Goal: Task Accomplishment & Management: Use online tool/utility

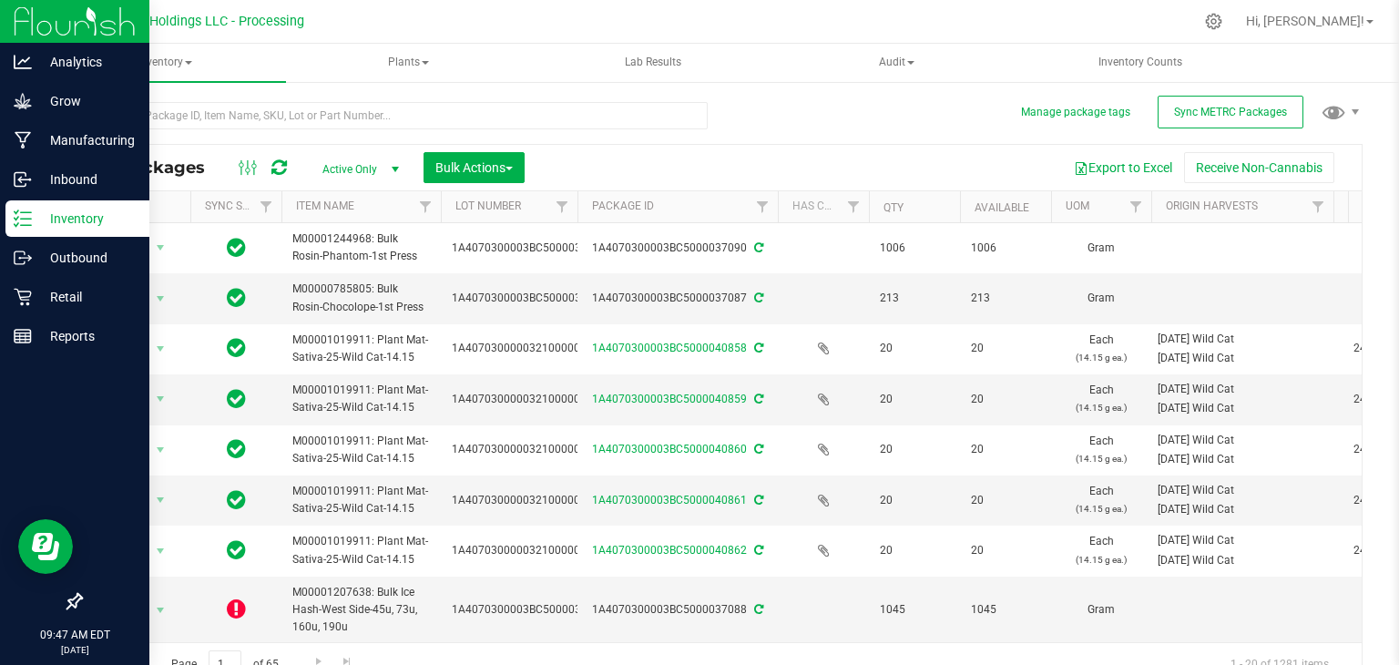
click at [51, 220] on p "Inventory" at bounding box center [86, 219] width 109 height 22
click at [65, 214] on p "Inventory" at bounding box center [86, 219] width 109 height 22
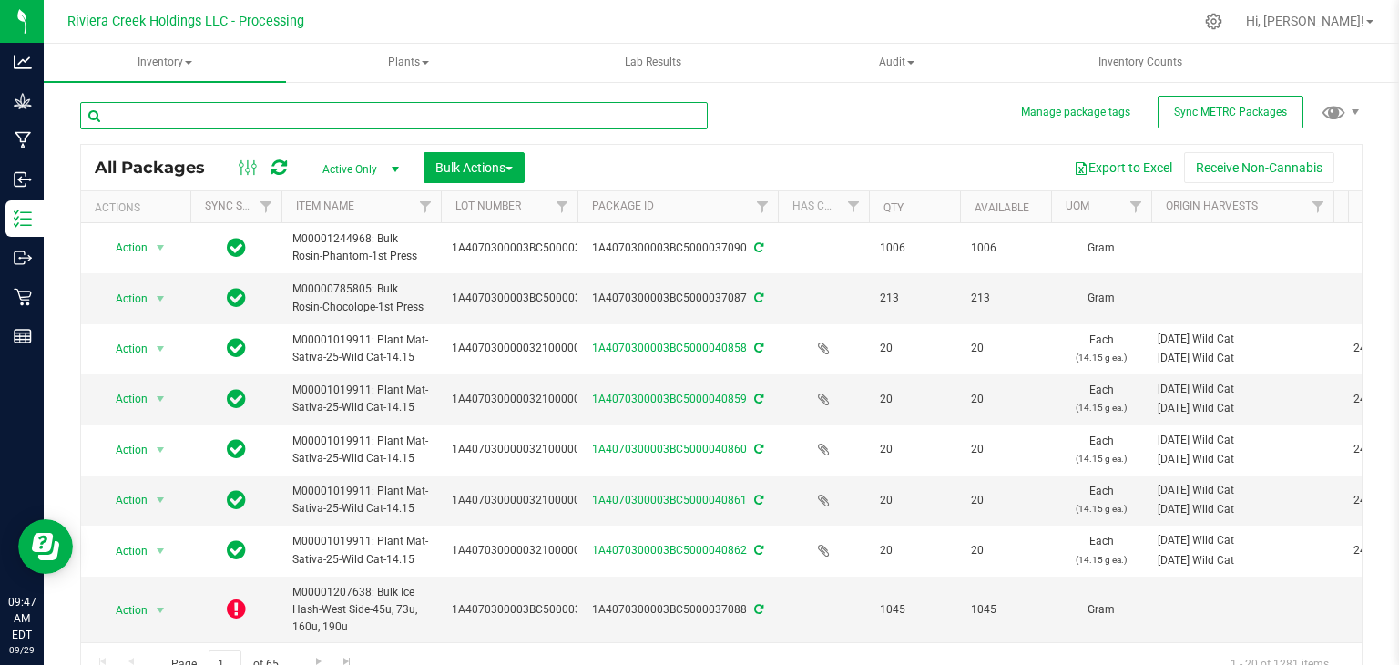
click at [328, 107] on input "text" at bounding box center [394, 115] width 628 height 27
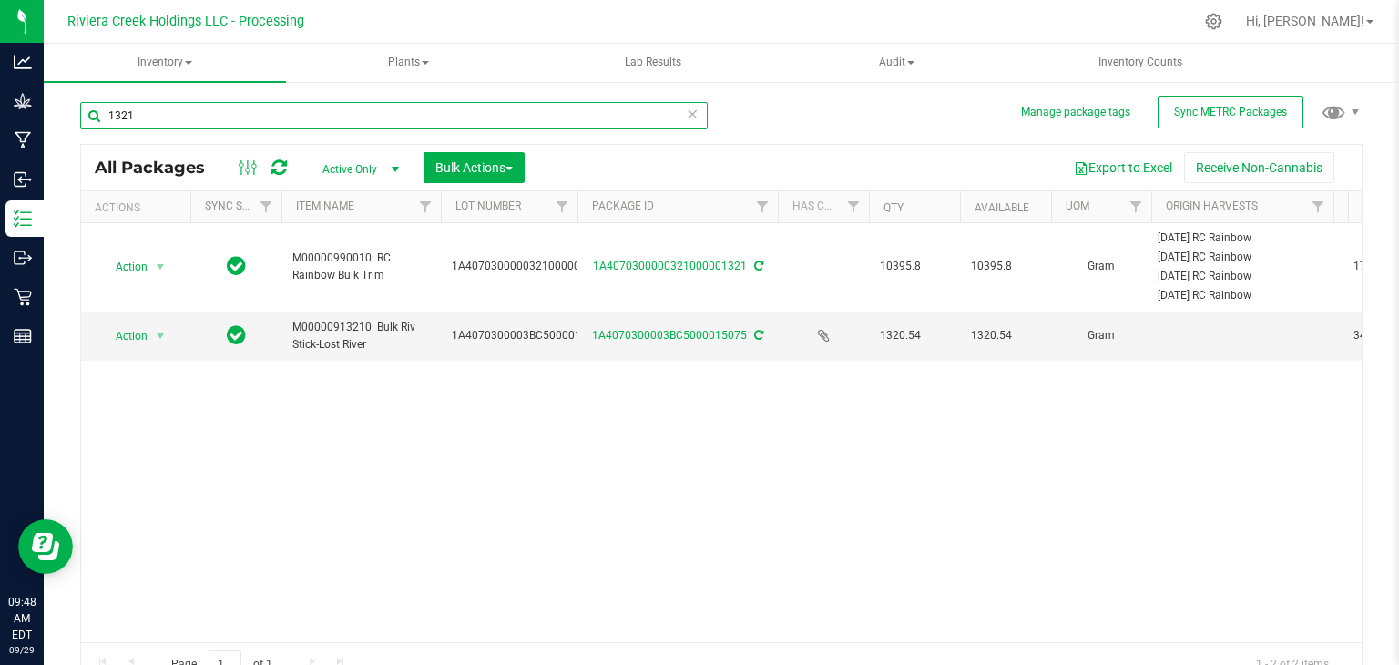
click at [328, 107] on input "1321" at bounding box center [394, 115] width 628 height 27
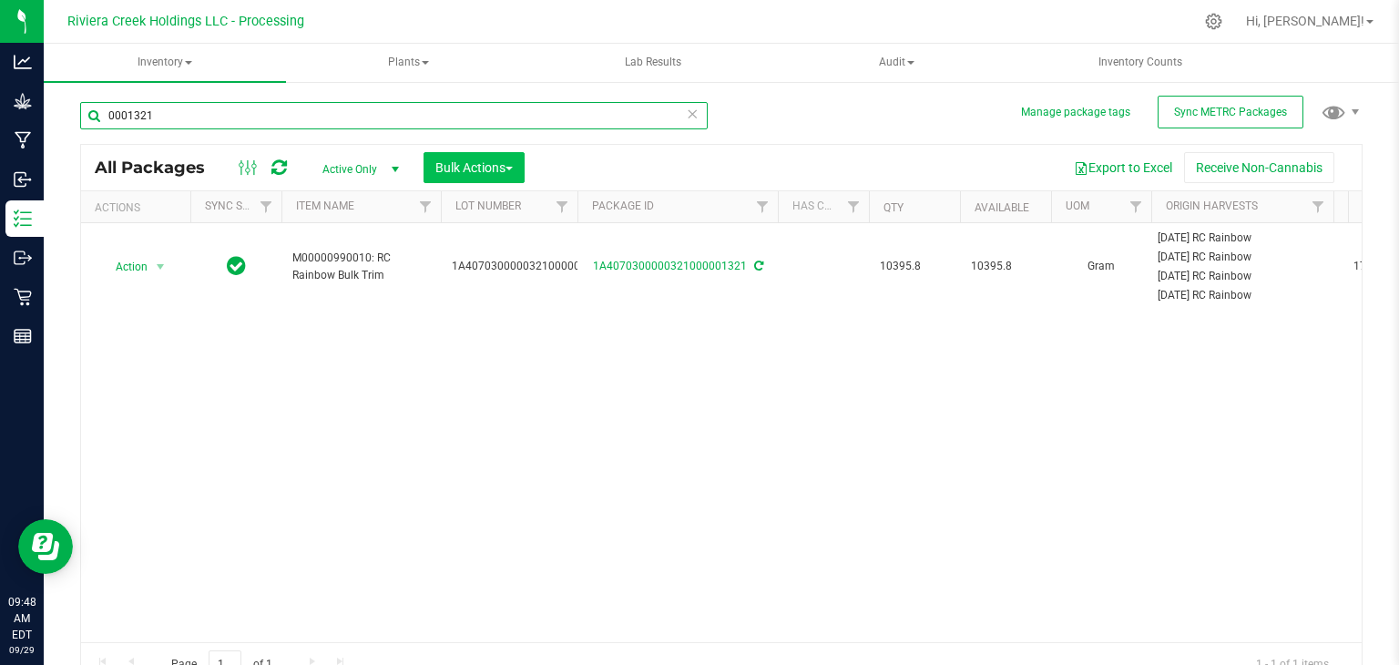
type input "0001321"
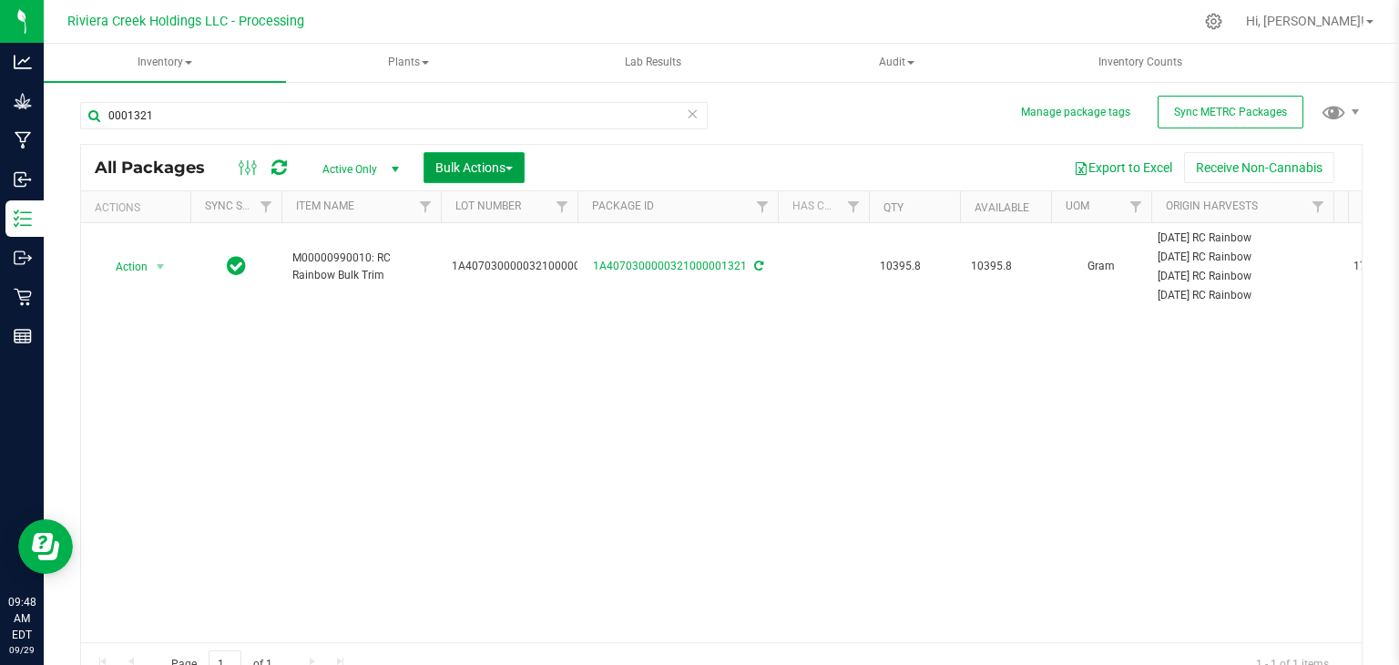
click at [492, 168] on span "Bulk Actions" at bounding box center [473, 167] width 77 height 15
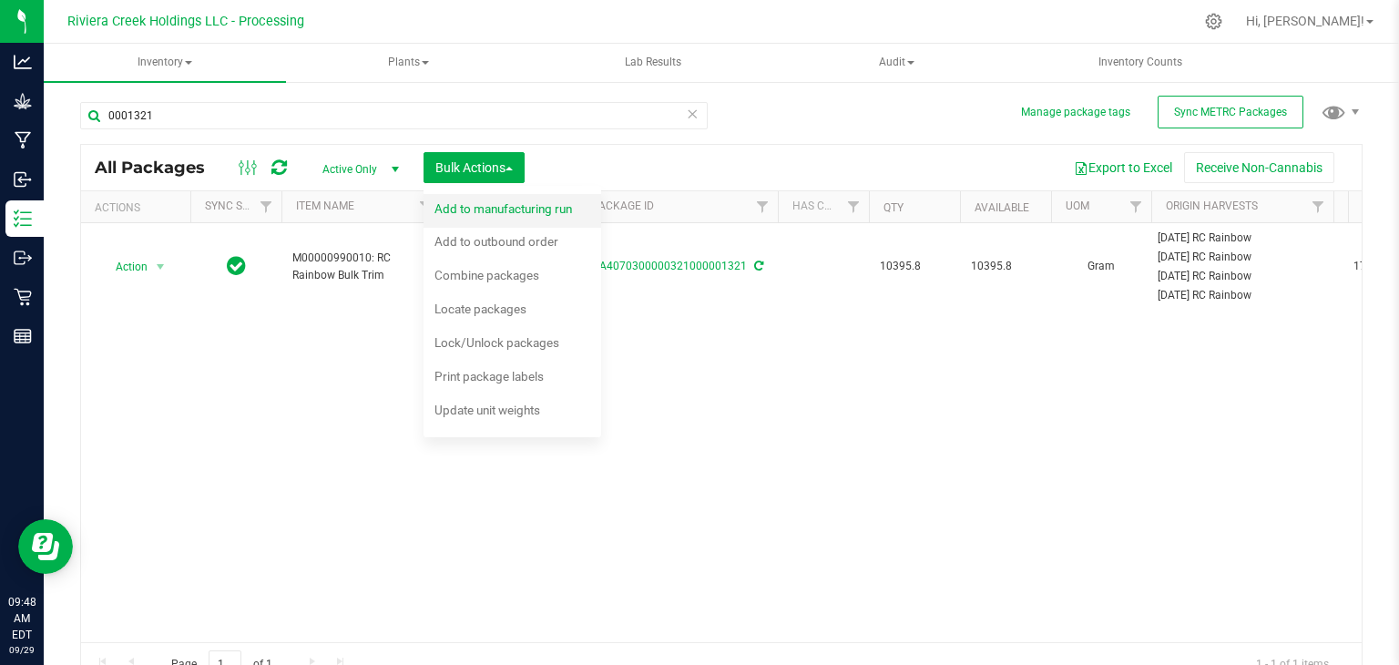
click at [489, 207] on span "Add to manufacturing run" at bounding box center [503, 208] width 138 height 15
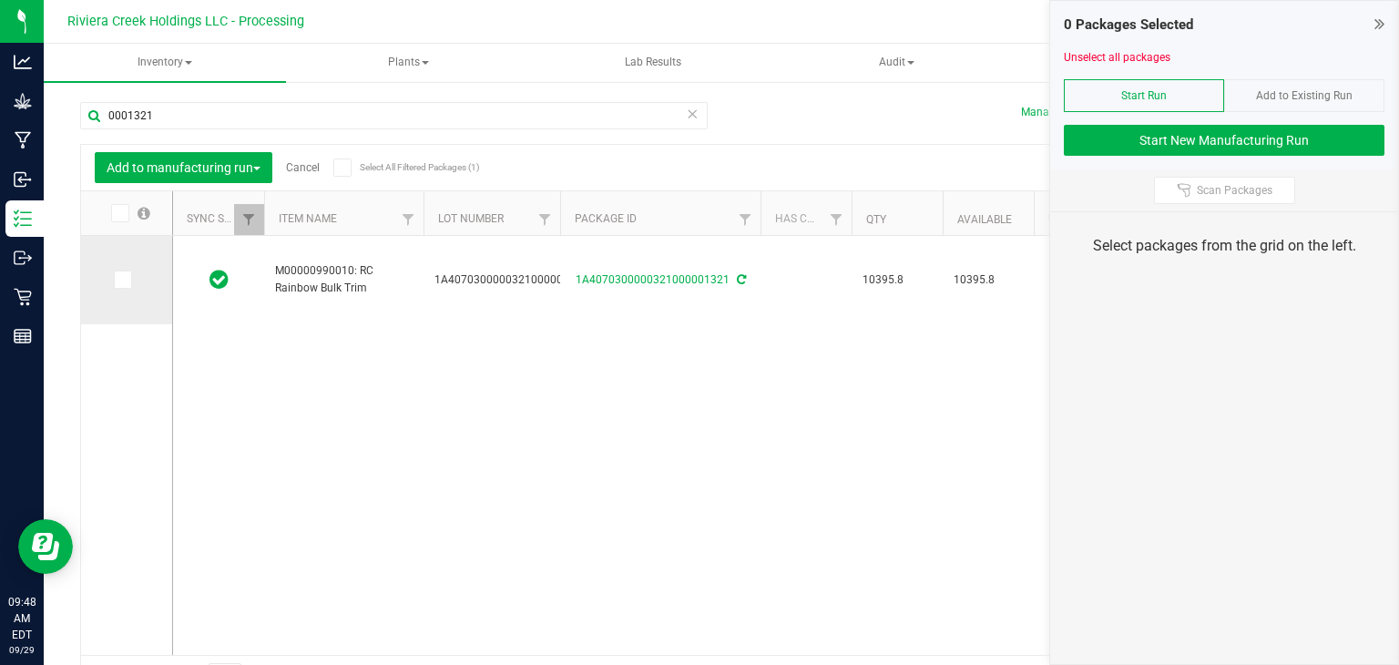
click at [124, 280] on icon at bounding box center [122, 280] width 12 height 0
click at [0, 0] on input "checkbox" at bounding box center [0, 0] width 0 height 0
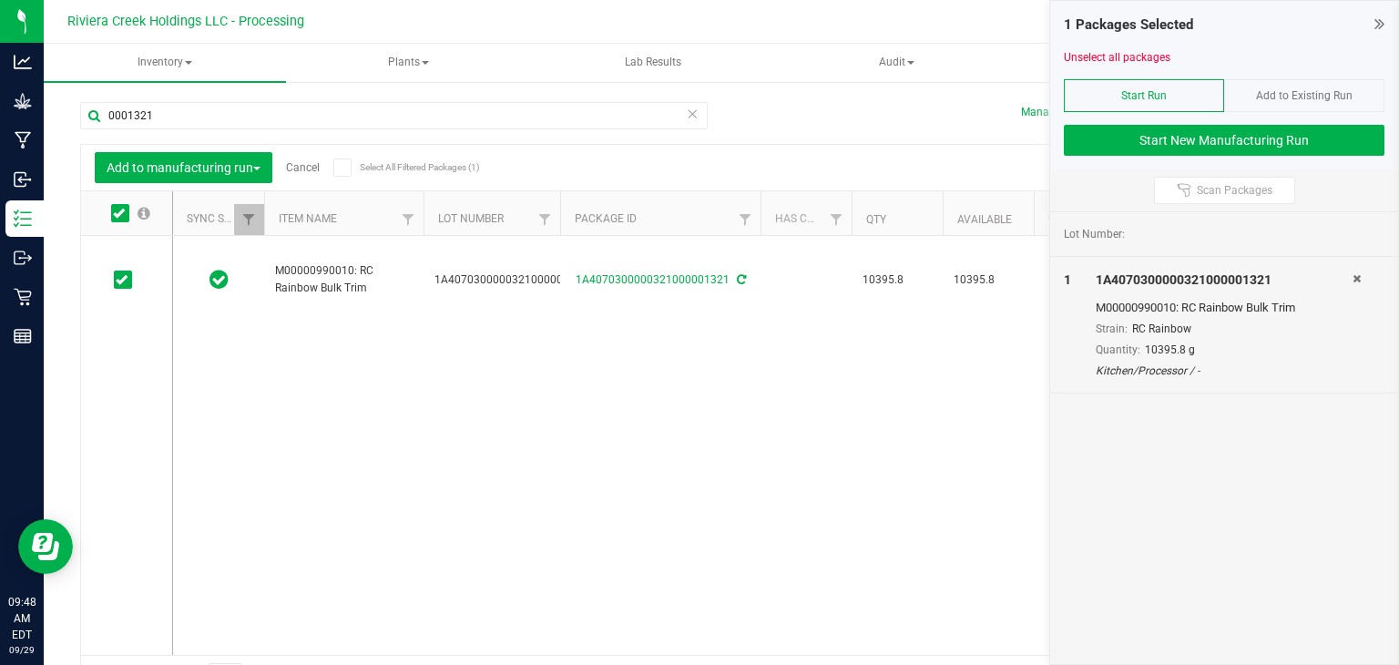
click at [686, 110] on icon at bounding box center [692, 113] width 13 height 22
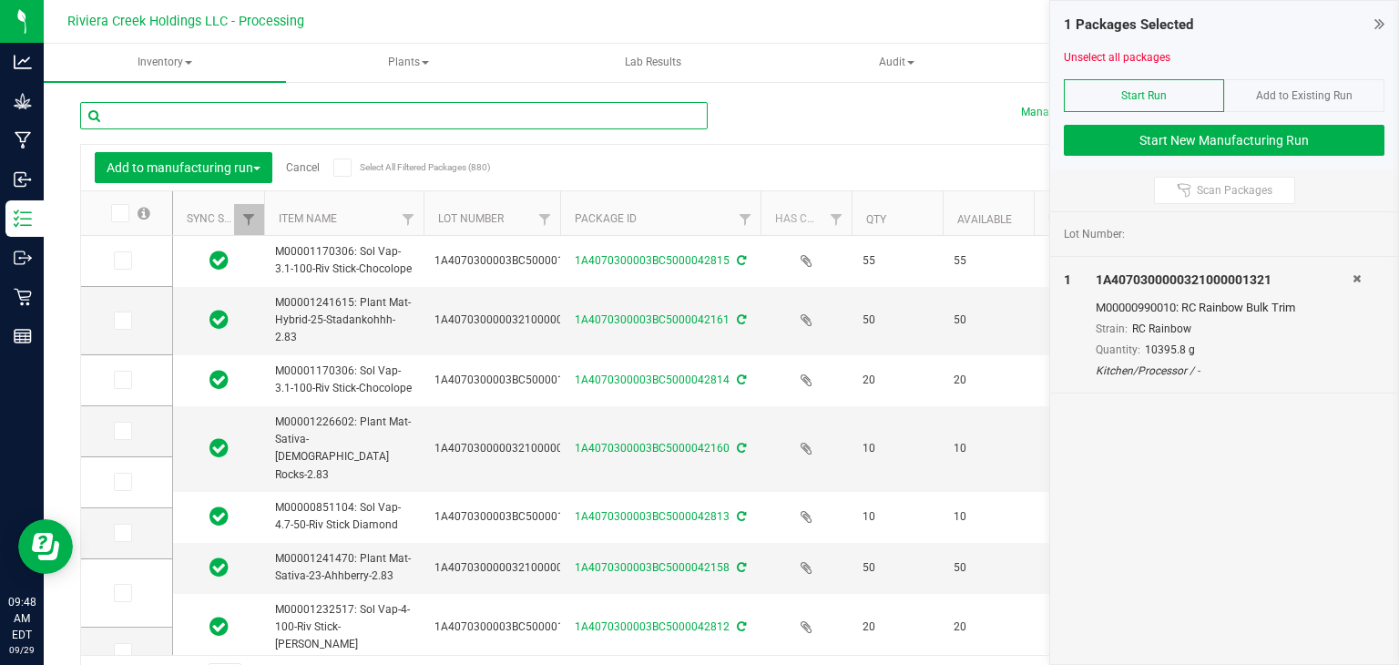
click at [516, 118] on input "text" at bounding box center [394, 115] width 628 height 27
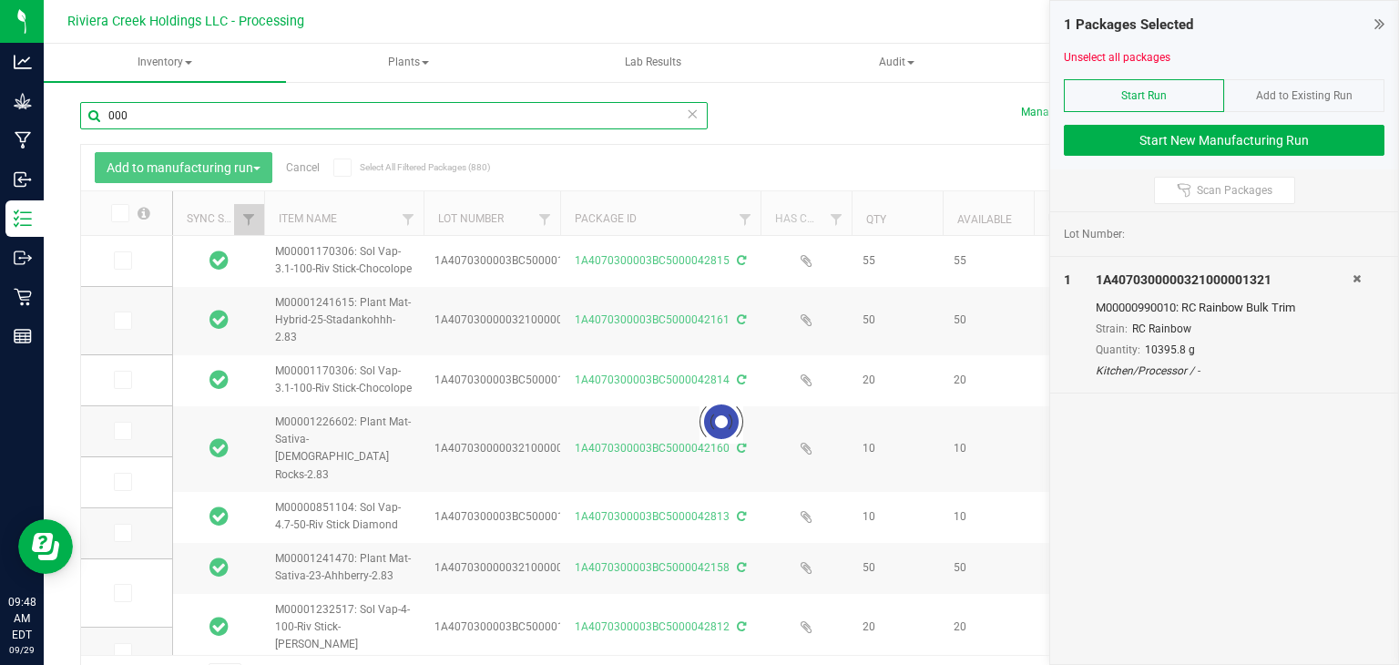
type input "0004"
type input "[DATE]"
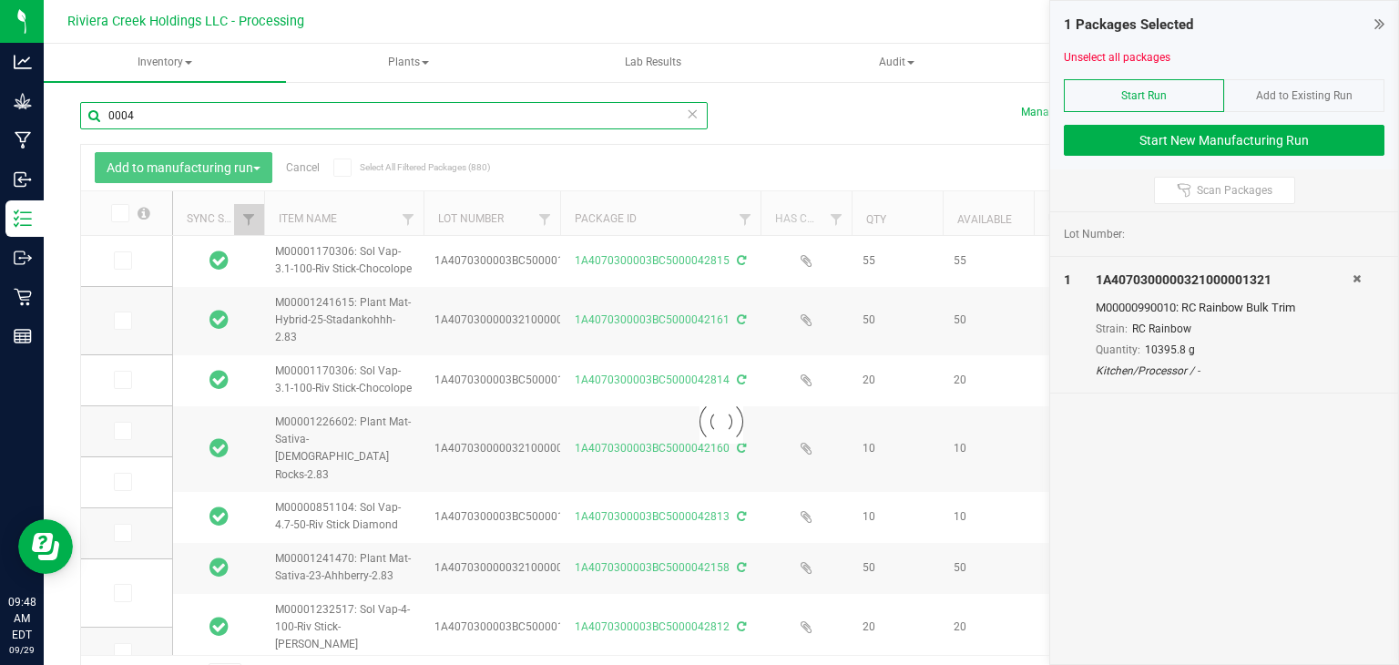
type input "[DATE]"
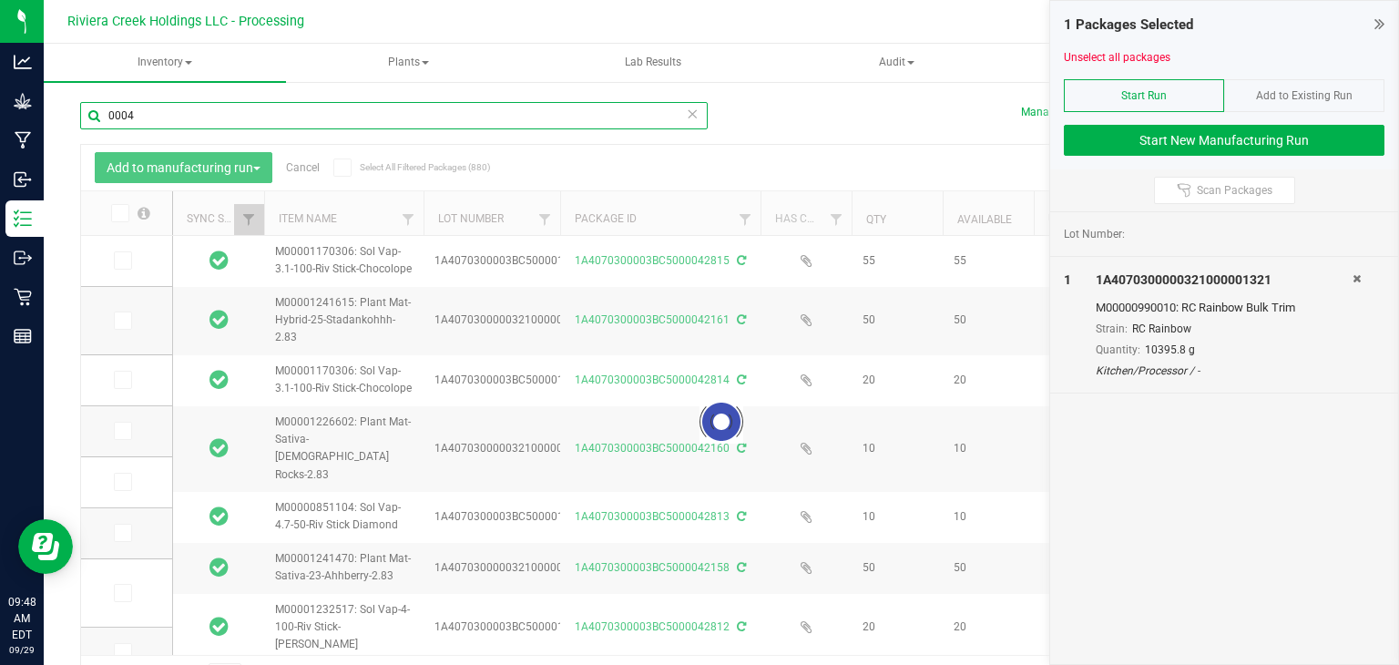
type input "[DATE]"
type input "000410"
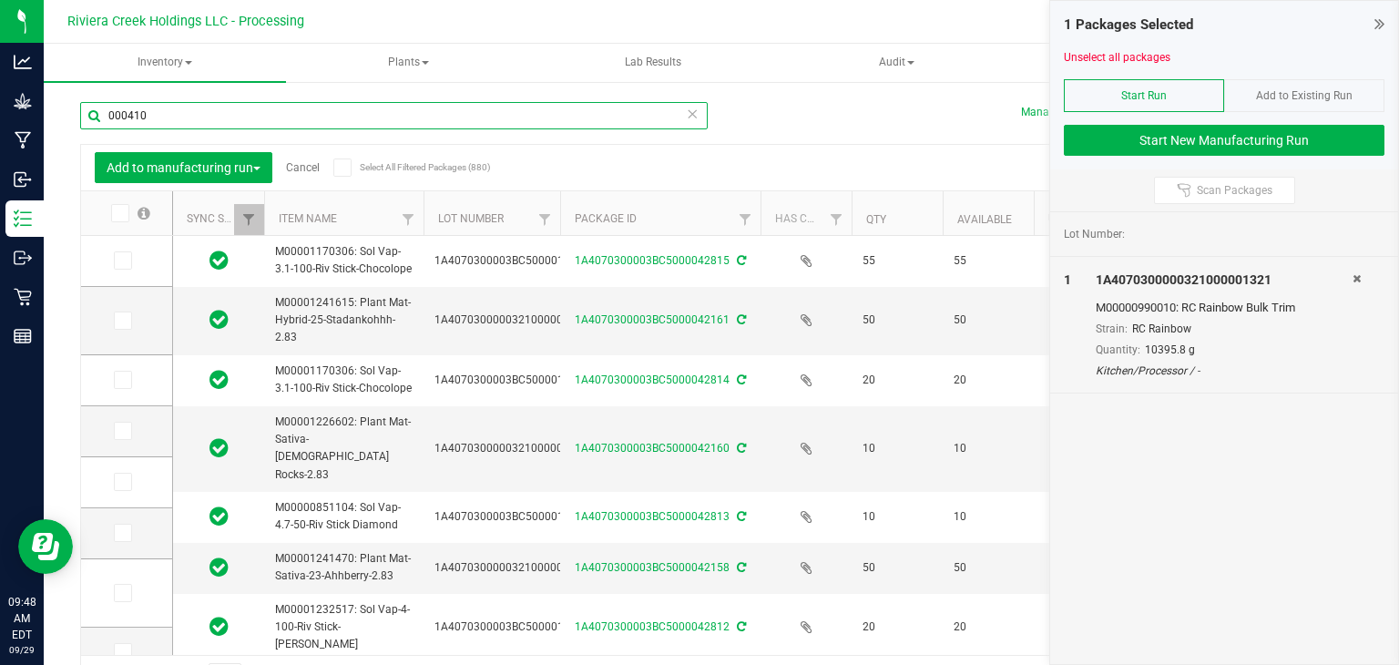
type input "[DATE]"
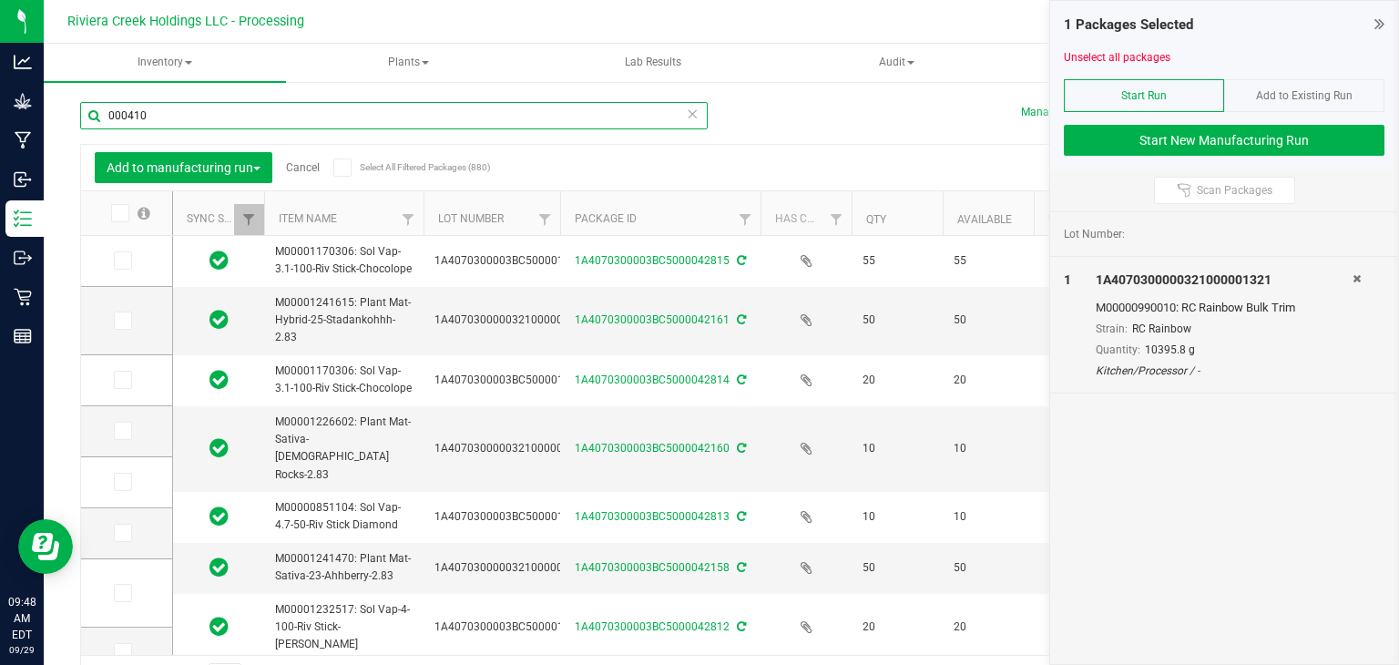
type input "[DATE]"
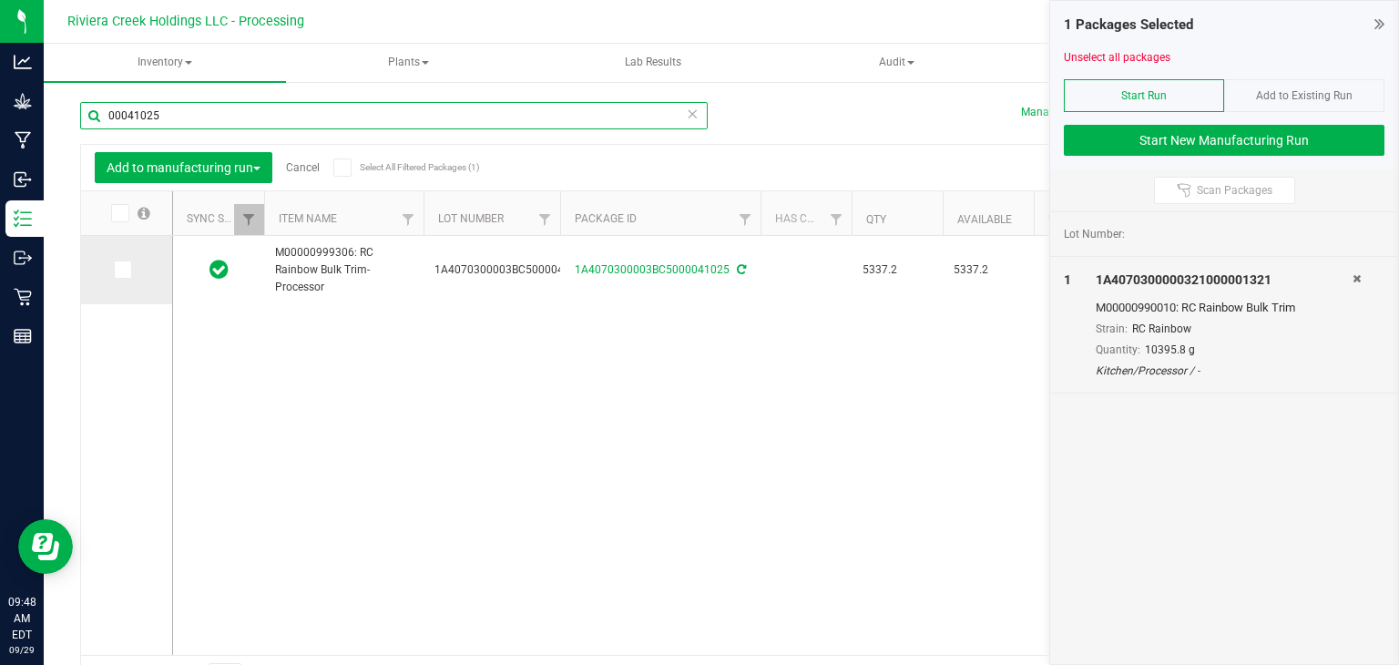
type input "00041025"
click at [124, 270] on icon at bounding box center [122, 270] width 12 height 0
click at [0, 0] on input "checkbox" at bounding box center [0, 0] width 0 height 0
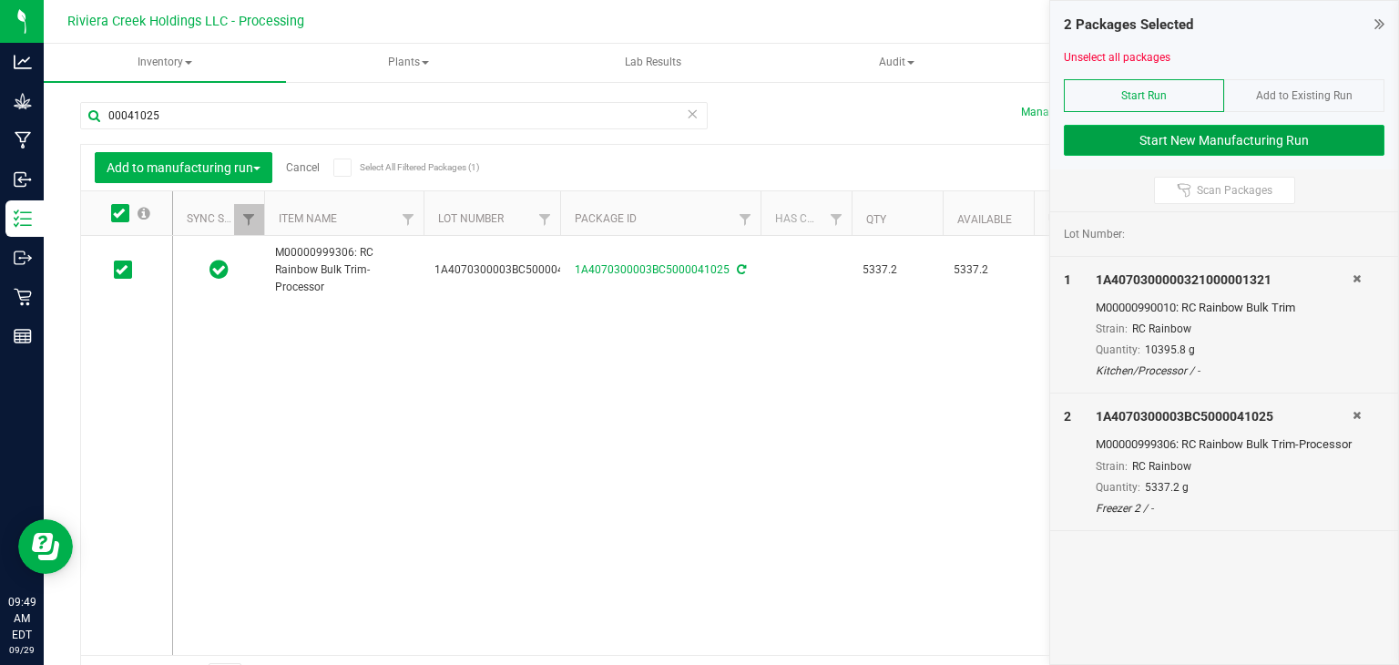
click at [1144, 137] on button "Start New Manufacturing Run" at bounding box center [1224, 140] width 321 height 31
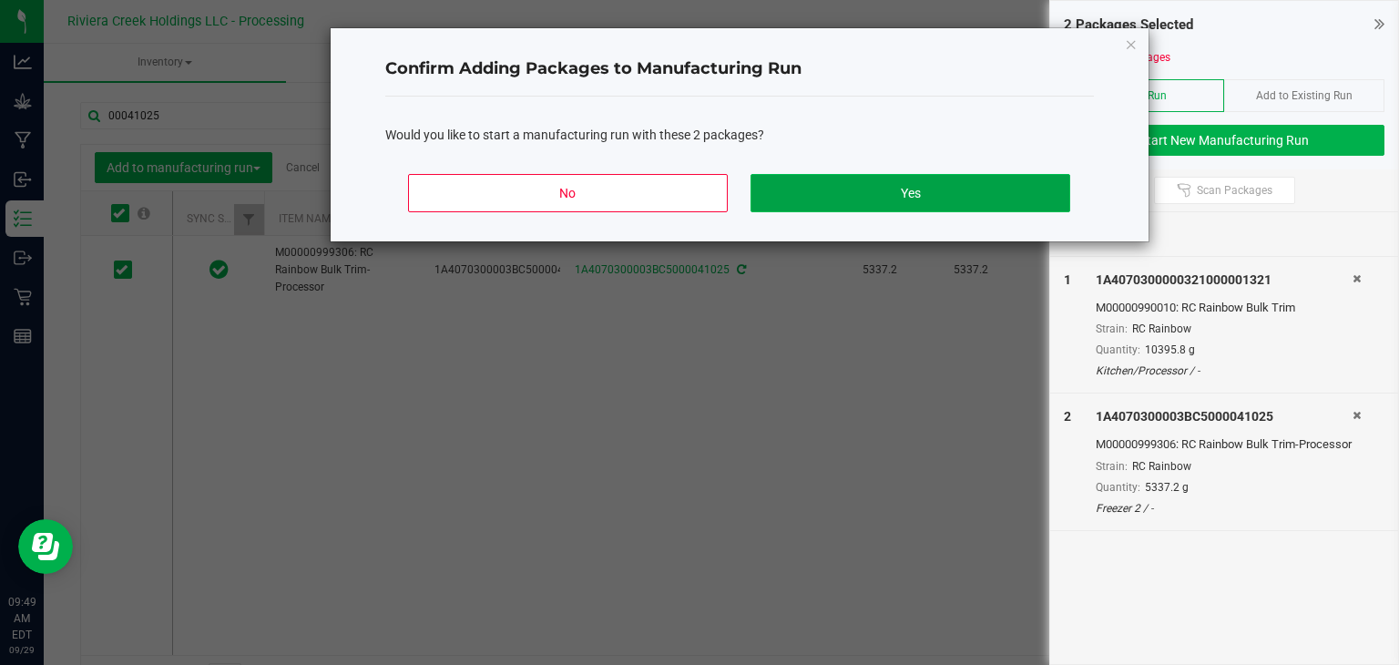
click at [934, 199] on button "Yes" at bounding box center [910, 193] width 319 height 38
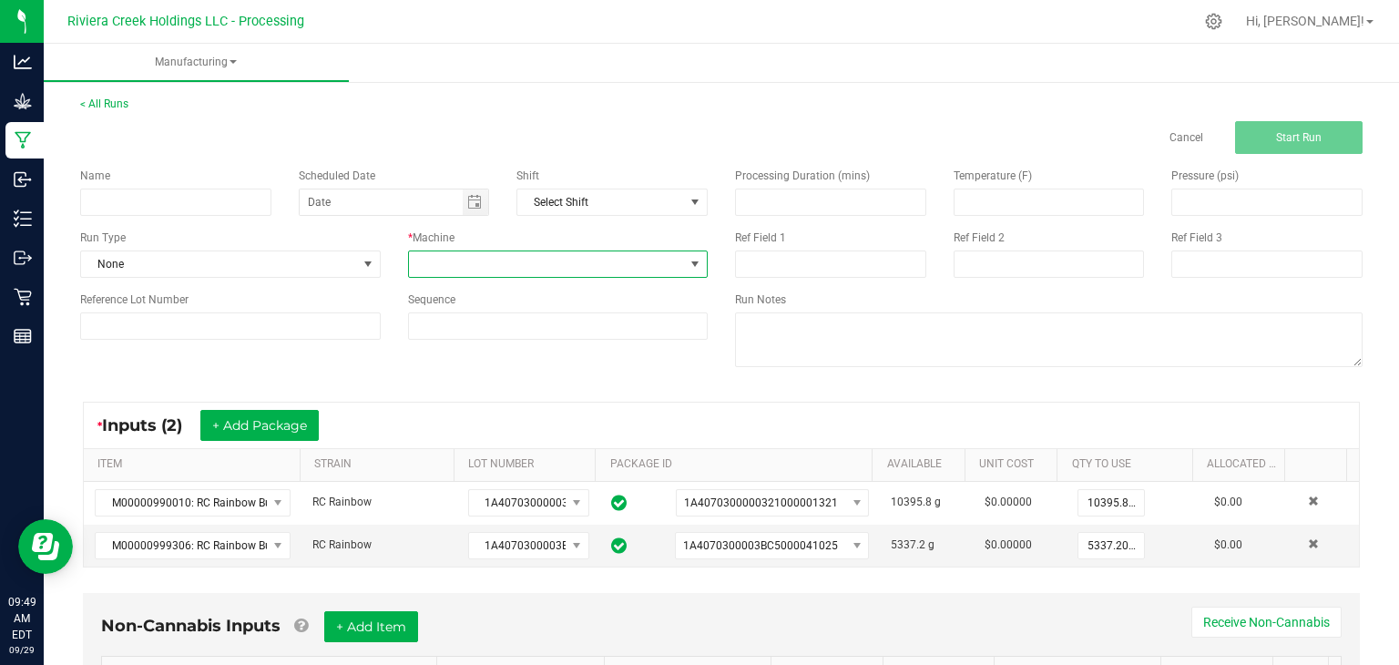
click at [604, 256] on span at bounding box center [547, 264] width 276 height 26
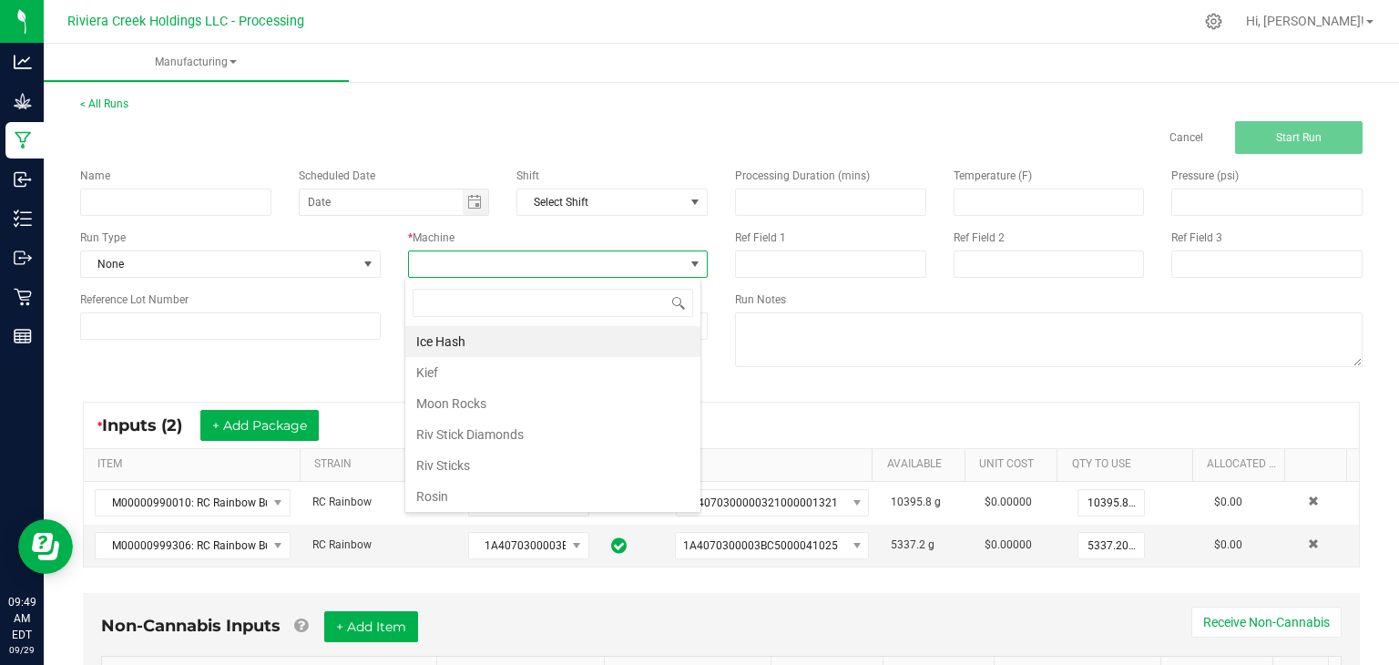
scroll to position [26, 296]
click at [492, 347] on li "Ice Hash" at bounding box center [552, 341] width 295 height 31
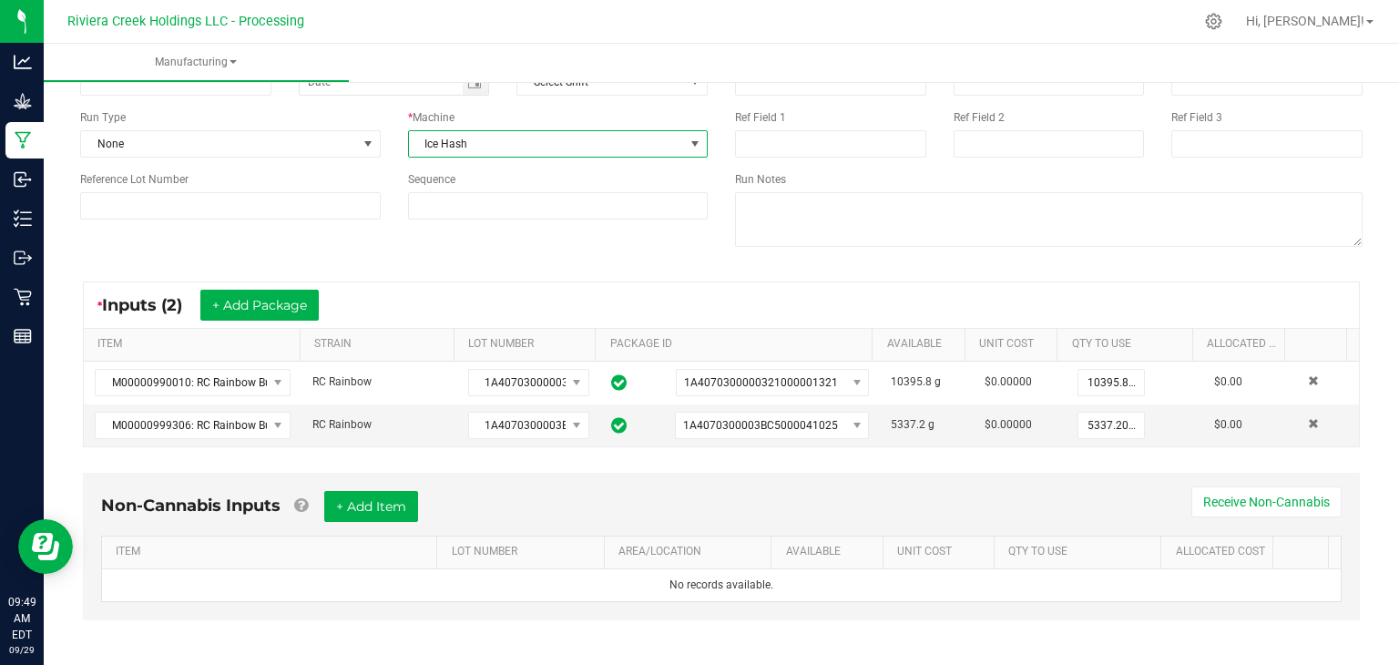
scroll to position [125, 0]
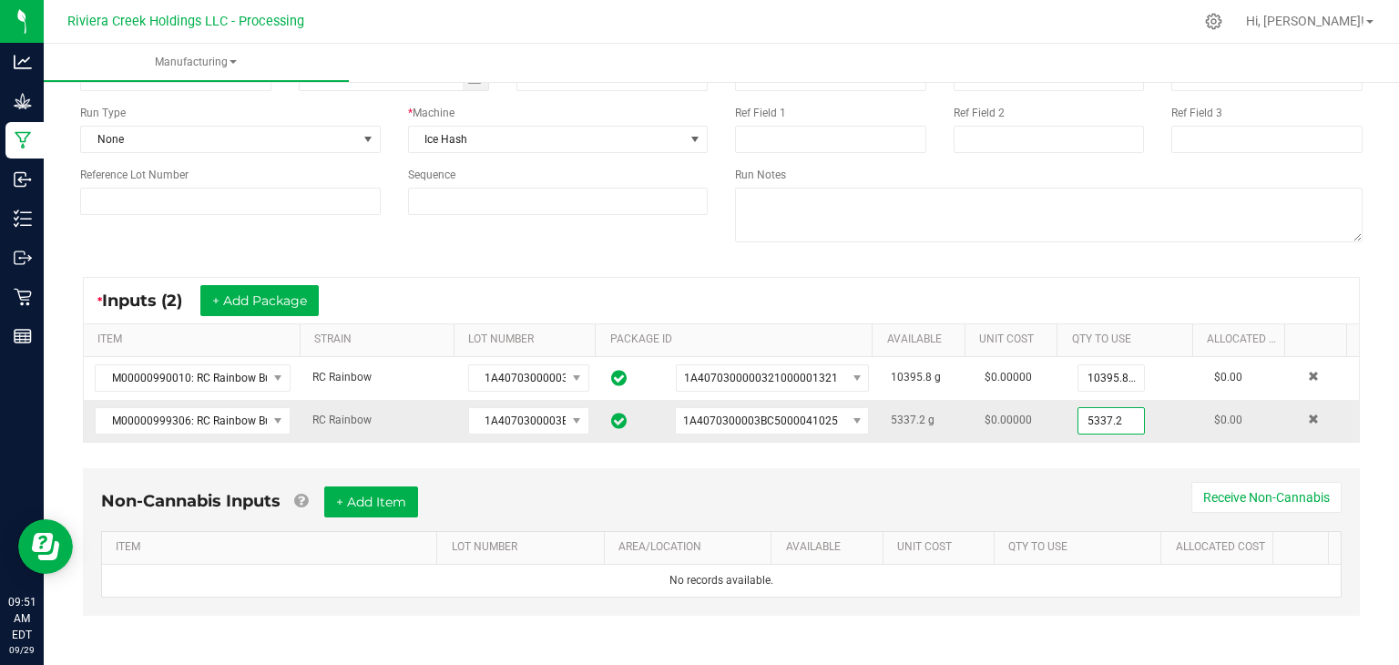
click at [1111, 424] on input "5337.2" at bounding box center [1111, 421] width 66 height 26
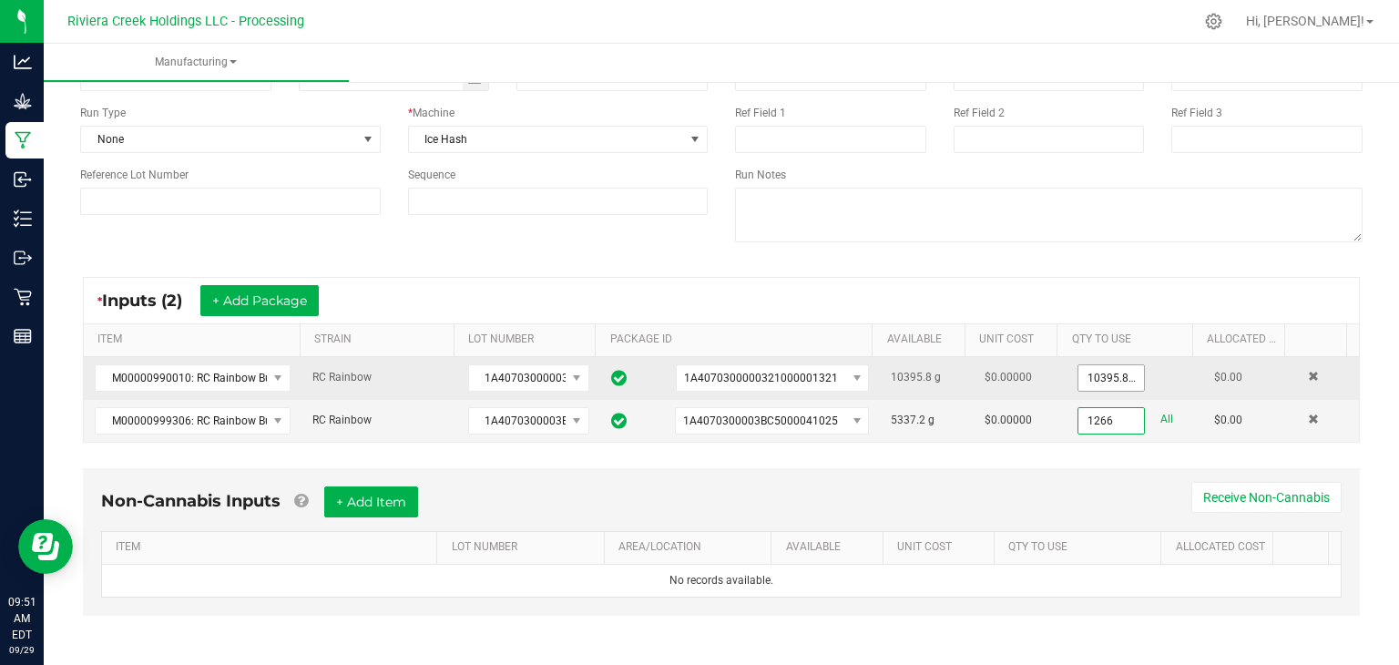
type input "1266"
type input "10395.8"
type input "1266.0000 g"
click at [1114, 376] on input "10395.8" at bounding box center [1111, 378] width 66 height 26
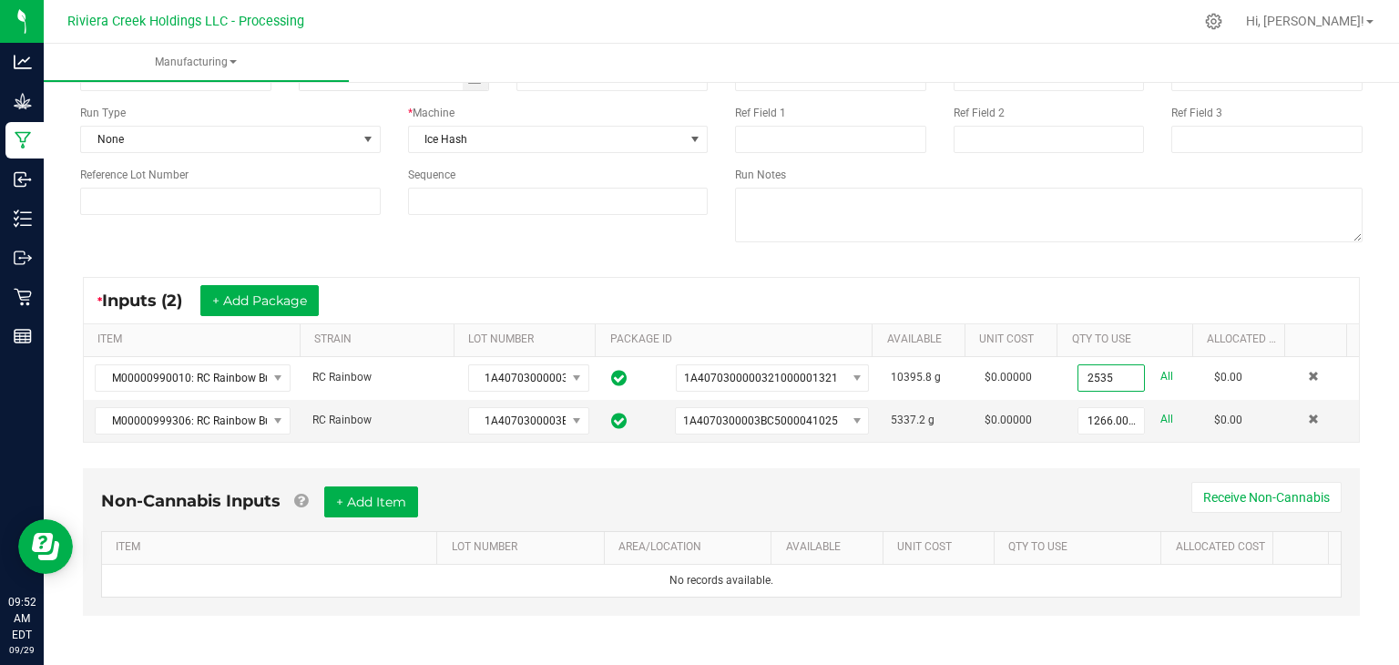
scroll to position [0, 0]
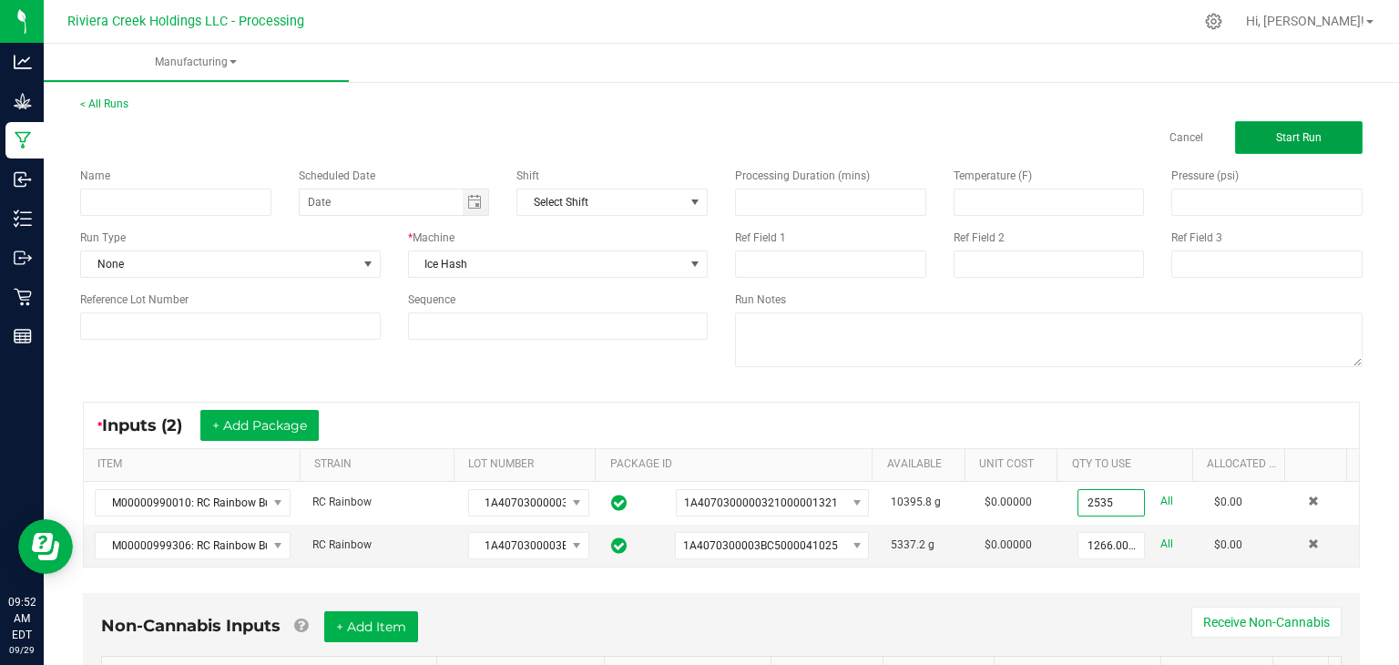
type input "2535.0000 g"
click at [1276, 140] on span "Start Run" at bounding box center [1299, 137] width 46 height 13
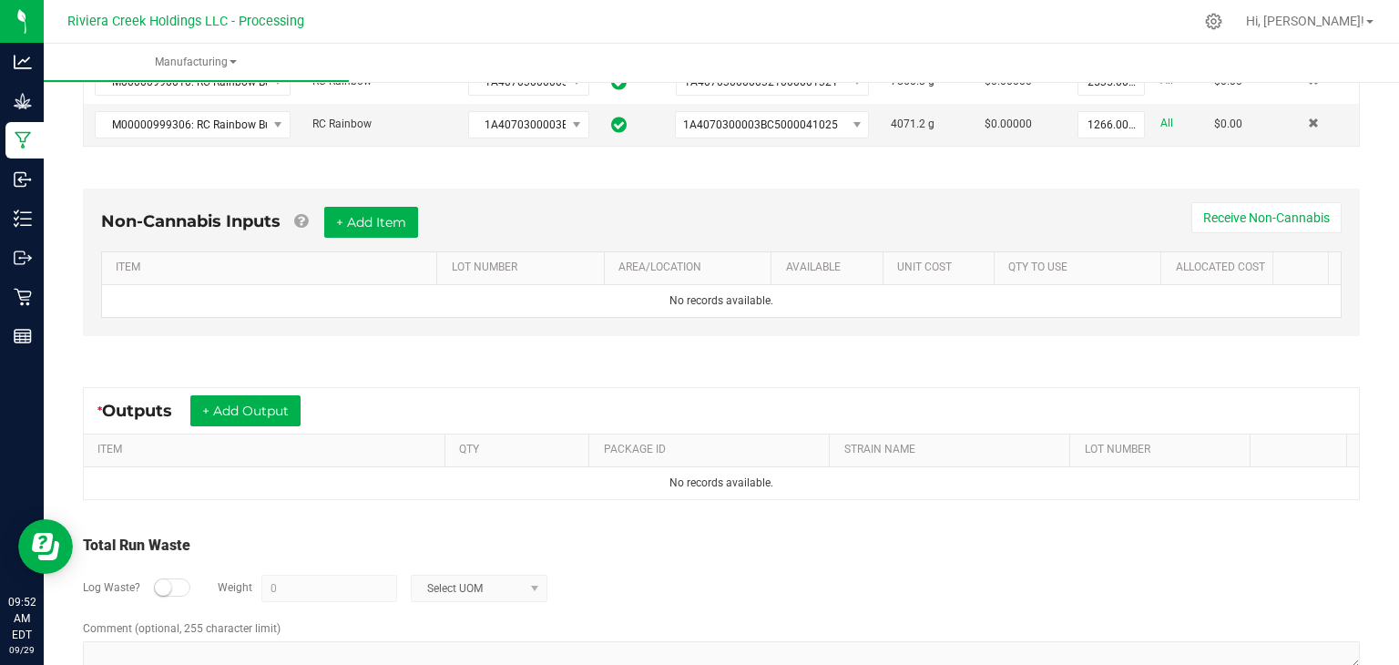
scroll to position [496, 0]
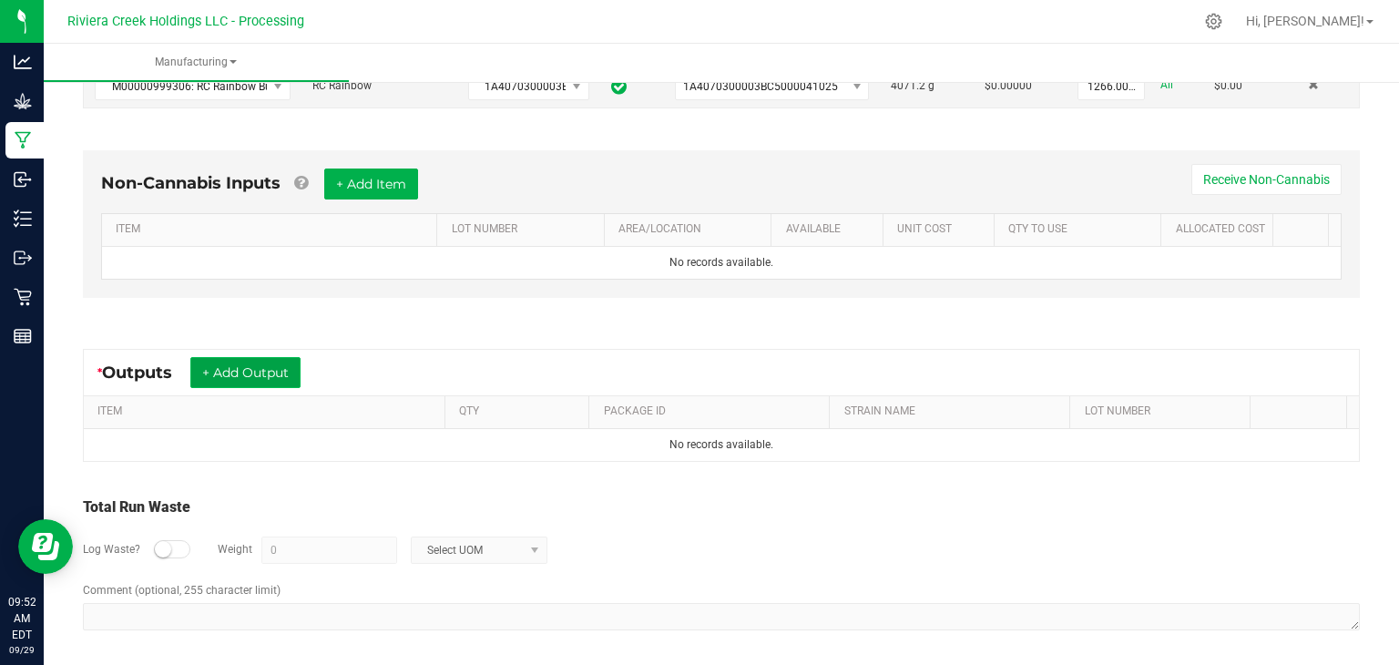
click at [270, 362] on button "+ Add Output" at bounding box center [245, 372] width 110 height 31
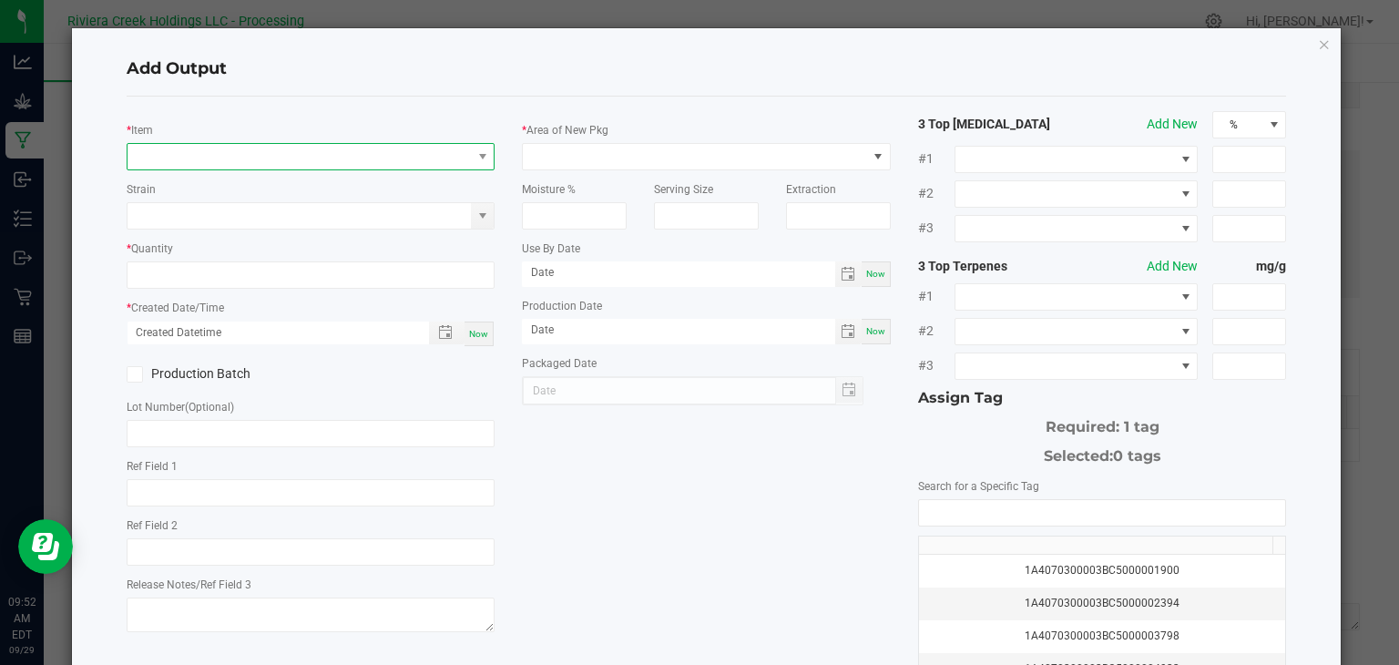
click at [350, 154] on span "NO DATA FOUND" at bounding box center [300, 157] width 344 height 26
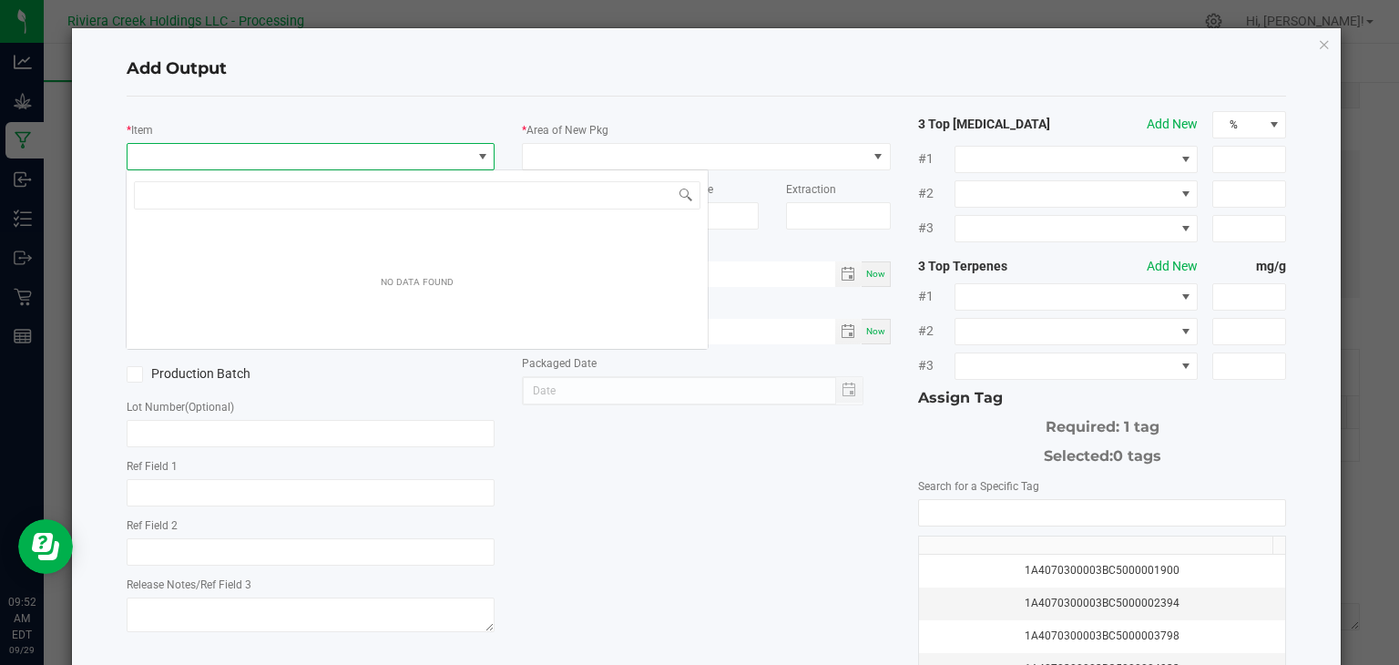
scroll to position [26, 364]
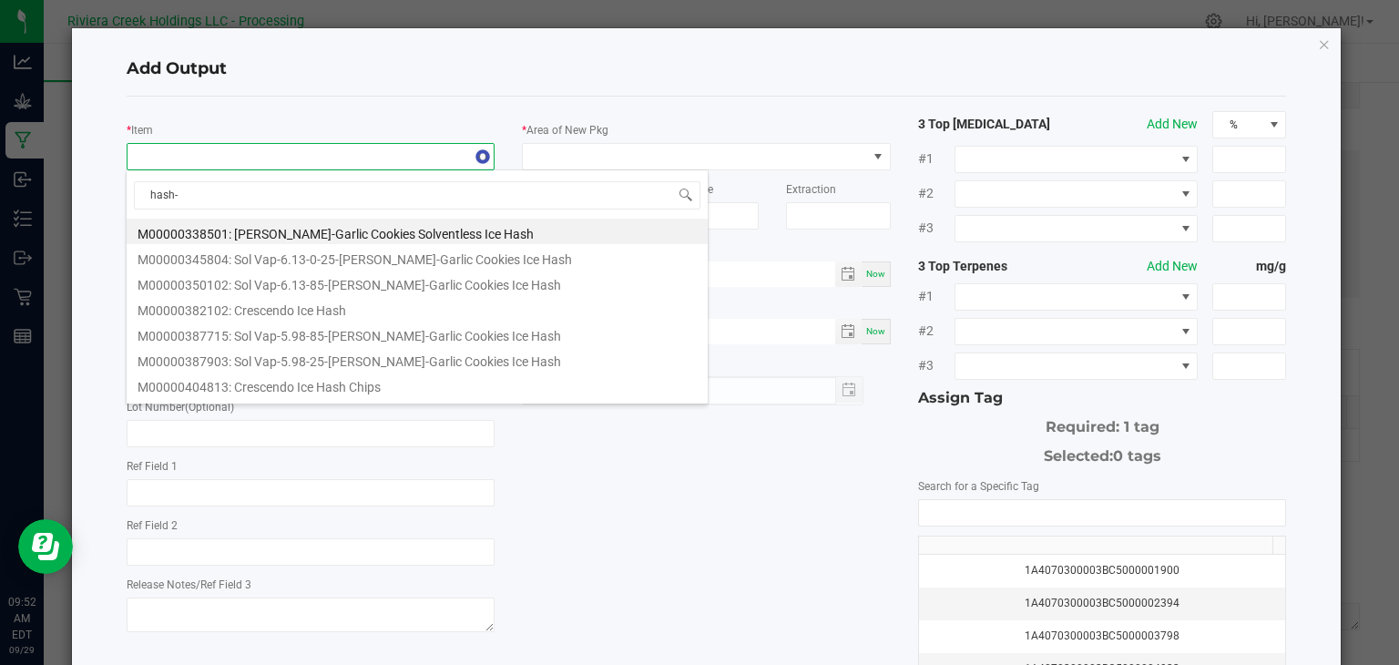
type input "hash-r"
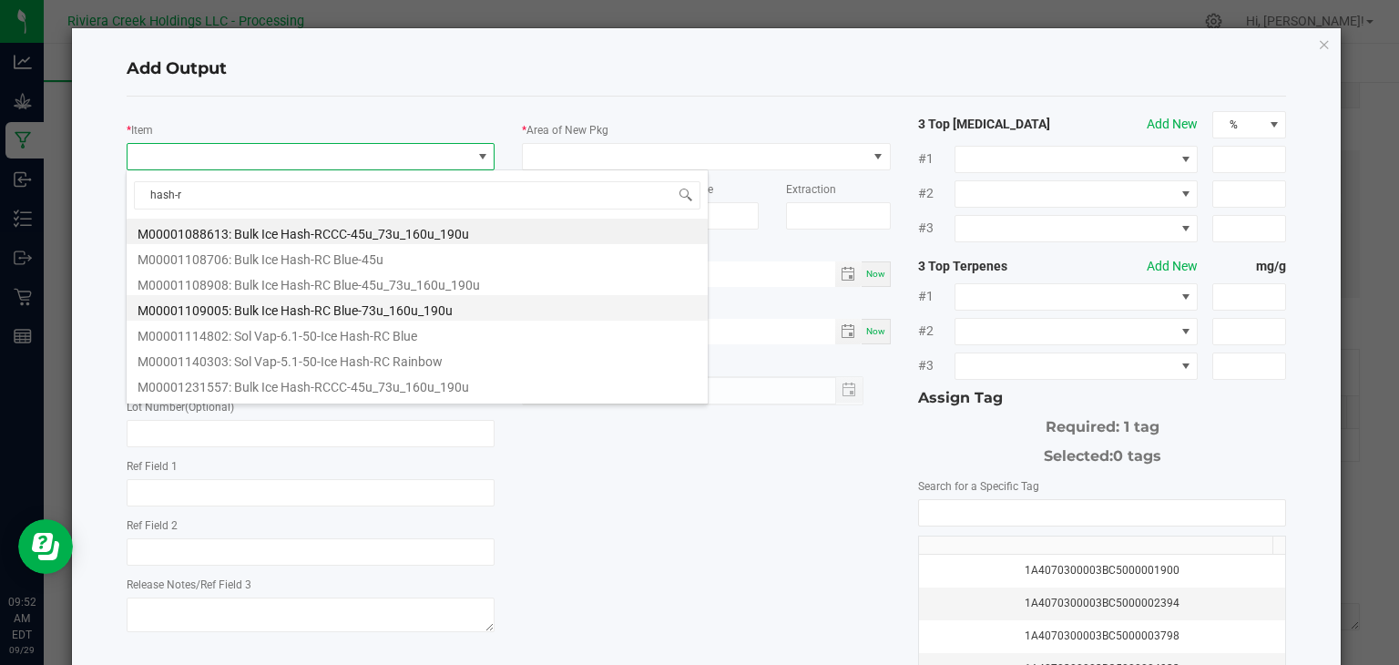
scroll to position [73, 0]
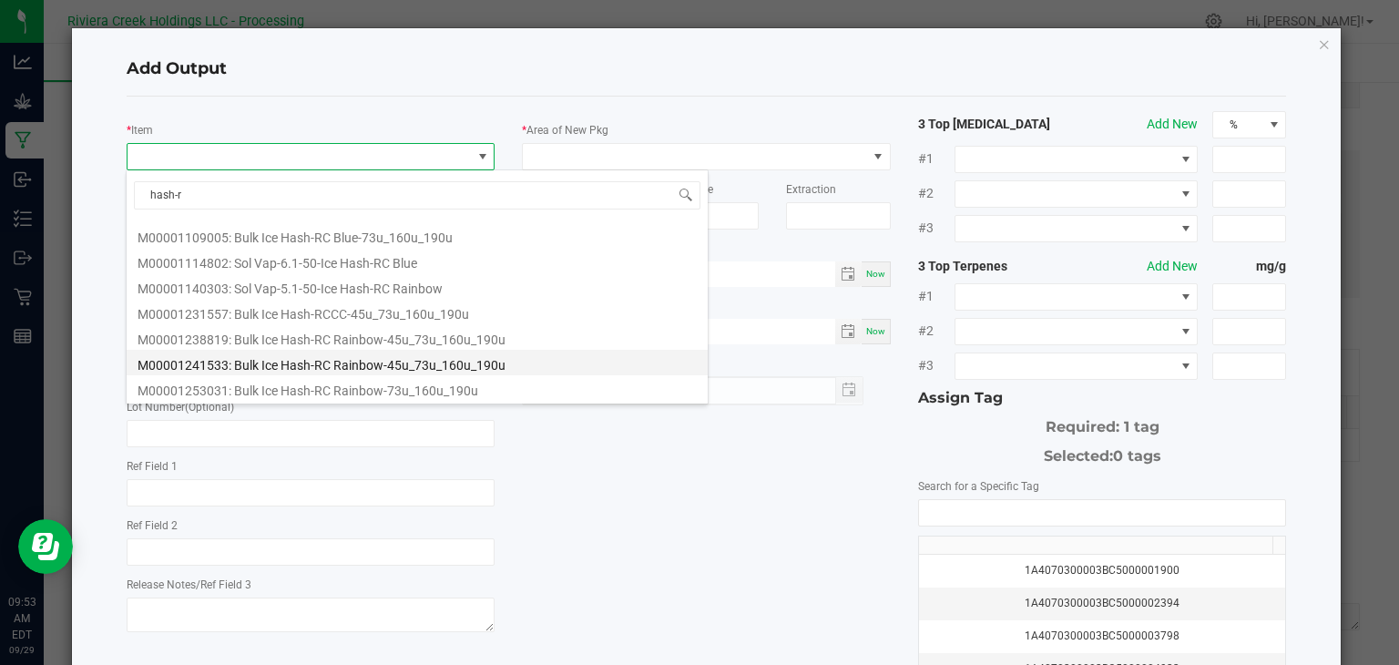
click at [361, 365] on li "M00001241533: Bulk Ice Hash-RC Rainbow-45u_73u_160u_190u" at bounding box center [417, 363] width 581 height 26
type input "0.0000 g"
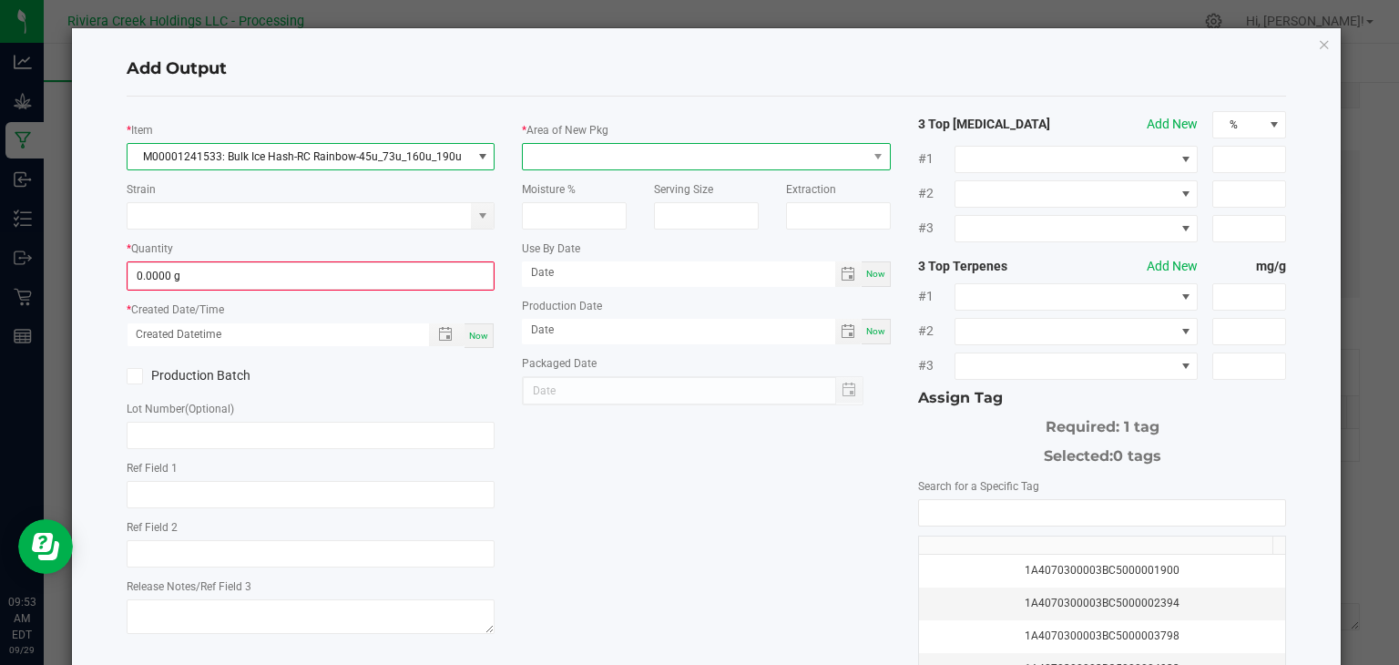
click at [660, 159] on span at bounding box center [695, 157] width 344 height 26
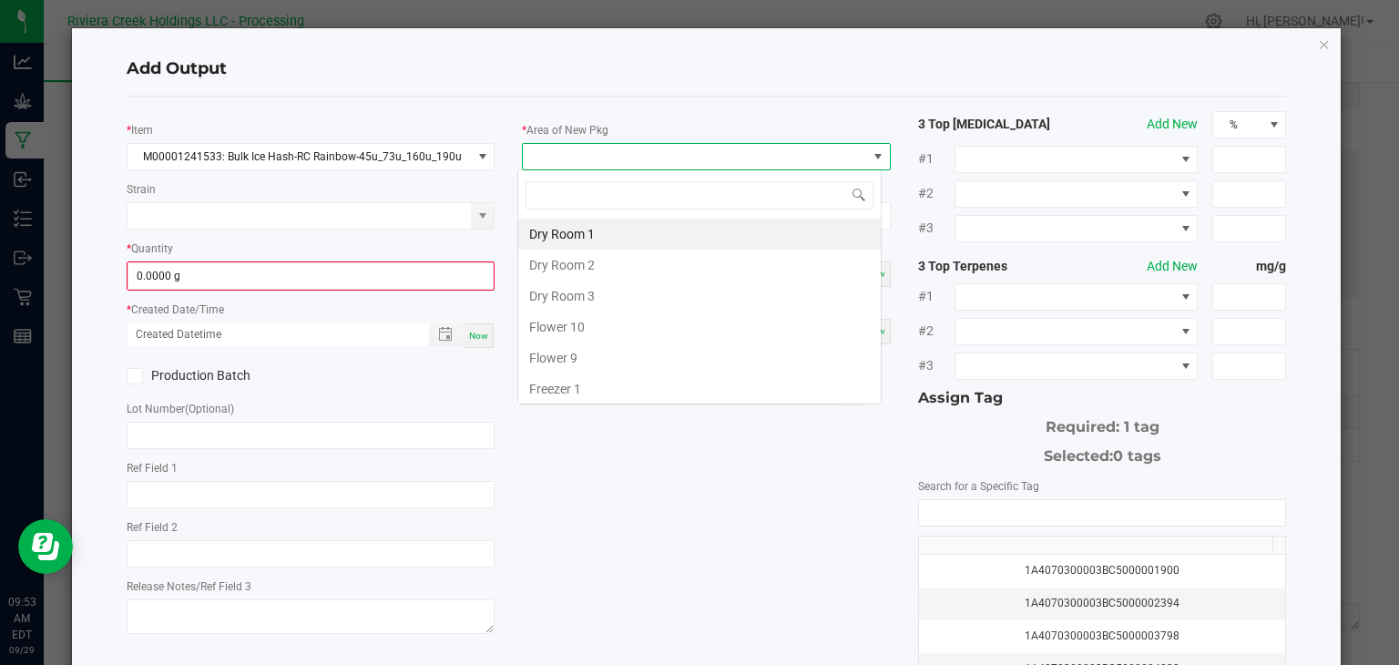
scroll to position [26, 364]
type input "k"
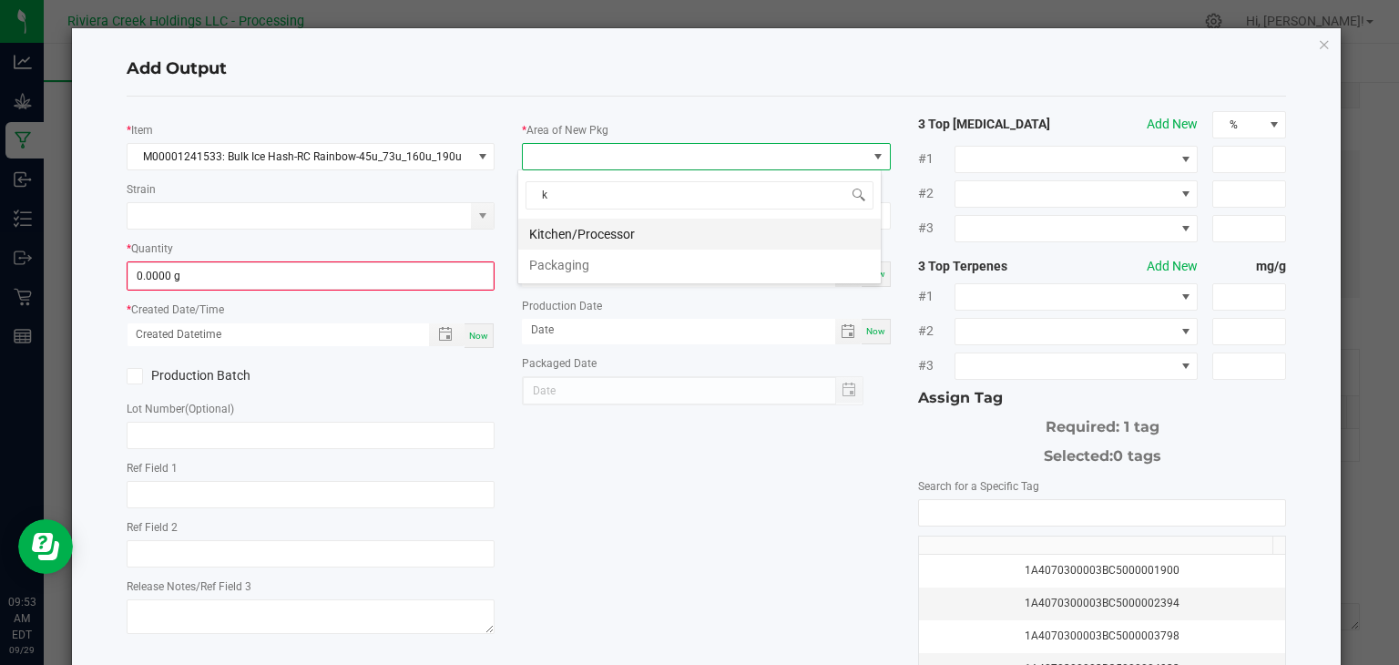
click at [652, 232] on li "Kitchen/Processor" at bounding box center [699, 234] width 363 height 31
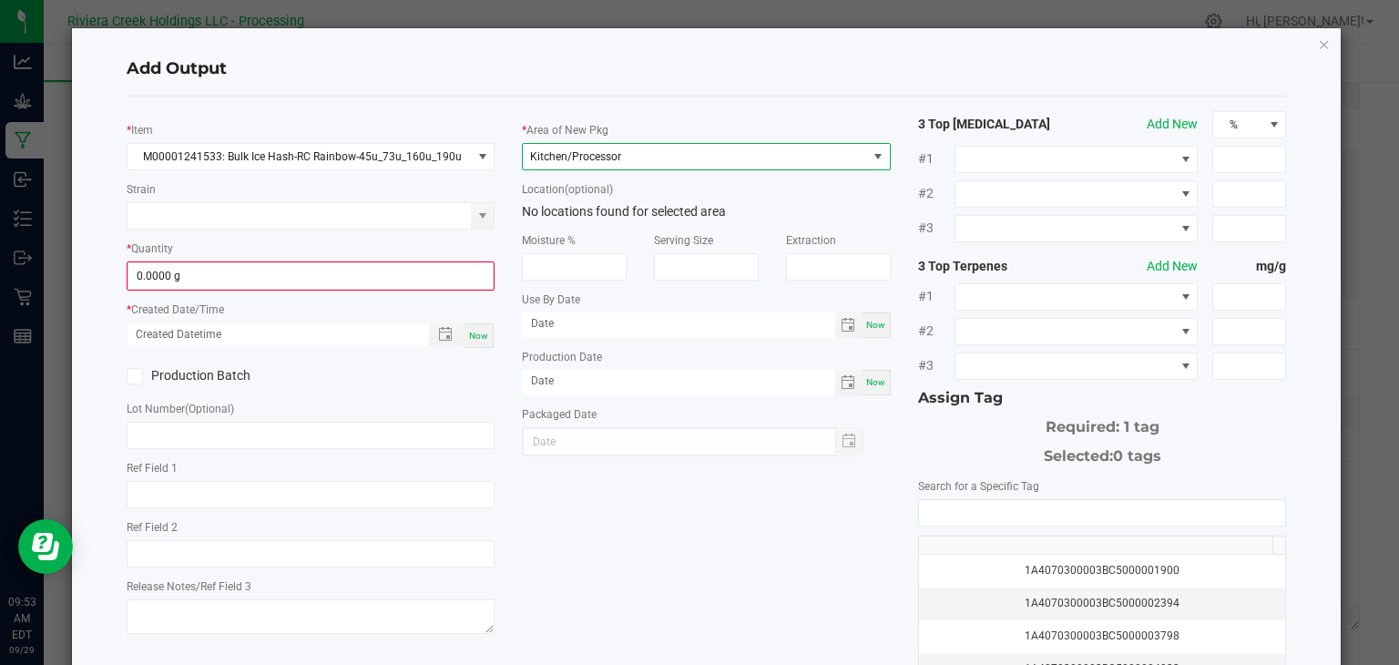
click at [469, 333] on span "Now" at bounding box center [478, 336] width 19 height 10
type input "[DATE] 9:53 AM"
type input "[DATE]"
click at [128, 376] on icon at bounding box center [134, 376] width 12 height 0
click at [0, 0] on input "Production Batch" at bounding box center [0, 0] width 0 height 0
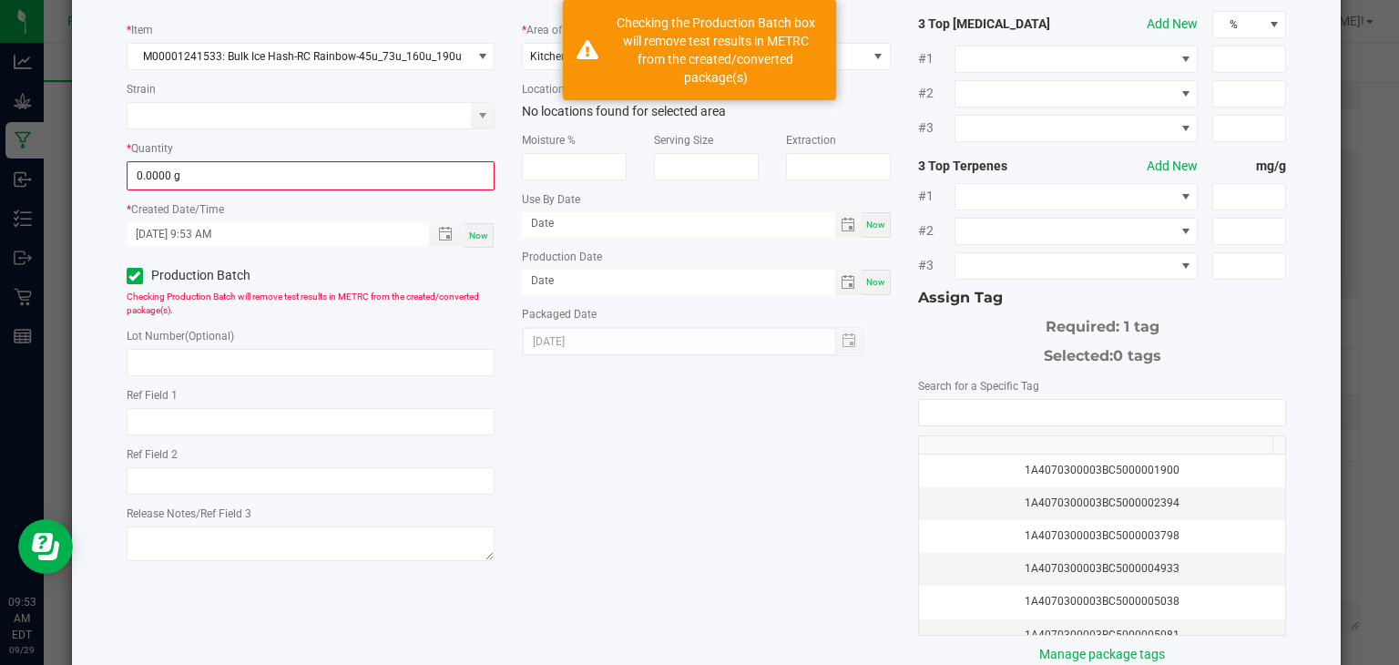
scroll to position [99, 0]
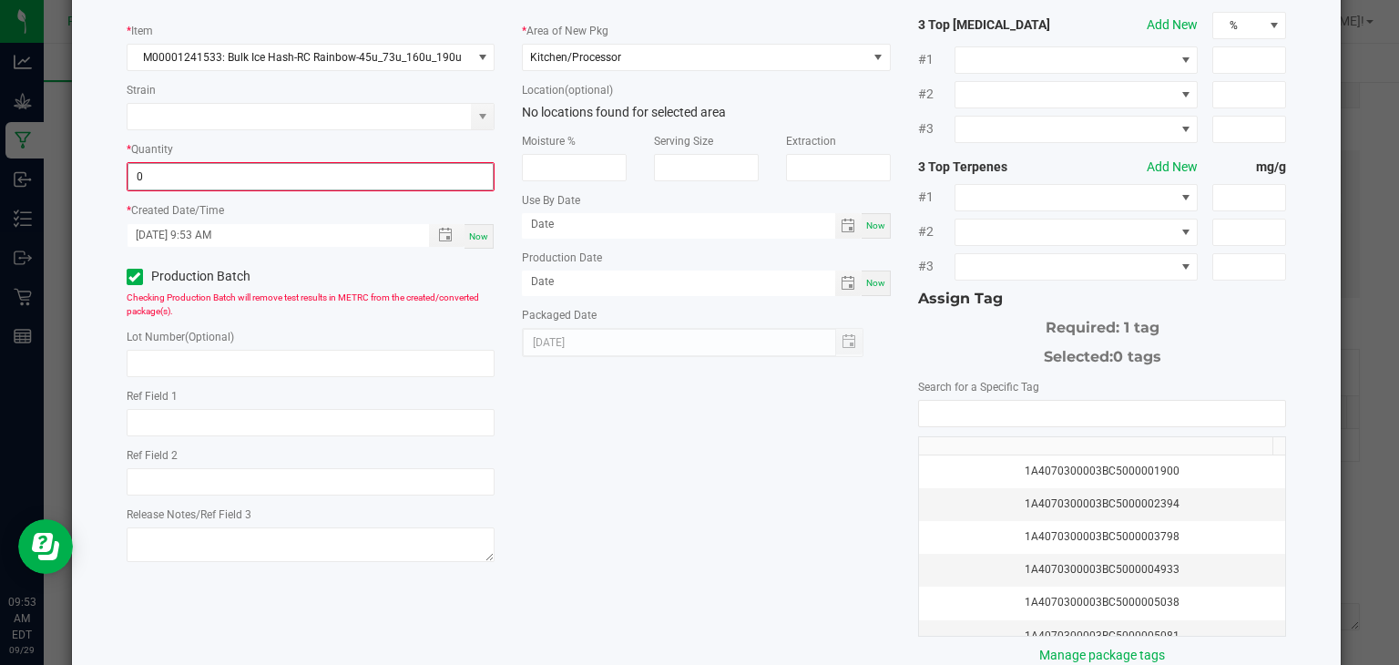
click at [211, 176] on input "0" at bounding box center [310, 177] width 365 height 26
type input "3801.0000 g"
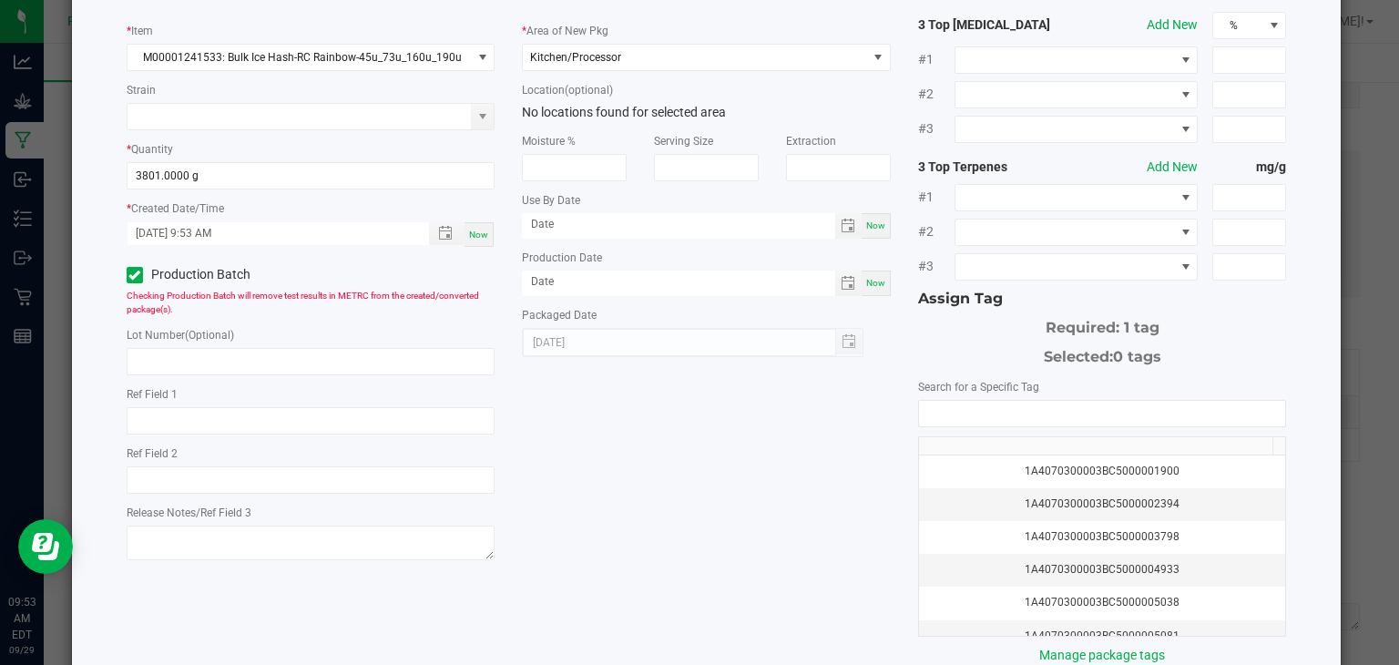
click at [659, 466] on div "* Item M00001241533: Bulk Ice Hash-RC Rainbow-45u_73u_160u_190u Strain * Quanti…" at bounding box center [707, 338] width 1188 height 653
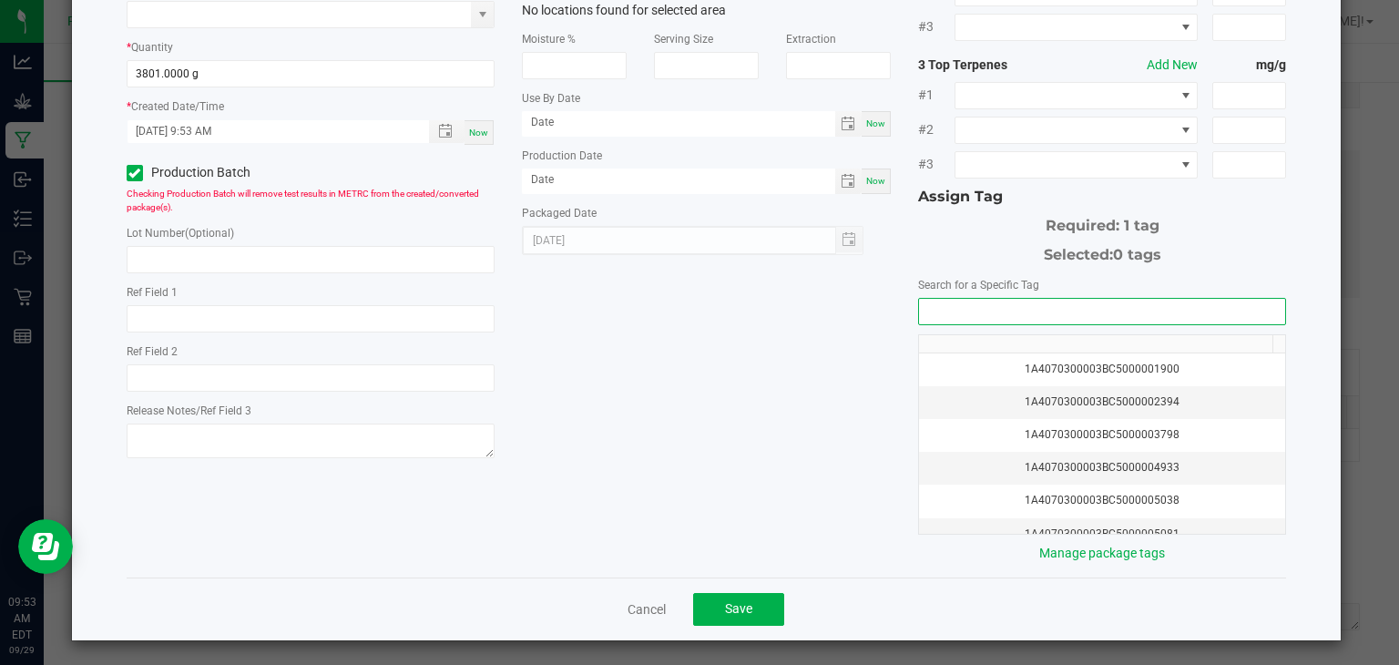
click at [959, 308] on input "NO DATA FOUND" at bounding box center [1102, 312] width 367 height 26
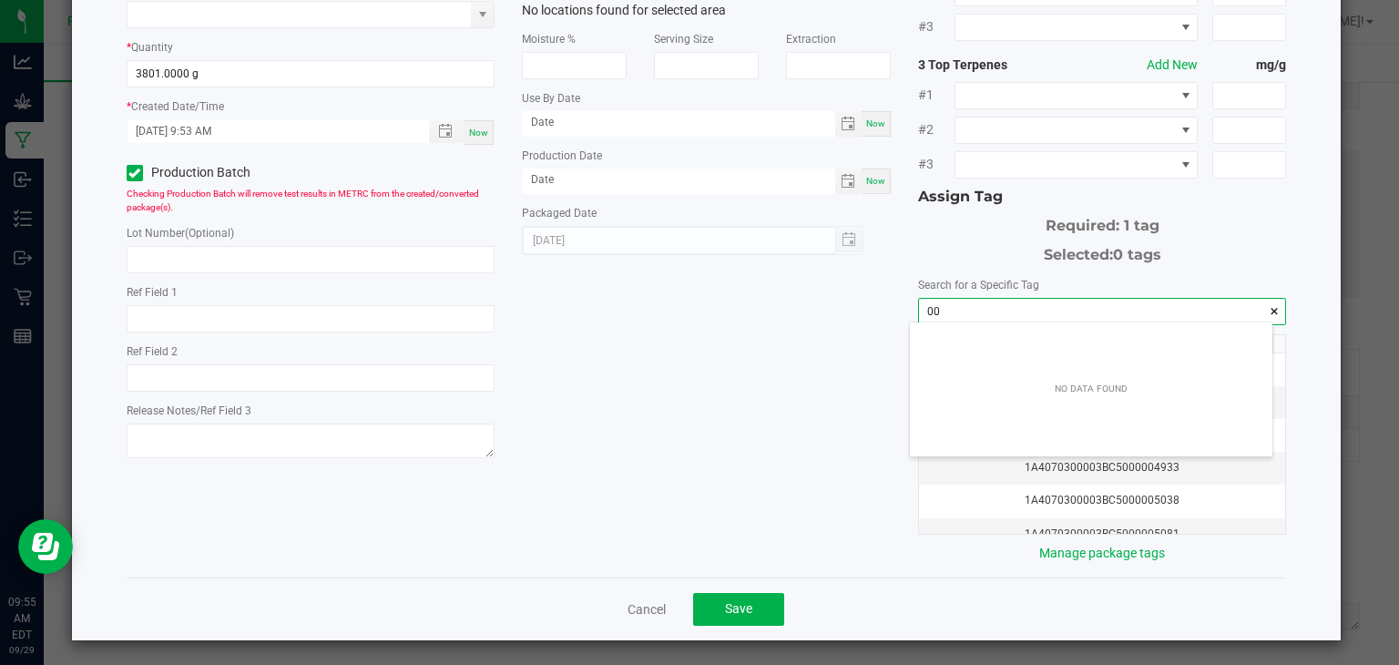
scroll to position [26, 363]
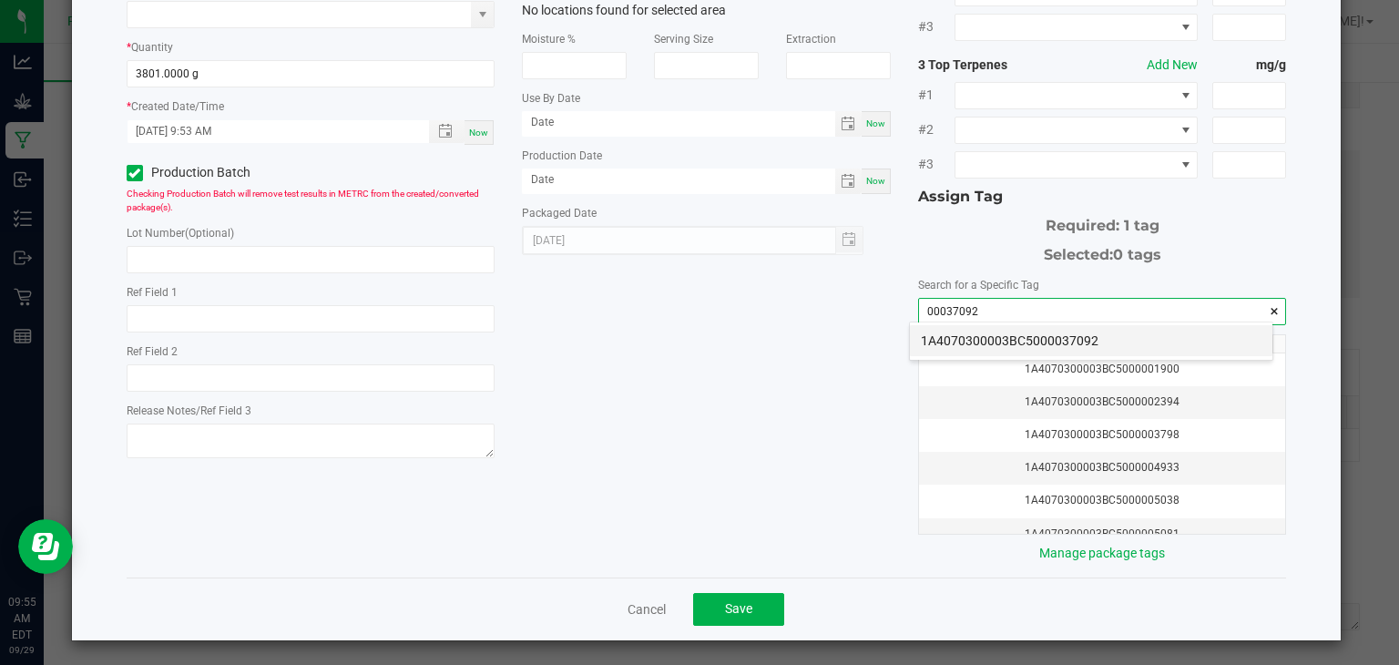
click at [1124, 338] on li "1A4070300003BC5000037092" at bounding box center [1091, 340] width 363 height 31
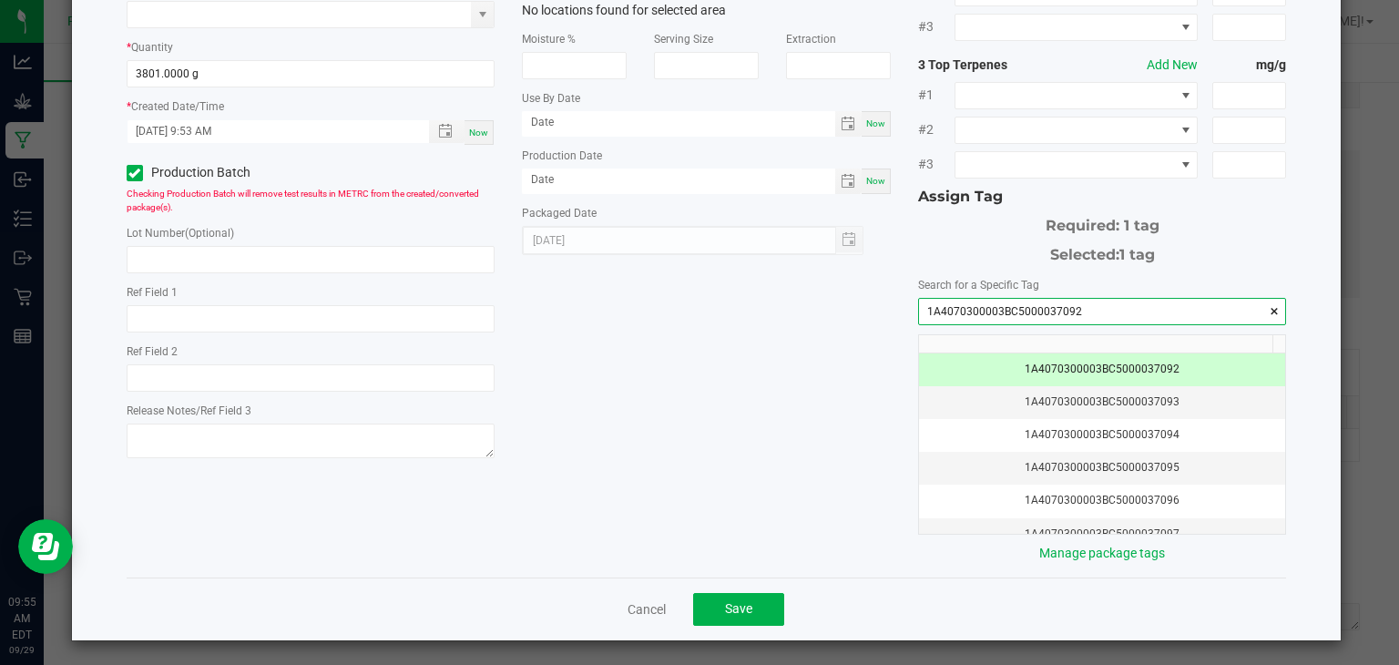
click at [1078, 307] on input "1A4070300003BC5000037092" at bounding box center [1102, 312] width 367 height 26
type input "1A4070300003BC5000037092"
click at [291, 260] on input "text" at bounding box center [311, 259] width 369 height 27
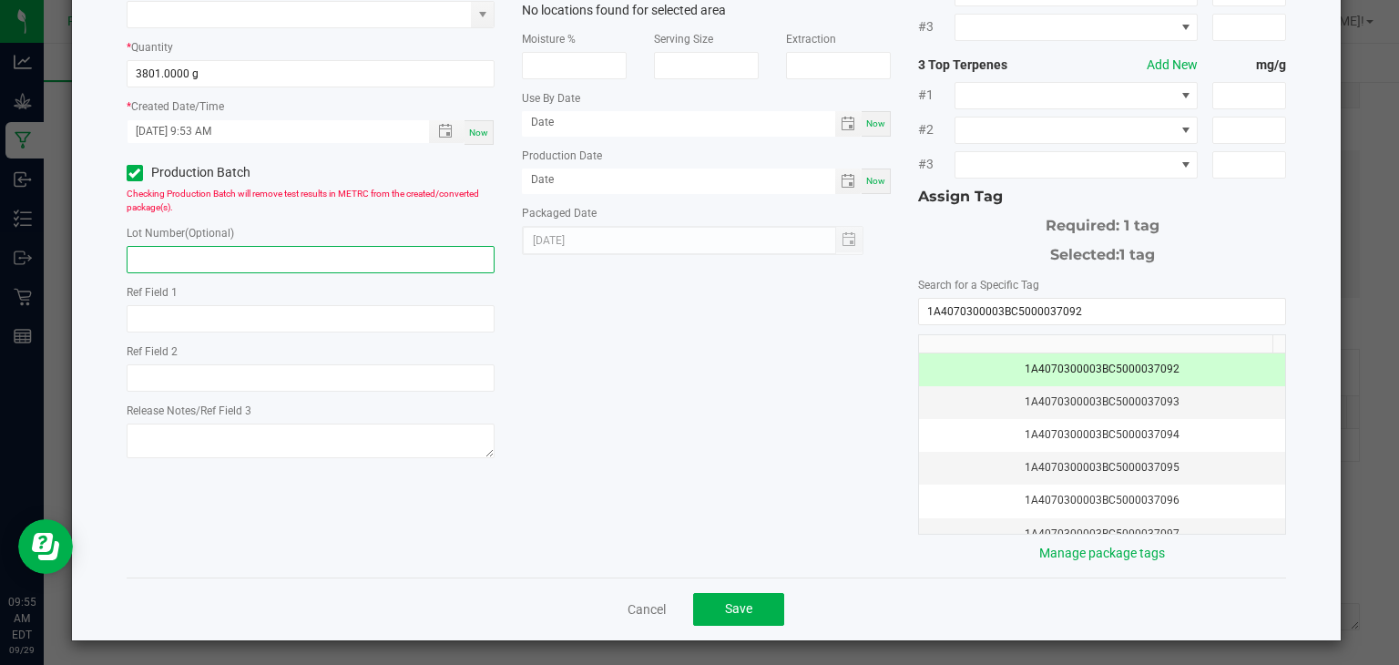
paste input "1A4070300003BC5000037092"
type input "1A4070300003BC5000037092"
click at [725, 601] on span "Save" at bounding box center [738, 608] width 27 height 15
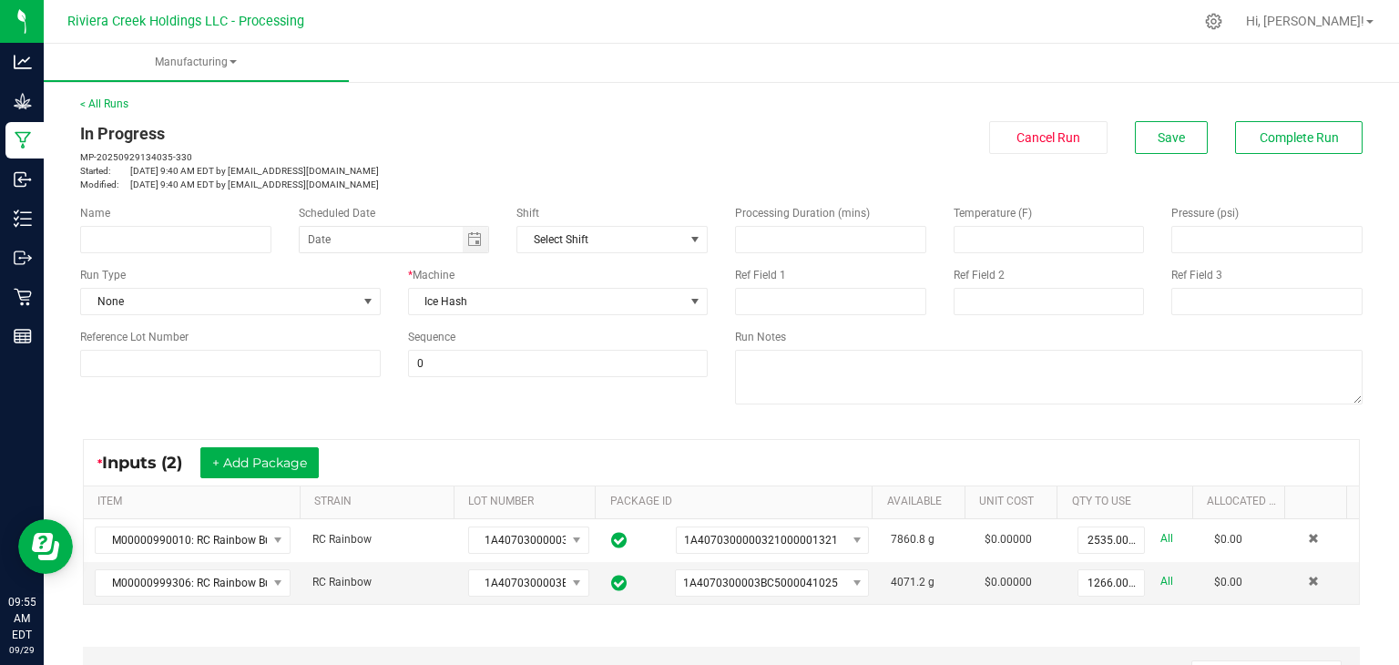
scroll to position [0, 0]
click at [1267, 136] on span "Complete Run" at bounding box center [1299, 137] width 79 height 15
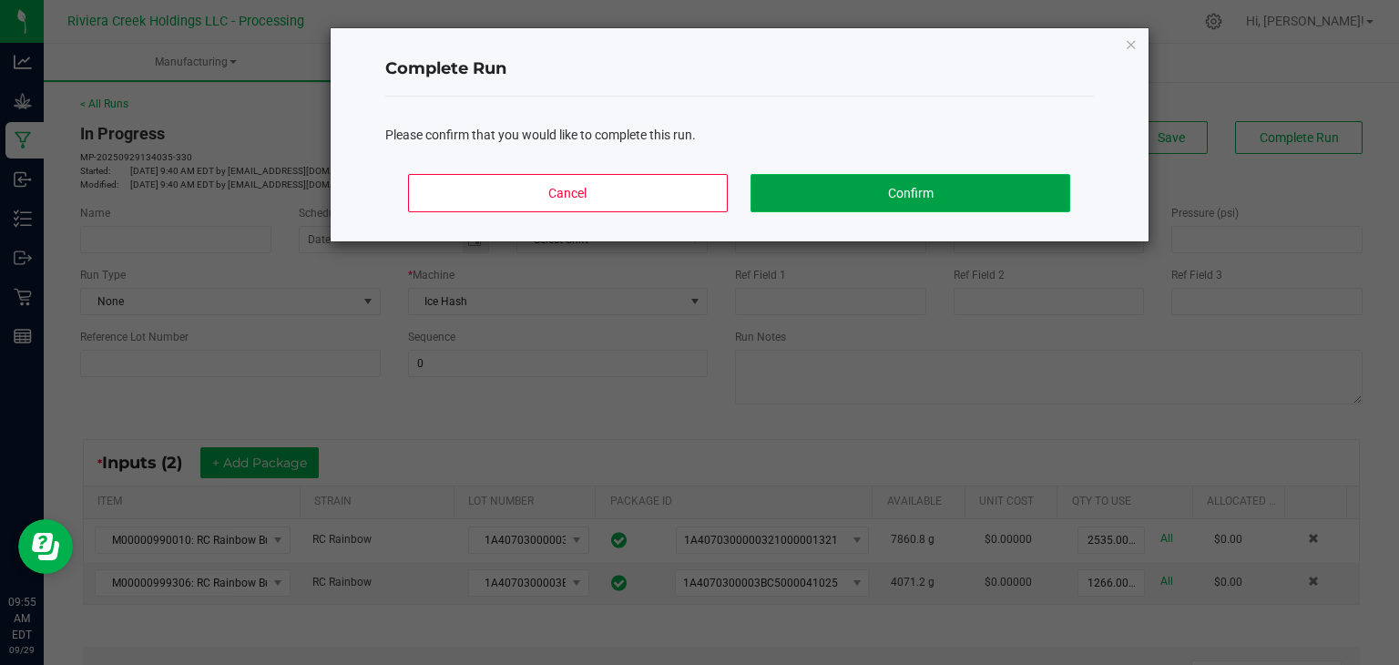
click at [962, 189] on button "Confirm" at bounding box center [910, 193] width 319 height 38
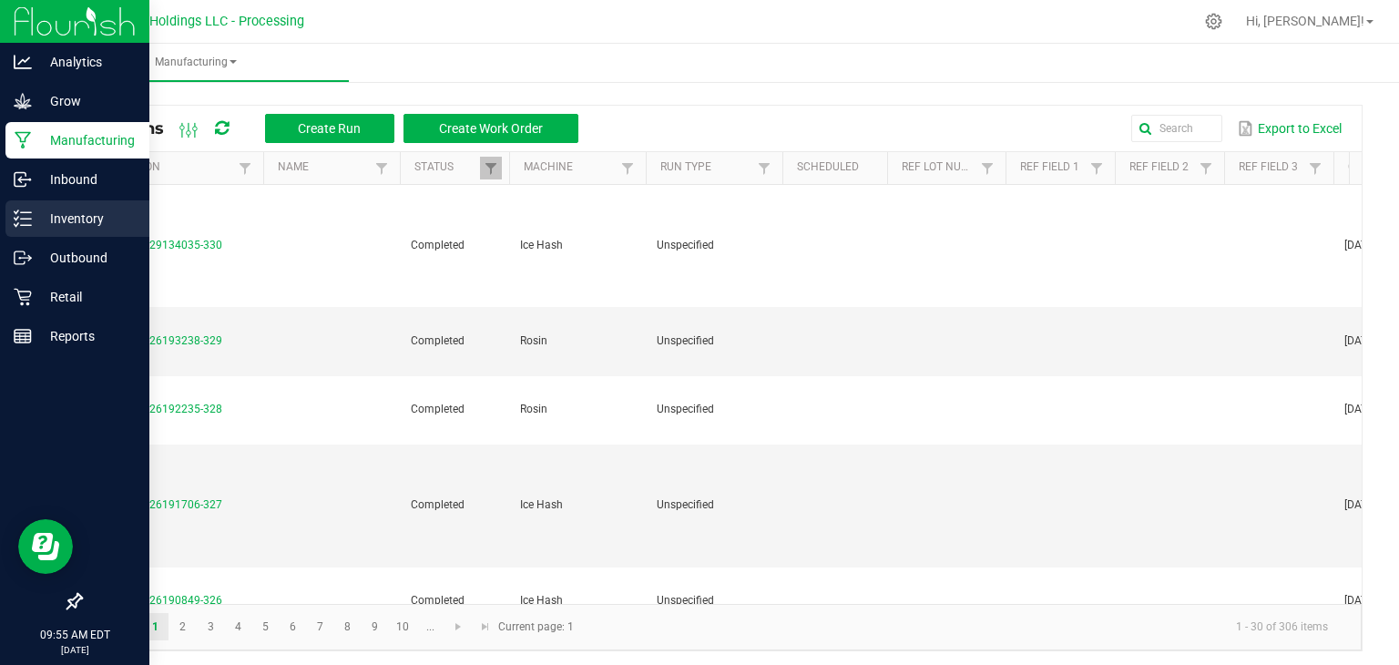
click at [34, 217] on p "Inventory" at bounding box center [86, 219] width 109 height 22
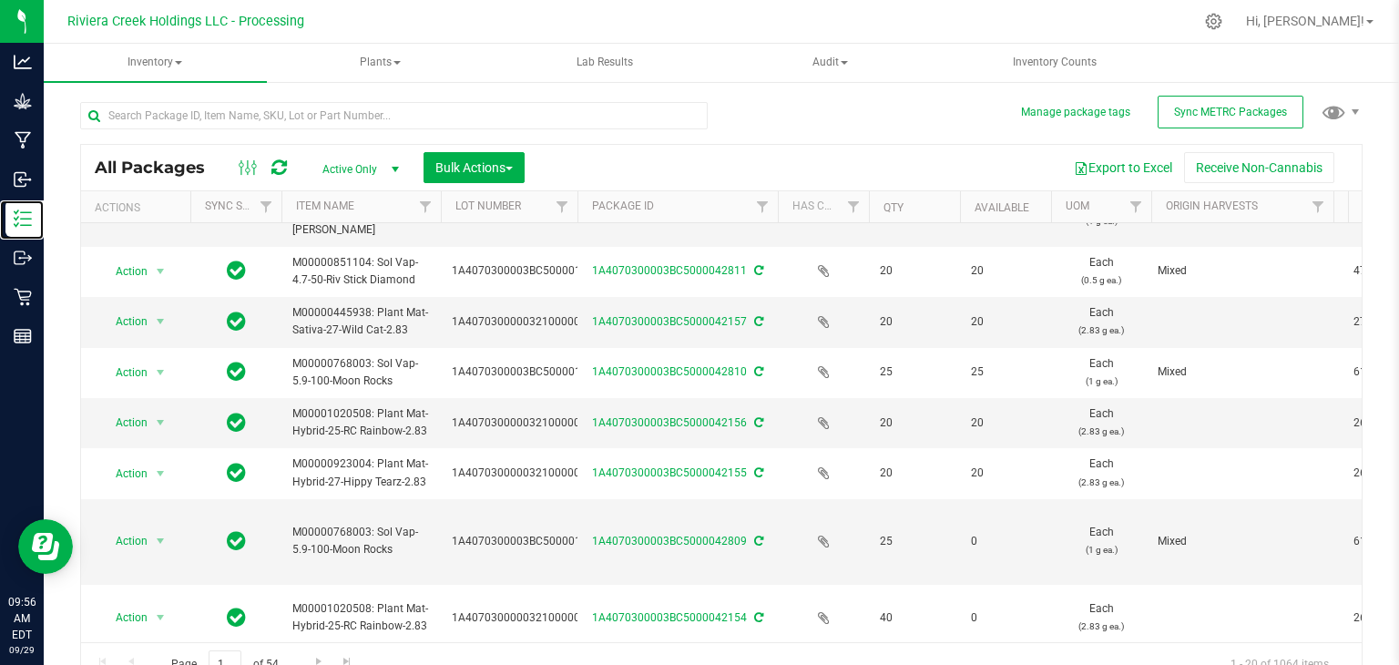
scroll to position [20, 0]
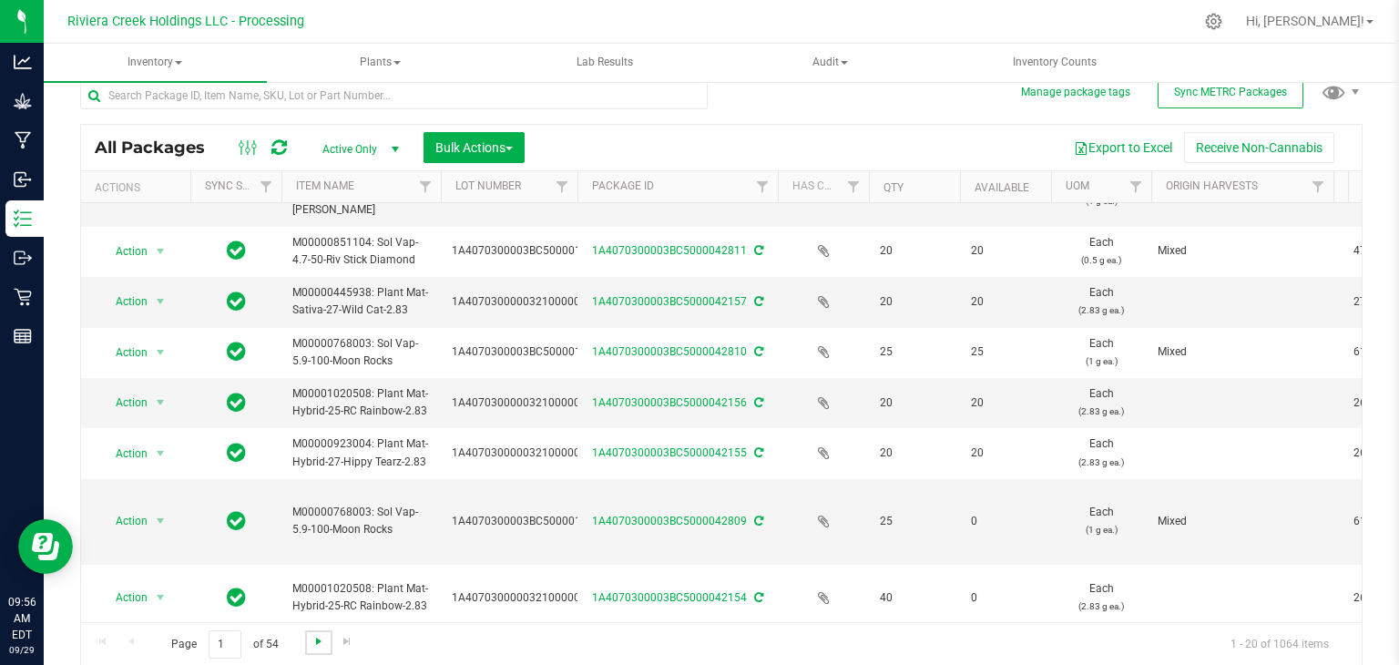
click at [315, 639] on span "Go to the next page" at bounding box center [319, 641] width 15 height 15
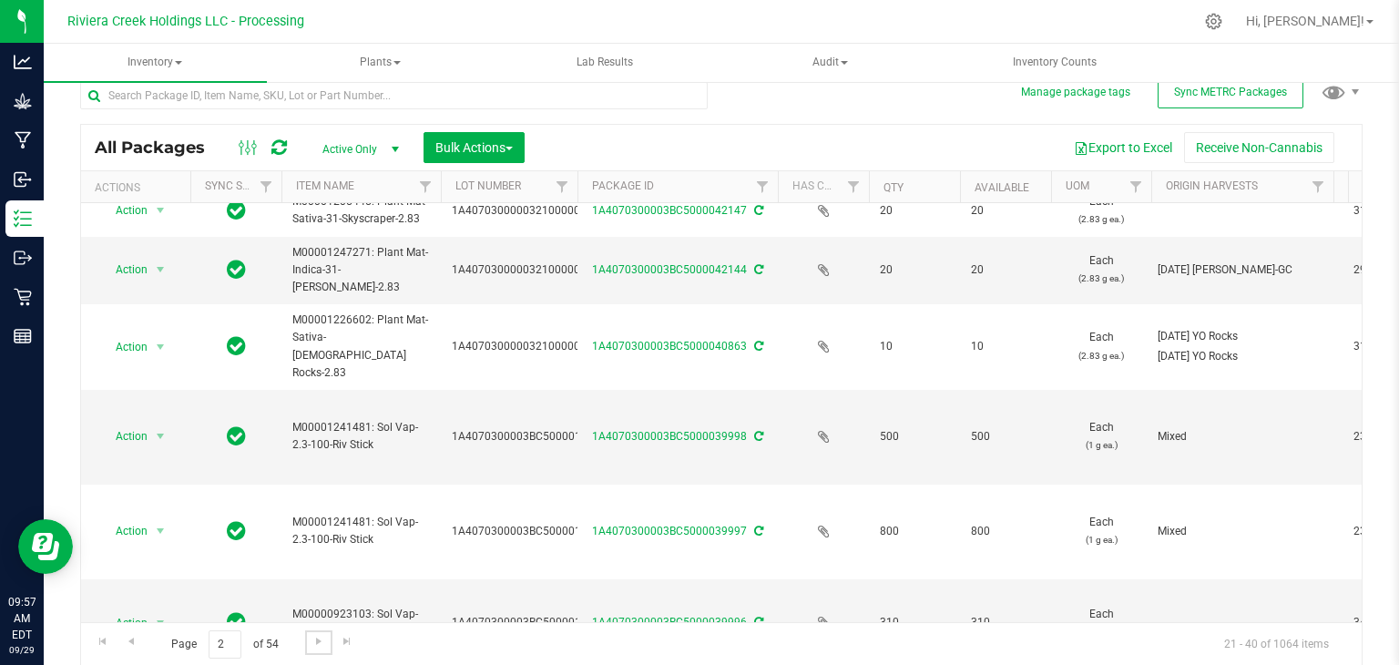
scroll to position [910, 0]
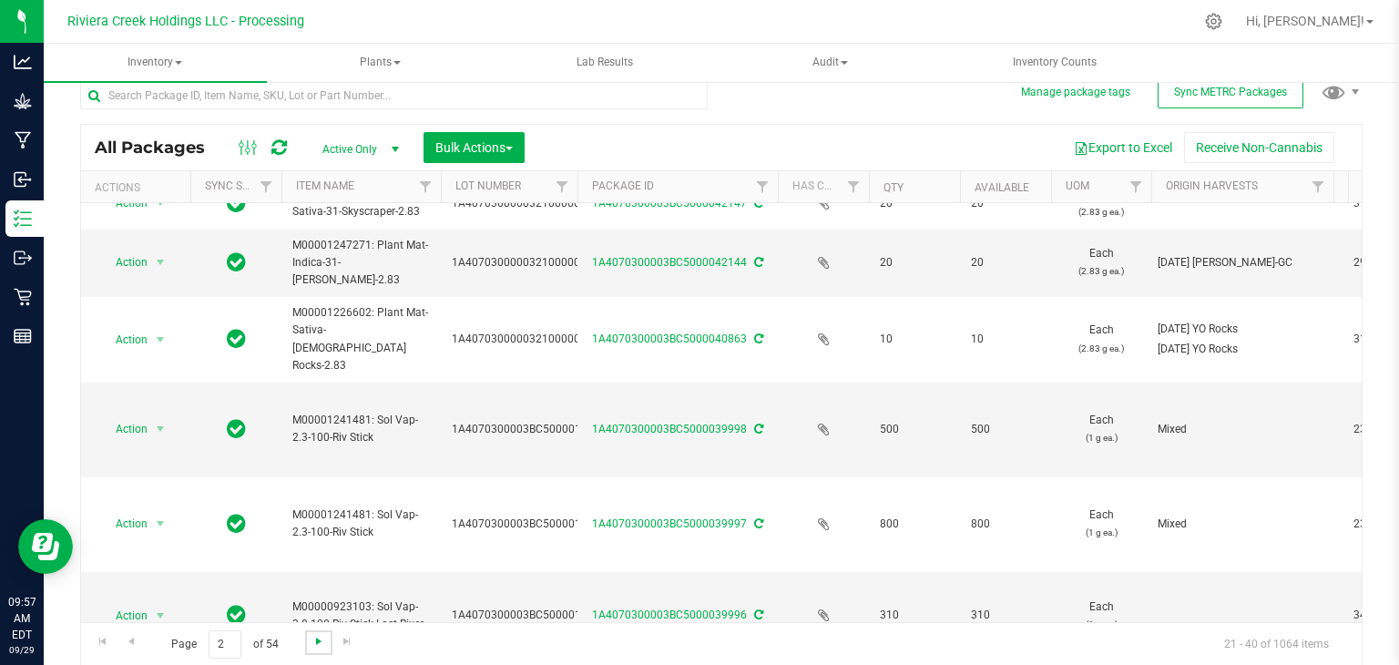
click at [312, 640] on span "Go to the next page" at bounding box center [319, 641] width 15 height 15
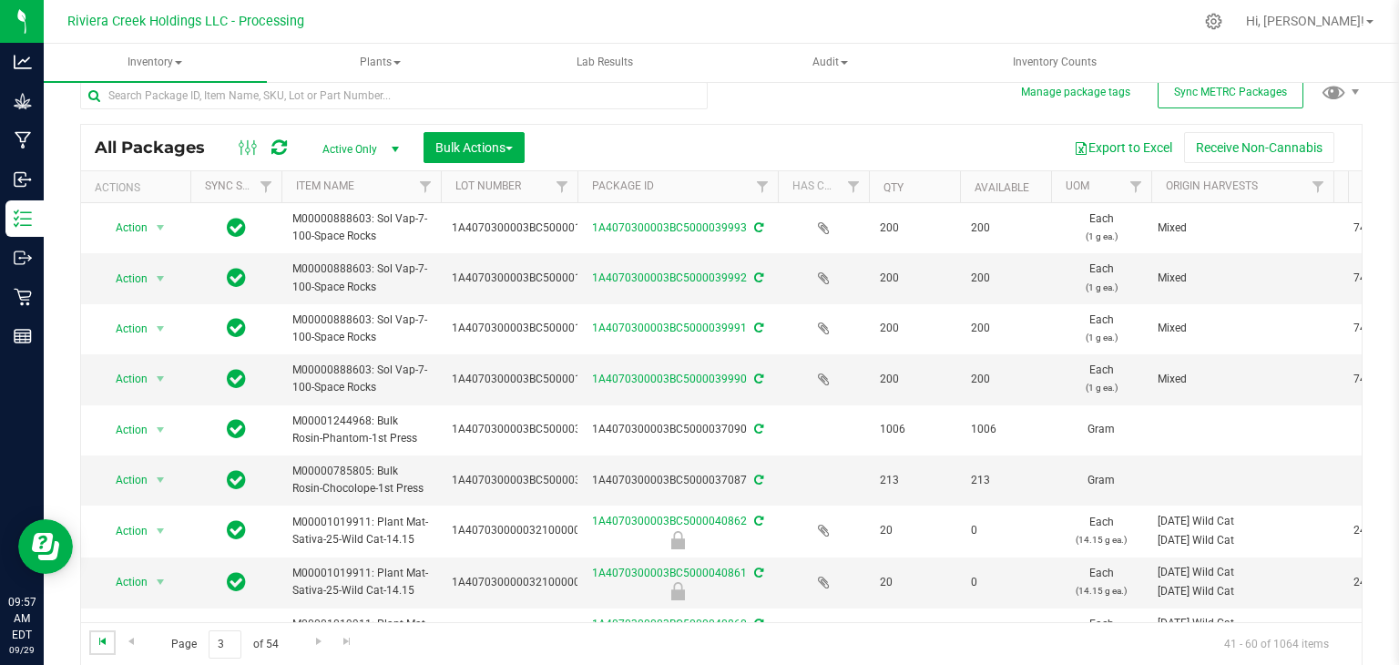
click at [103, 638] on span "Go to the first page" at bounding box center [103, 641] width 15 height 15
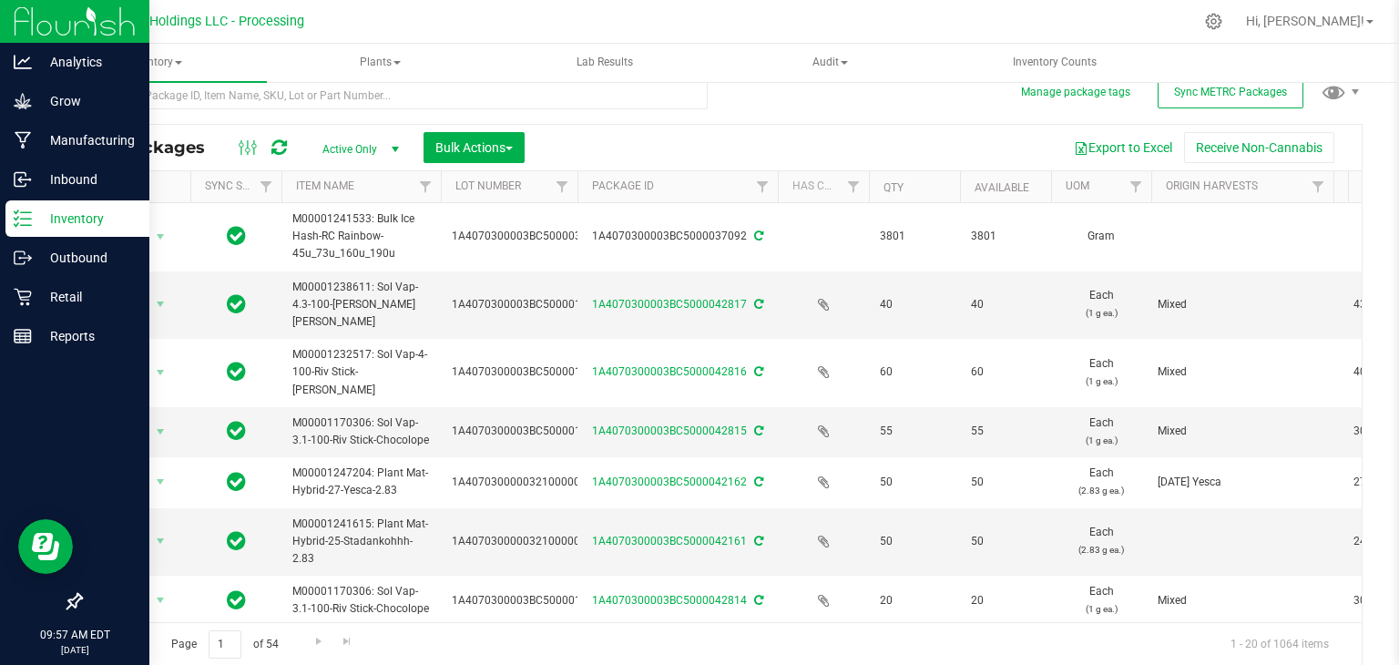
click at [47, 209] on p "Inventory" at bounding box center [86, 219] width 109 height 22
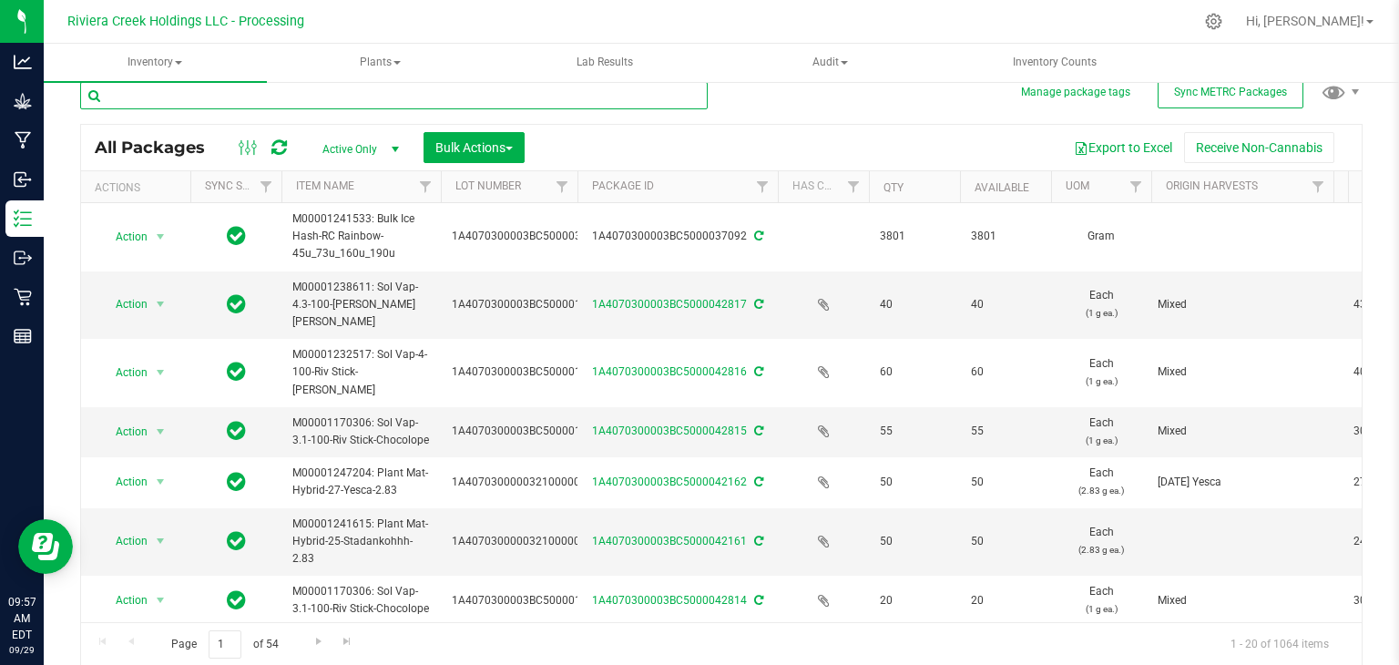
click at [294, 92] on input "text" at bounding box center [394, 95] width 628 height 27
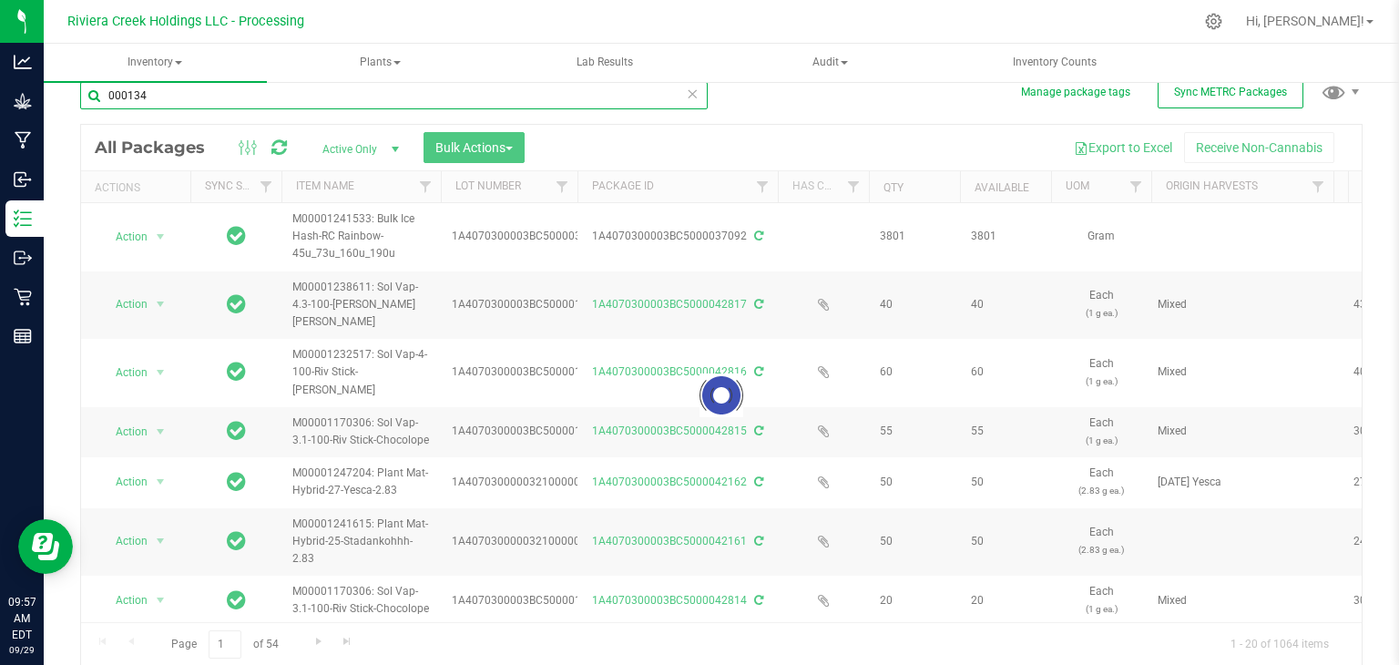
type input "0001342"
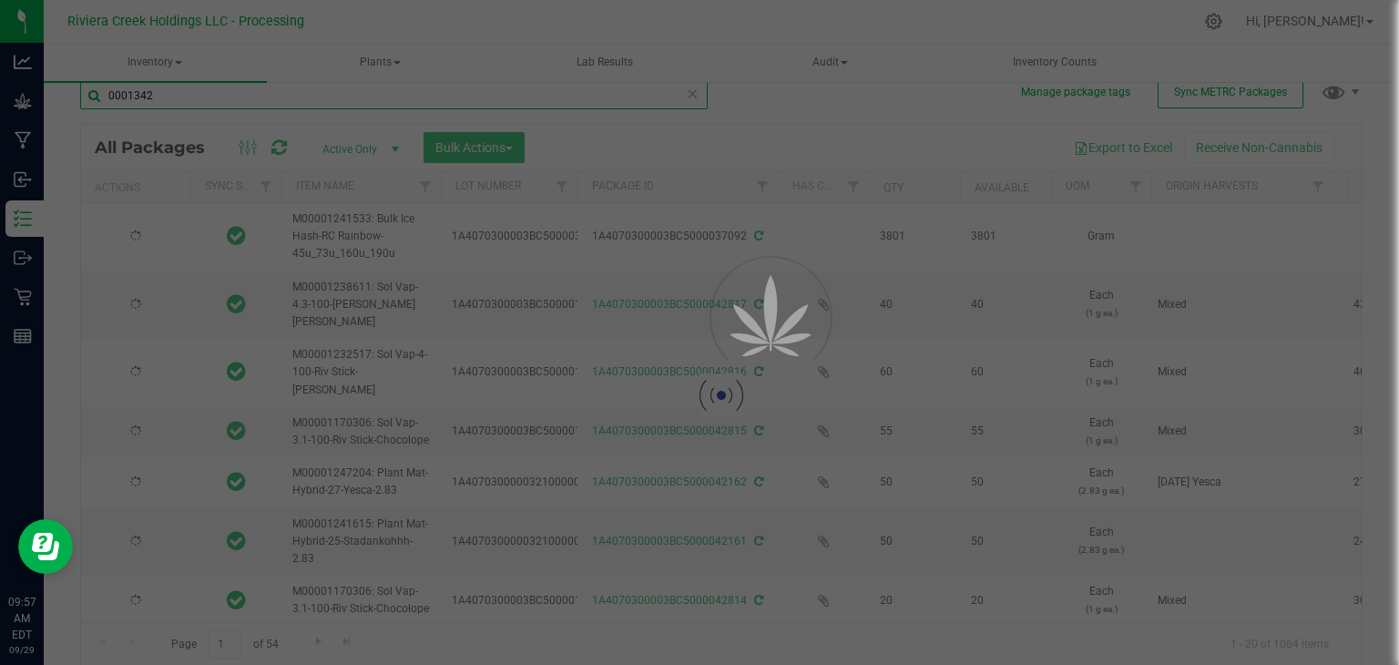
type input "[DATE]"
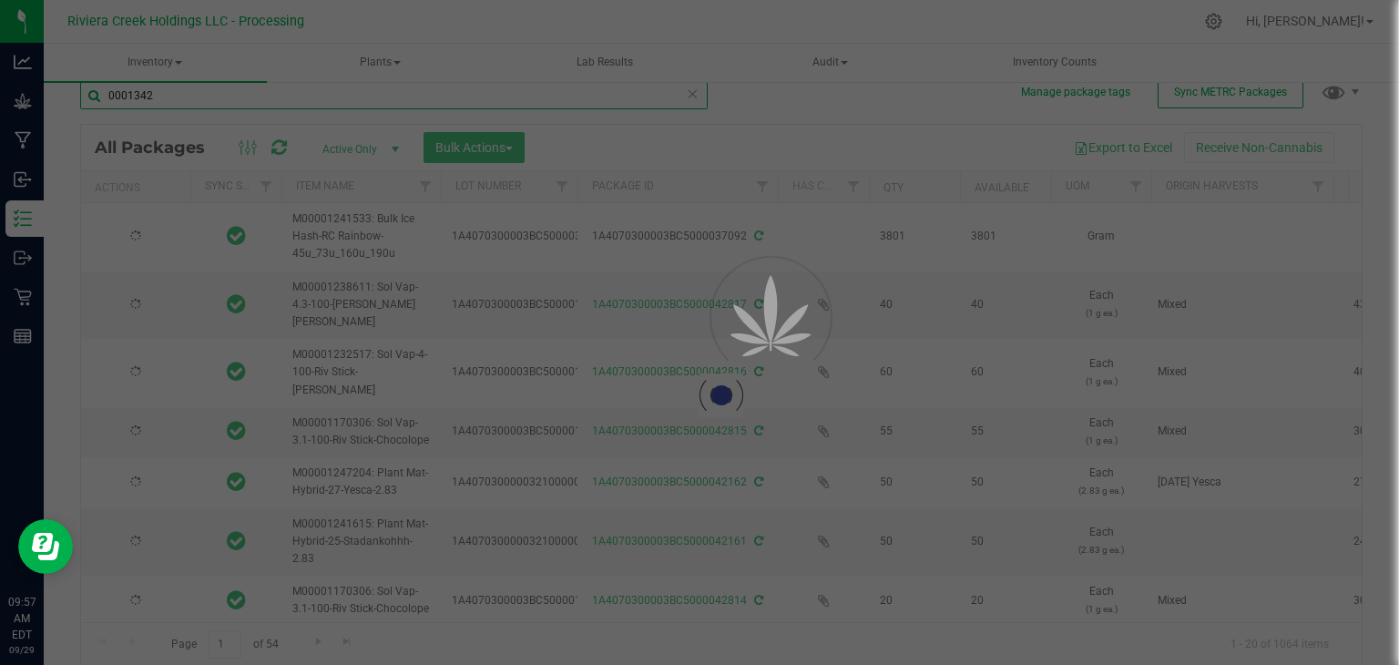
type input "[DATE]"
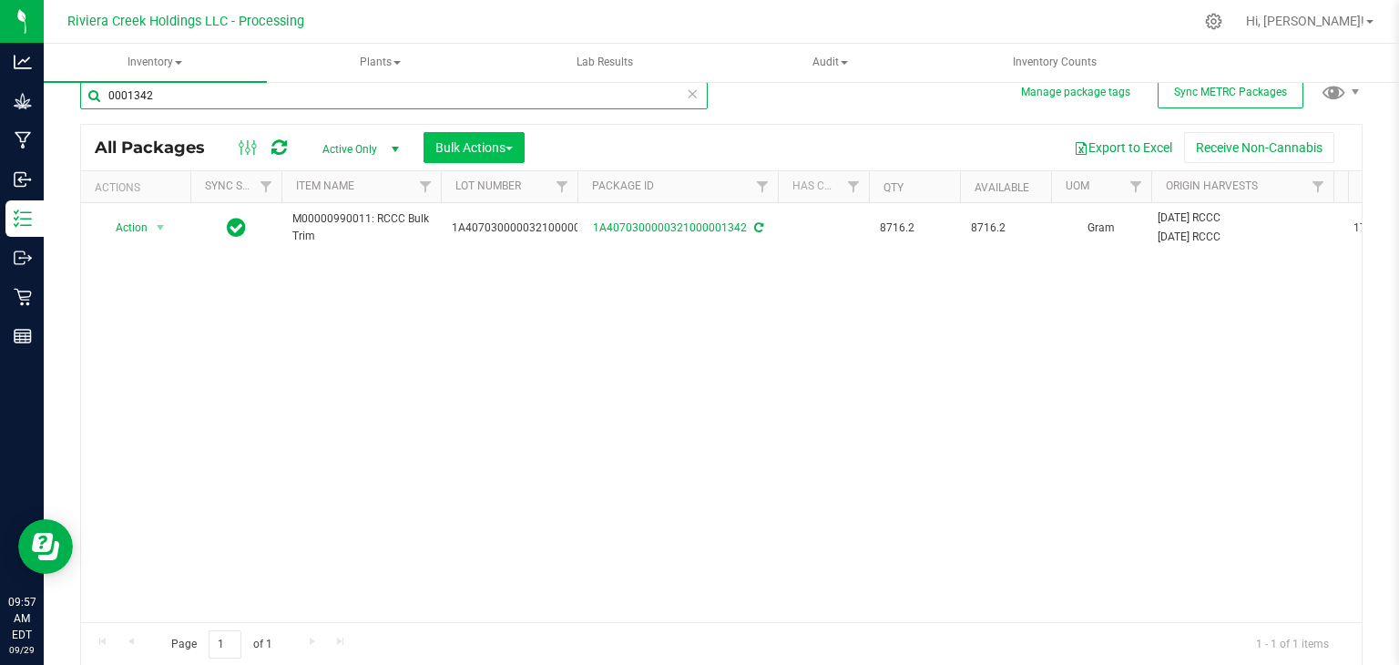
type input "0001342"
click at [466, 146] on span "Bulk Actions" at bounding box center [473, 147] width 77 height 15
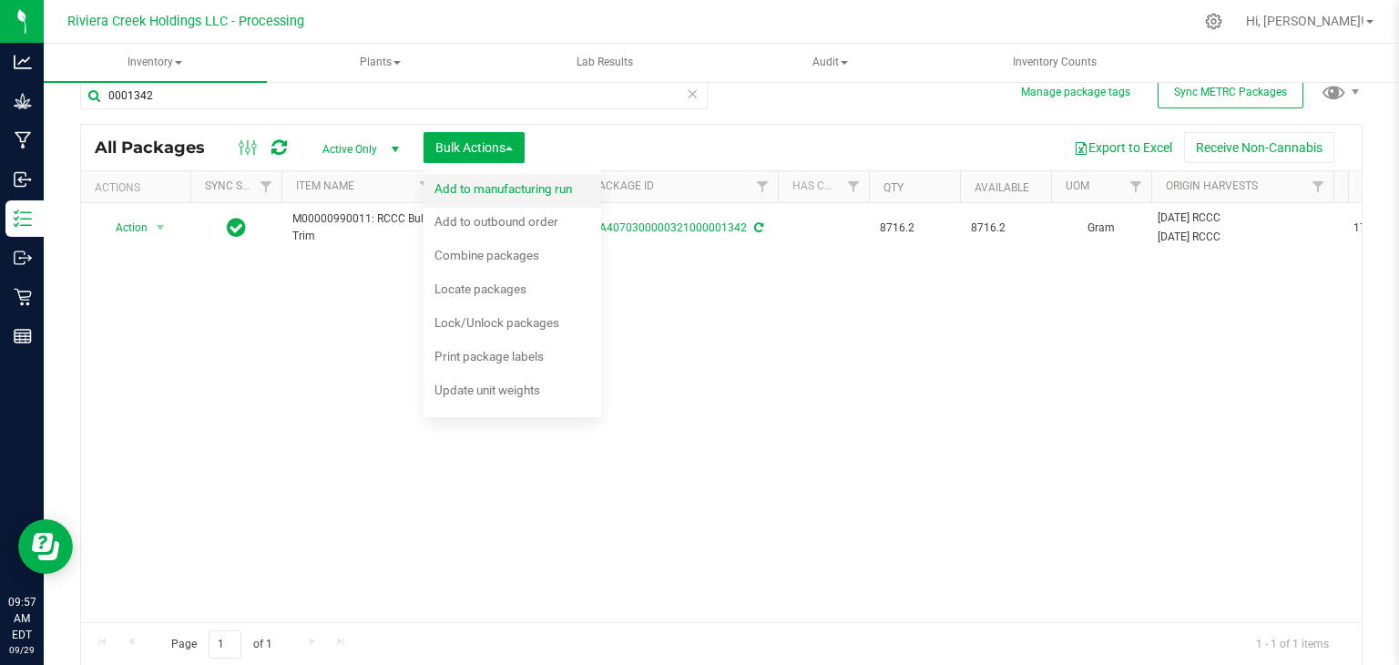
click at [460, 193] on span "Add to manufacturing run" at bounding box center [503, 188] width 138 height 15
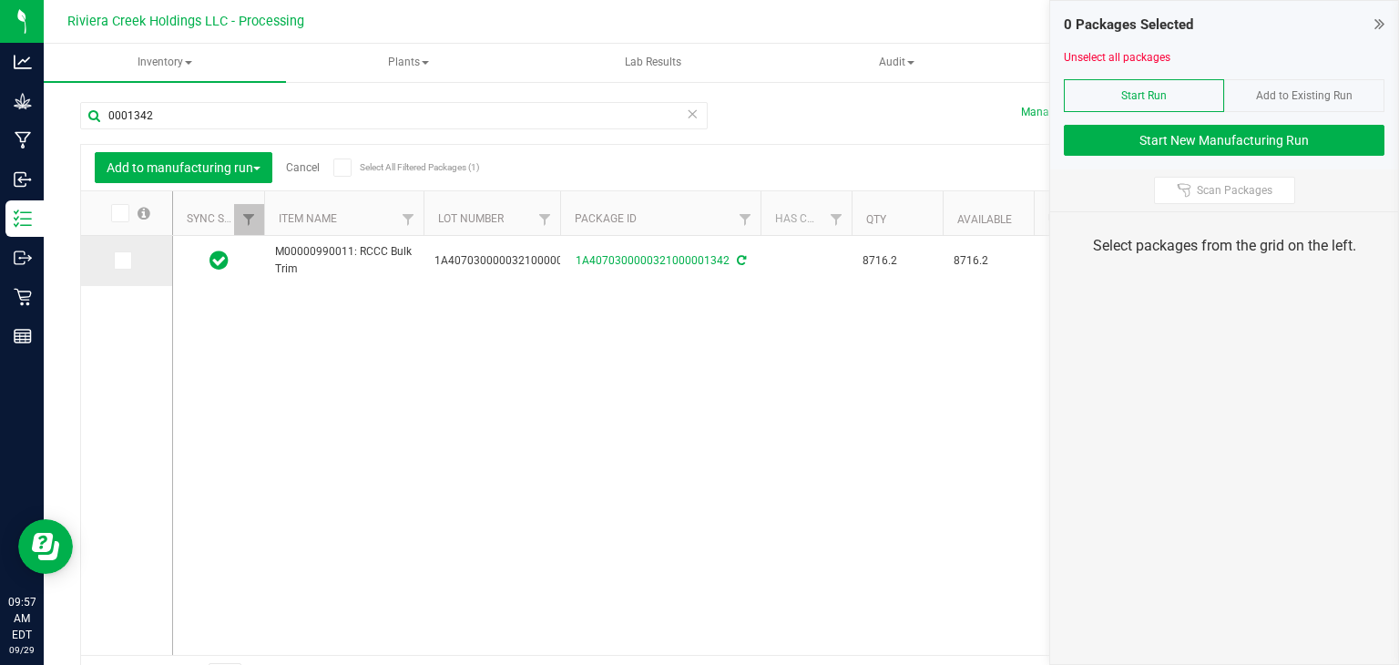
click at [121, 270] on td at bounding box center [126, 261] width 91 height 50
click at [119, 261] on icon at bounding box center [122, 261] width 12 height 0
click at [0, 0] on input "checkbox" at bounding box center [0, 0] width 0 height 0
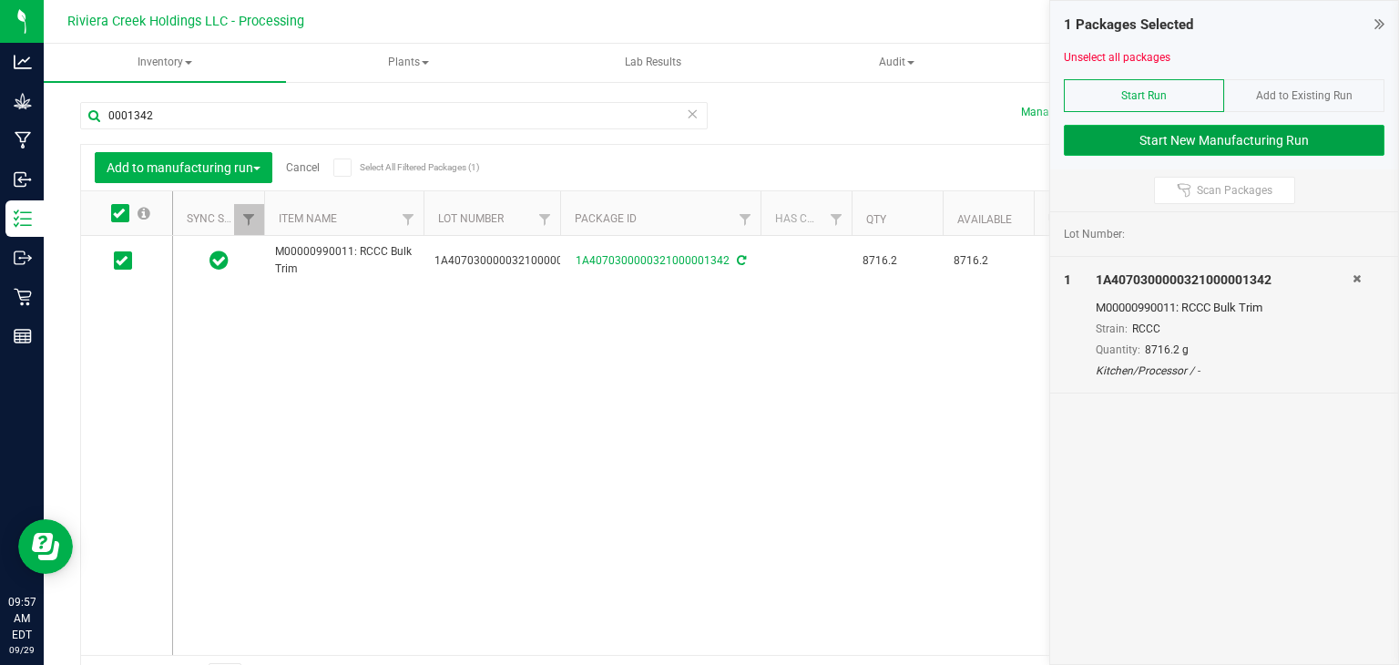
click at [1159, 142] on button "Start New Manufacturing Run" at bounding box center [1224, 140] width 321 height 31
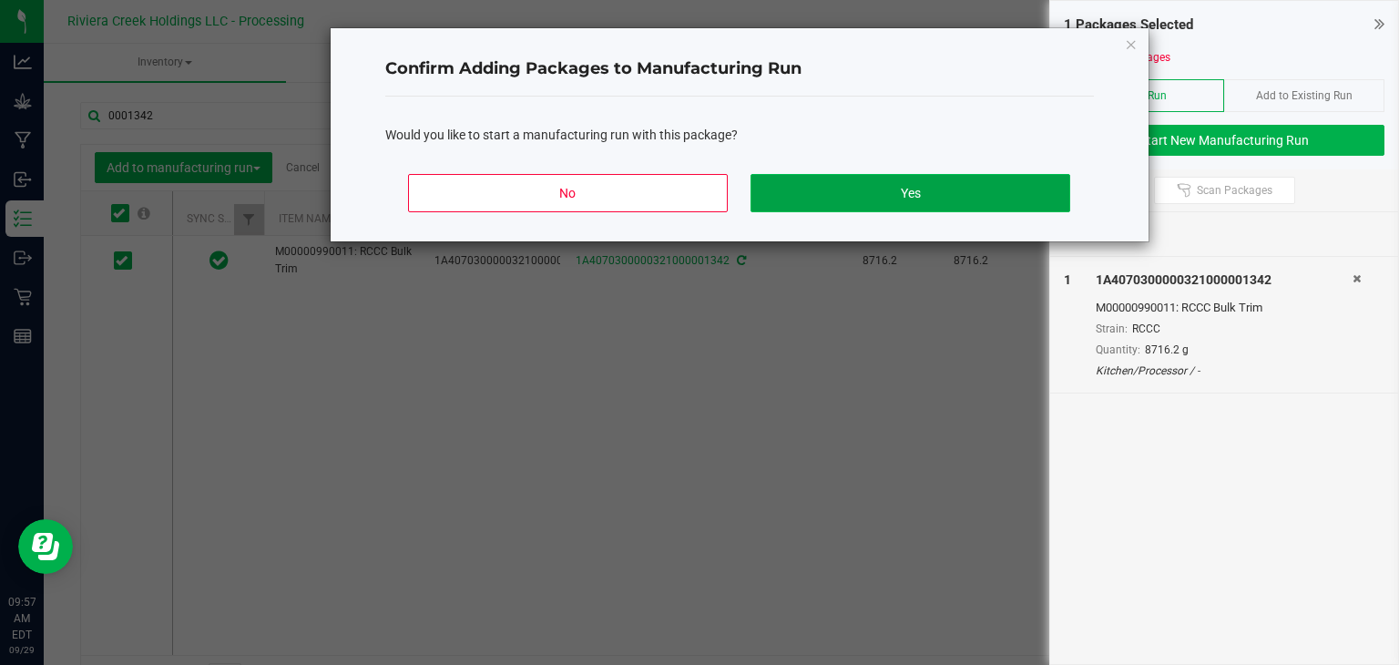
click at [936, 202] on button "Yes" at bounding box center [910, 193] width 319 height 38
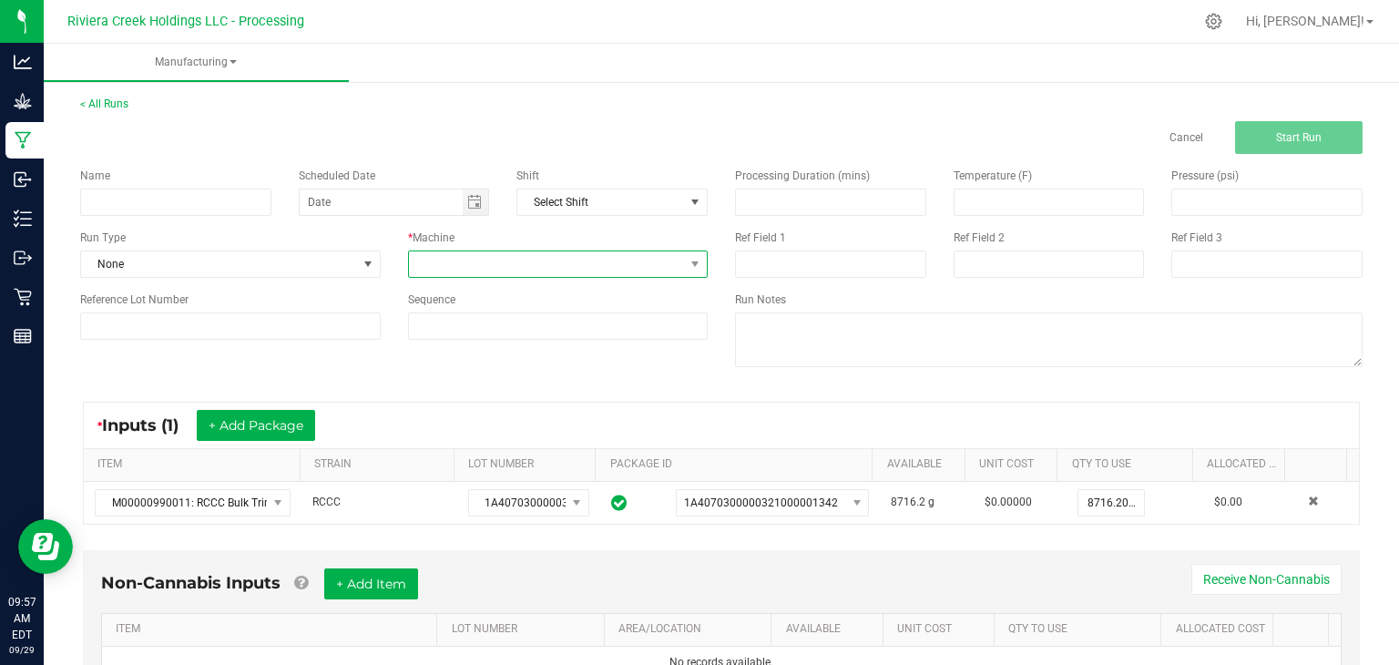
click at [541, 263] on span at bounding box center [547, 264] width 276 height 26
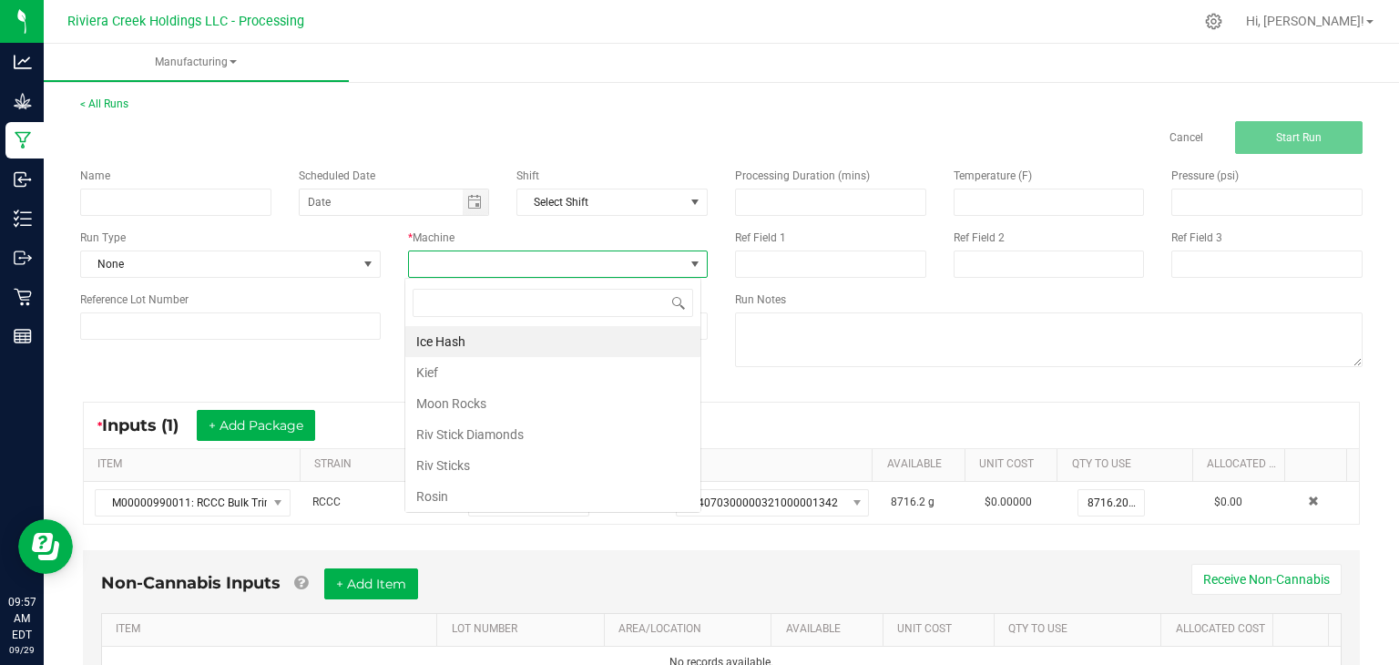
scroll to position [26, 296]
click at [487, 346] on li "Ice Hash" at bounding box center [552, 341] width 295 height 31
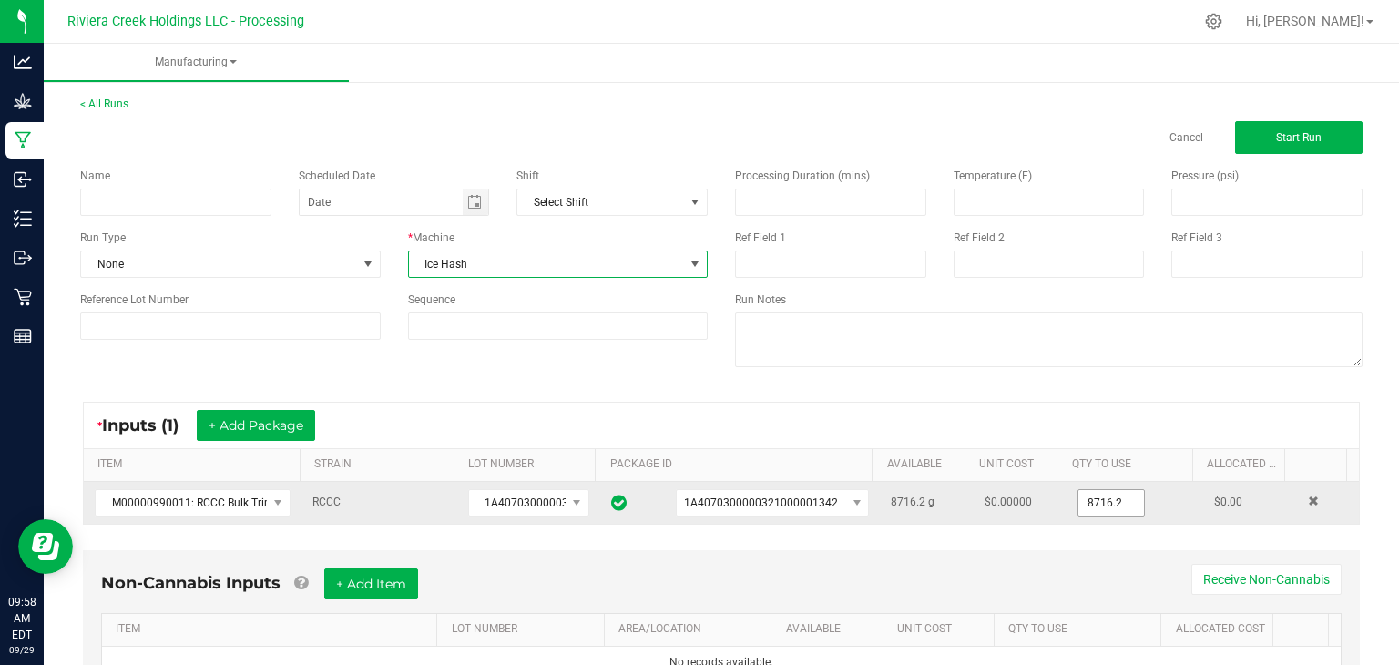
click at [1108, 500] on input "8716.2" at bounding box center [1111, 503] width 66 height 26
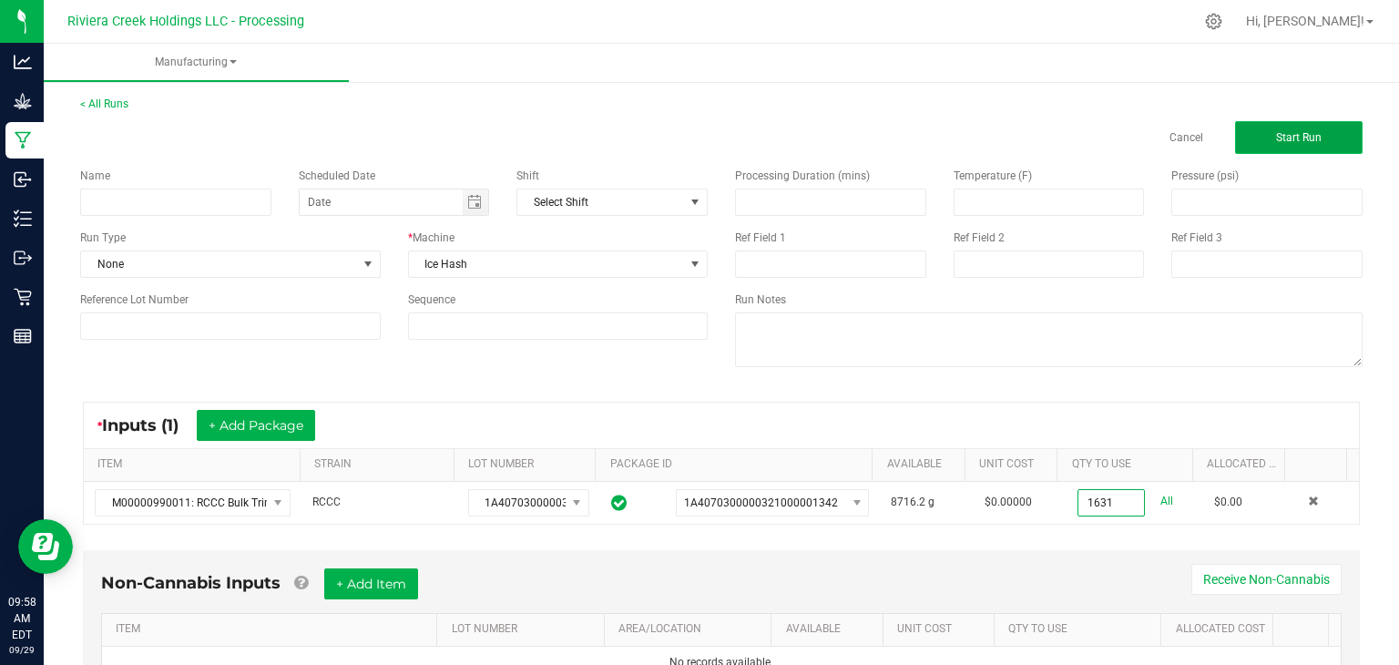
type input "1631.0000 g"
click at [1286, 144] on button "Start Run" at bounding box center [1299, 137] width 128 height 33
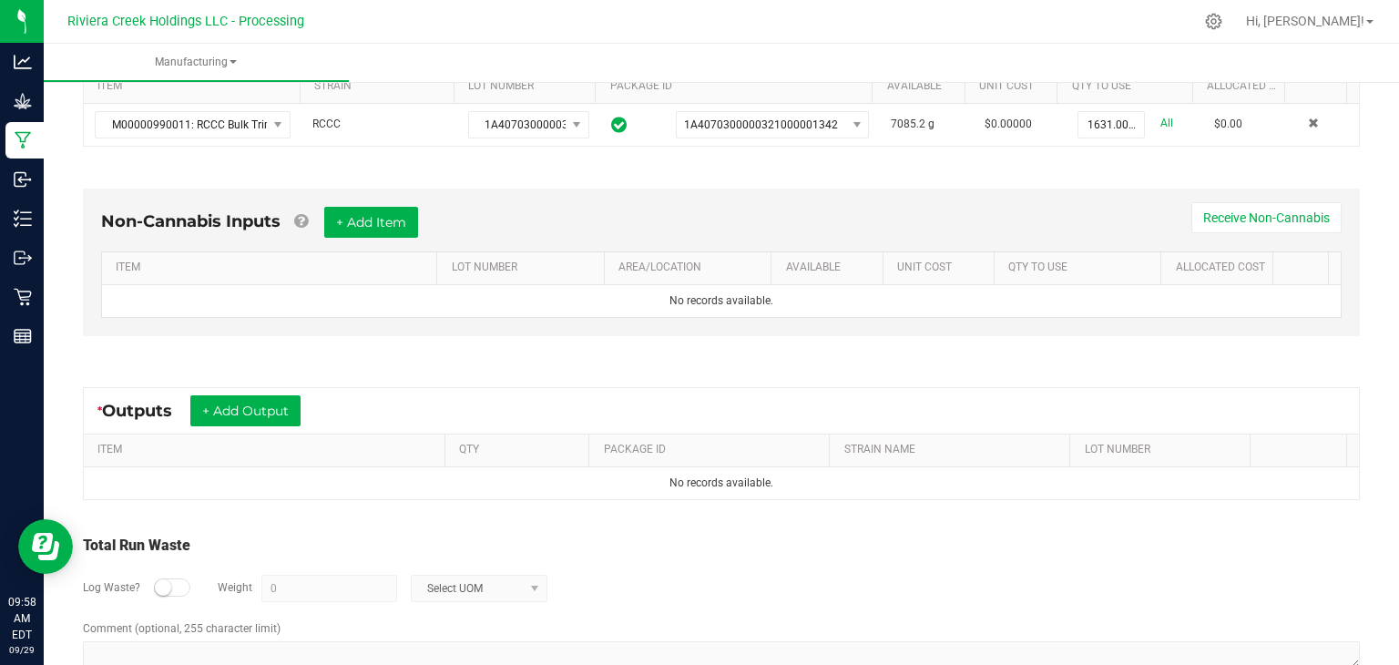
scroll to position [455, 0]
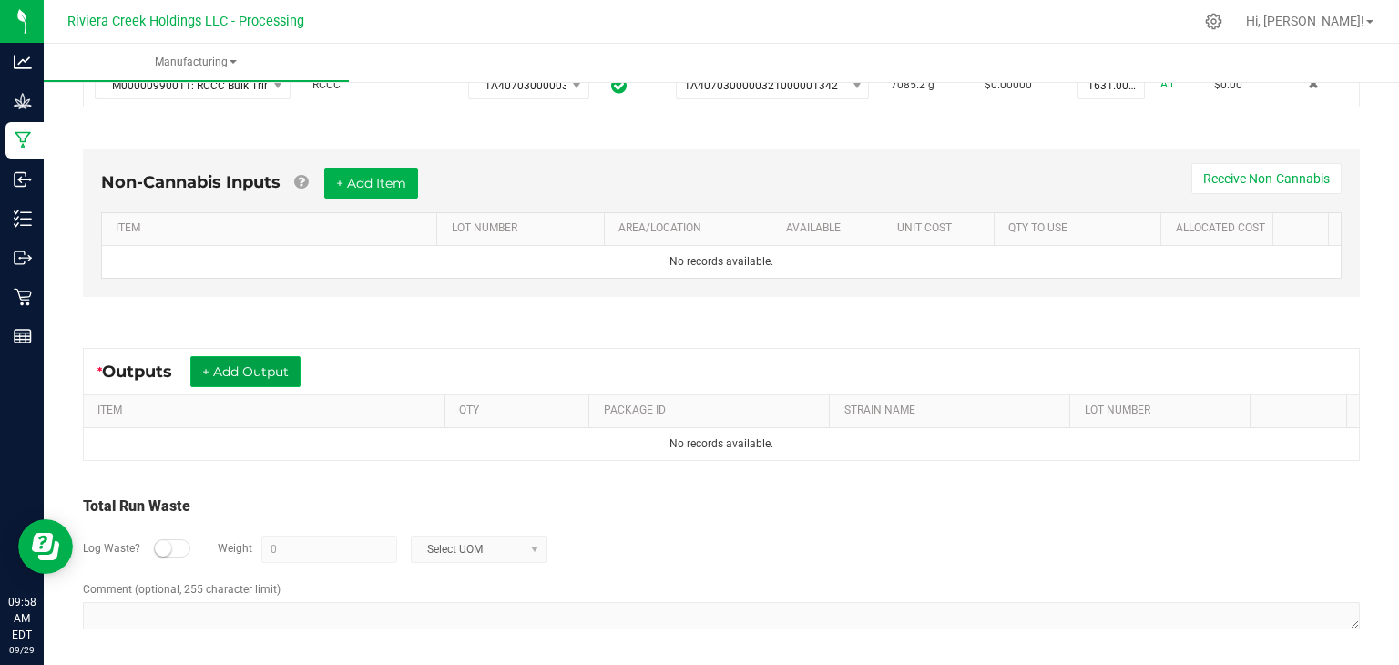
click at [270, 363] on button "+ Add Output" at bounding box center [245, 371] width 110 height 31
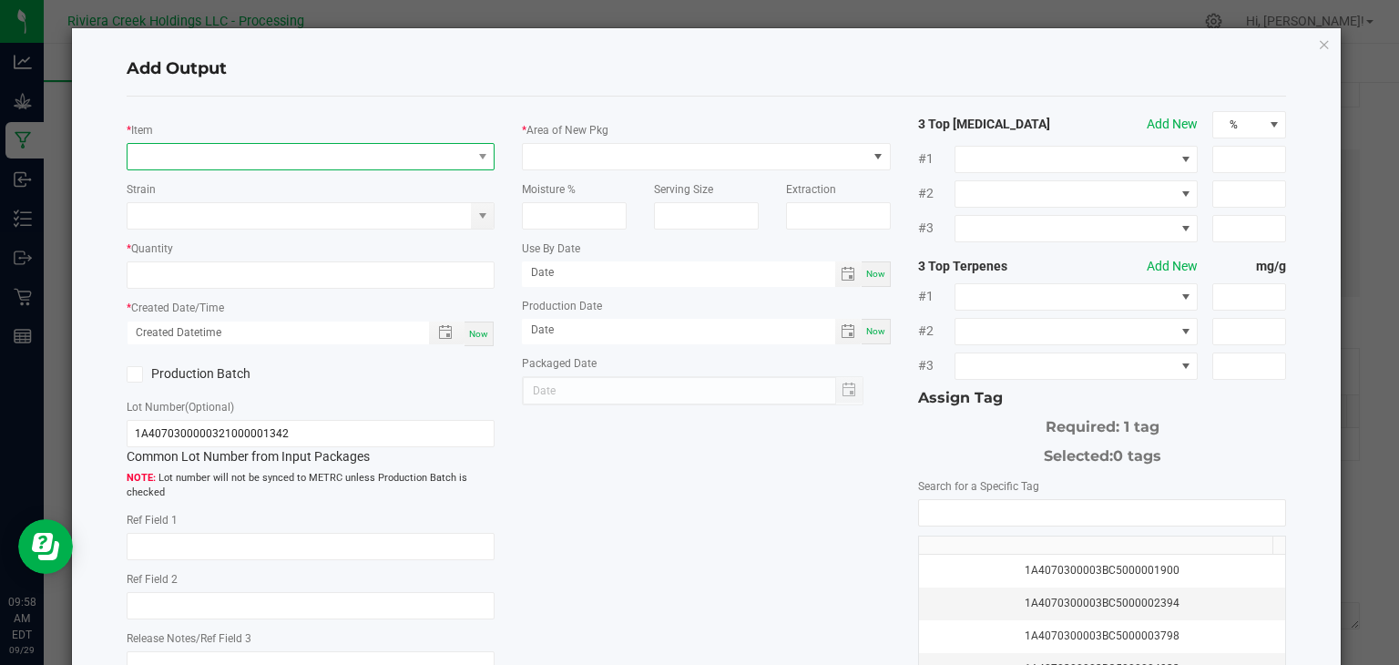
click at [302, 156] on span "NO DATA FOUND" at bounding box center [300, 157] width 344 height 26
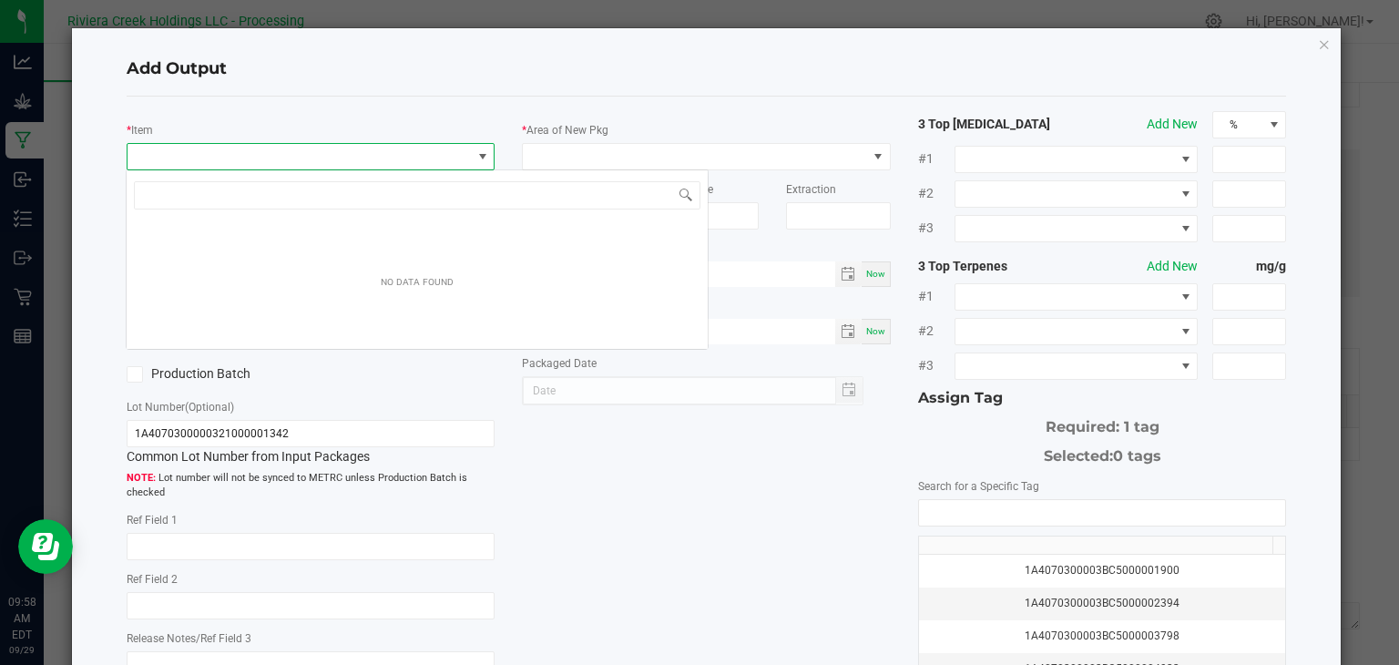
scroll to position [26, 364]
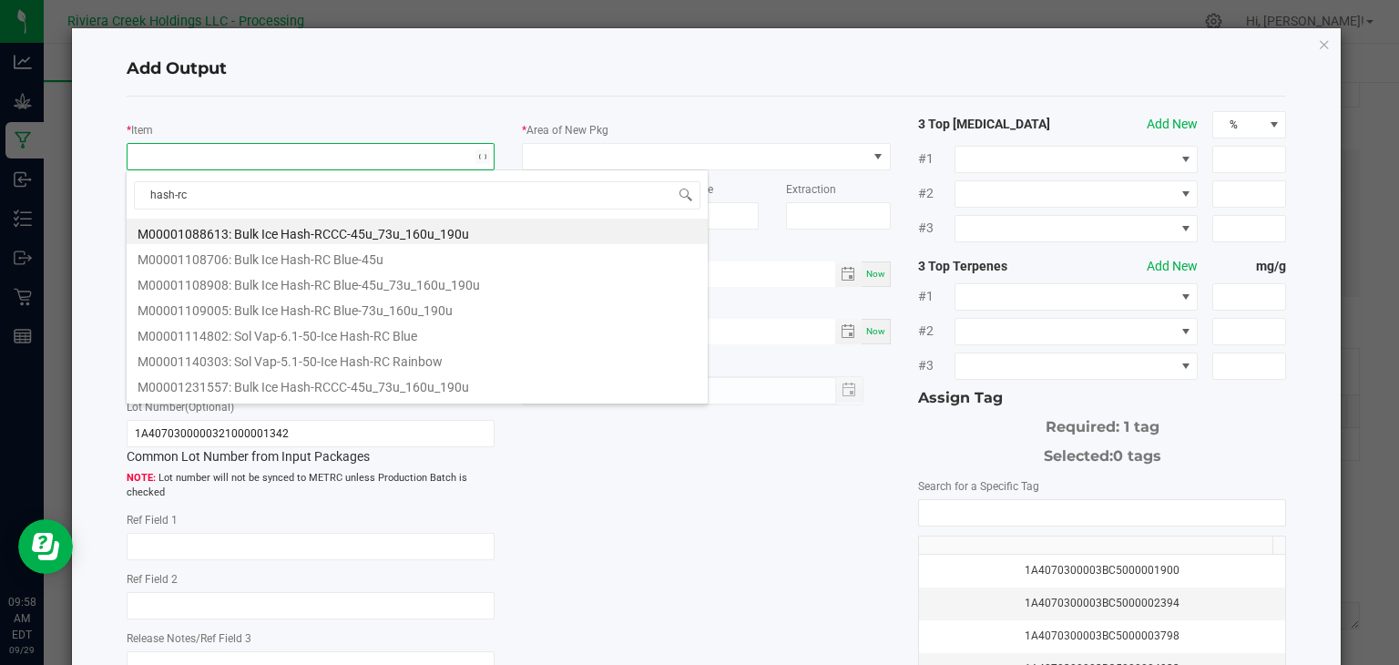
type input "hash-rcc"
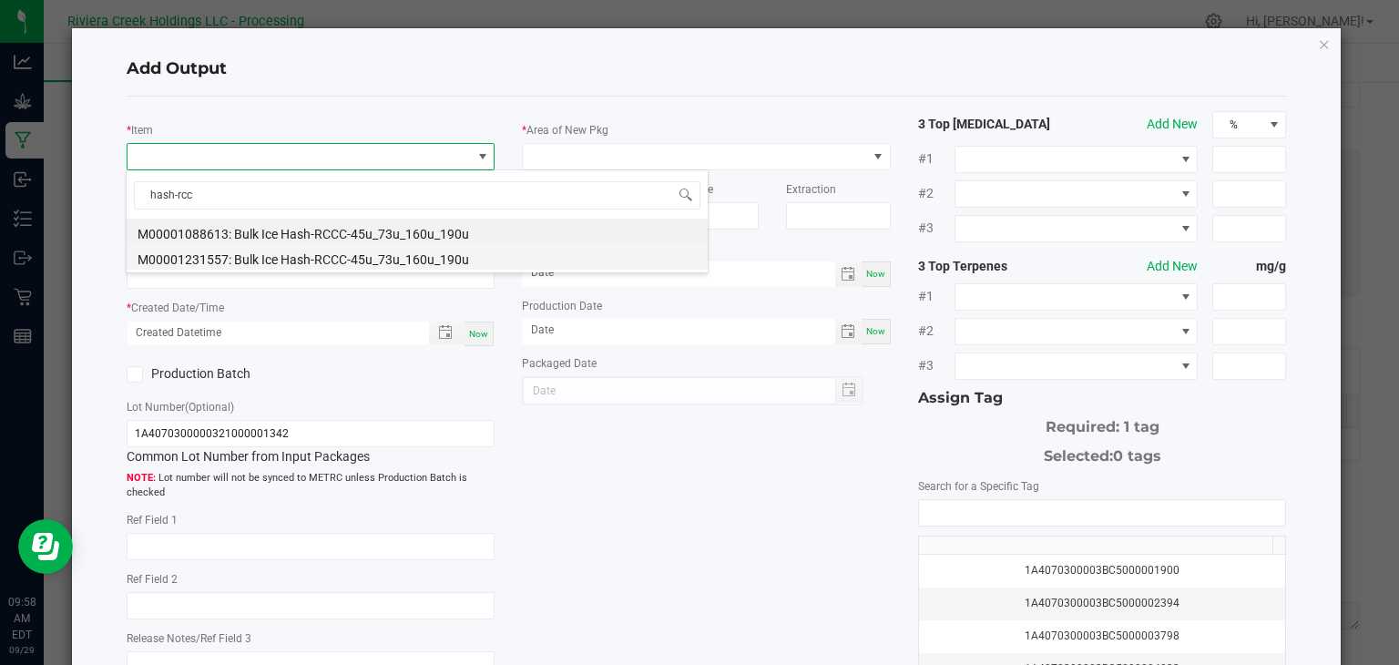
click at [358, 262] on li "M00001231557: Bulk Ice Hash-RCCC-45u_73u_160u_190u" at bounding box center [417, 257] width 581 height 26
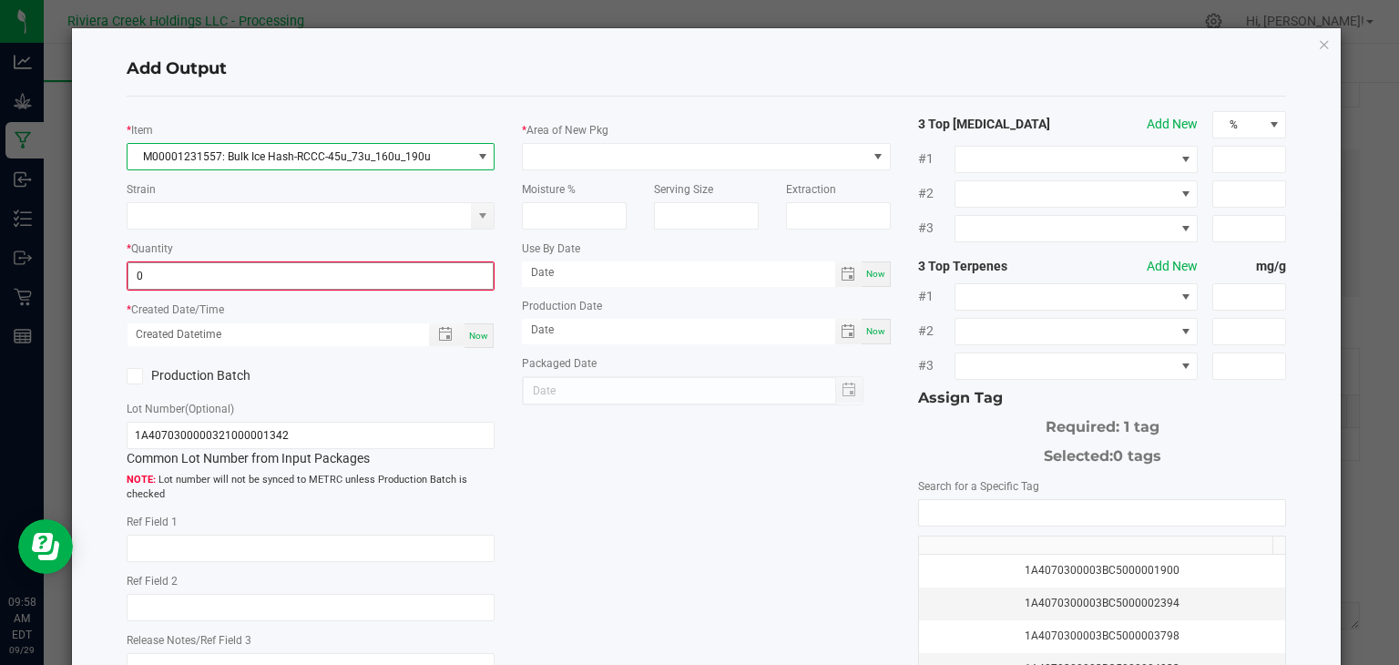
click at [353, 274] on input "0" at bounding box center [310, 276] width 365 height 26
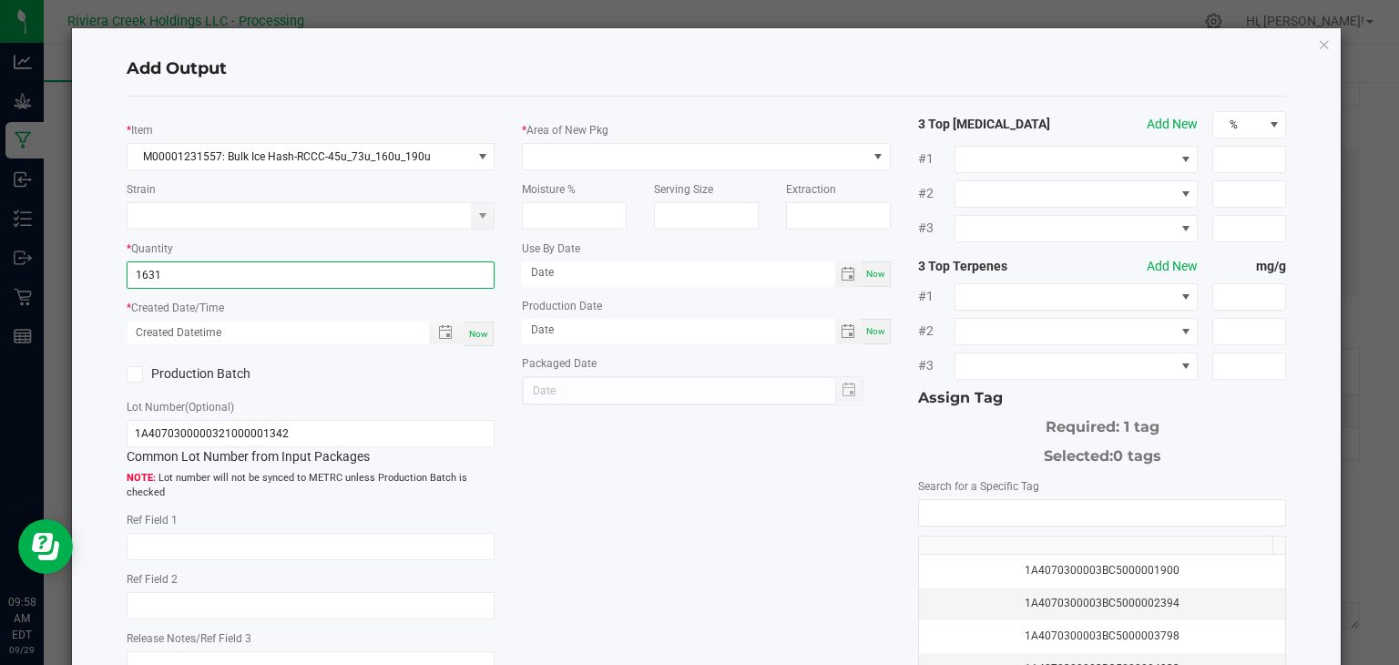
type input "1631.0000 g"
click at [469, 334] on span "Now" at bounding box center [478, 334] width 19 height 10
type input "[DATE] 9:58 AM"
type input "[DATE]"
click at [135, 374] on icon at bounding box center [134, 374] width 12 height 0
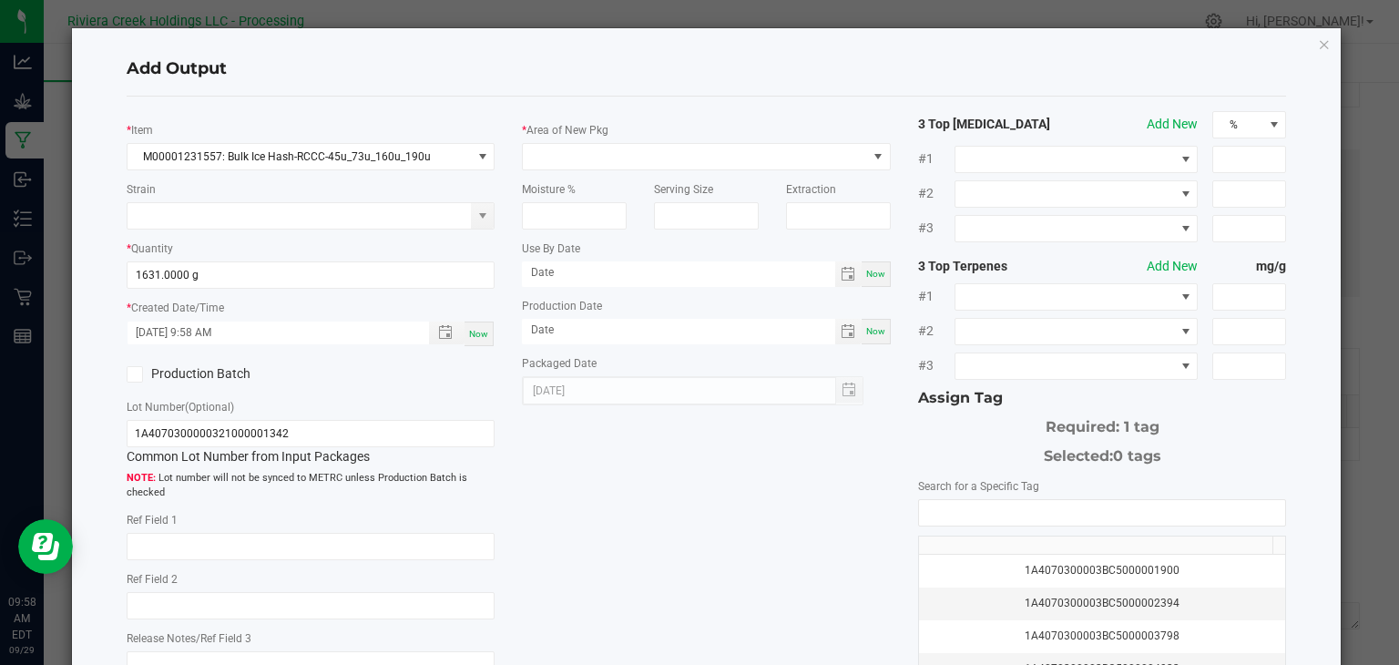
click at [0, 0] on input "Production Batch" at bounding box center [0, 0] width 0 height 0
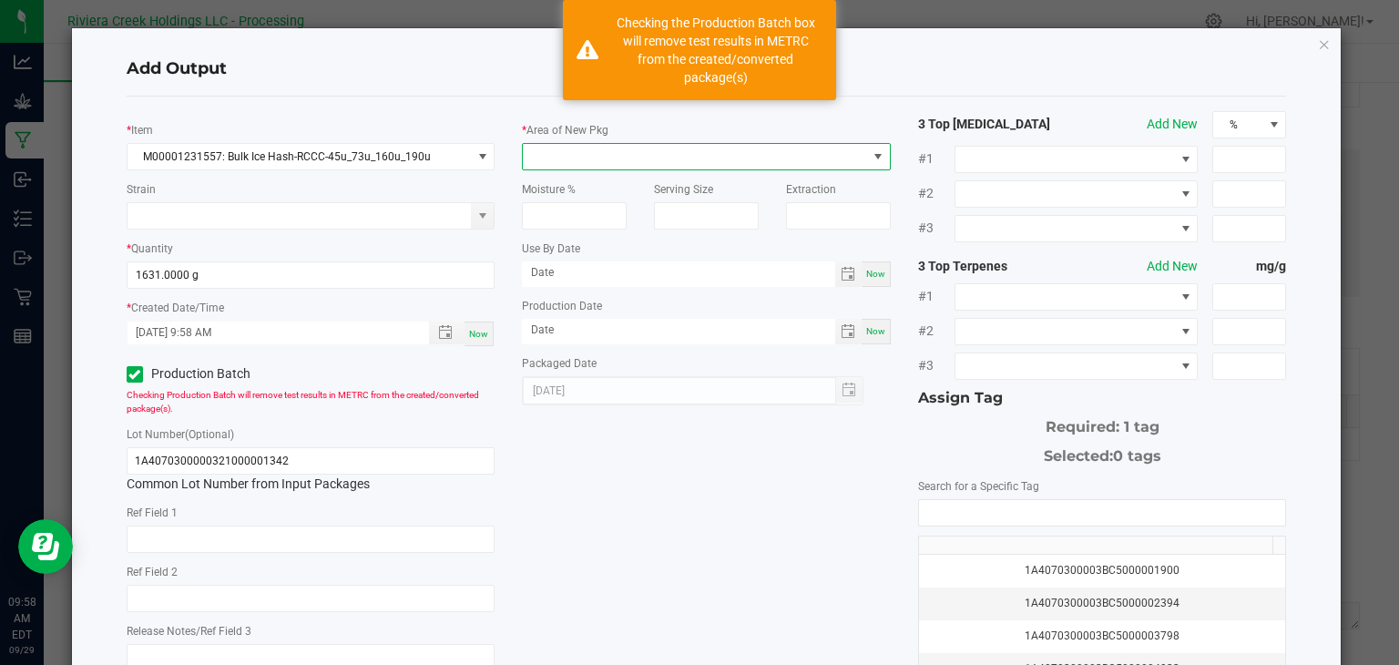
click at [571, 155] on span at bounding box center [695, 157] width 344 height 26
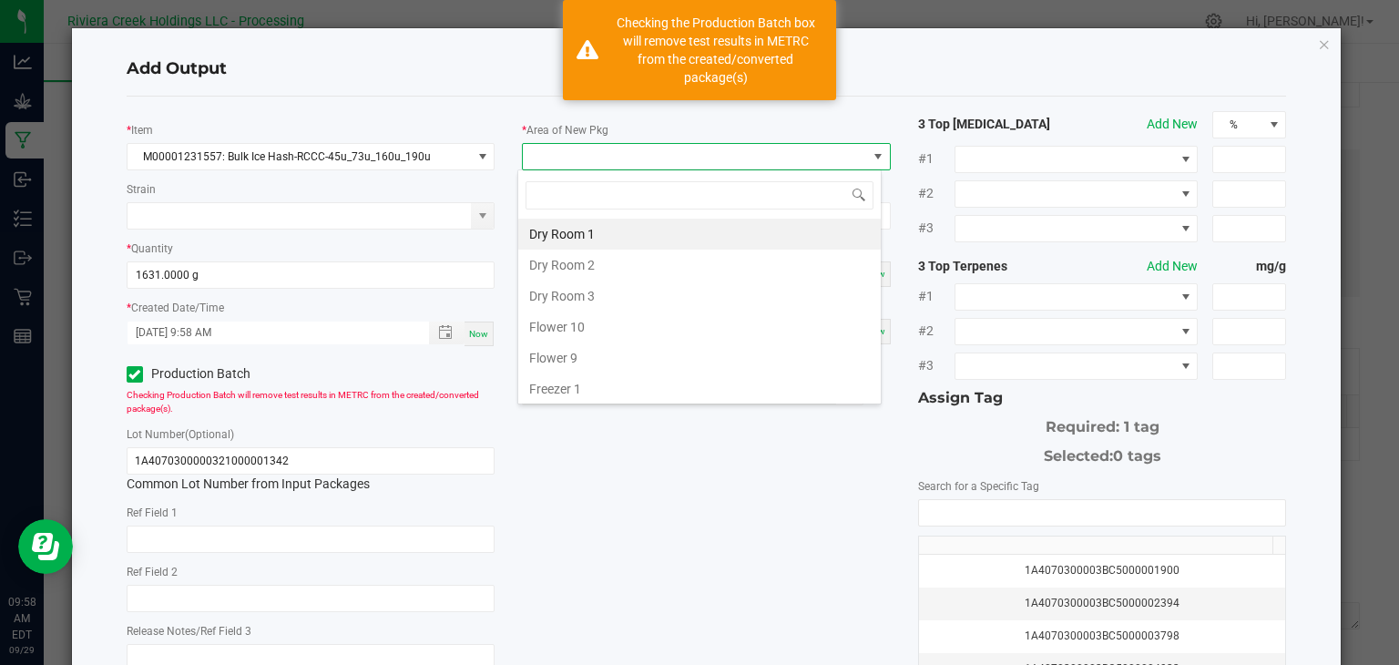
type input "k"
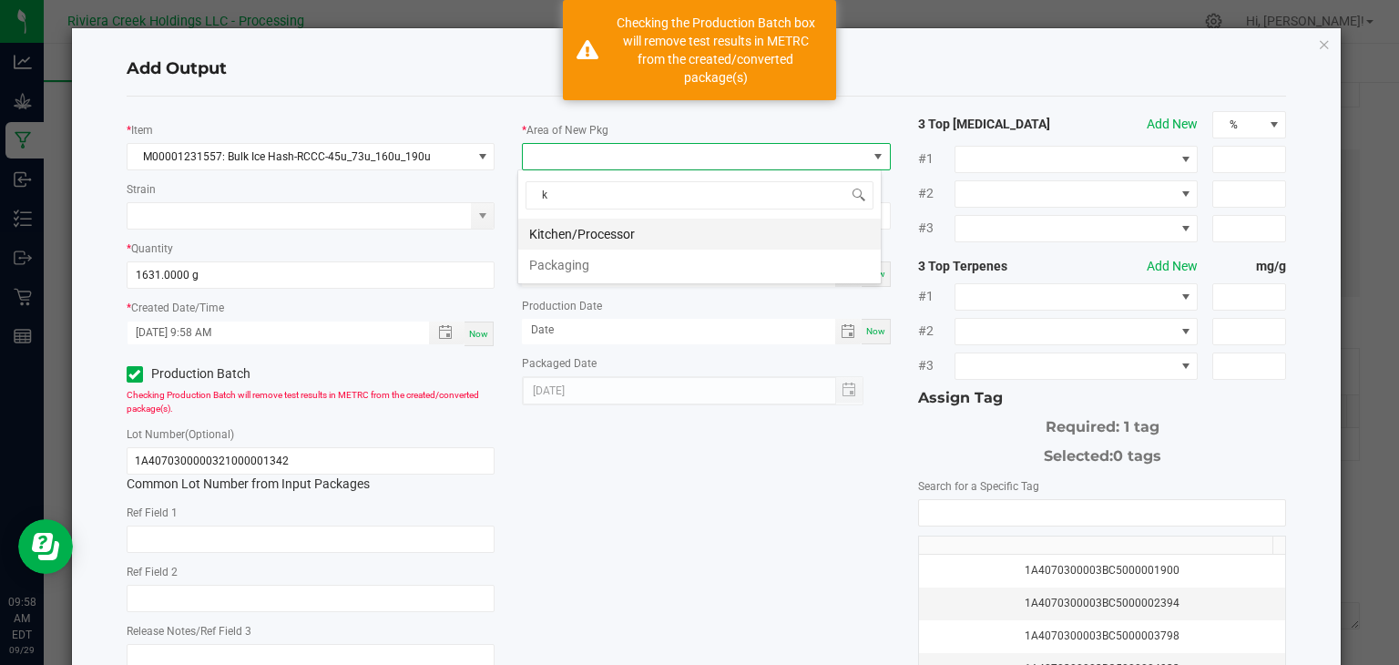
click at [619, 230] on li "Kitchen/Processor" at bounding box center [699, 234] width 363 height 31
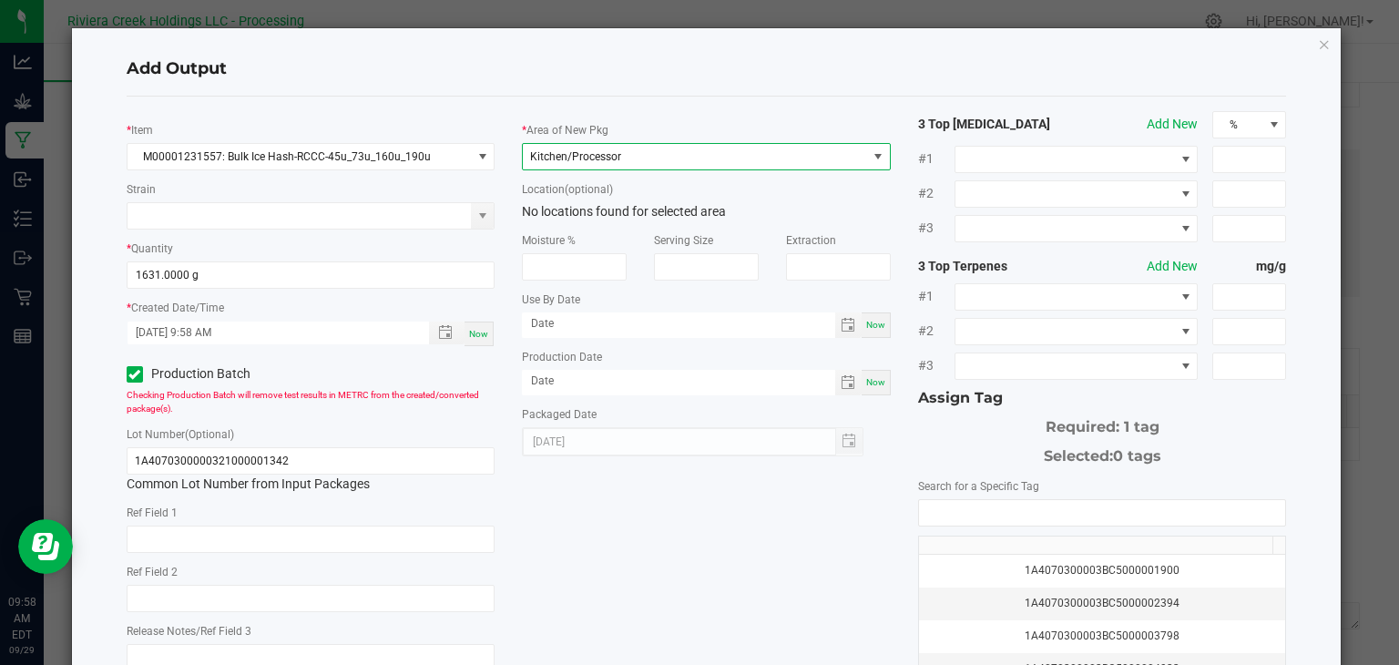
scroll to position [201, 0]
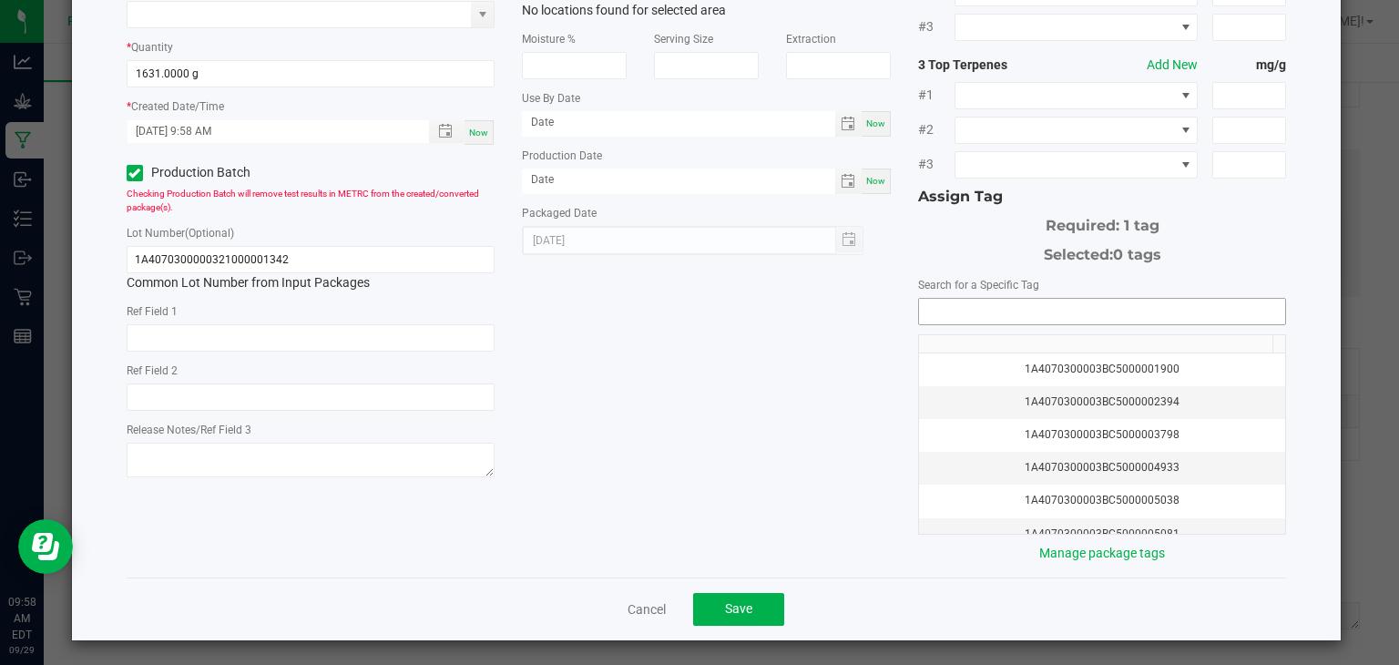
click at [936, 306] on input "NO DATA FOUND" at bounding box center [1102, 312] width 367 height 26
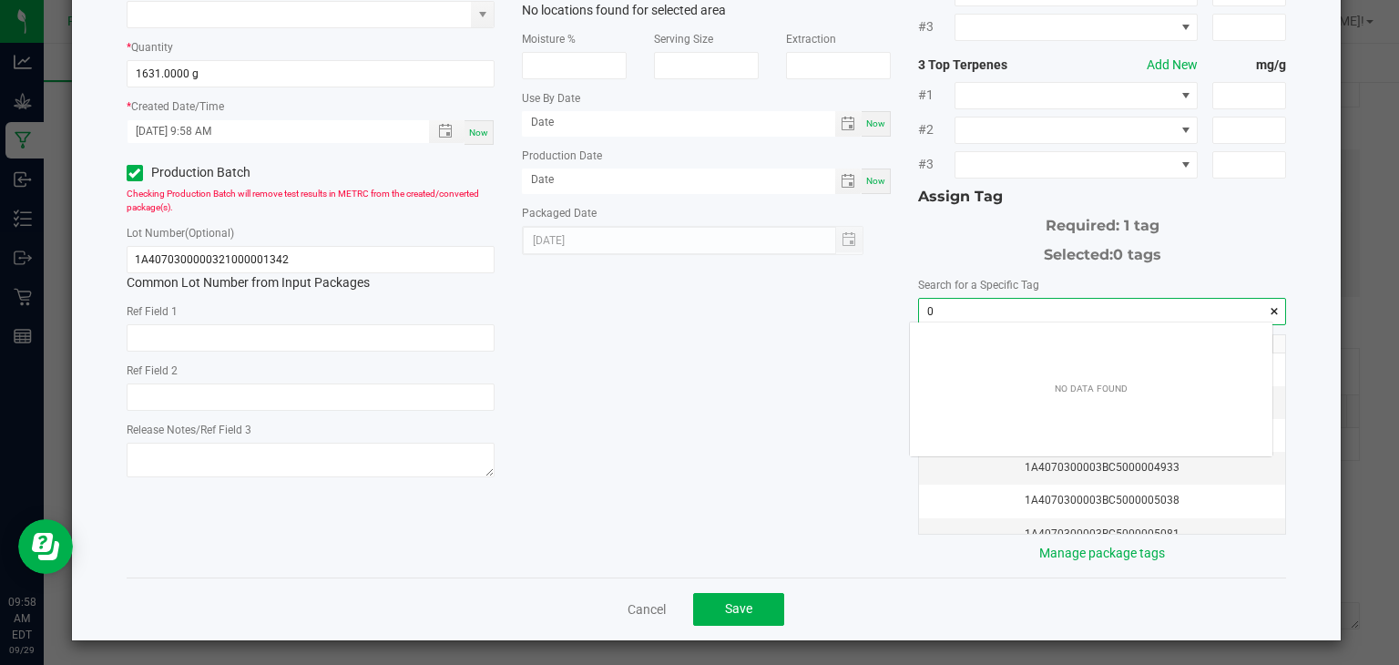
scroll to position [26, 363]
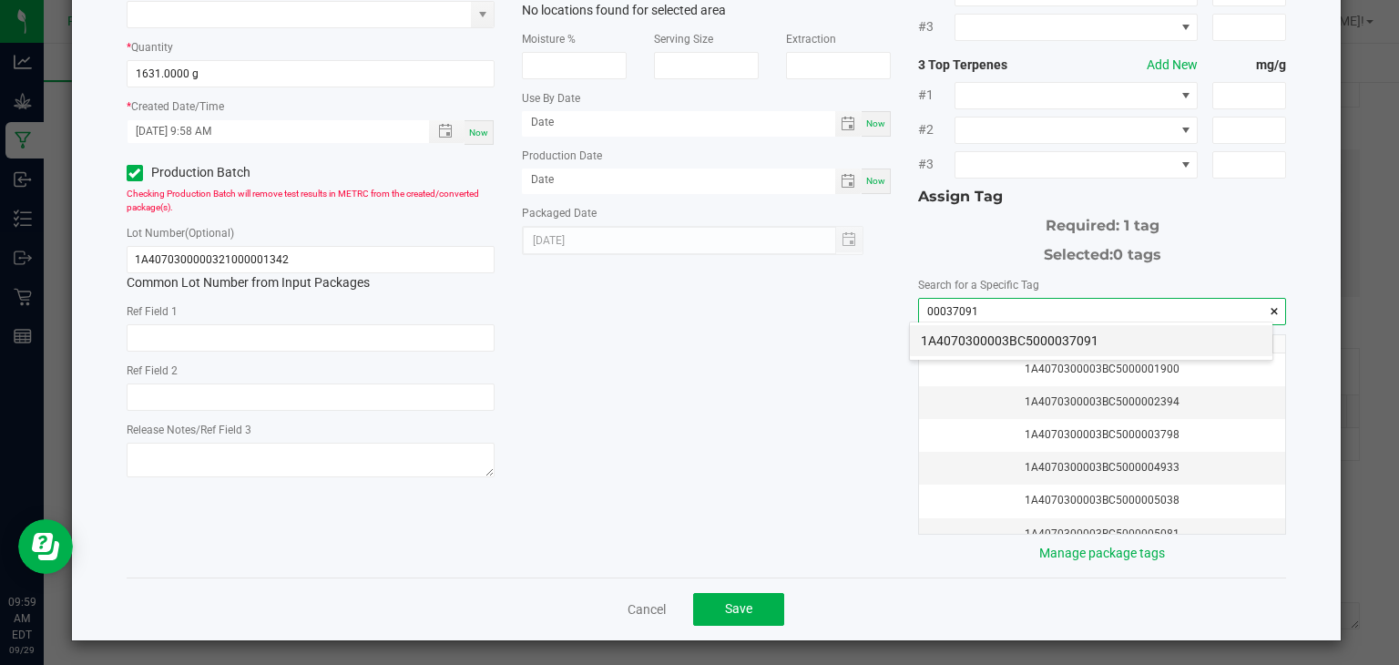
click at [1130, 330] on li "1A4070300003BC5000037091" at bounding box center [1091, 340] width 363 height 31
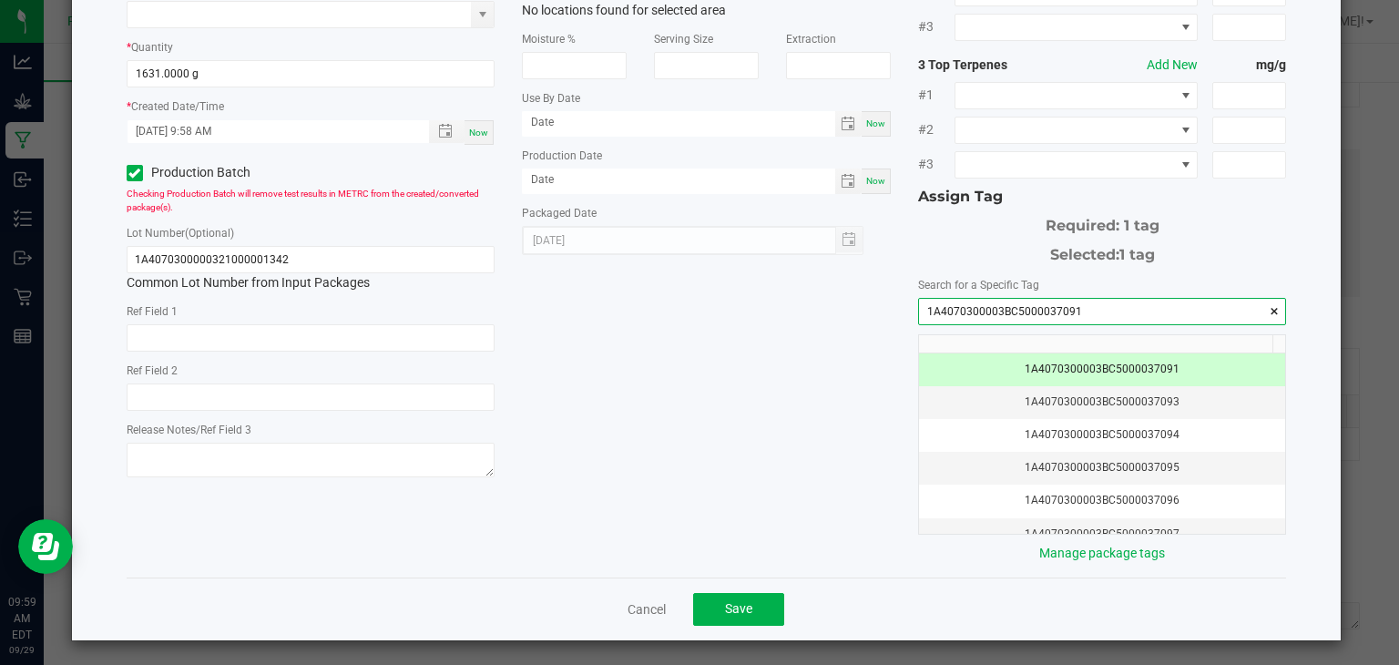
click at [1089, 305] on input "1A4070300003BC5000037091" at bounding box center [1102, 312] width 367 height 26
type input "1A4070300003BC5000037091"
click at [326, 260] on input "1A4070300000321000001342" at bounding box center [311, 259] width 369 height 27
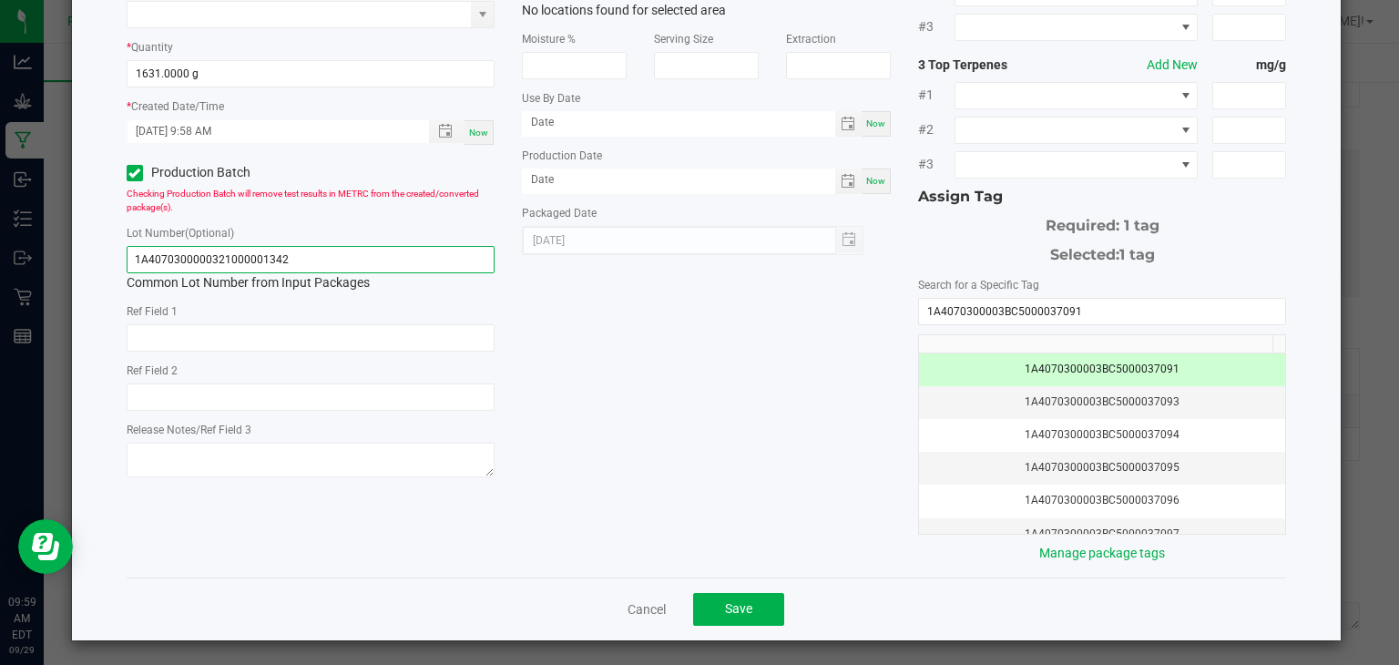
click at [326, 260] on input "1A4070300000321000001342" at bounding box center [311, 259] width 369 height 27
paste input "3BC5000037091"
type input "1A4070300003BC5000037091"
click at [736, 601] on span "Save" at bounding box center [738, 608] width 27 height 15
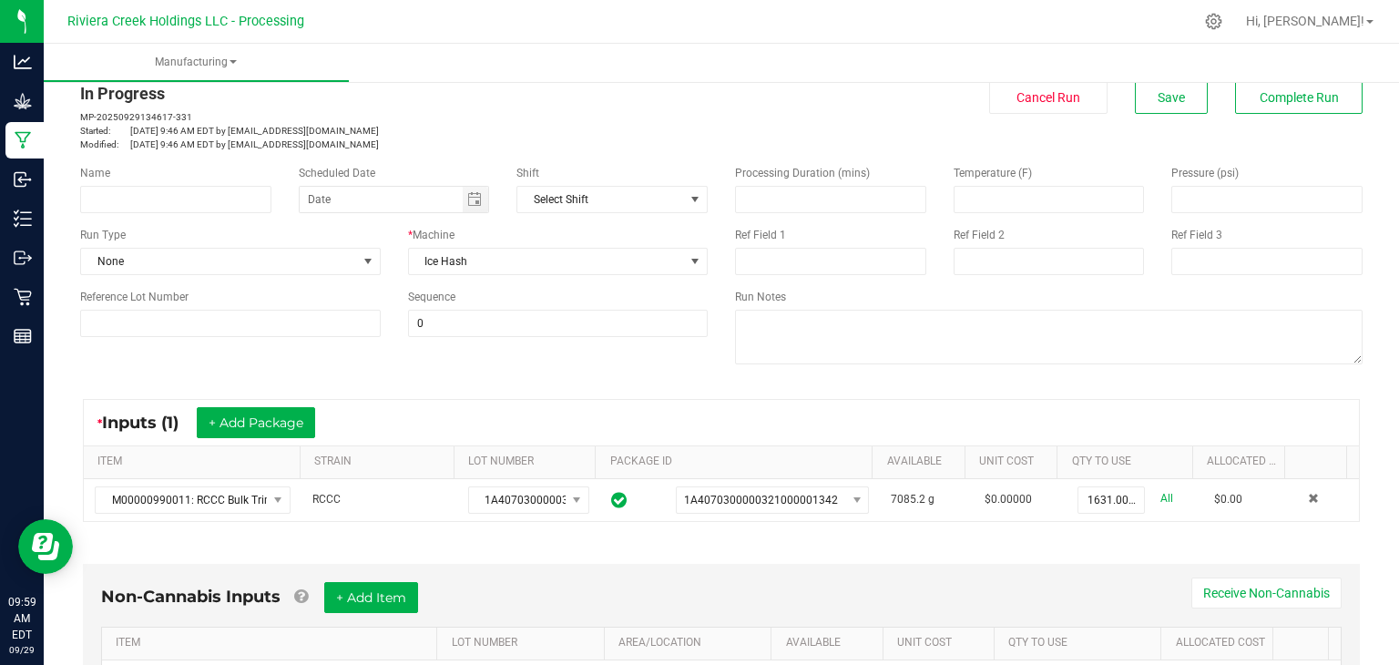
scroll to position [0, 0]
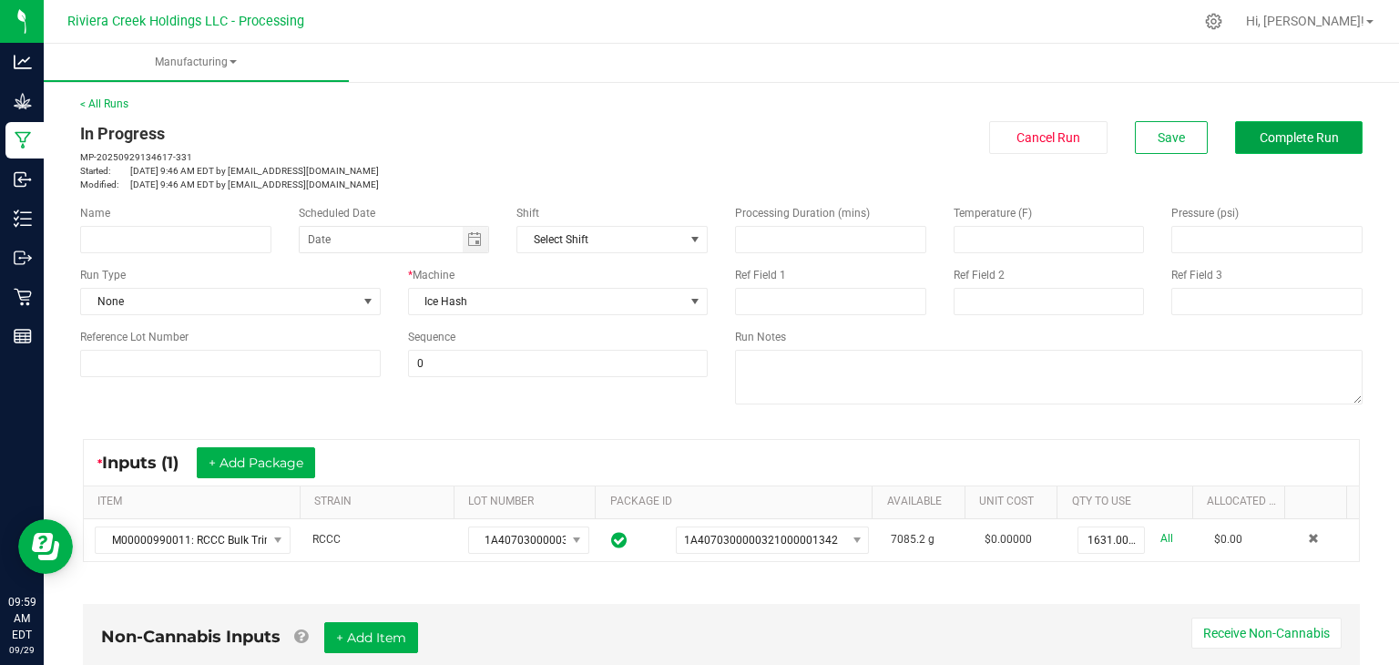
click at [1252, 128] on button "Complete Run" at bounding box center [1299, 137] width 128 height 33
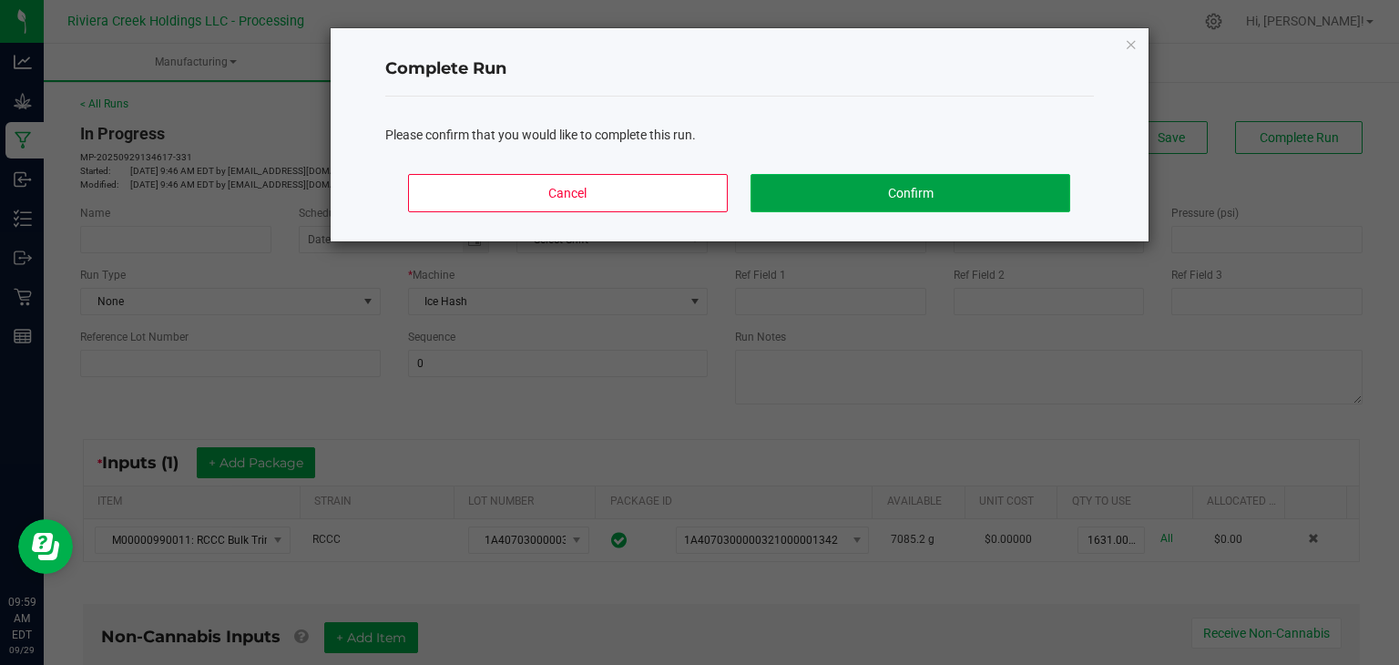
click at [883, 192] on button "Confirm" at bounding box center [910, 193] width 319 height 38
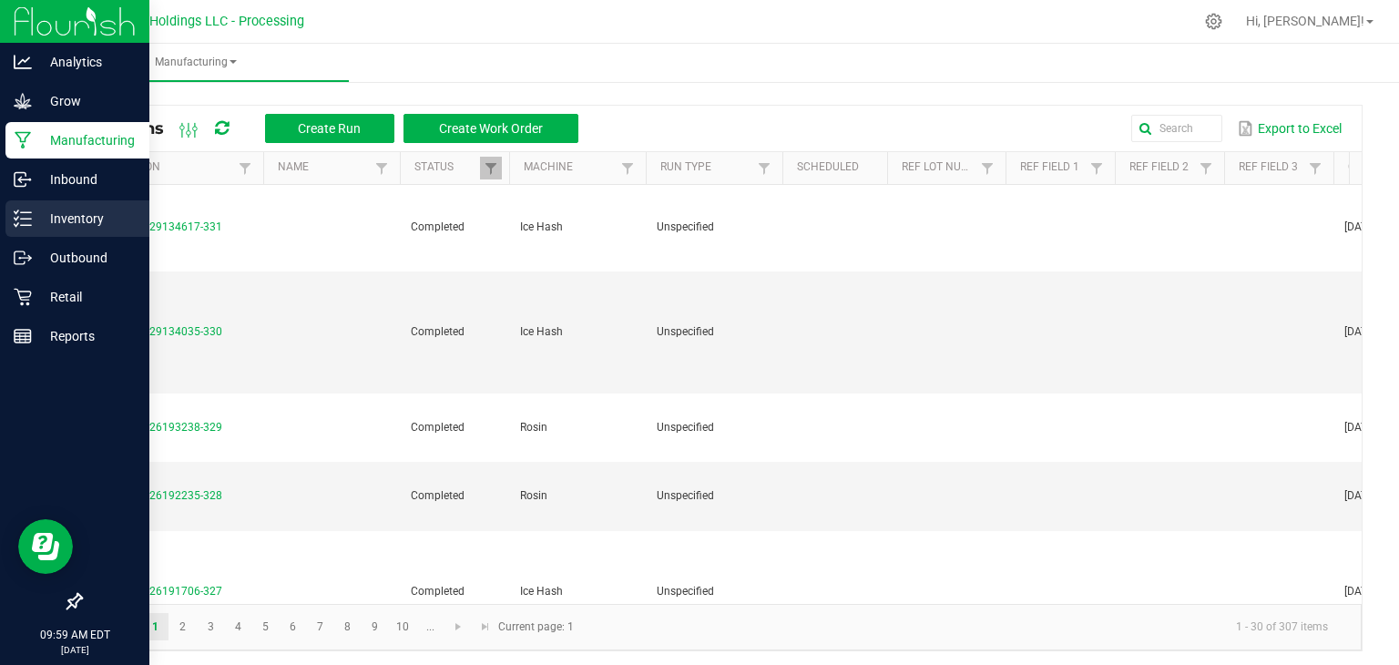
click at [56, 213] on p "Inventory" at bounding box center [86, 219] width 109 height 22
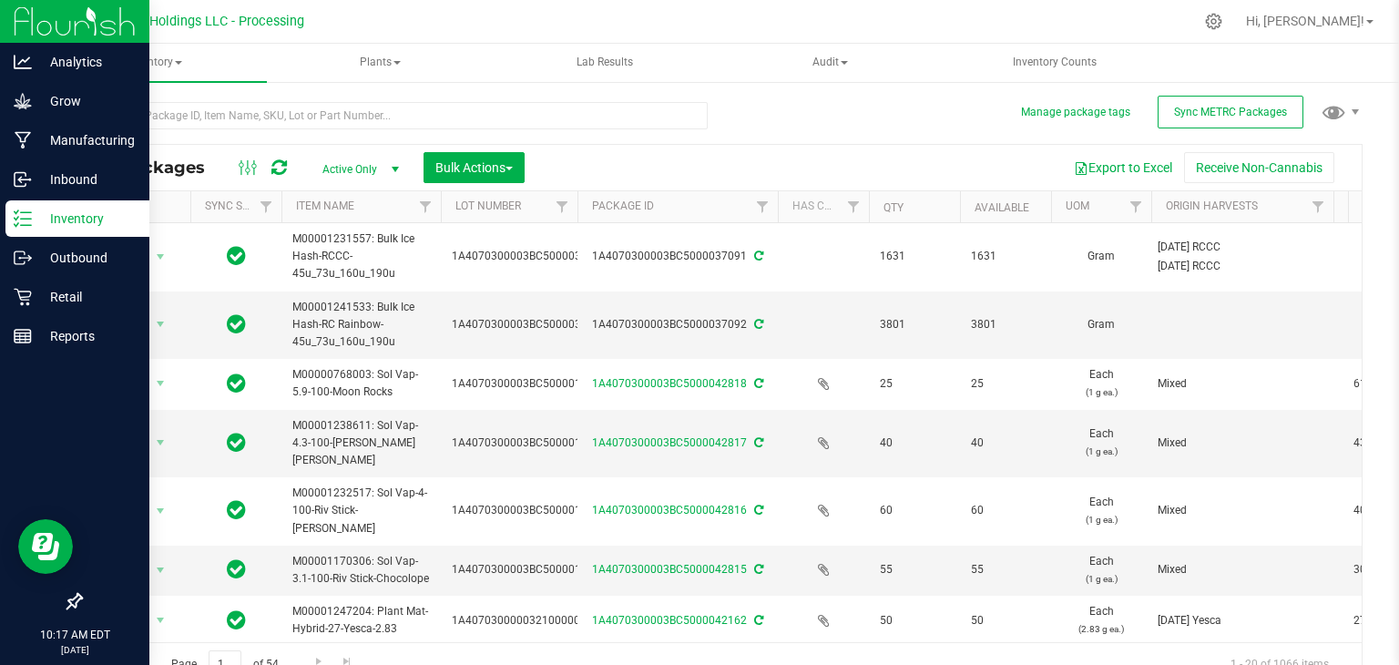
click at [55, 211] on p "Inventory" at bounding box center [86, 219] width 109 height 22
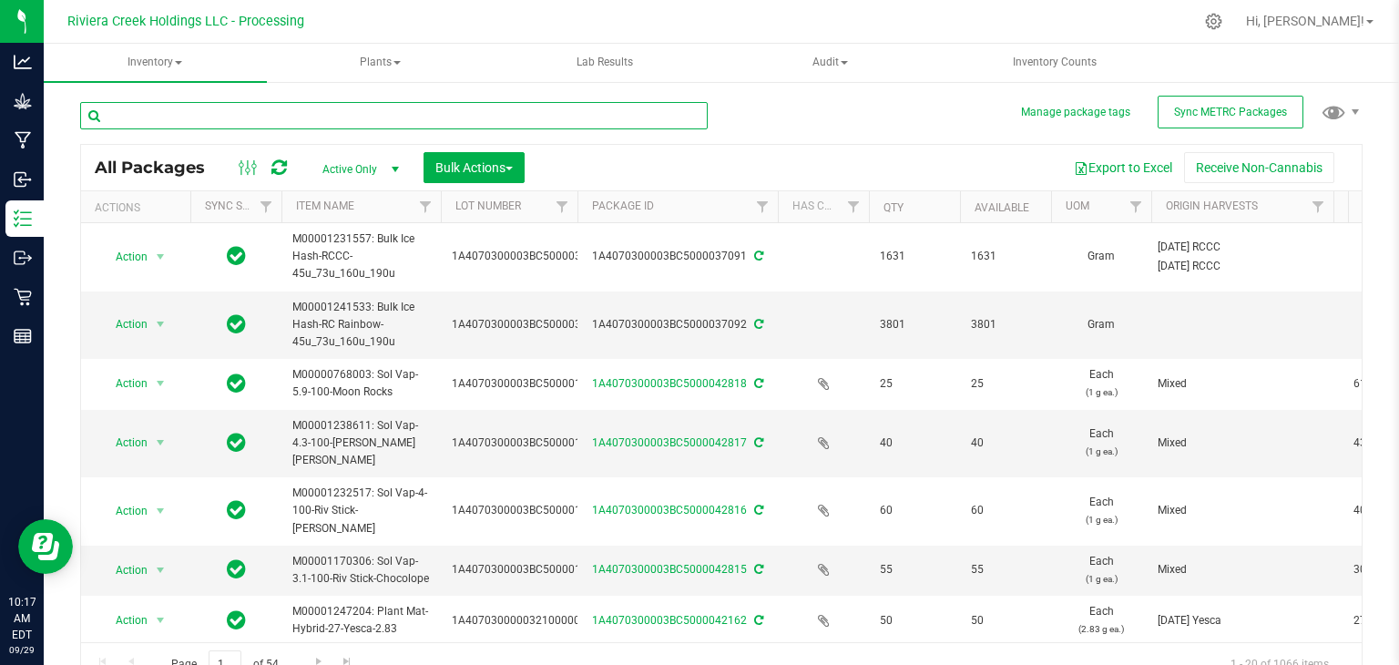
click at [281, 112] on input "text" at bounding box center [394, 115] width 628 height 27
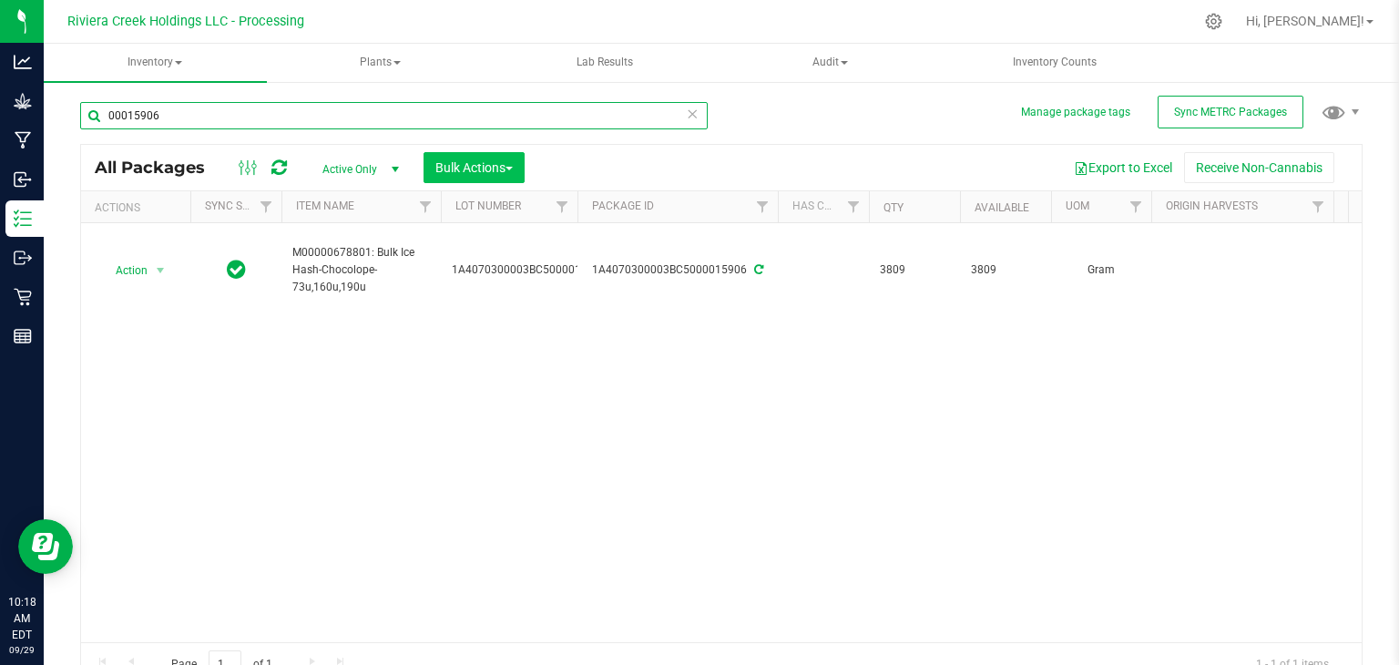
type input "00015906"
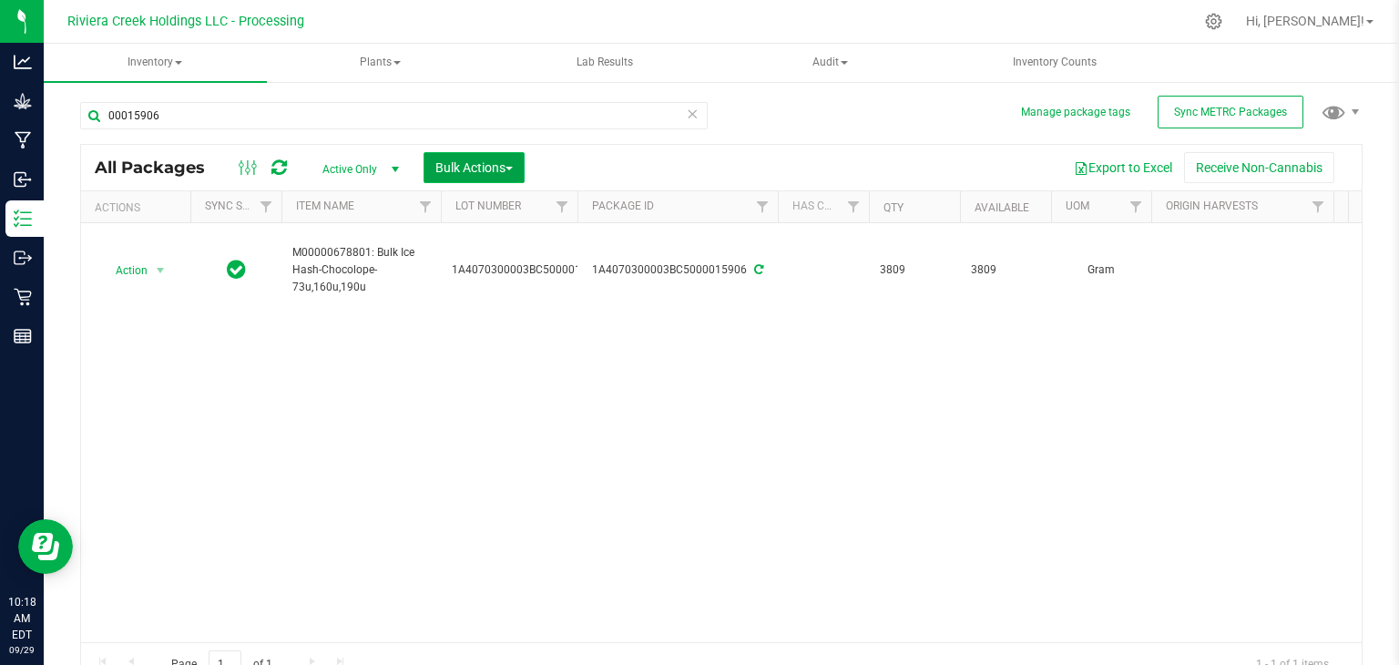
click at [494, 163] on span "Bulk Actions" at bounding box center [473, 167] width 77 height 15
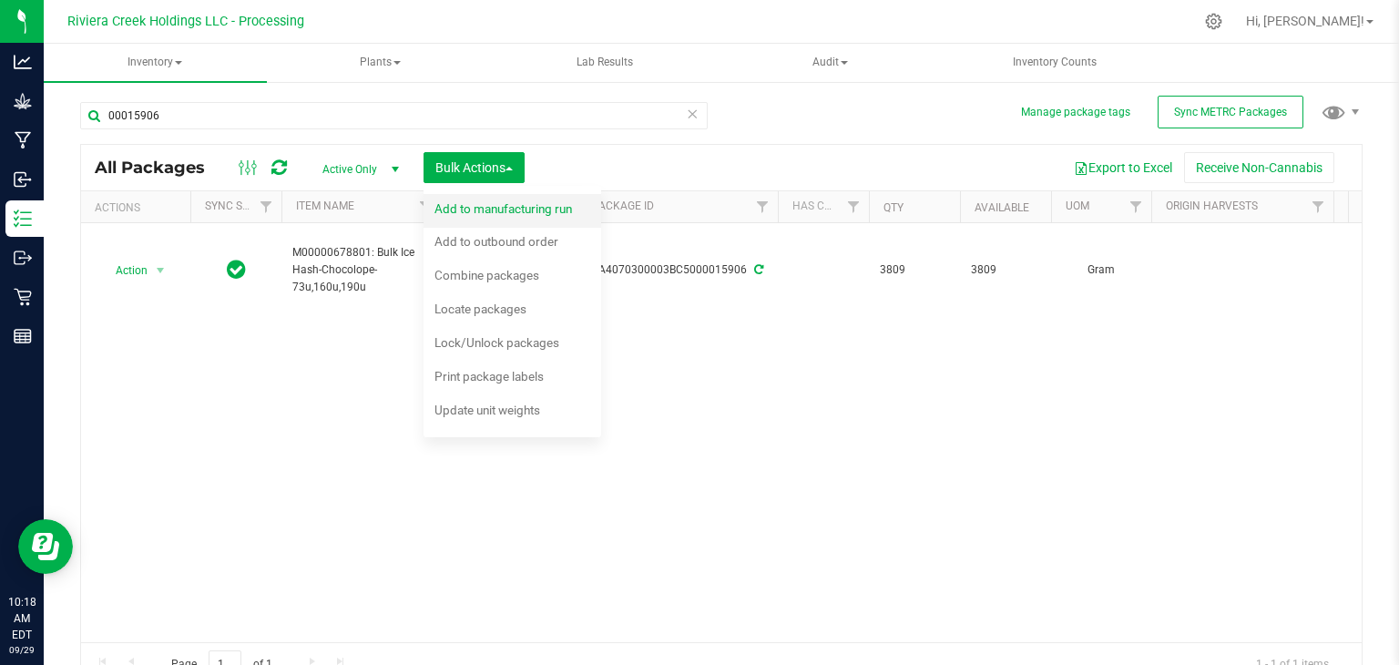
click at [496, 209] on span "Add to manufacturing run" at bounding box center [503, 208] width 138 height 15
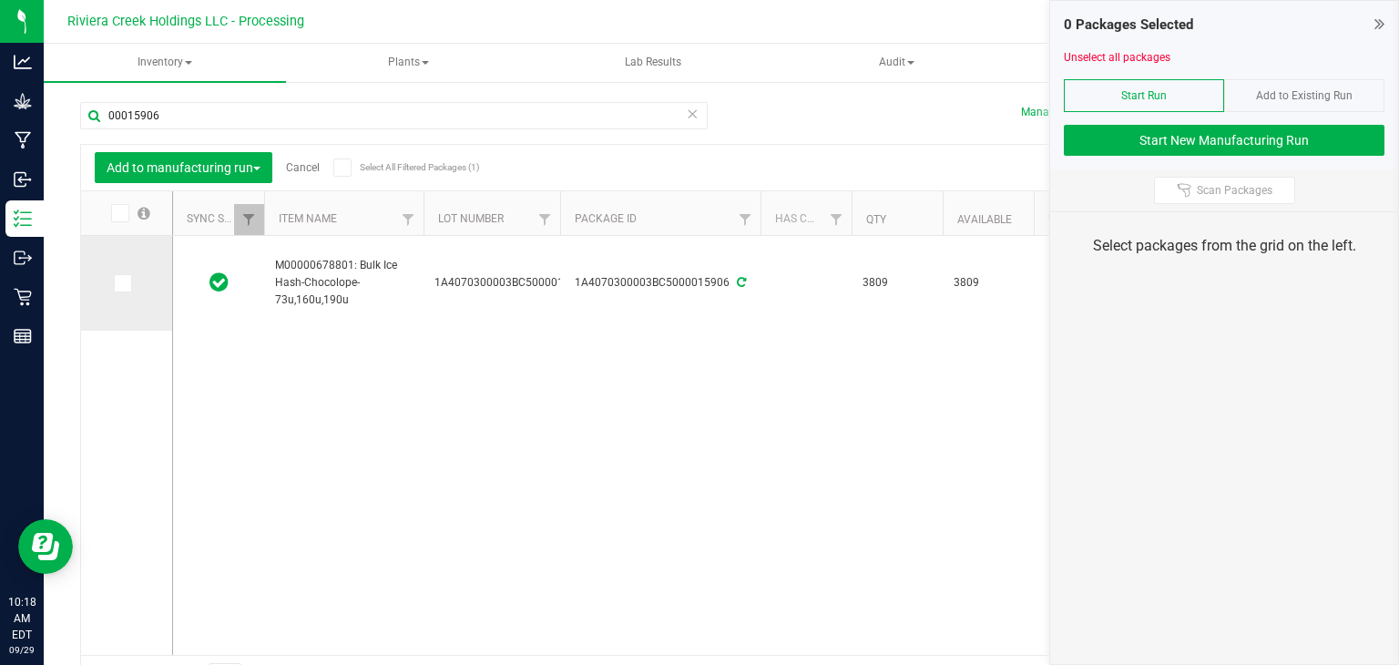
click at [125, 283] on icon at bounding box center [122, 283] width 12 height 0
click at [0, 0] on input "checkbox" at bounding box center [0, 0] width 0 height 0
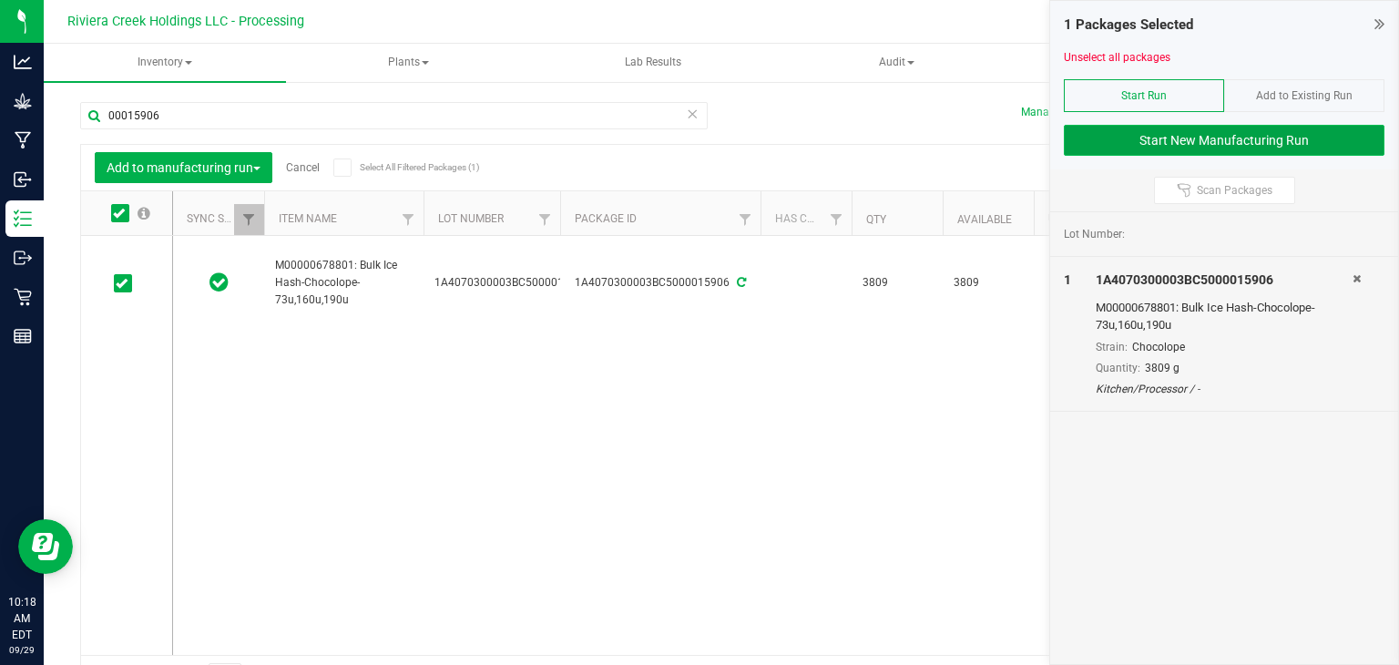
click at [1262, 133] on button "Start New Manufacturing Run" at bounding box center [1224, 140] width 321 height 31
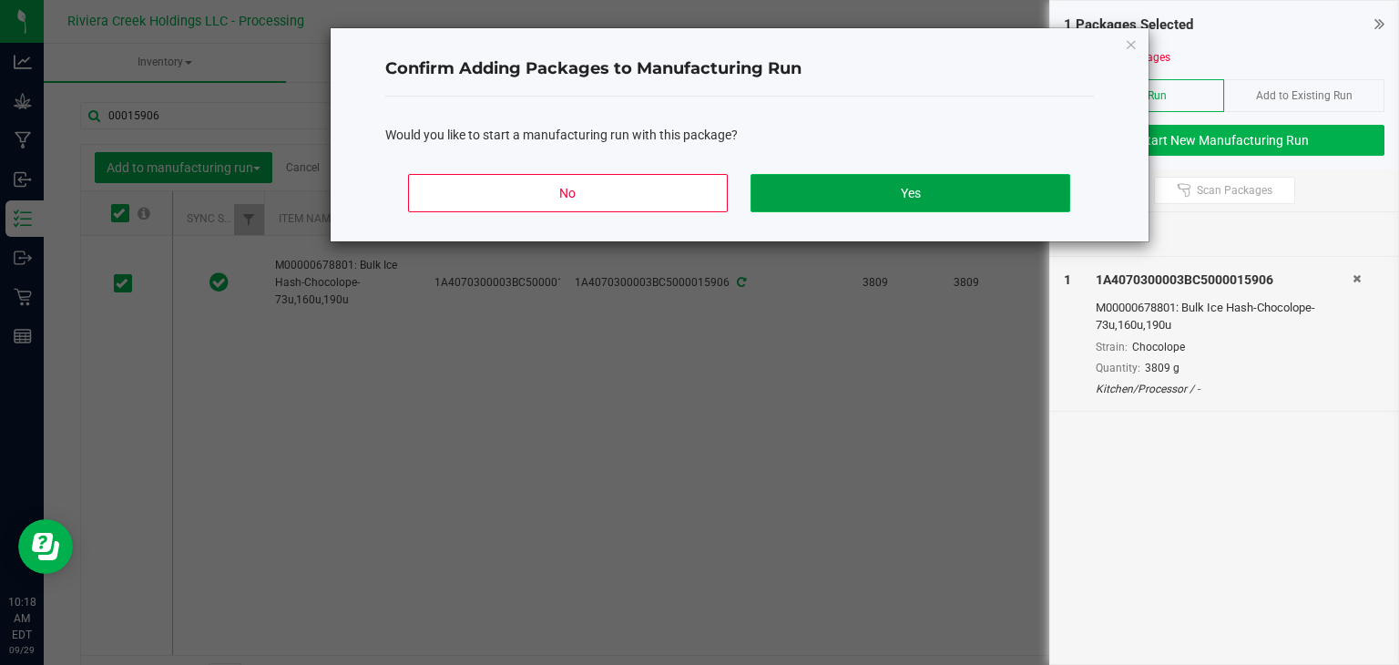
click at [982, 187] on button "Yes" at bounding box center [910, 193] width 319 height 38
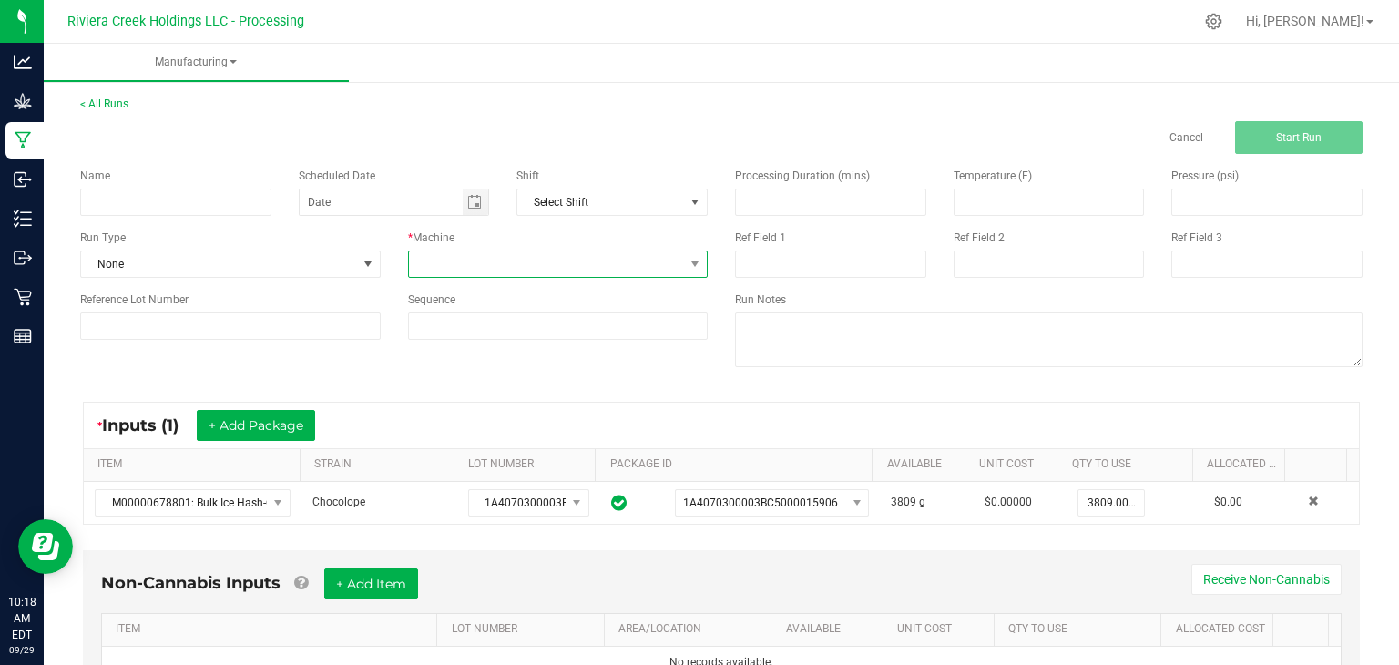
click at [624, 262] on span at bounding box center [547, 264] width 276 height 26
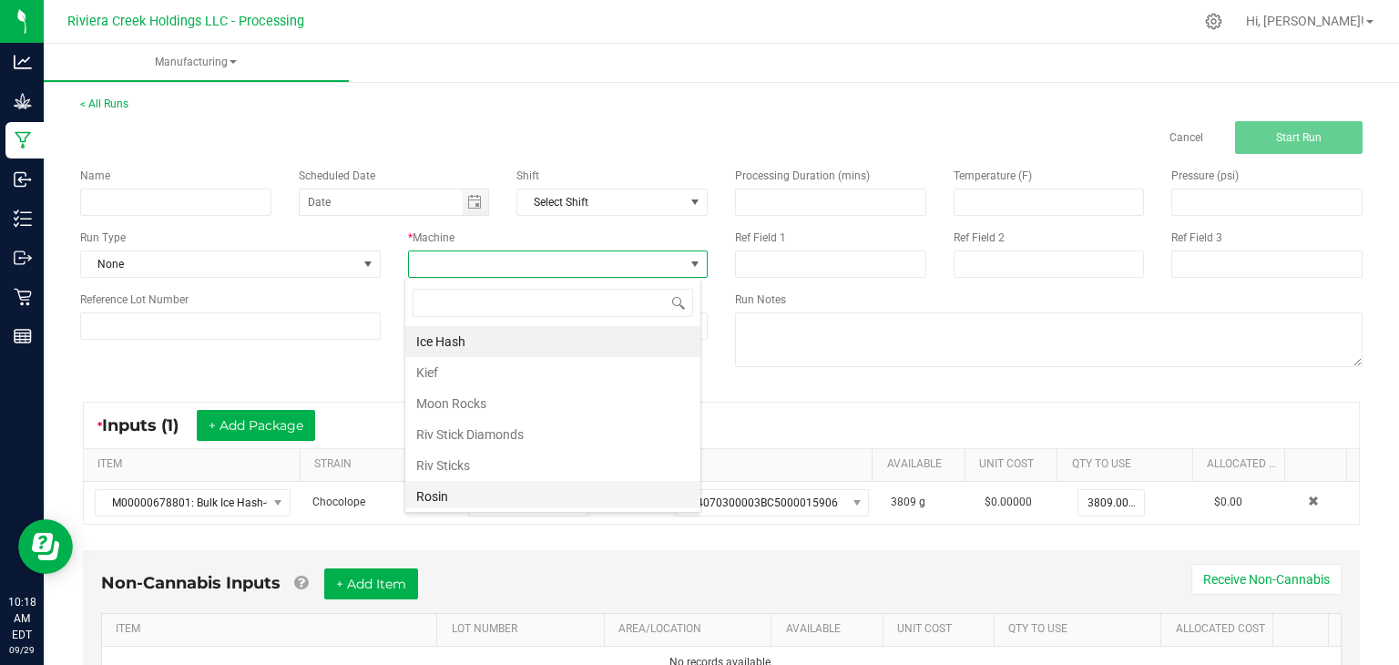
scroll to position [93, 0]
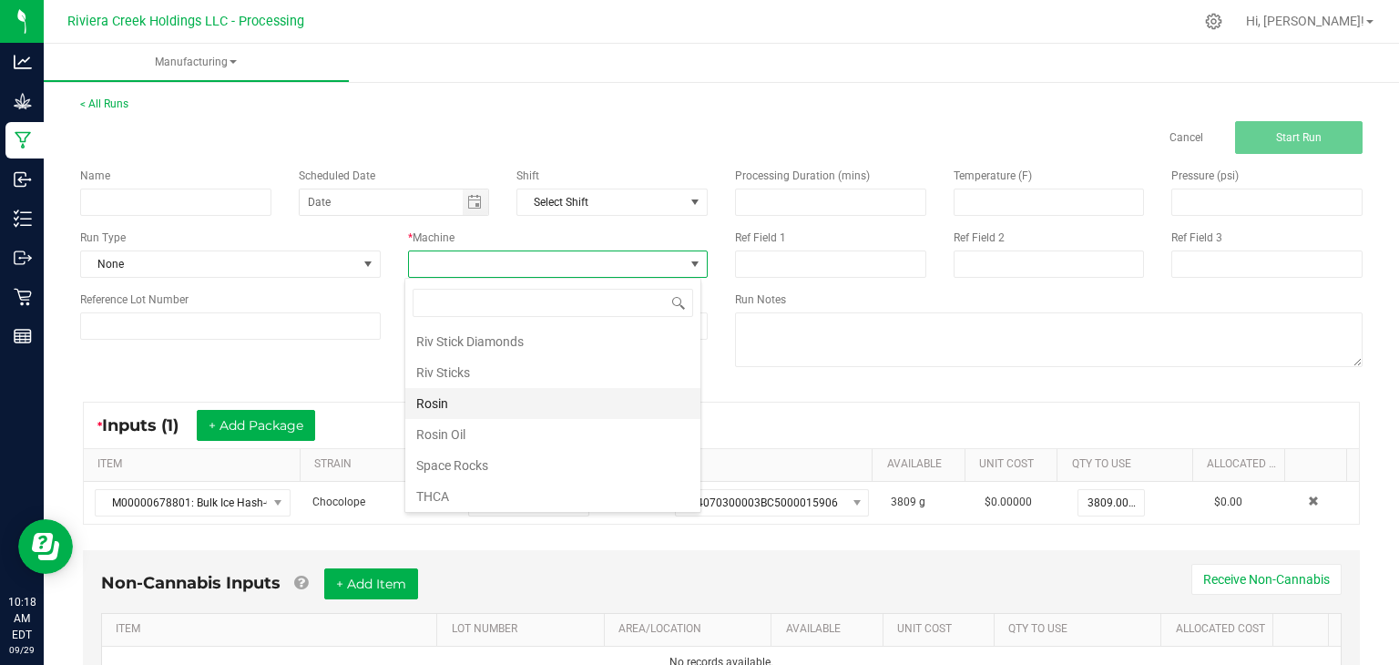
click at [463, 396] on li "Rosin" at bounding box center [552, 403] width 295 height 31
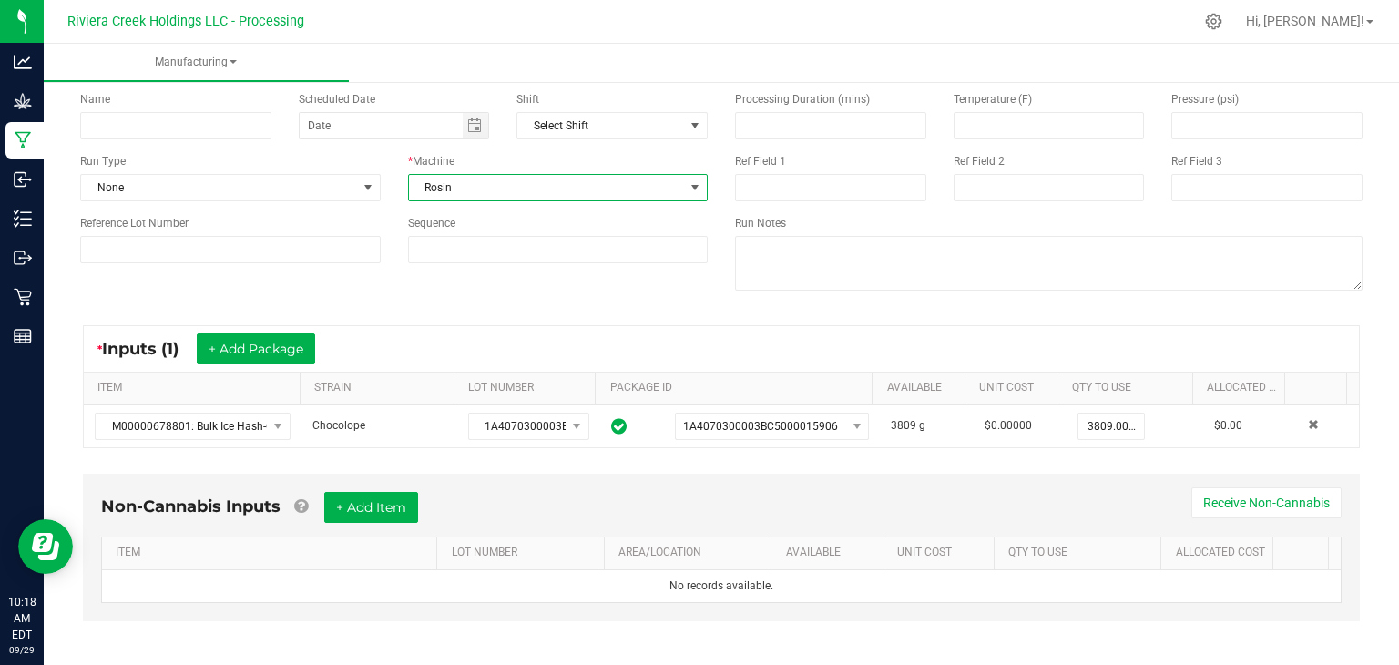
scroll to position [83, 0]
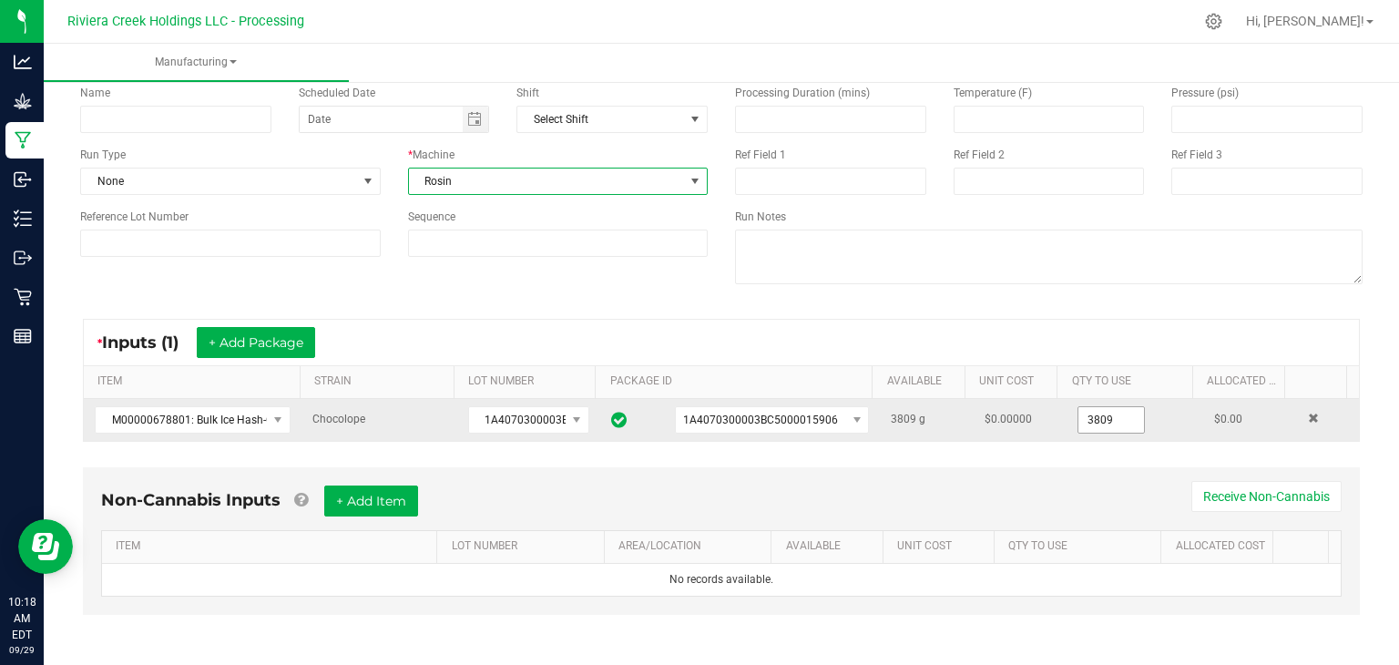
click at [1108, 424] on input "3809" at bounding box center [1111, 420] width 66 height 26
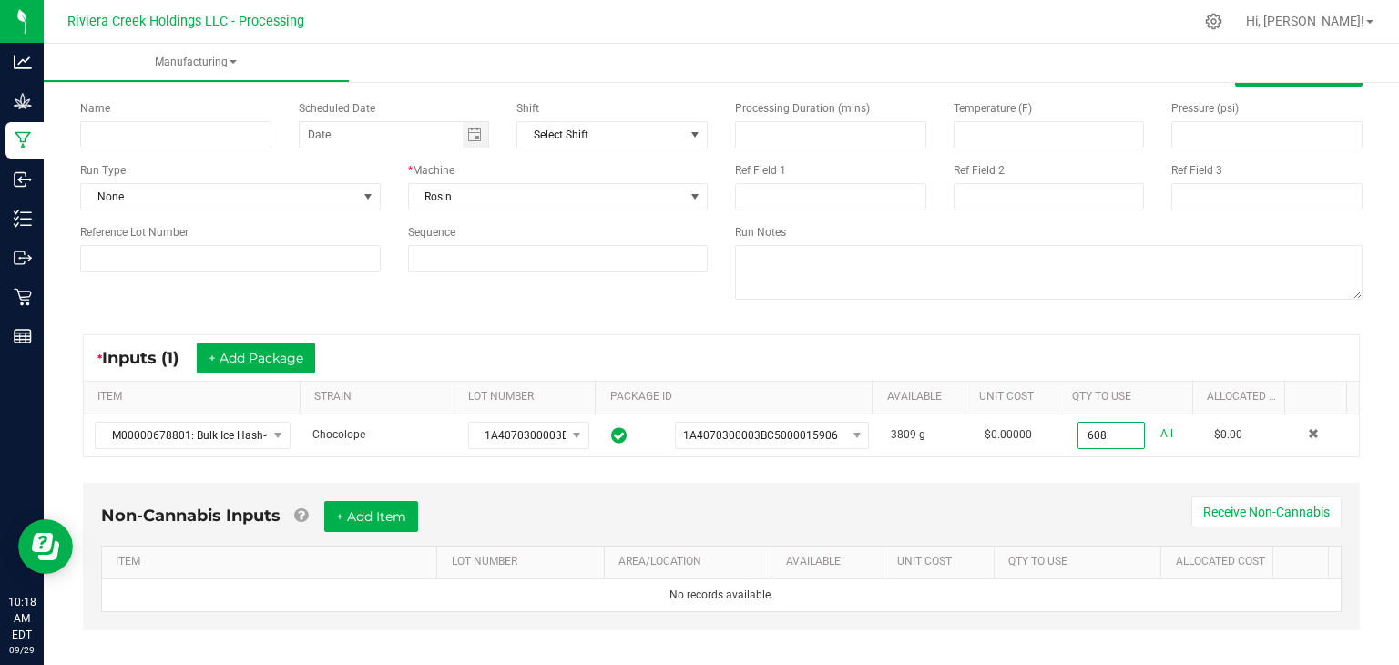
scroll to position [0, 0]
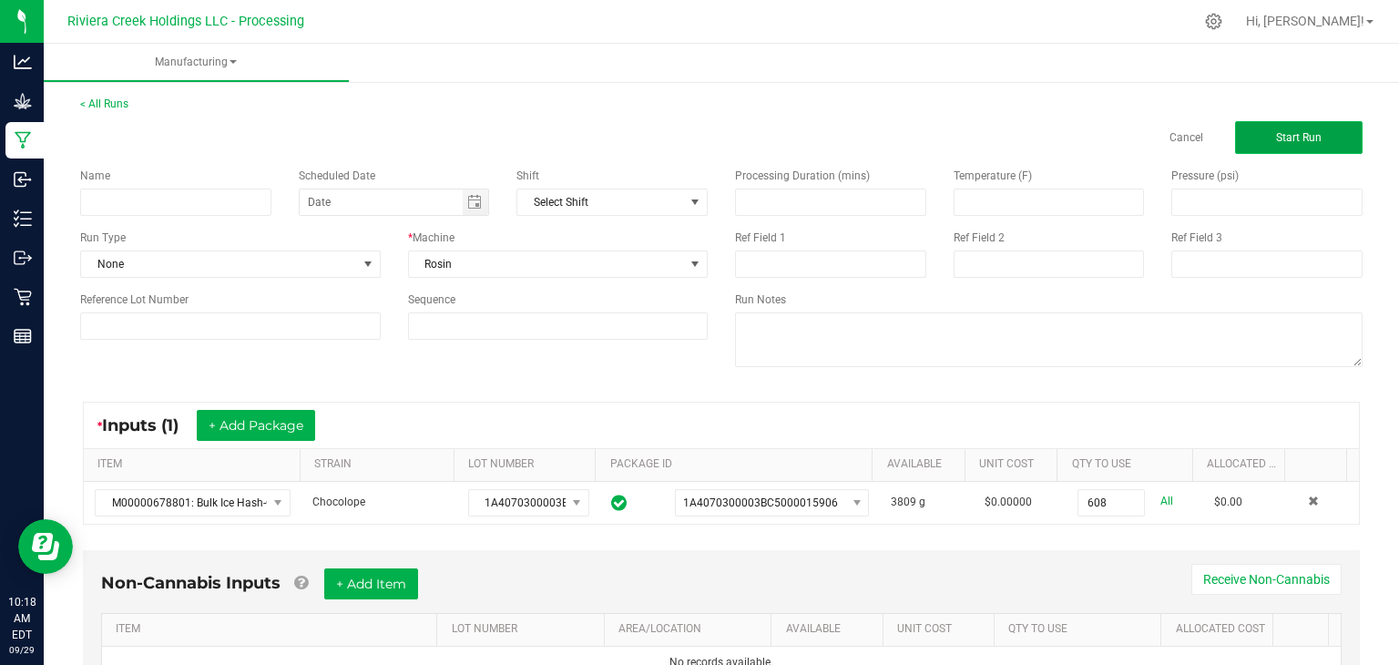
type input "608.0000 g"
click at [1276, 131] on span "Start Run" at bounding box center [1299, 137] width 46 height 13
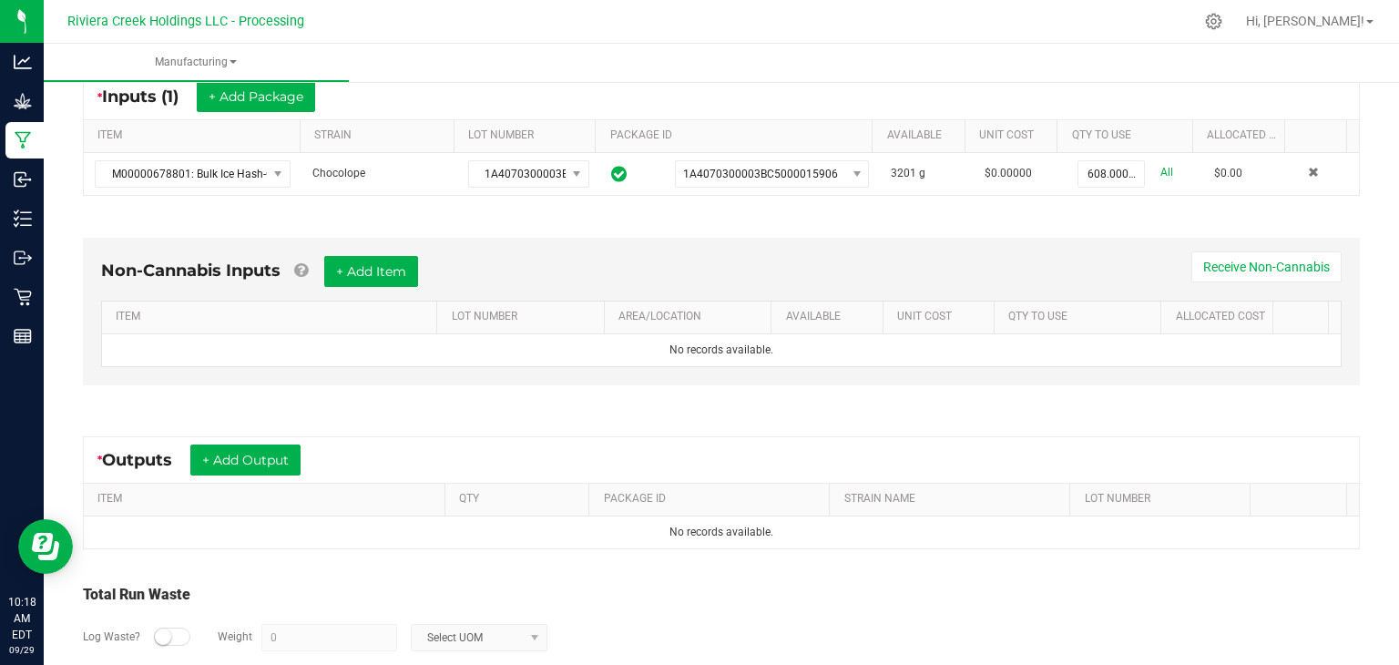
scroll to position [455, 0]
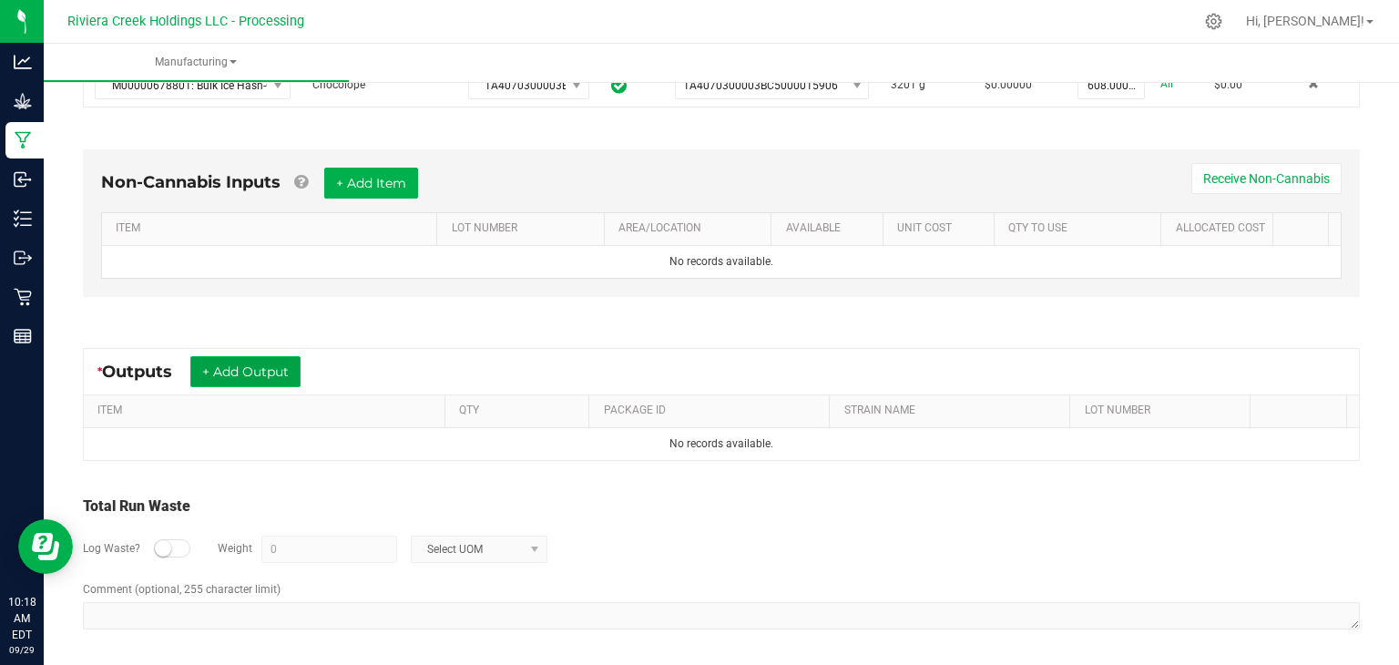
click at [241, 365] on button "+ Add Output" at bounding box center [245, 371] width 110 height 31
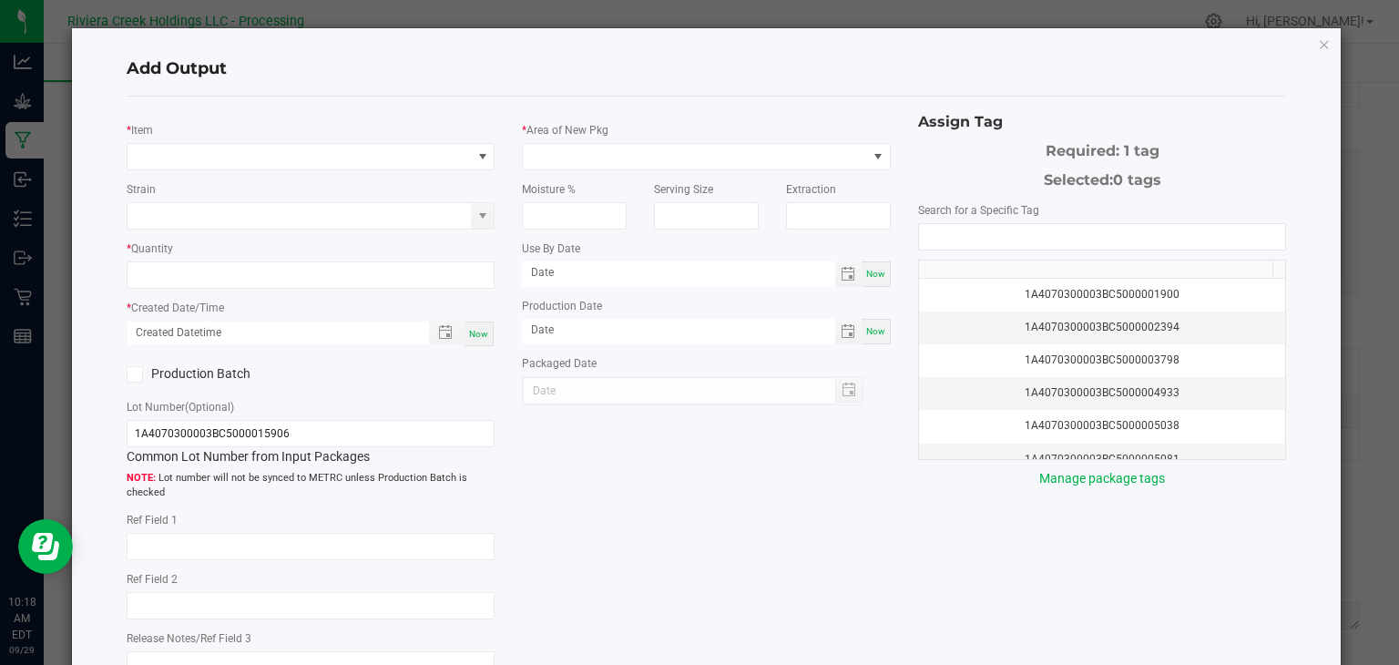
type input "[DATE]"
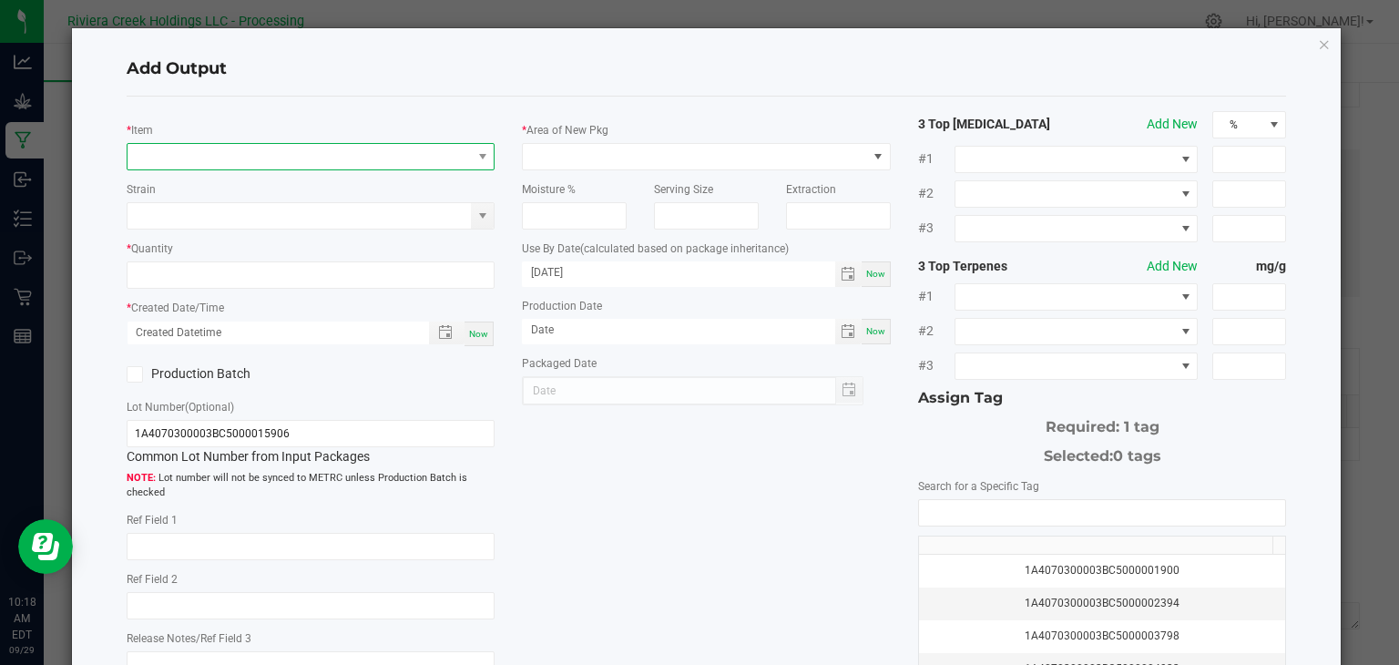
click at [374, 153] on span "NO DATA FOUND" at bounding box center [300, 157] width 344 height 26
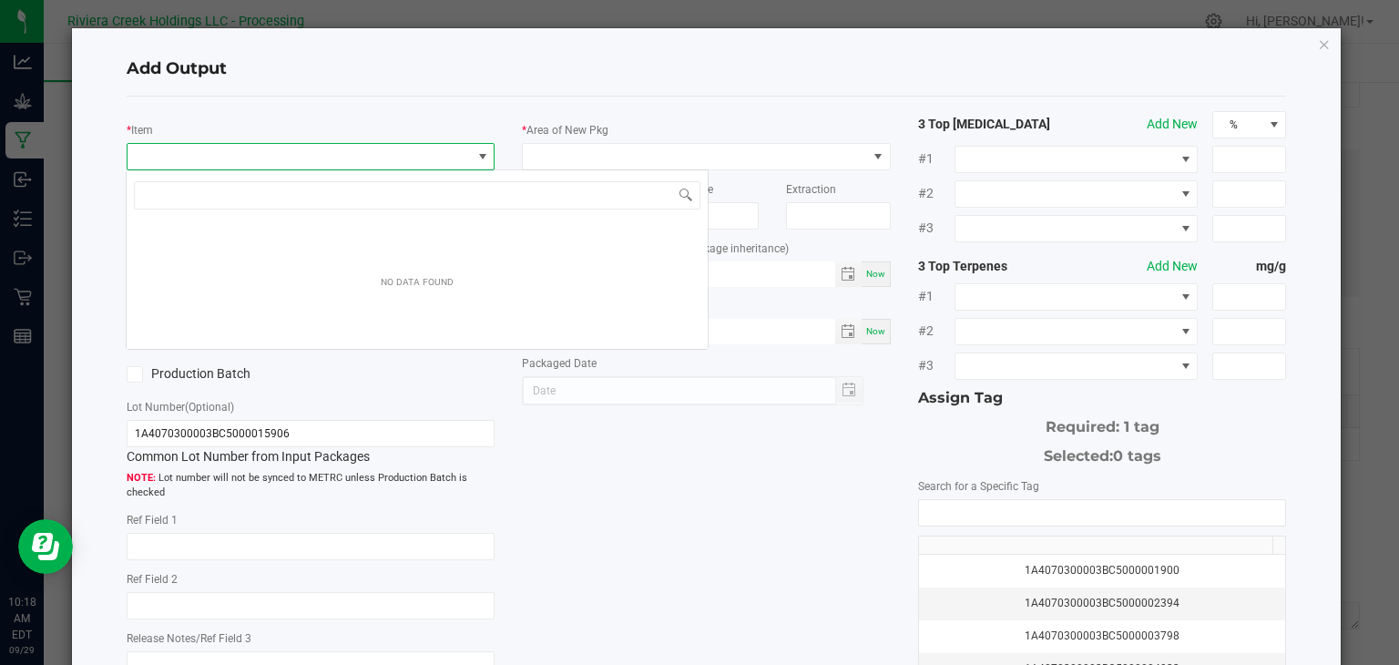
scroll to position [26, 364]
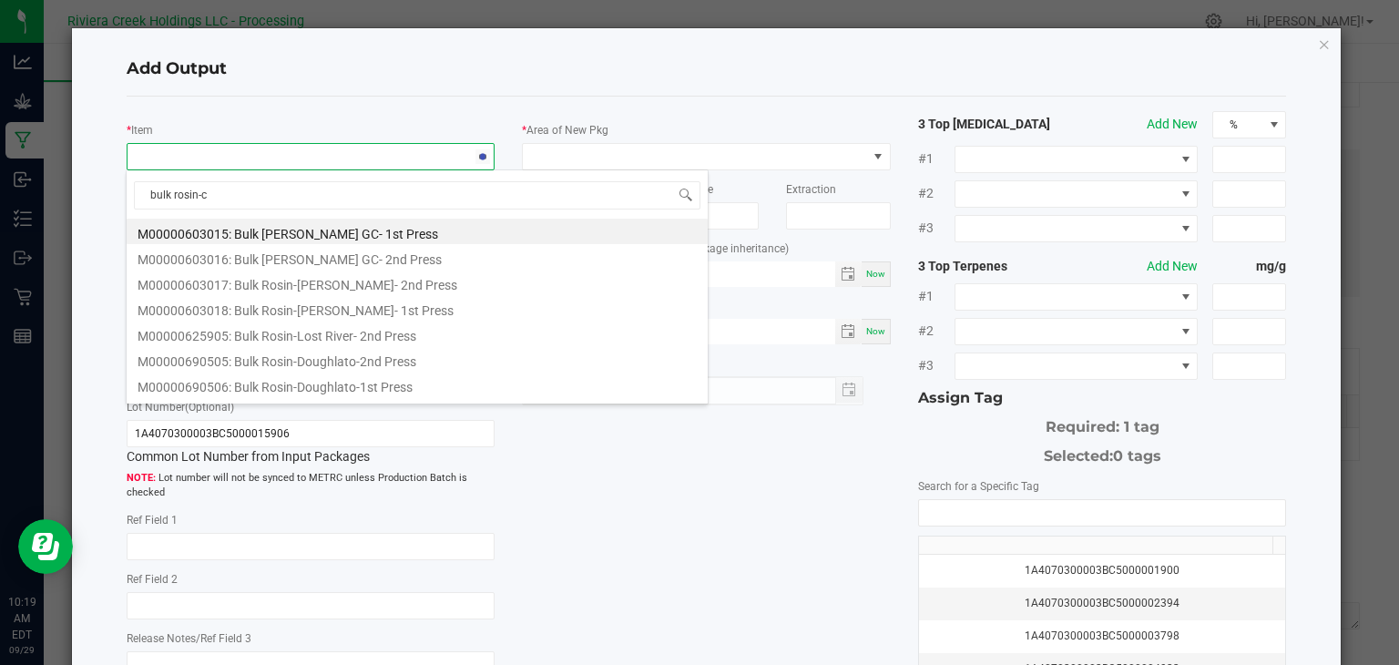
type input "bulk rosin-ch"
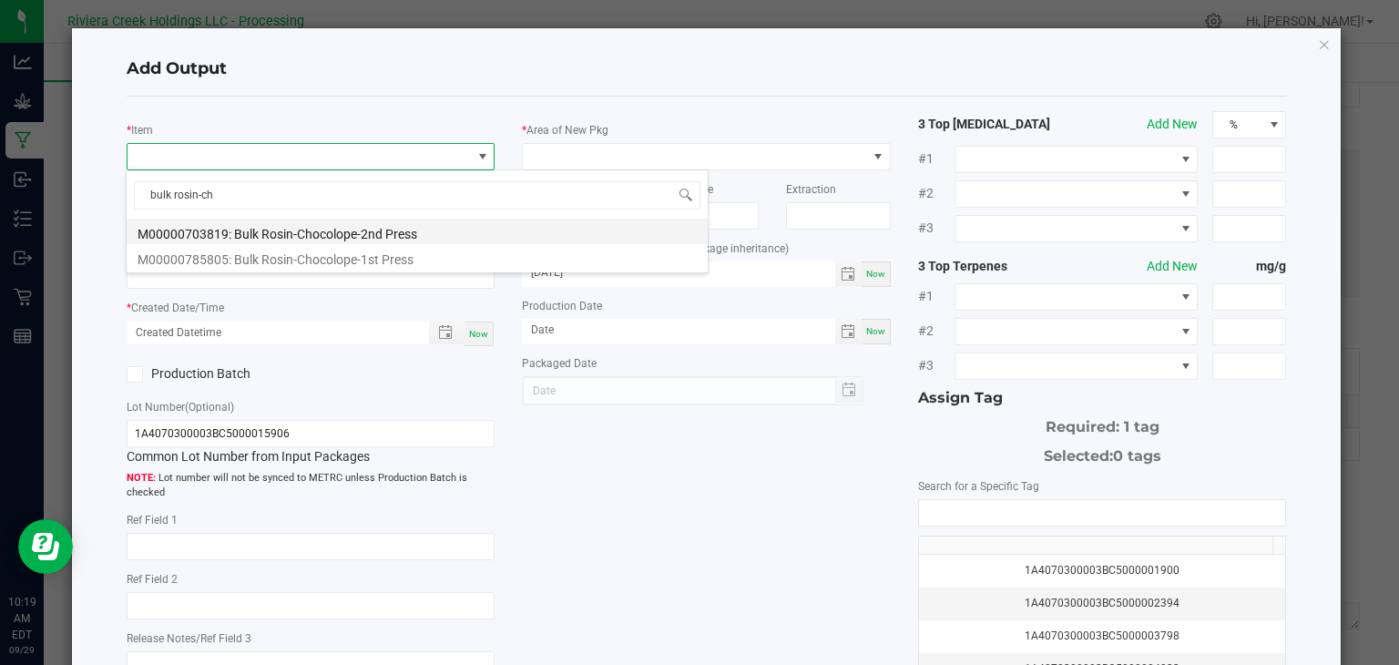
click at [425, 228] on li "M00000703819: Bulk Rosin-Chocolope-2nd Press" at bounding box center [417, 232] width 581 height 26
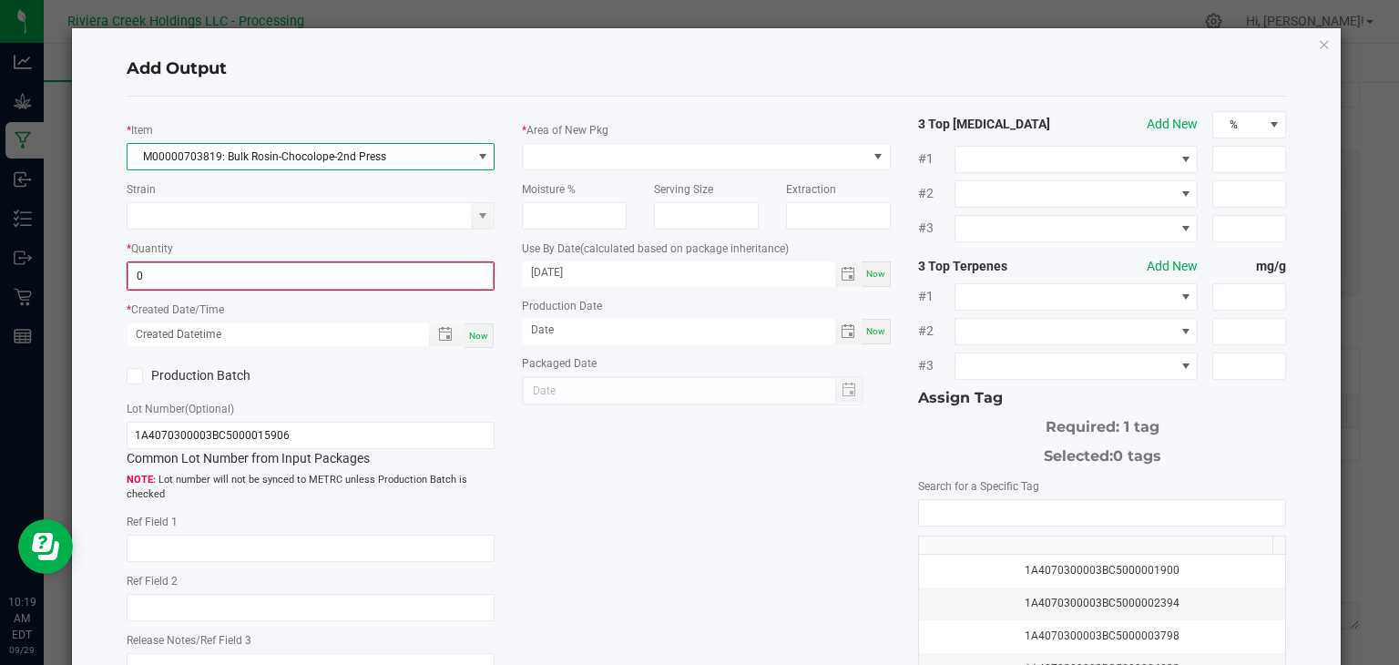
click at [401, 275] on input "0" at bounding box center [310, 276] width 365 height 26
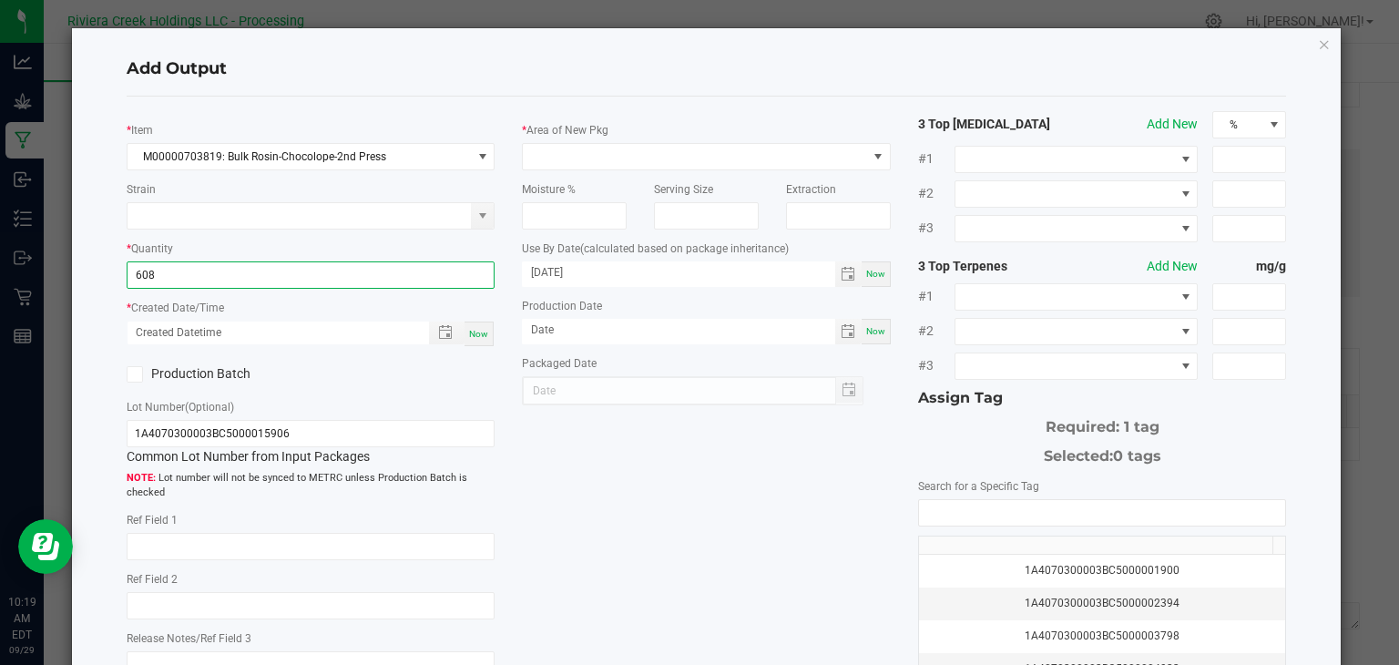
type input "608.0000 g"
click at [473, 333] on span "Now" at bounding box center [478, 334] width 19 height 10
type input "[DATE] 10:19 AM"
type input "[DATE]"
click at [130, 374] on icon at bounding box center [134, 374] width 12 height 0
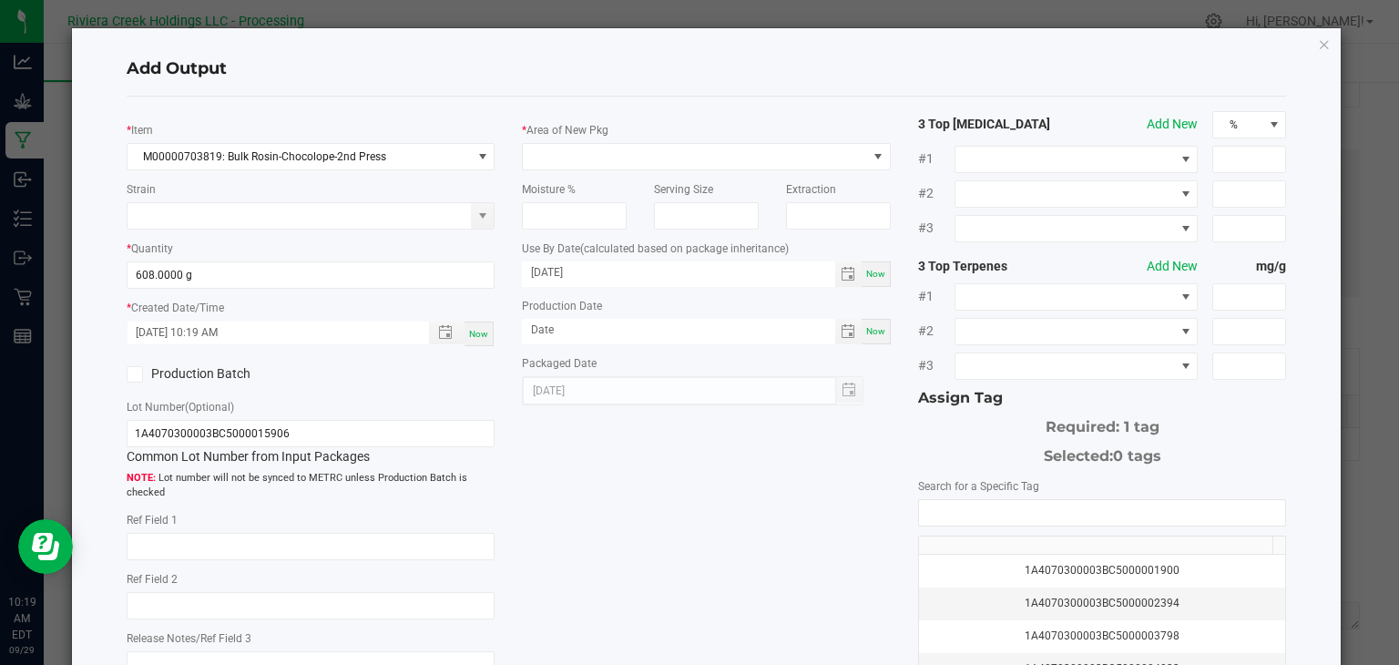
click at [0, 0] on input "Production Batch" at bounding box center [0, 0] width 0 height 0
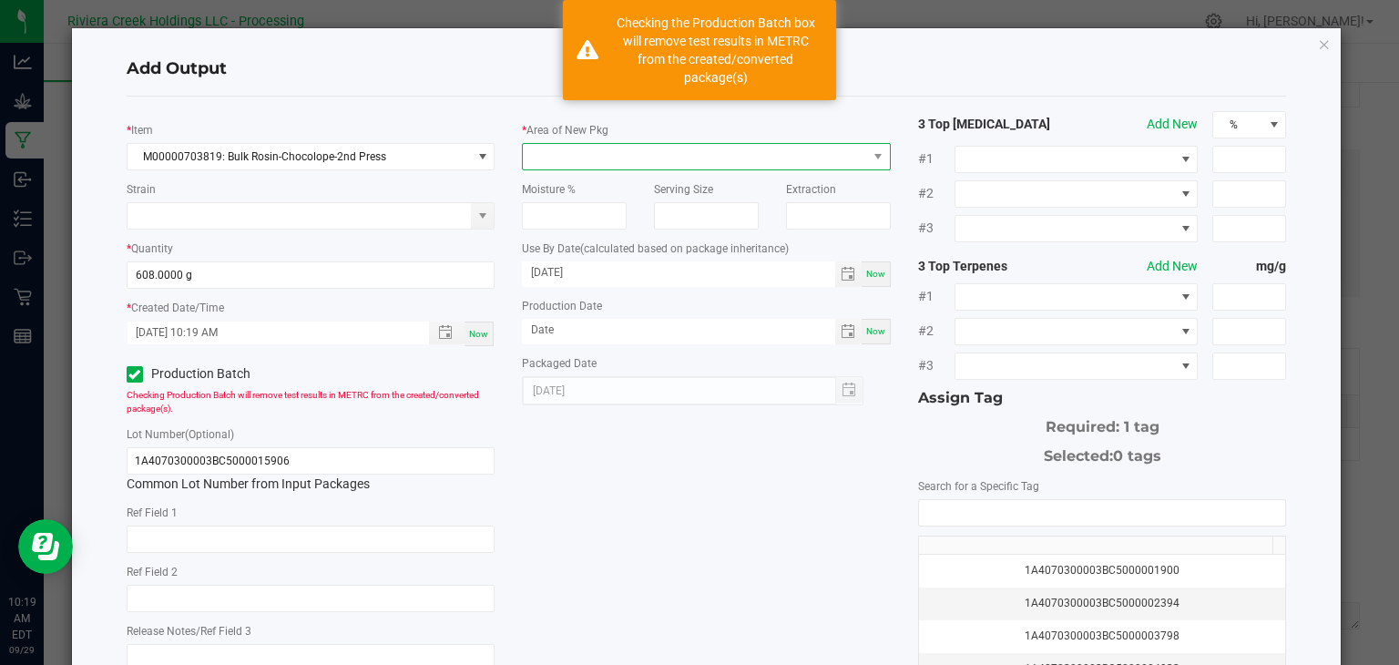
click at [582, 152] on span at bounding box center [695, 157] width 344 height 26
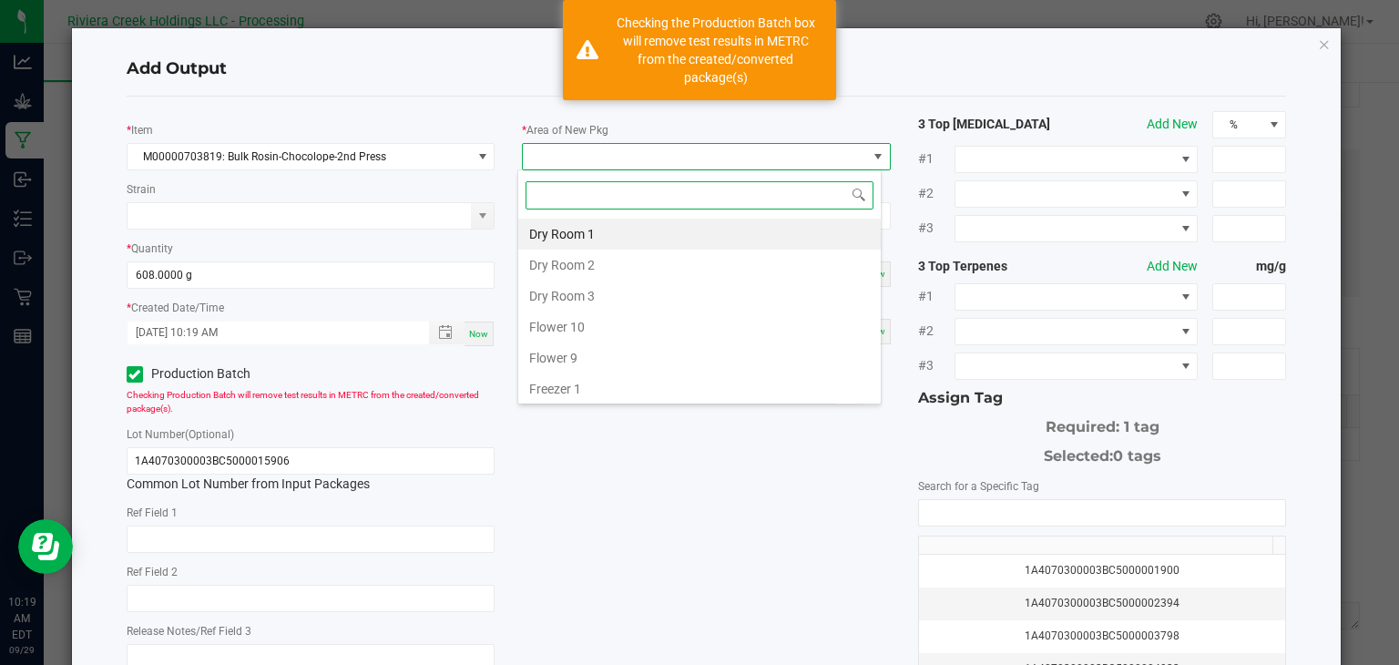
type input "k"
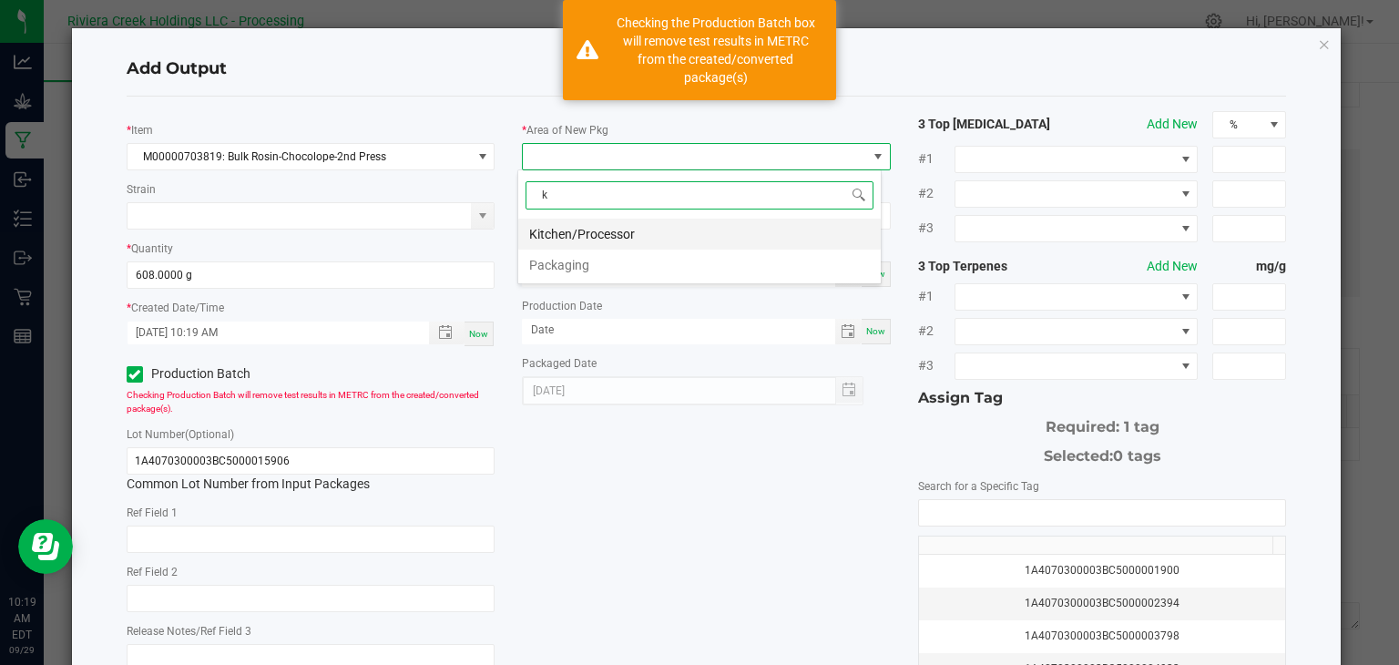
click at [656, 230] on li "Kitchen/Processor" at bounding box center [699, 234] width 363 height 31
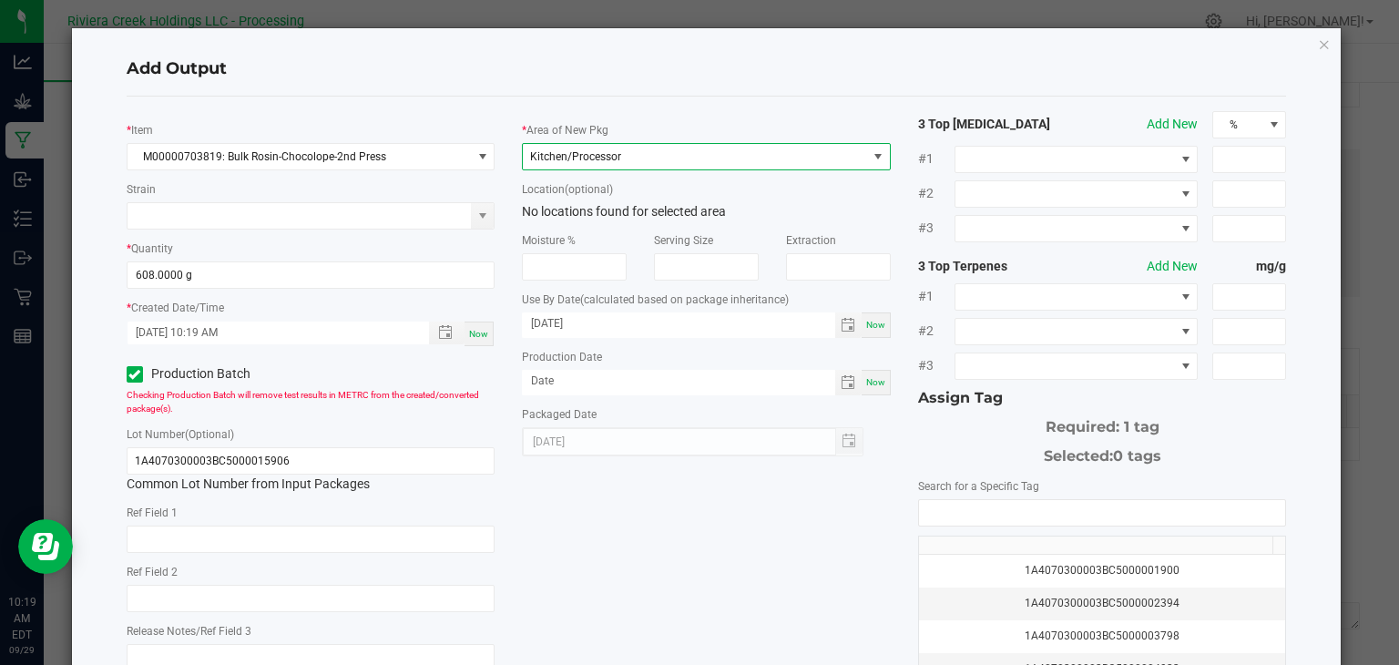
scroll to position [201, 0]
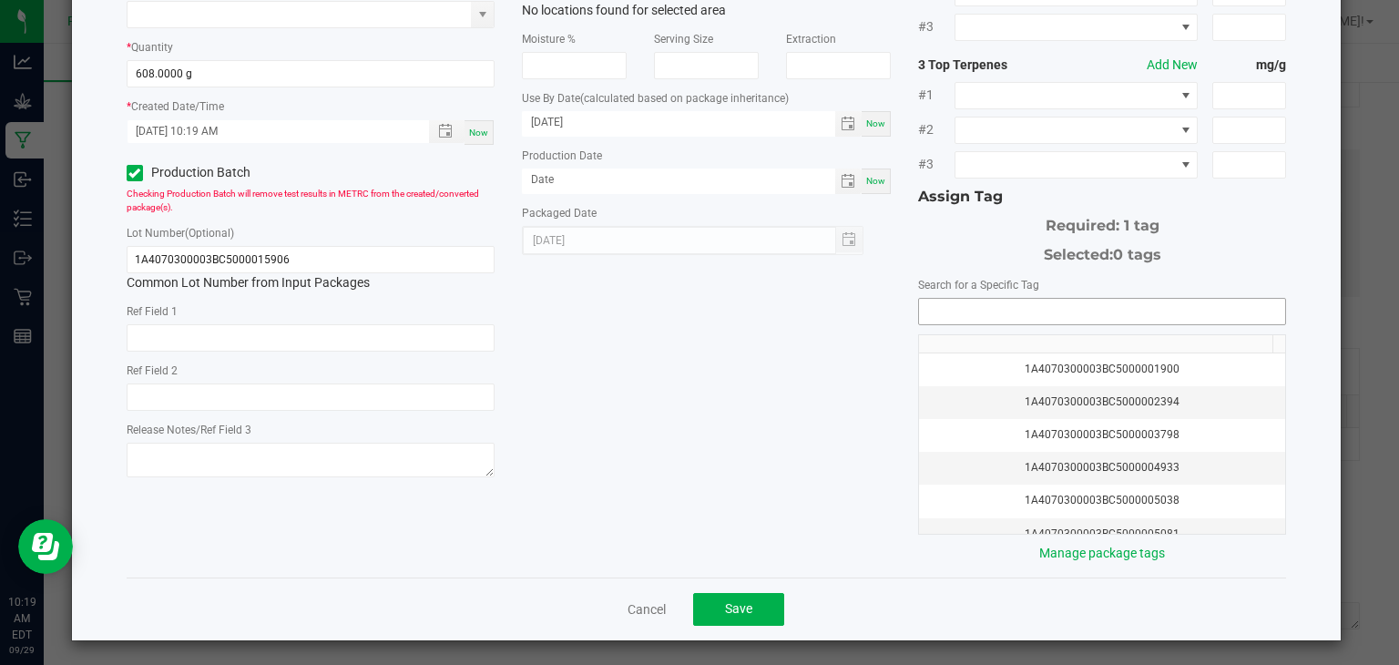
click at [951, 312] on input "NO DATA FOUND" at bounding box center [1102, 312] width 367 height 26
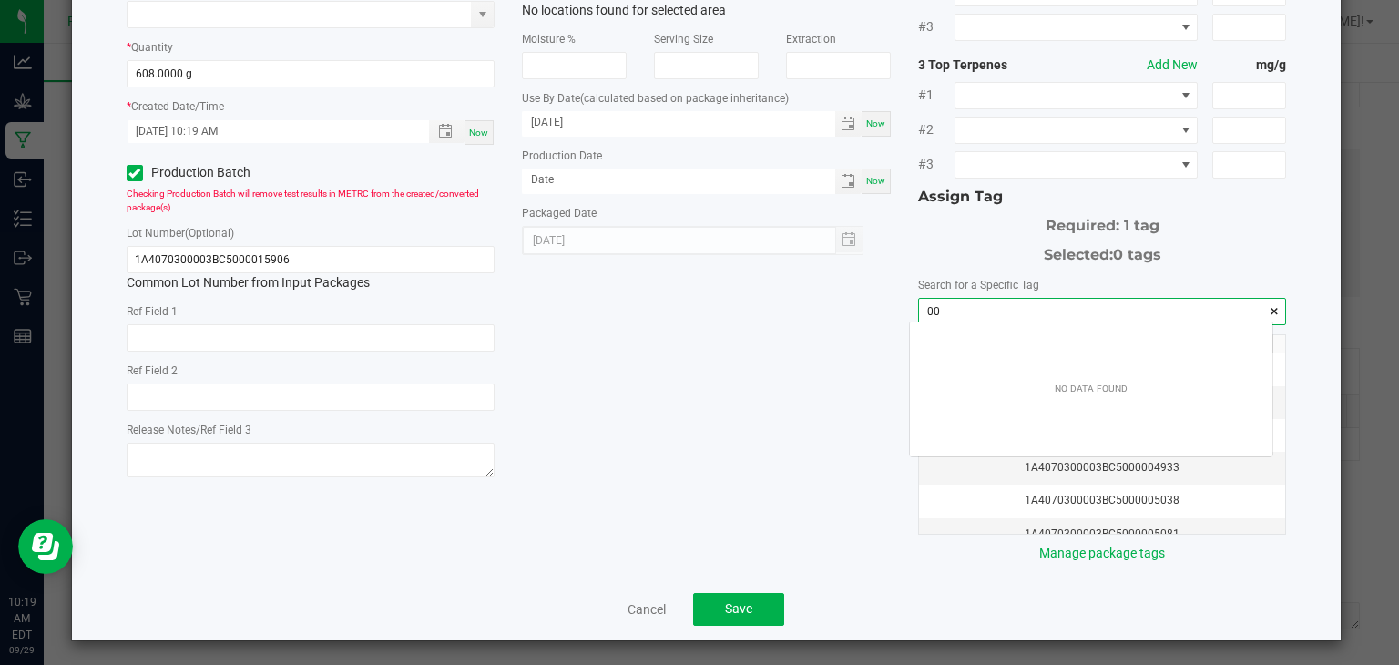
scroll to position [26, 363]
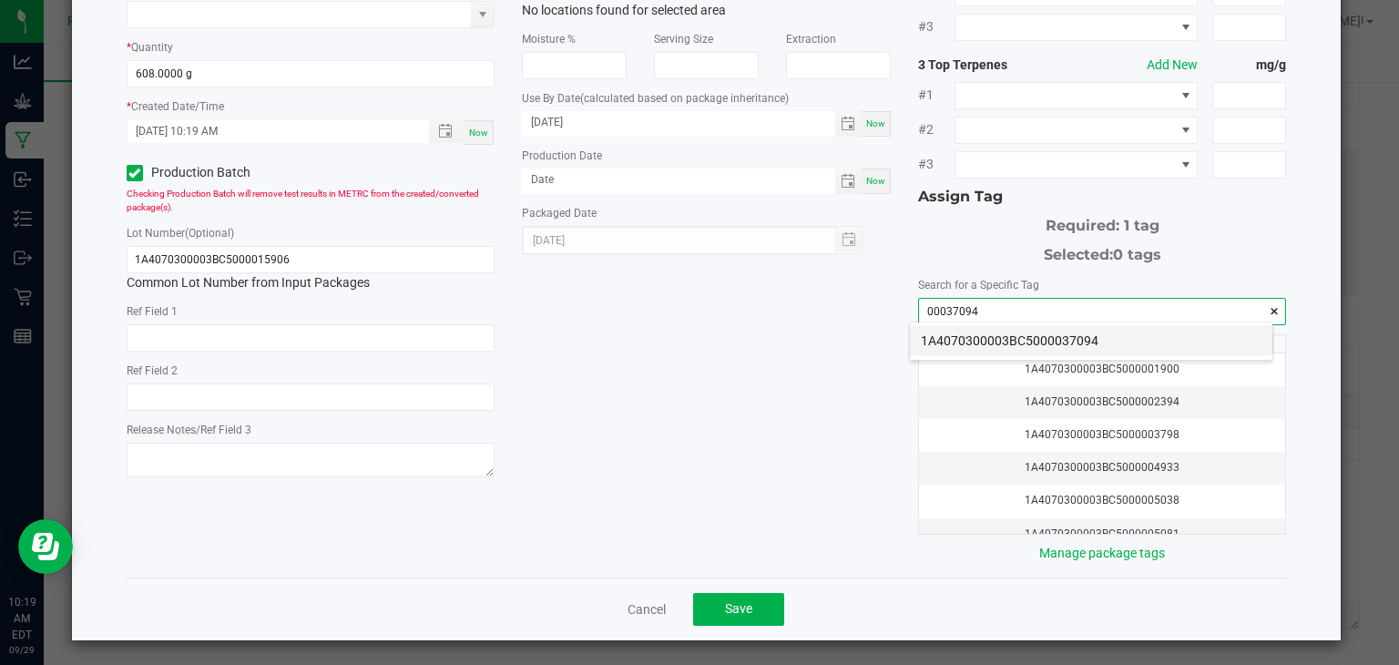
click at [1112, 339] on li "1A4070300003BC5000037094" at bounding box center [1091, 340] width 363 height 31
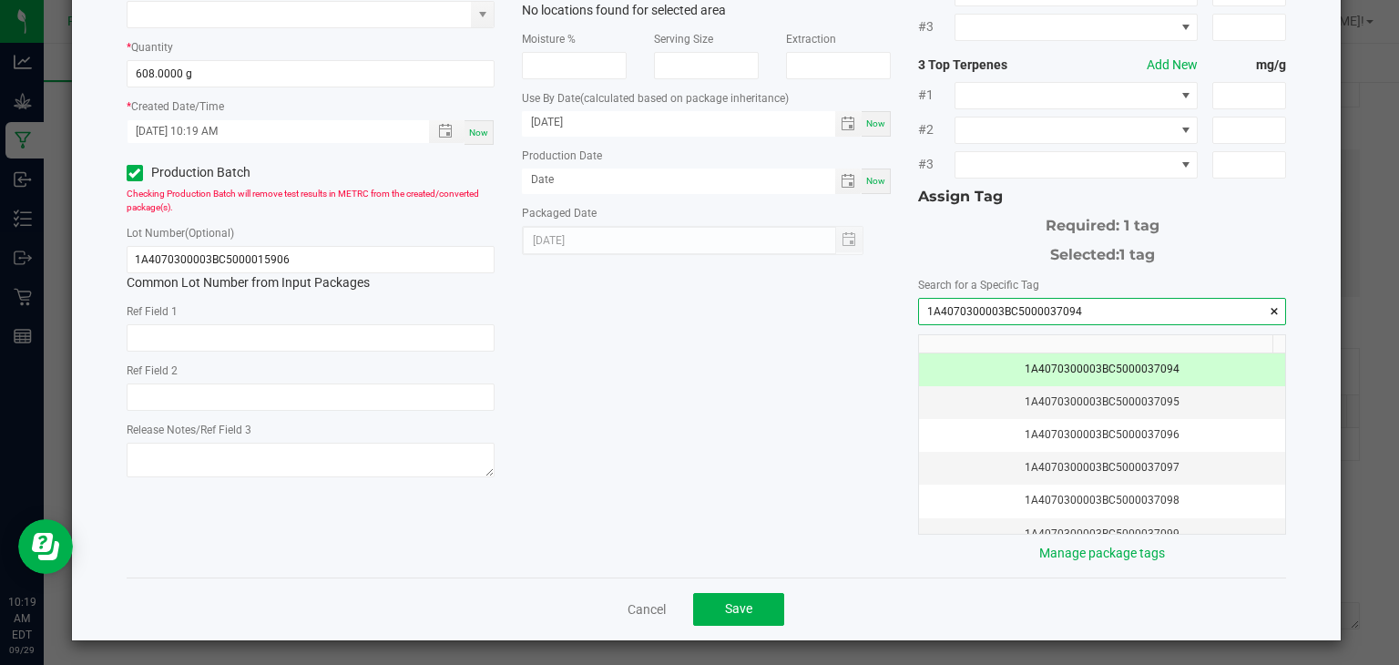
click at [1088, 307] on input "1A4070300003BC5000037094" at bounding box center [1102, 312] width 367 height 26
type input "1A4070300003BC5000037094"
click at [386, 250] on input "1A4070300003BC5000015906" at bounding box center [311, 259] width 369 height 27
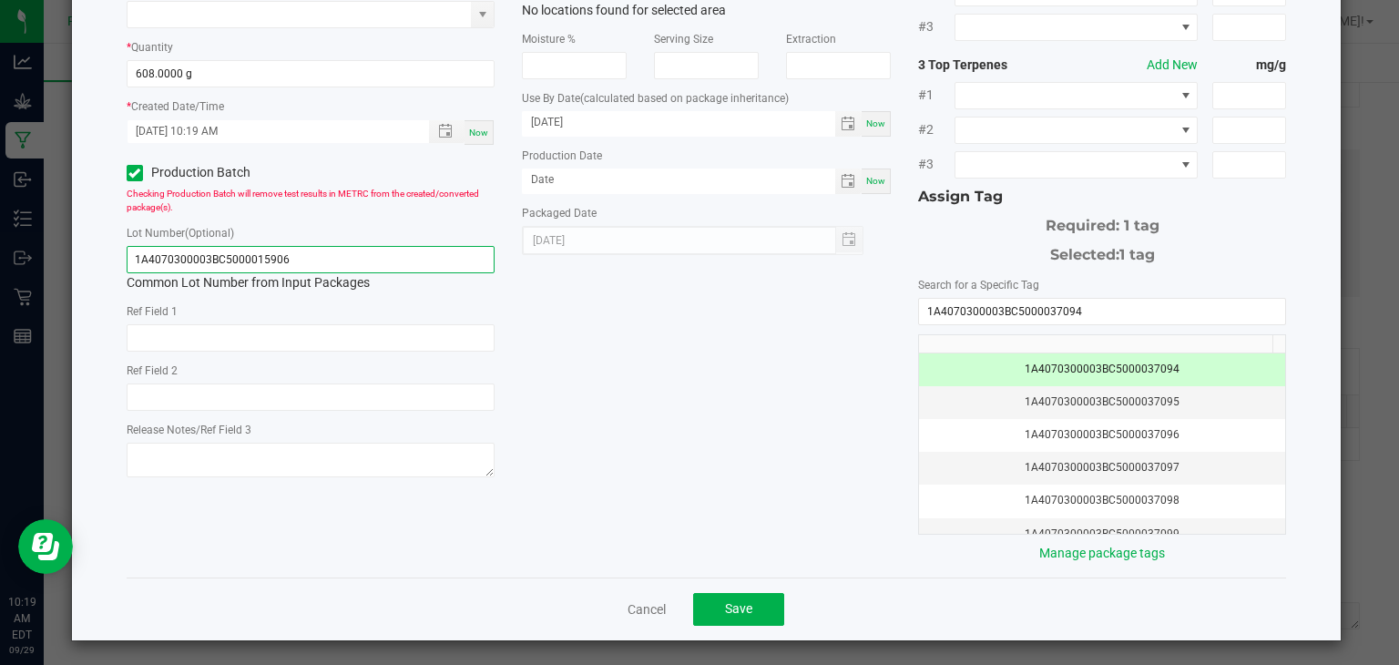
click at [386, 250] on input "1A4070300003BC5000015906" at bounding box center [311, 259] width 369 height 27
click at [370, 261] on input "1A4070300003BC5000015906" at bounding box center [311, 259] width 369 height 27
paste input "37094"
type input "1A4070300003BC5000037094"
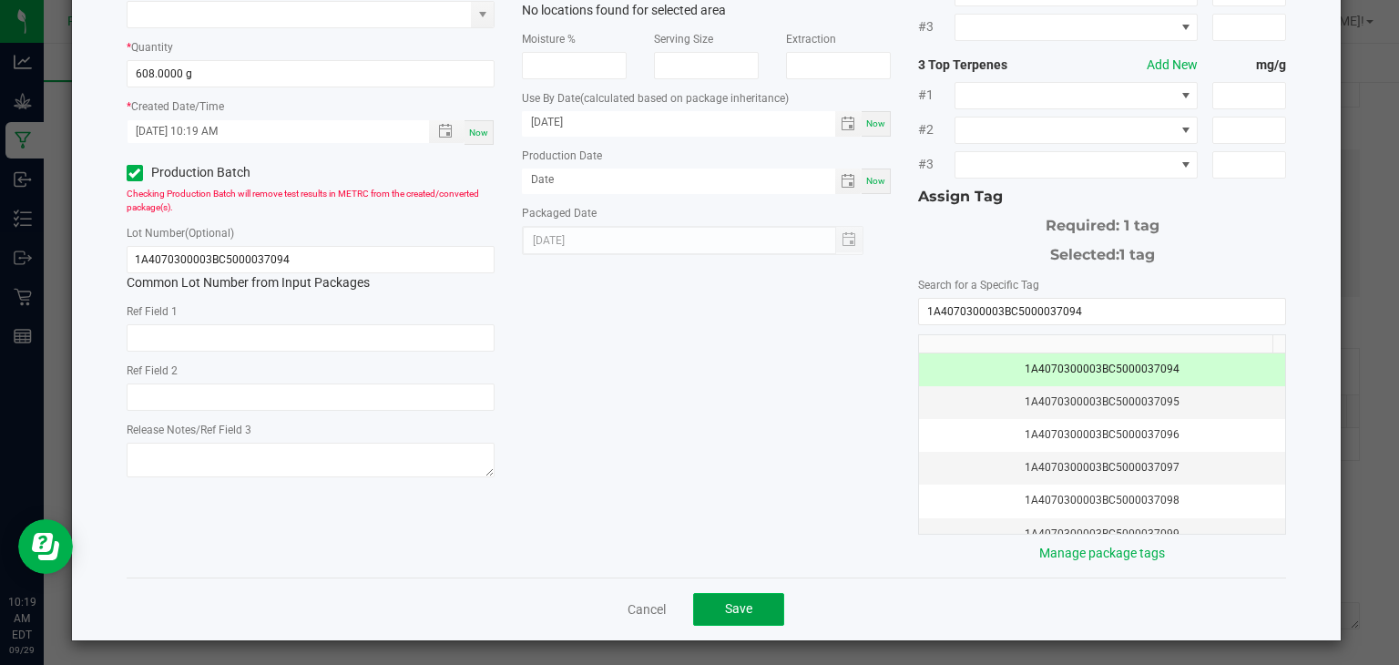
click at [741, 595] on button "Save" at bounding box center [738, 609] width 91 height 33
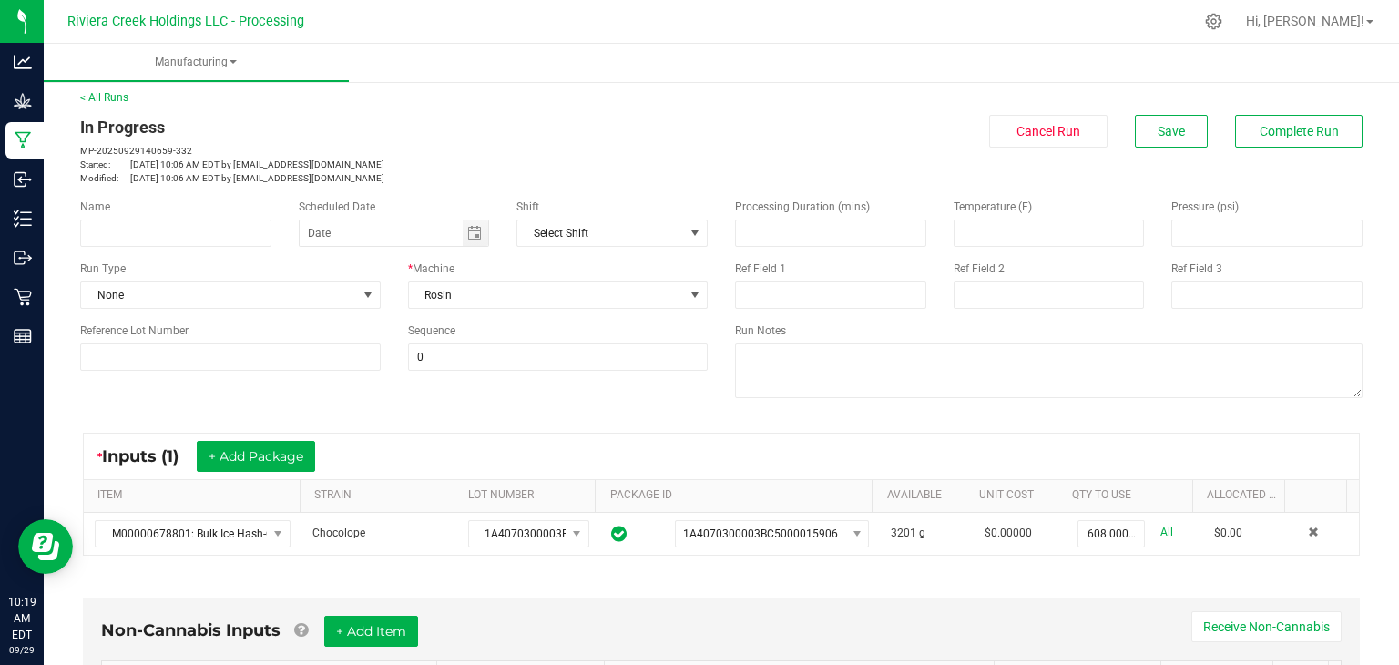
scroll to position [0, 0]
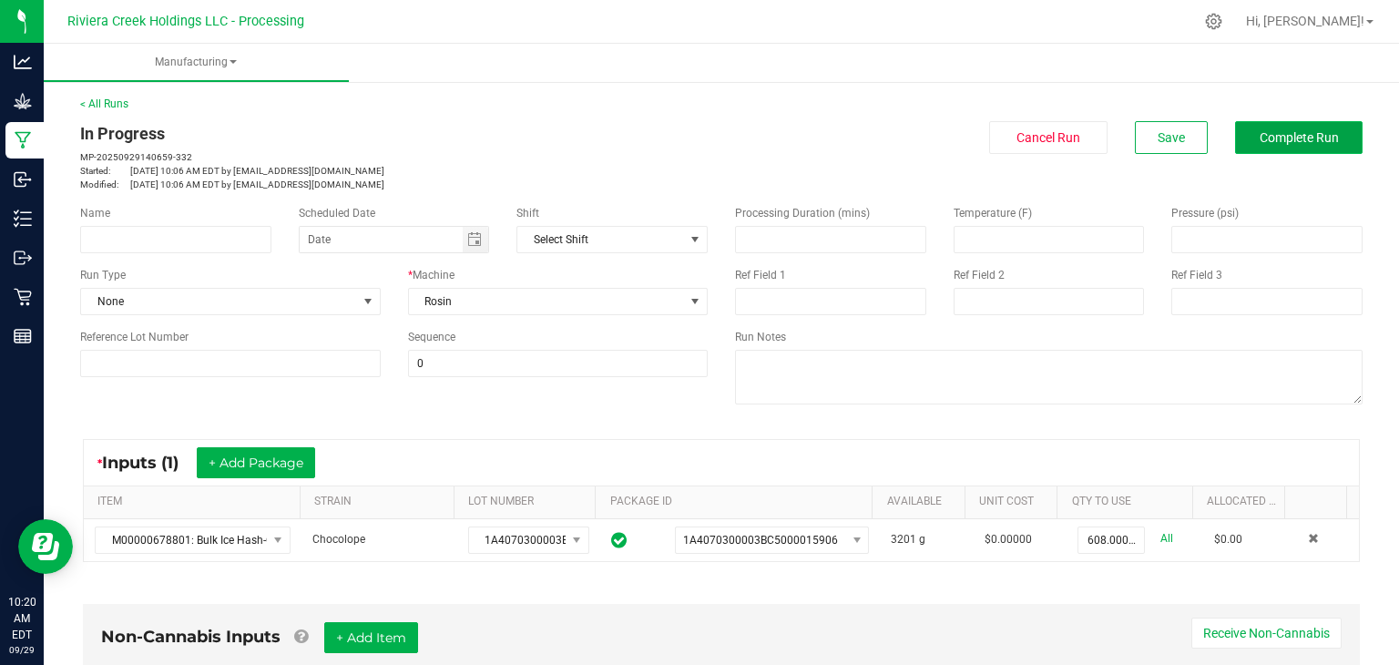
click at [1262, 132] on span "Complete Run" at bounding box center [1299, 137] width 79 height 15
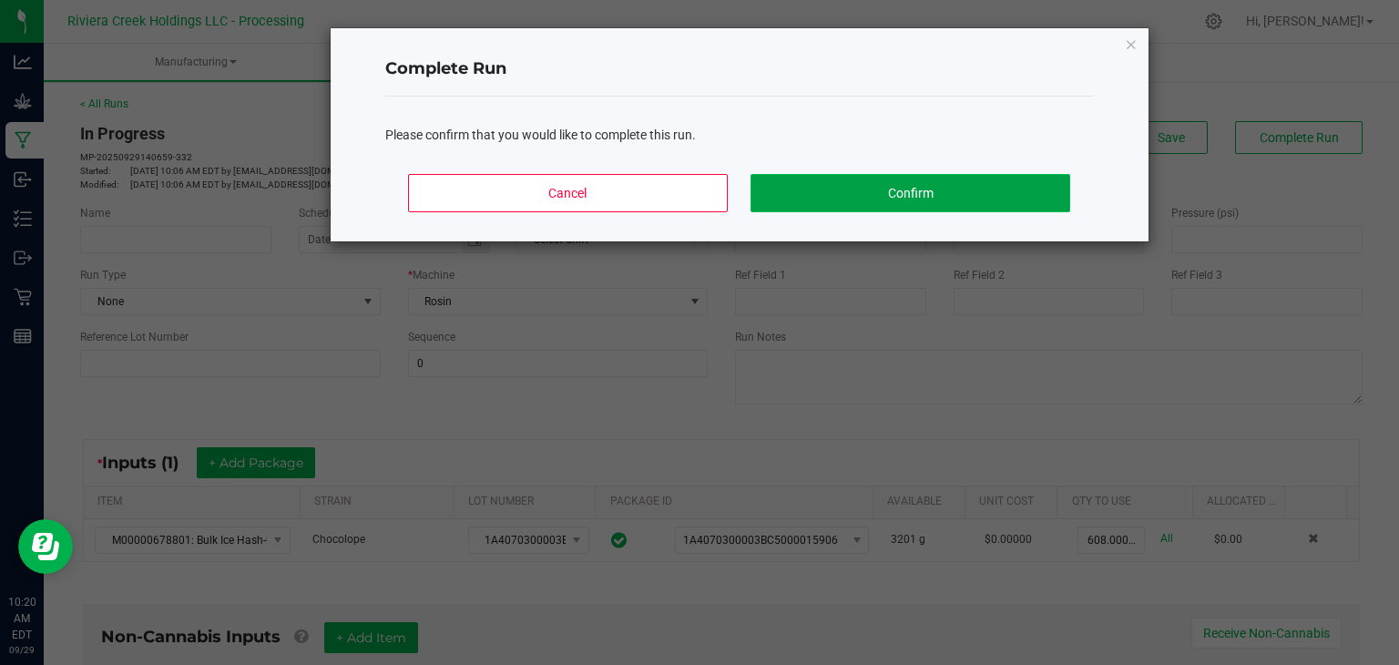
click at [1013, 191] on button "Confirm" at bounding box center [910, 193] width 319 height 38
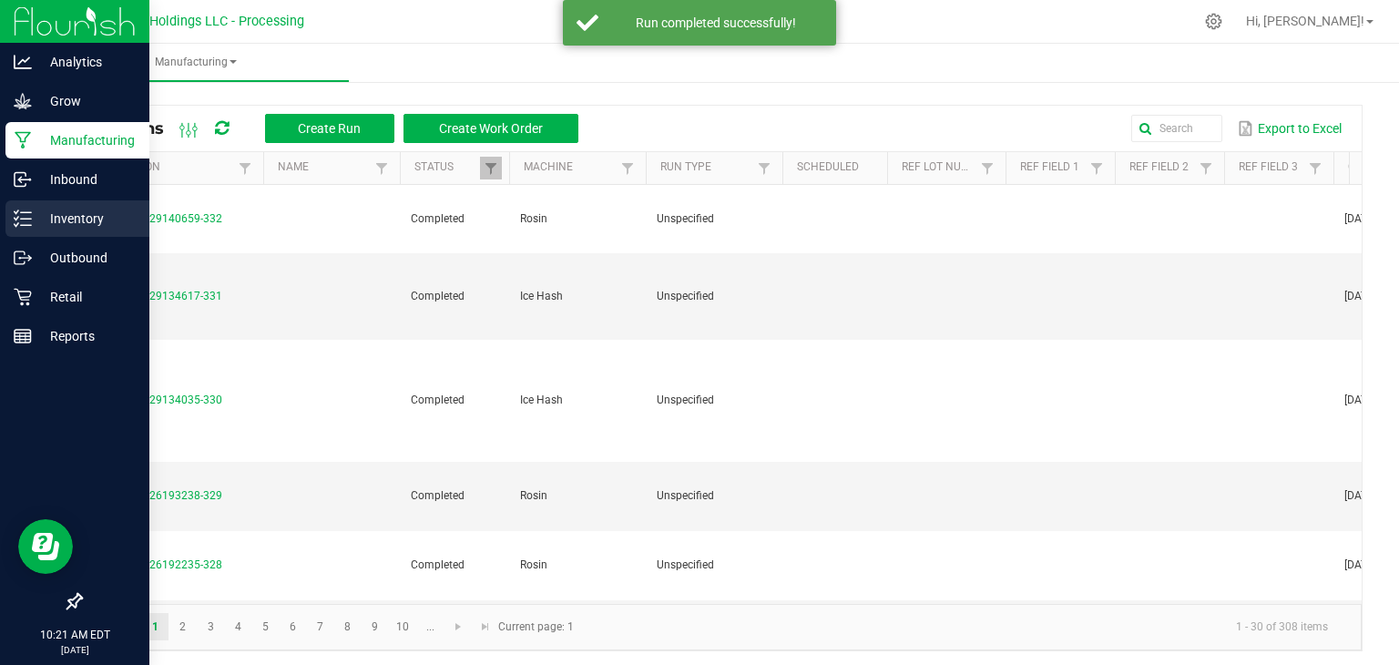
click at [100, 220] on p "Inventory" at bounding box center [86, 219] width 109 height 22
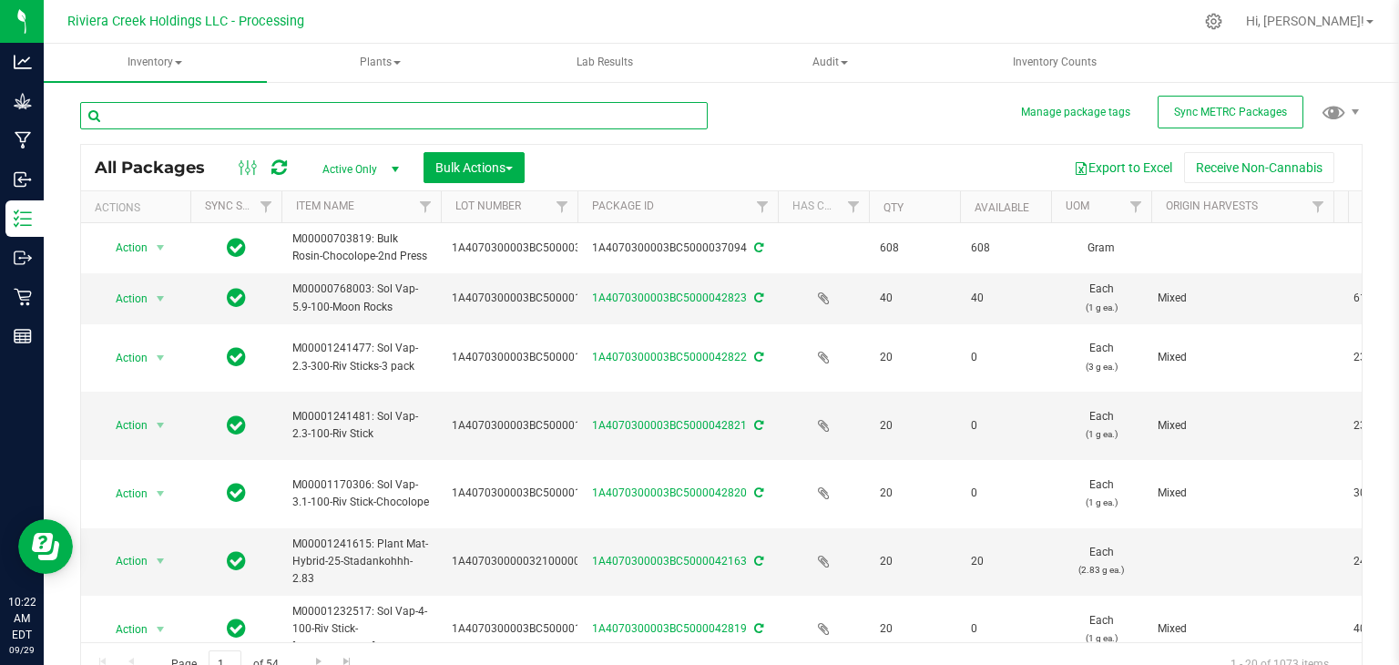
click at [401, 107] on input "text" at bounding box center [394, 115] width 628 height 27
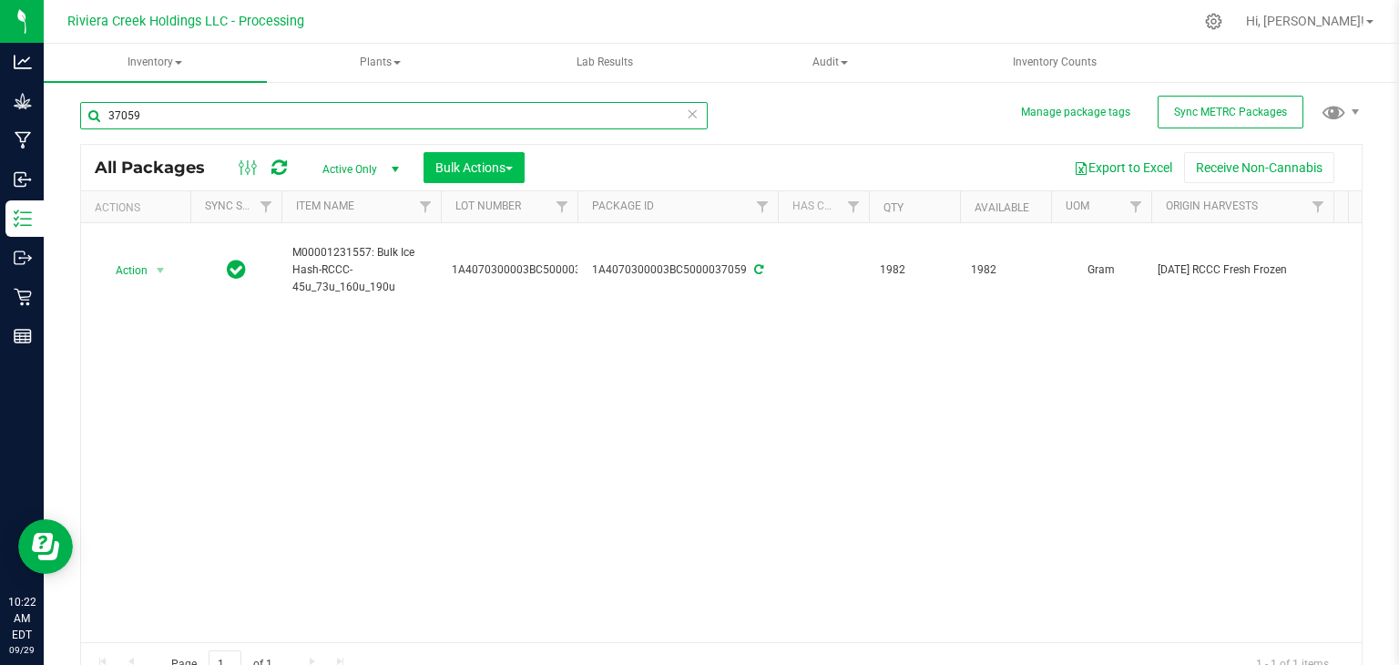
type input "37059"
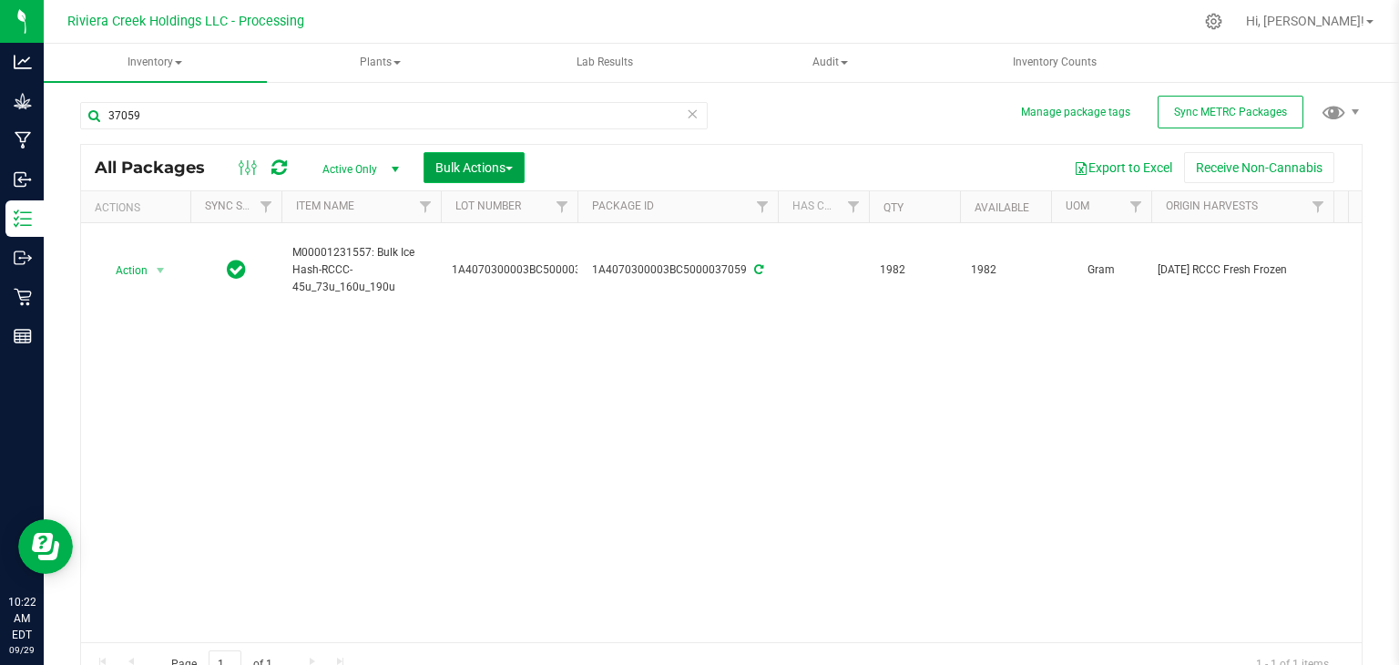
click at [491, 162] on span "Bulk Actions" at bounding box center [473, 167] width 77 height 15
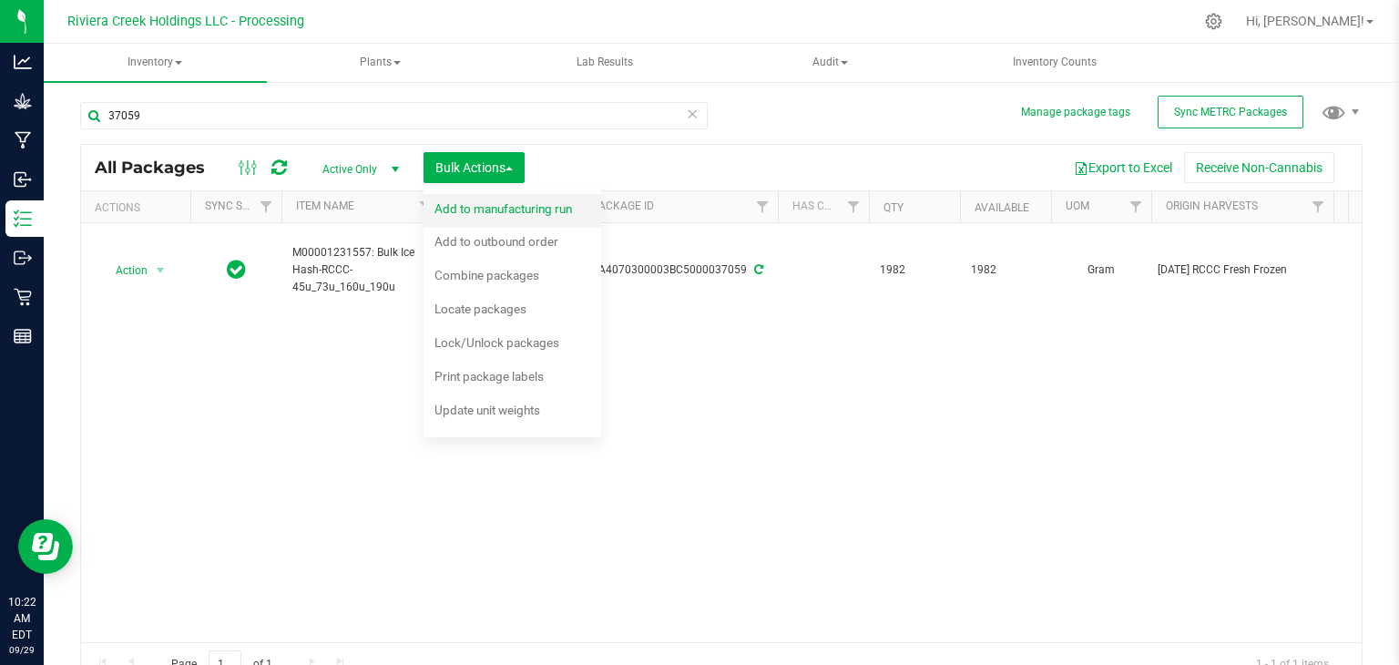
click at [471, 216] on div "Add to manufacturing run" at bounding box center [515, 211] width 162 height 29
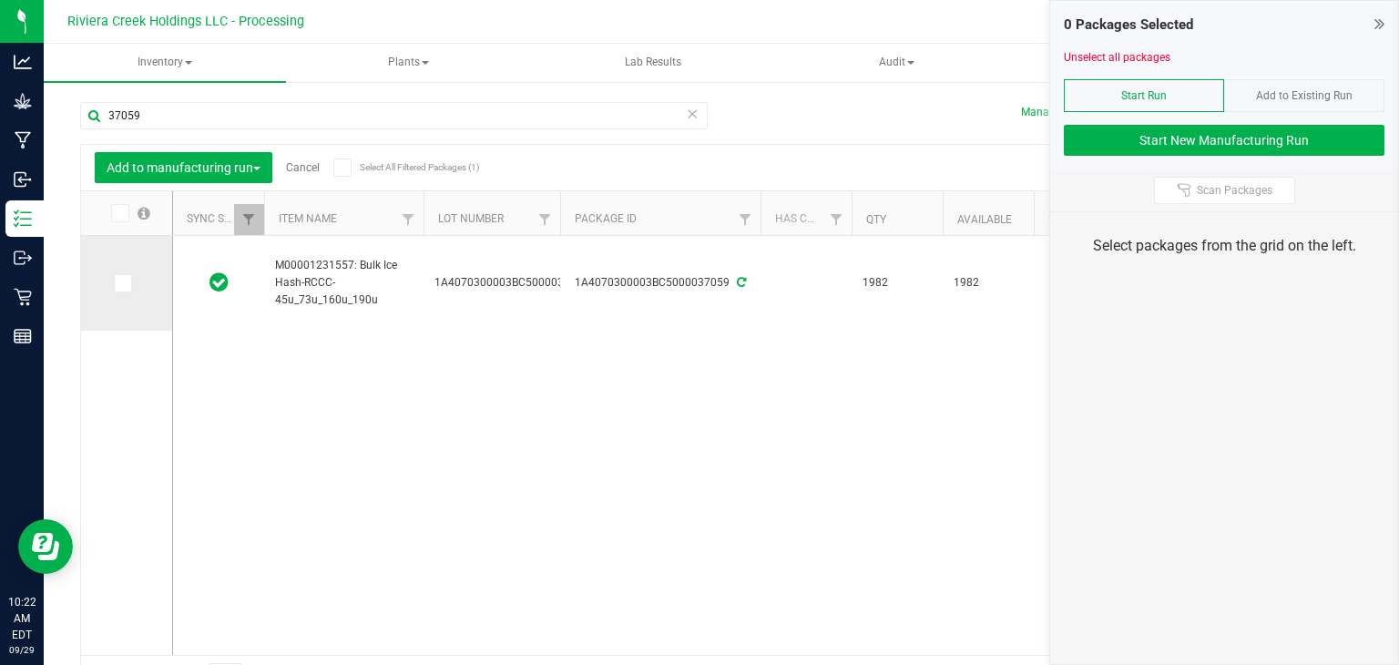
click at [119, 283] on icon at bounding box center [122, 283] width 12 height 0
click at [0, 0] on input "checkbox" at bounding box center [0, 0] width 0 height 0
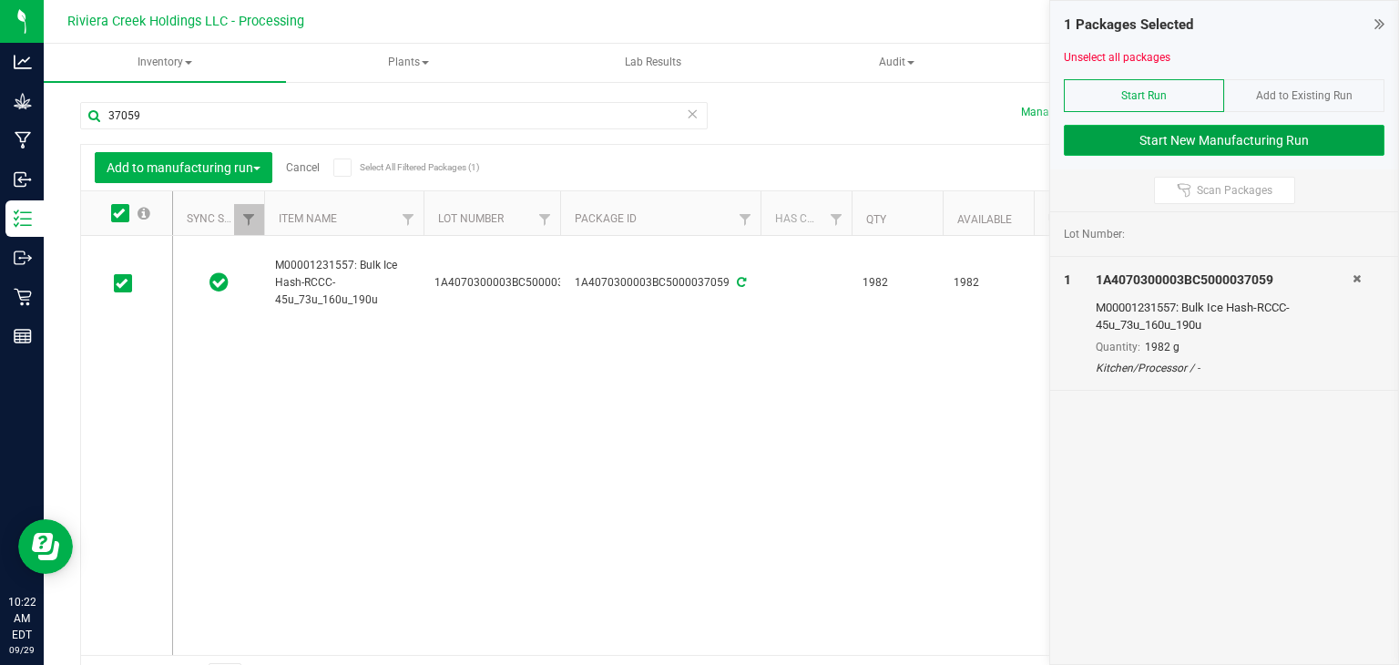
click at [1158, 131] on button "Start New Manufacturing Run" at bounding box center [1224, 140] width 321 height 31
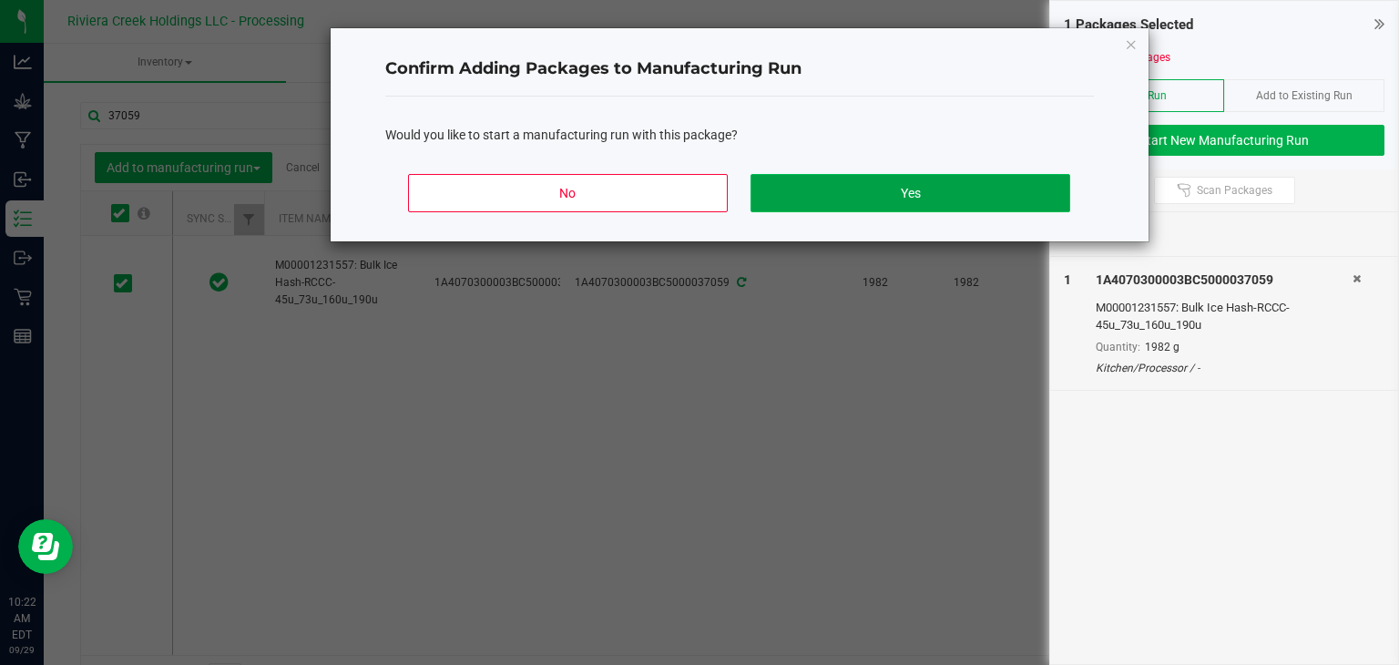
click at [918, 194] on button "Yes" at bounding box center [910, 193] width 319 height 38
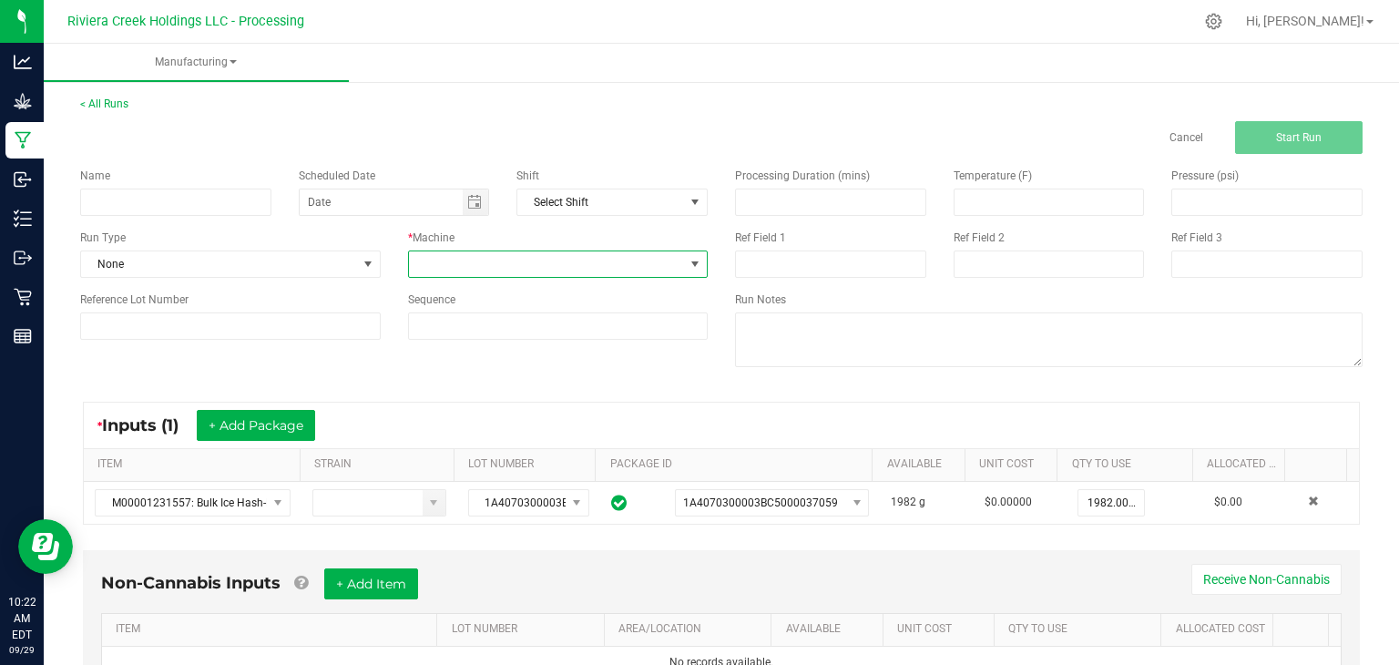
click at [592, 255] on span at bounding box center [547, 264] width 276 height 26
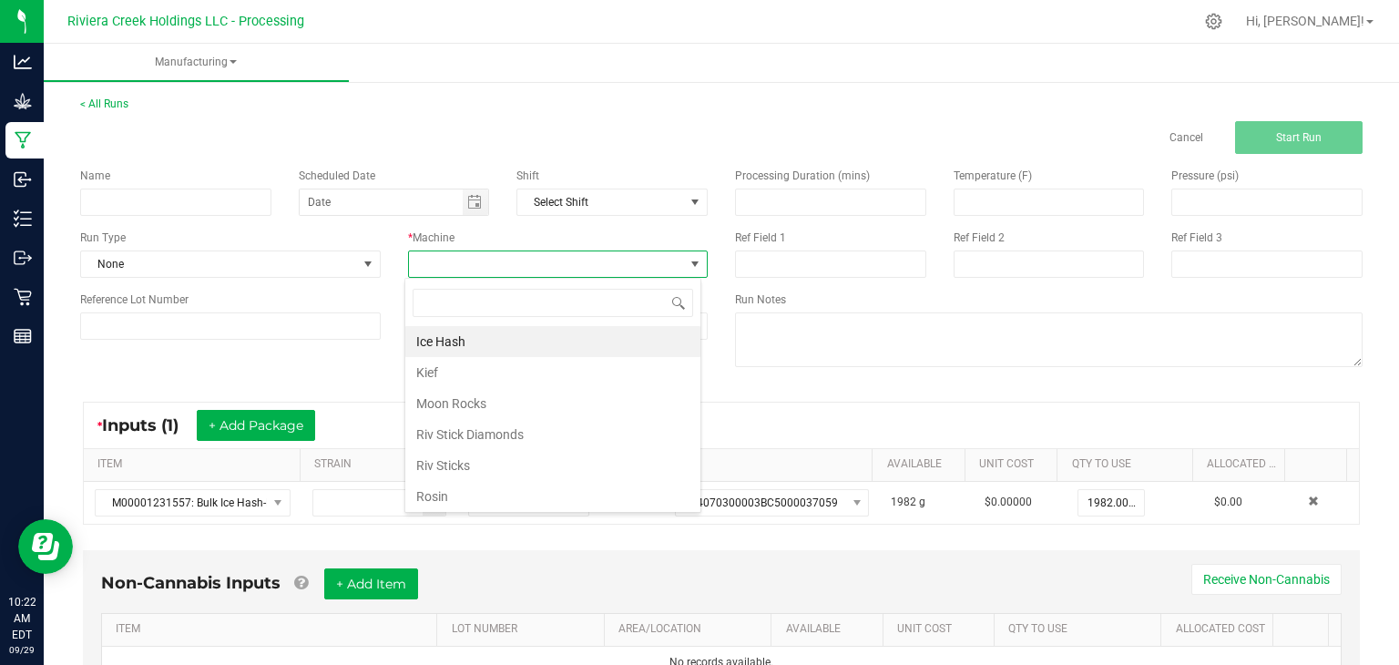
scroll to position [26, 296]
click at [474, 500] on li "Rosin" at bounding box center [552, 496] width 295 height 31
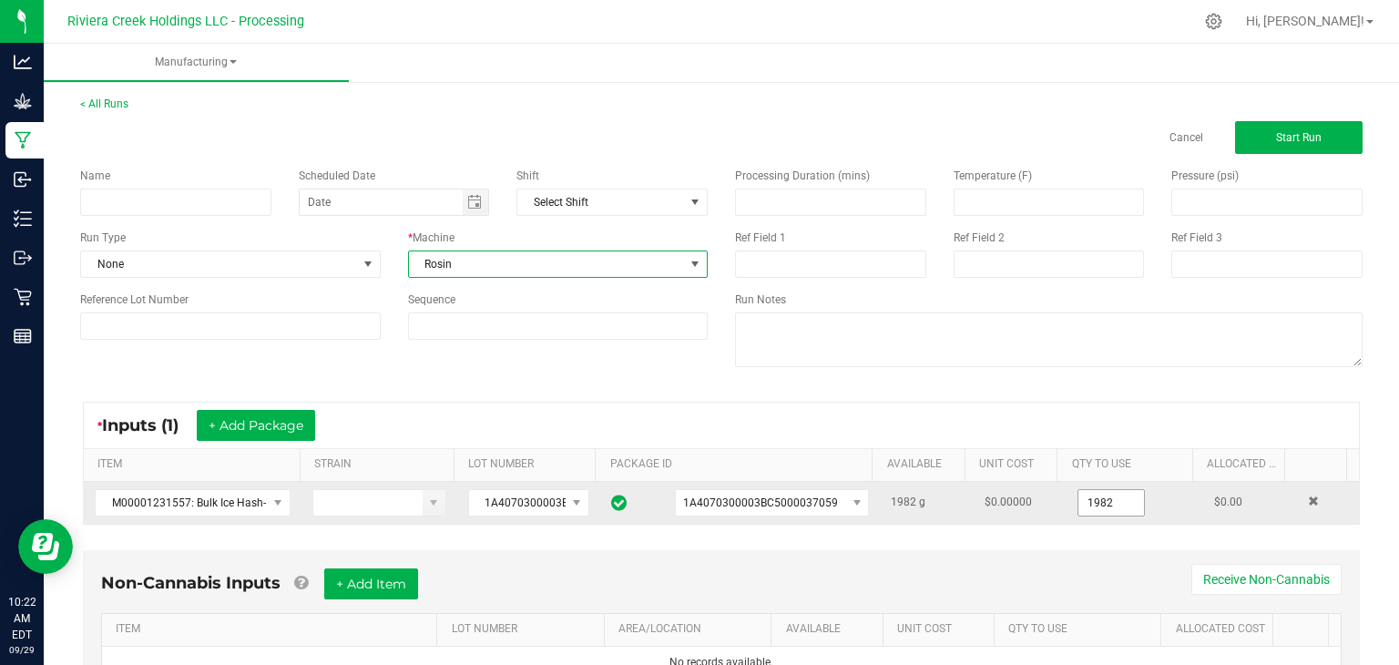
click at [1104, 506] on input "1982" at bounding box center [1111, 503] width 66 height 26
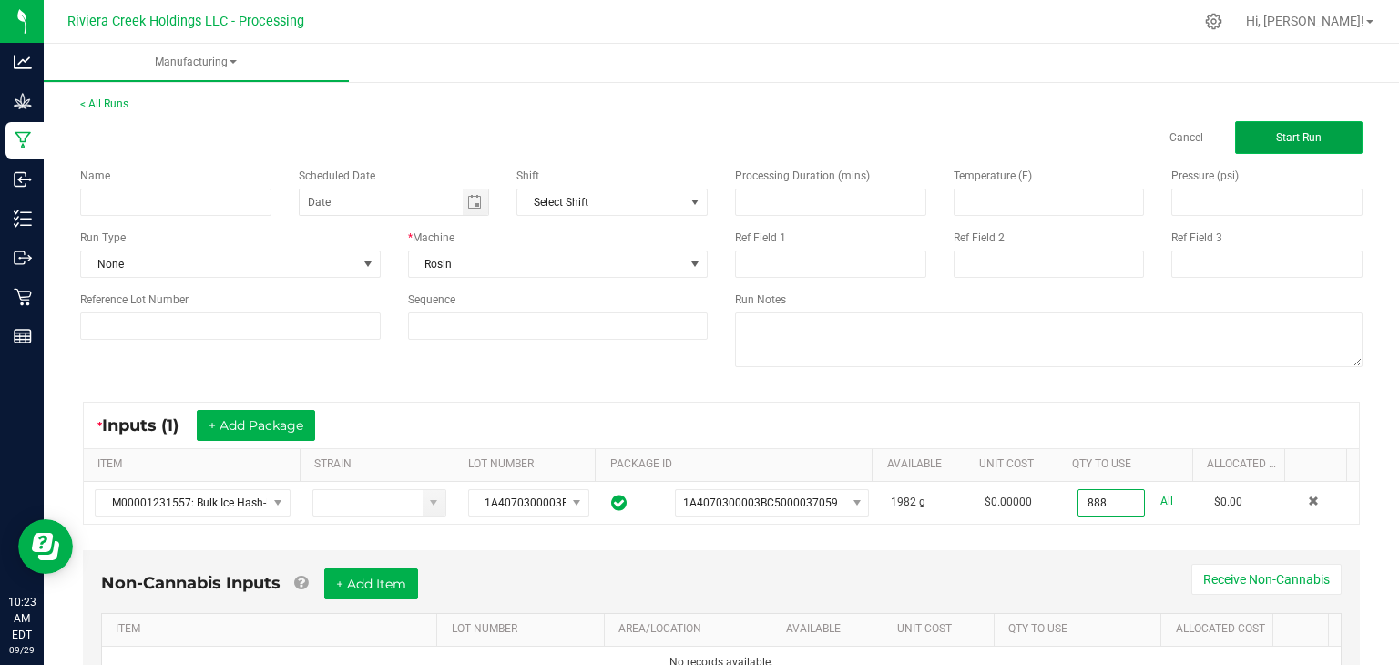
type input "888.0000 g"
click at [1296, 138] on span "Start Run" at bounding box center [1299, 137] width 46 height 13
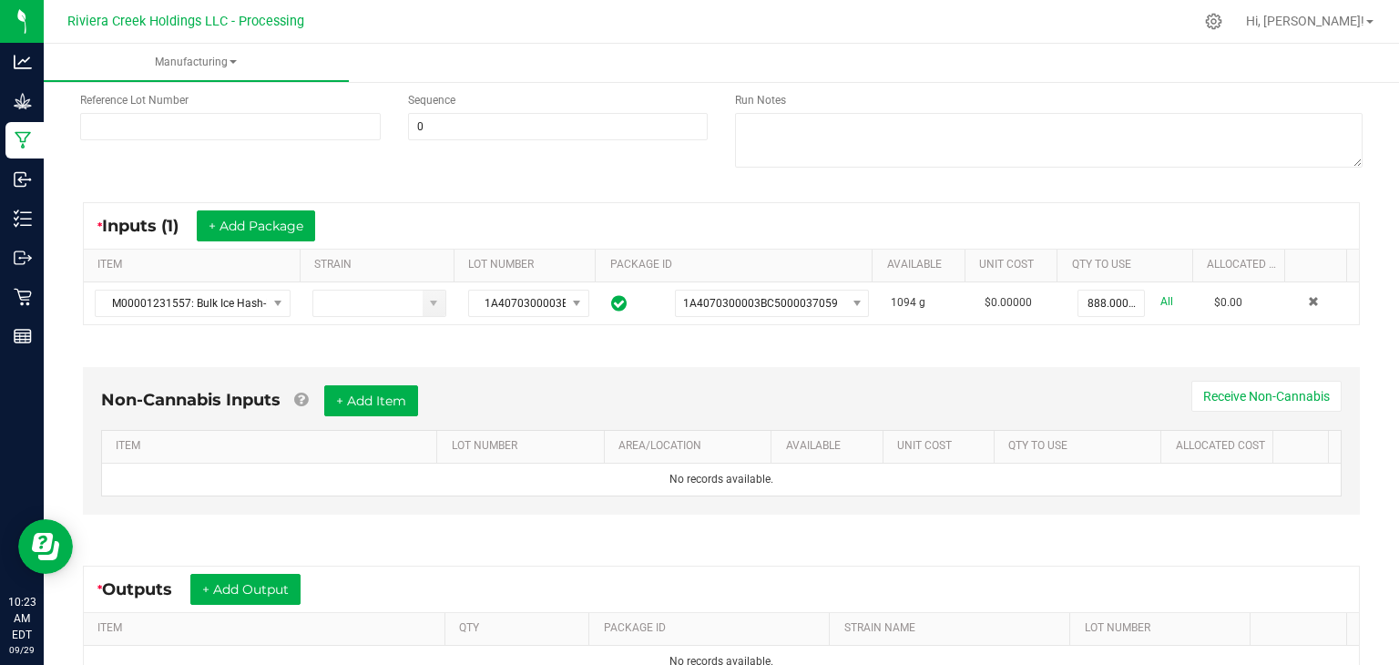
scroll to position [455, 0]
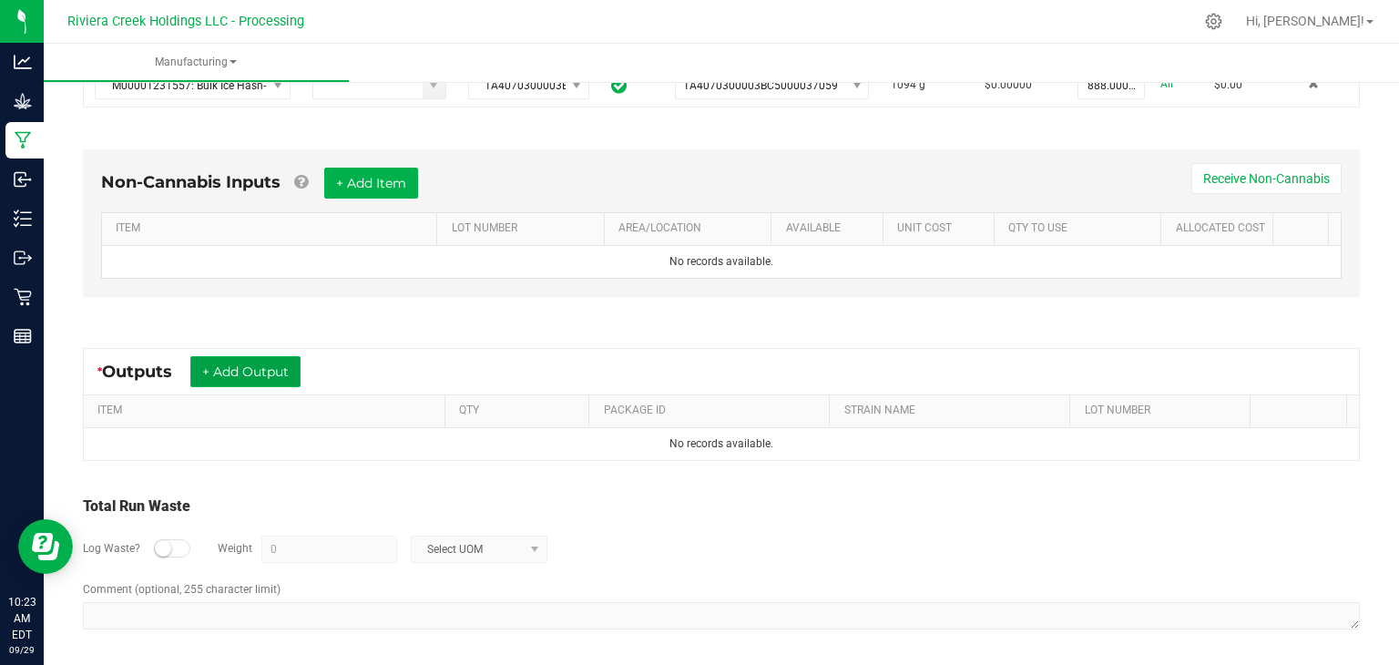
click at [267, 368] on button "+ Add Output" at bounding box center [245, 371] width 110 height 31
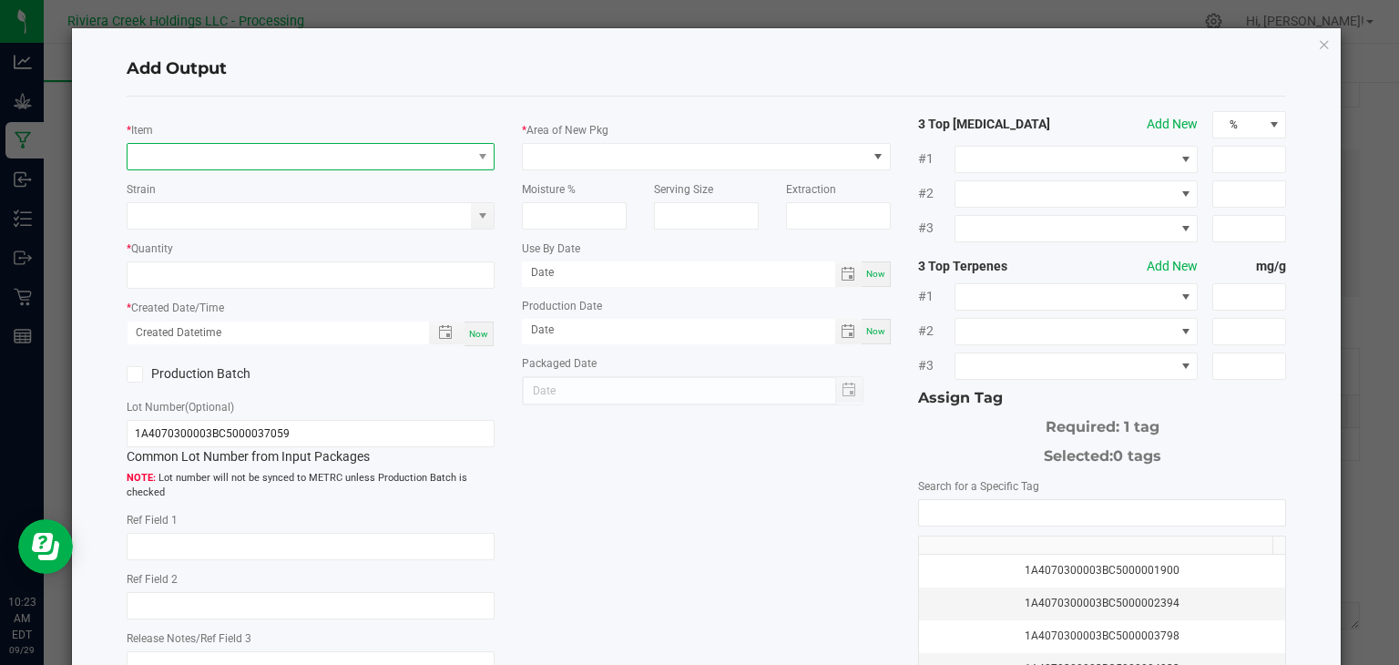
click at [278, 154] on span "NO DATA FOUND" at bounding box center [300, 157] width 344 height 26
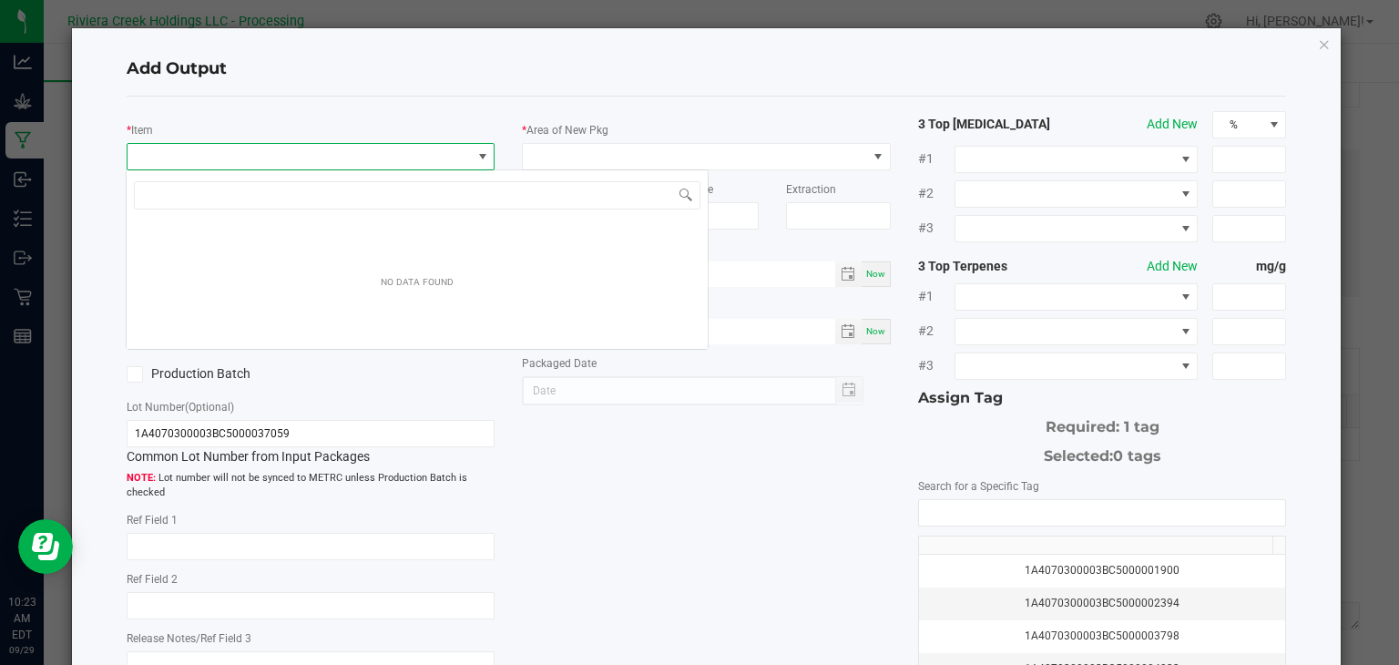
scroll to position [26, 364]
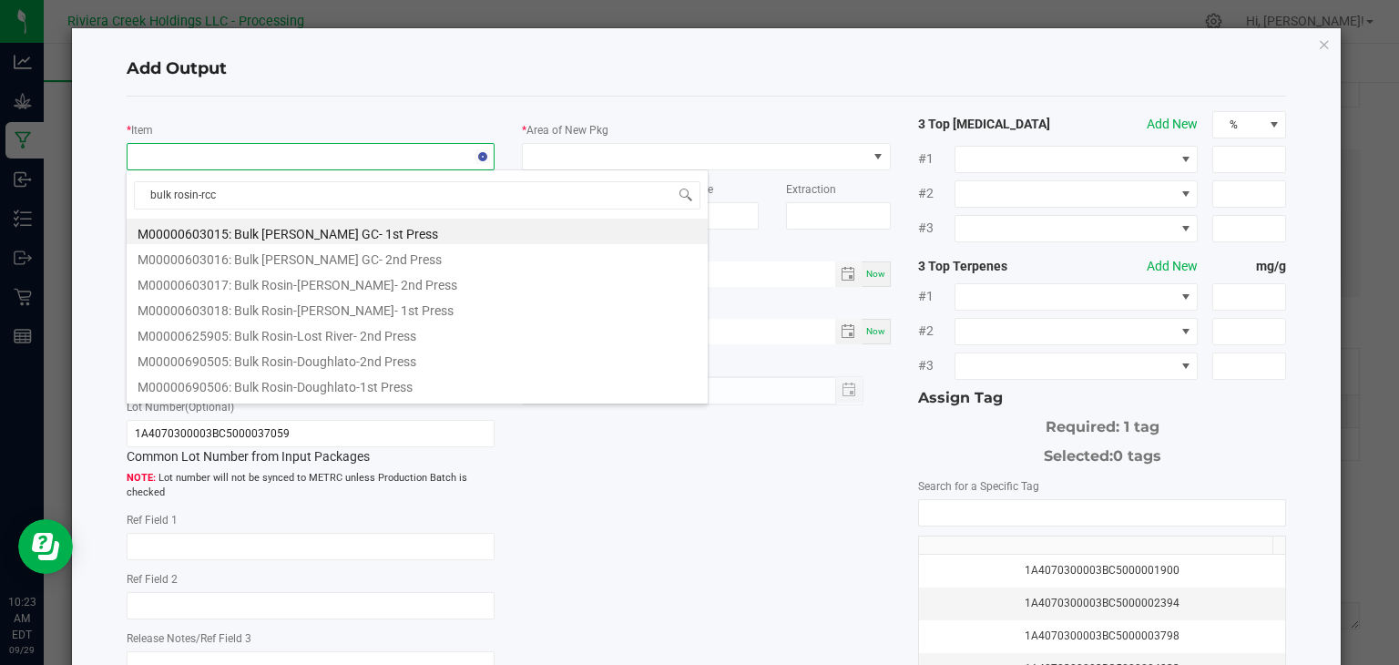
type input "bulk rosin-rccc"
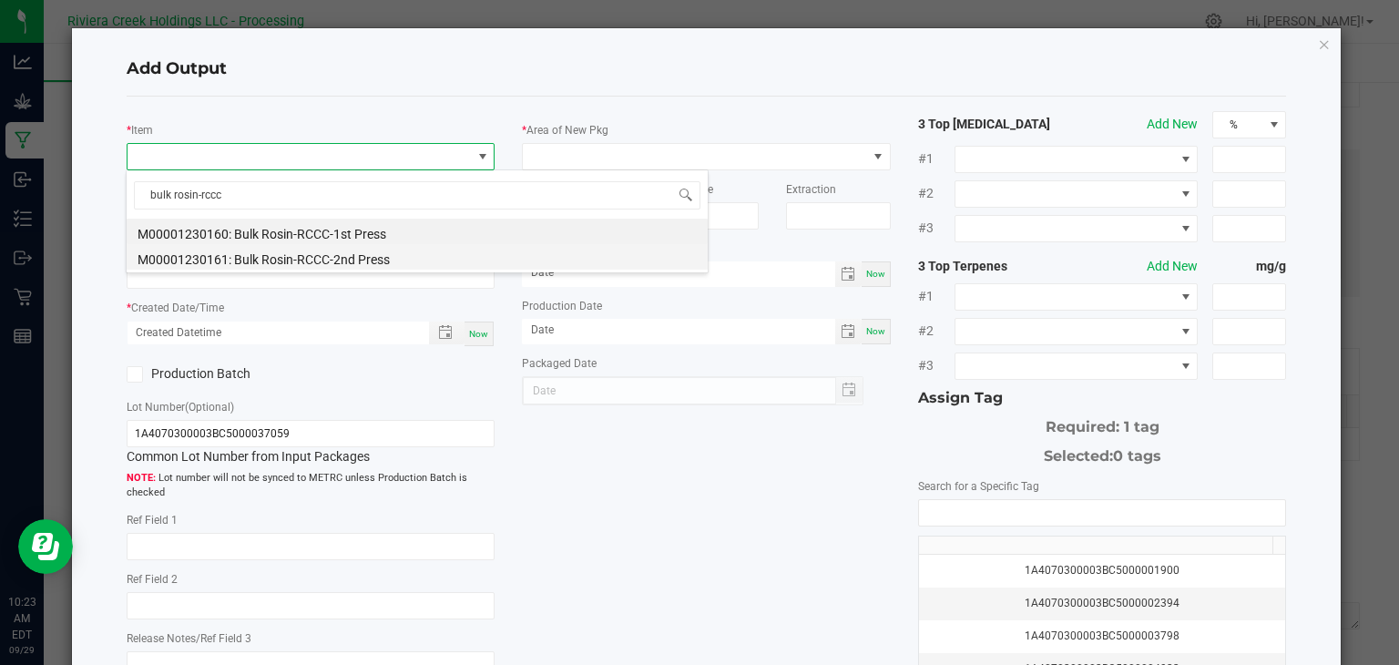
click at [332, 261] on li "M00001230161: Bulk Rosin-RCCC-2nd Press" at bounding box center [417, 257] width 581 height 26
type input "0.0000 g"
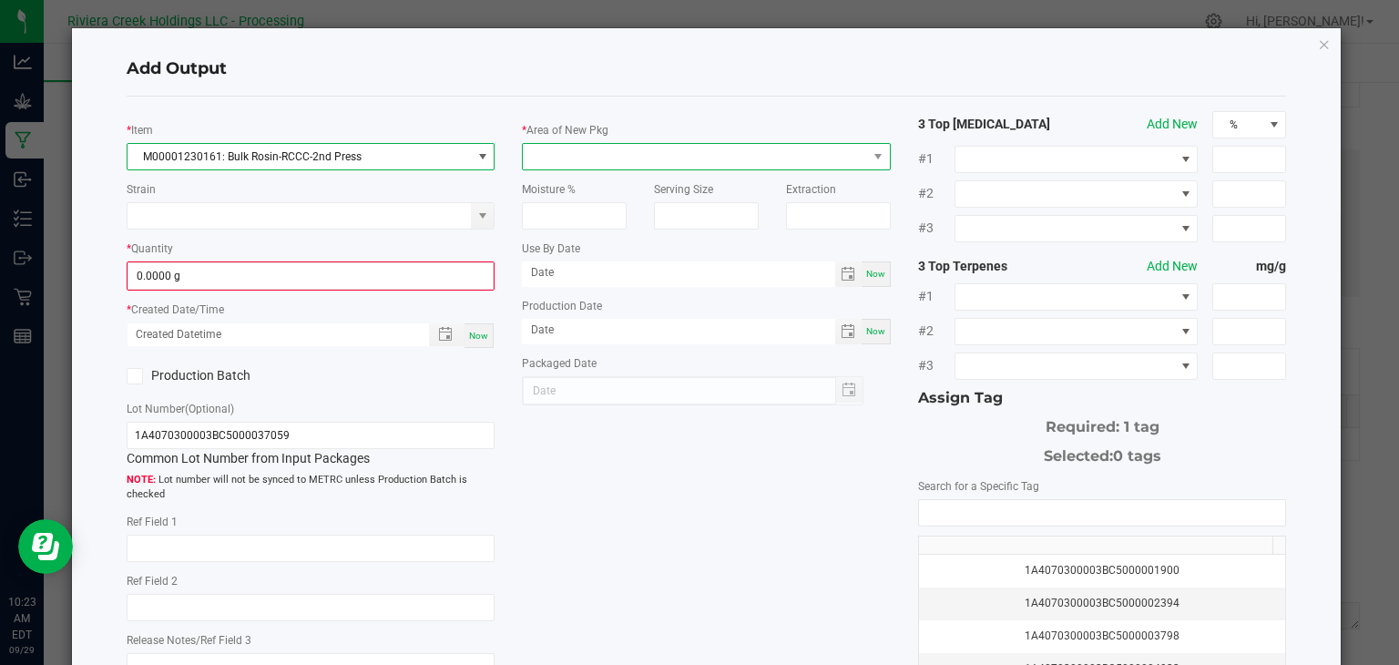
click at [618, 148] on span at bounding box center [695, 157] width 344 height 26
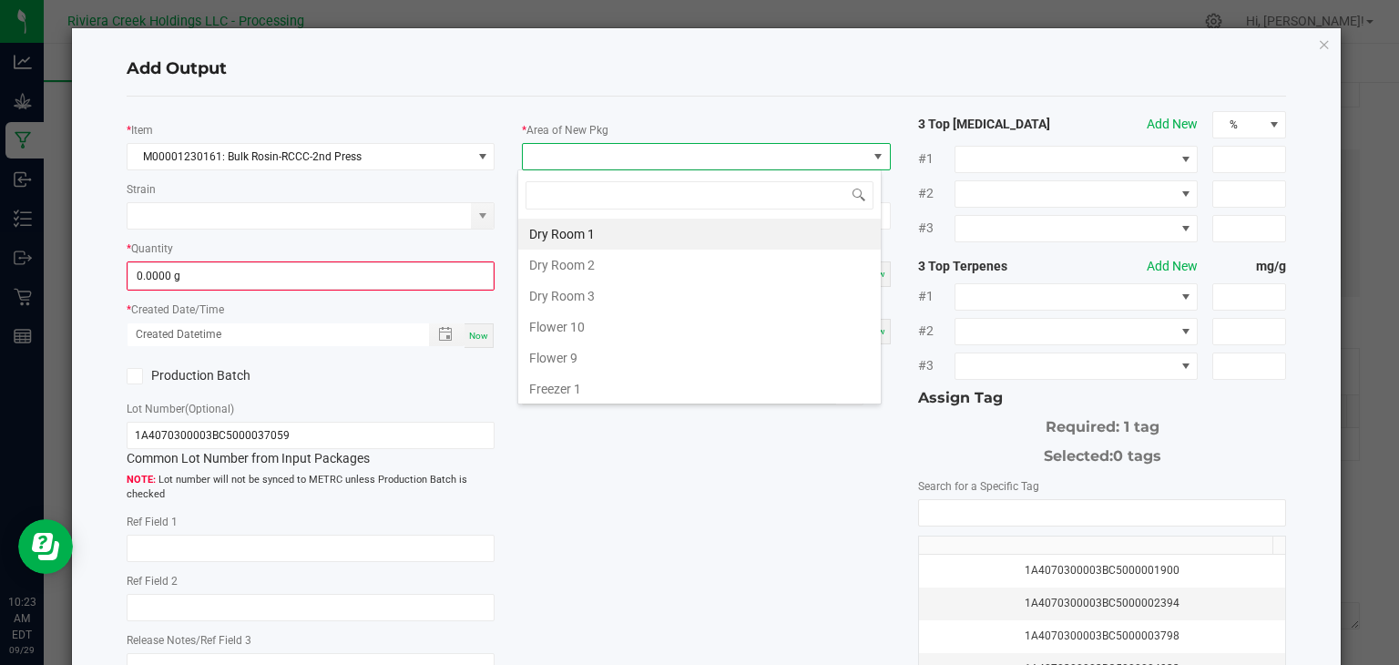
type input "k"
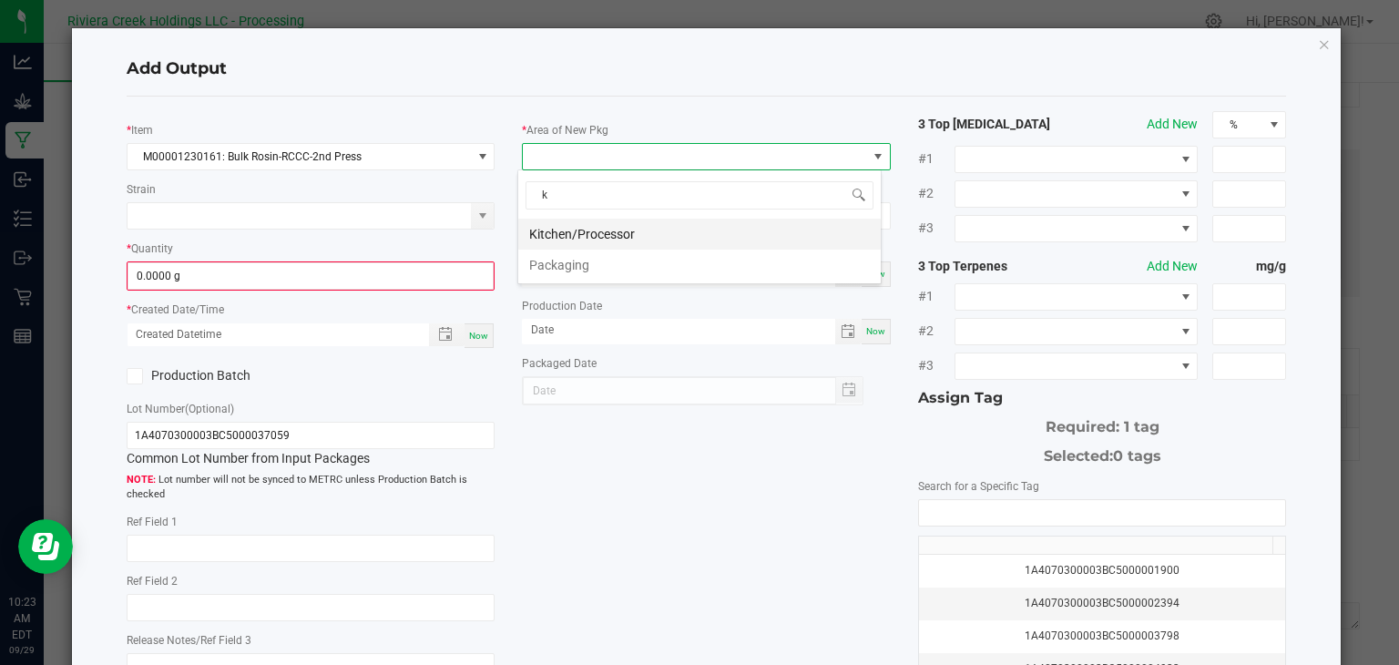
click at [634, 230] on li "Kitchen/Processor" at bounding box center [699, 234] width 363 height 31
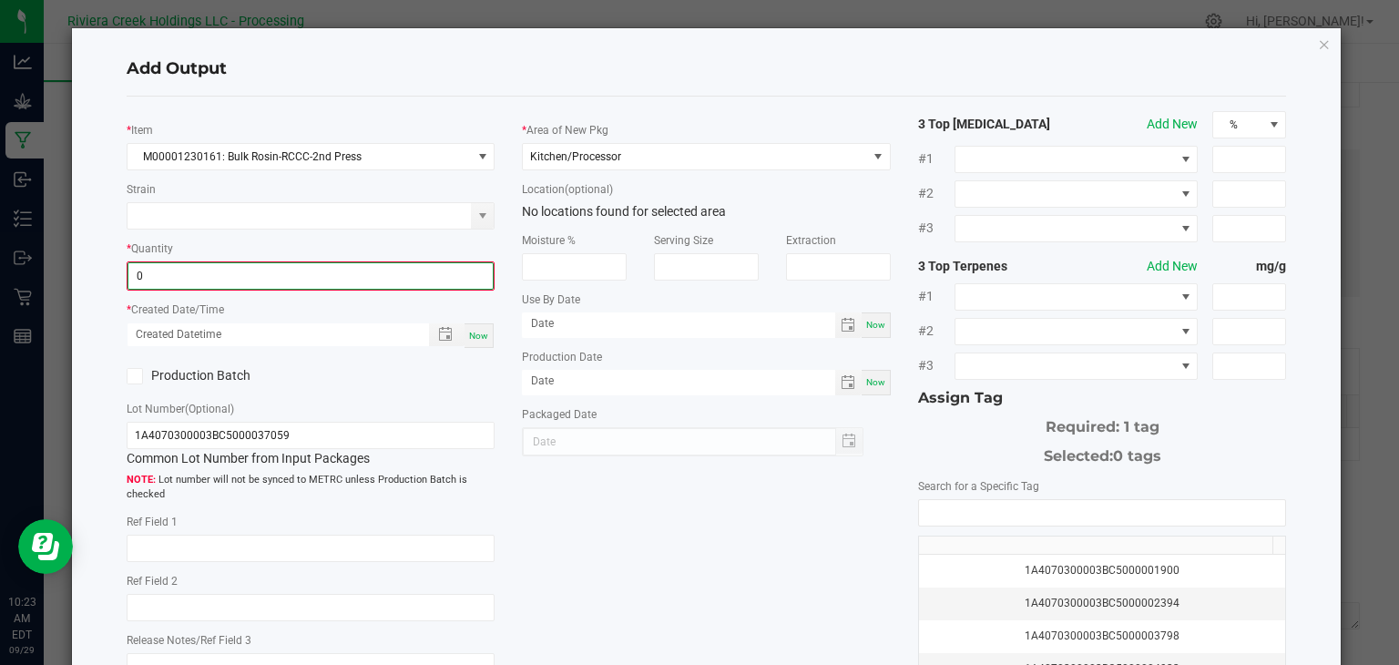
click at [420, 281] on input "0" at bounding box center [310, 276] width 365 height 26
type input "888.0000 g"
click at [470, 334] on span "Now" at bounding box center [478, 334] width 19 height 10
type input "09/29/2025 10:23 AM"
type input "[DATE]"
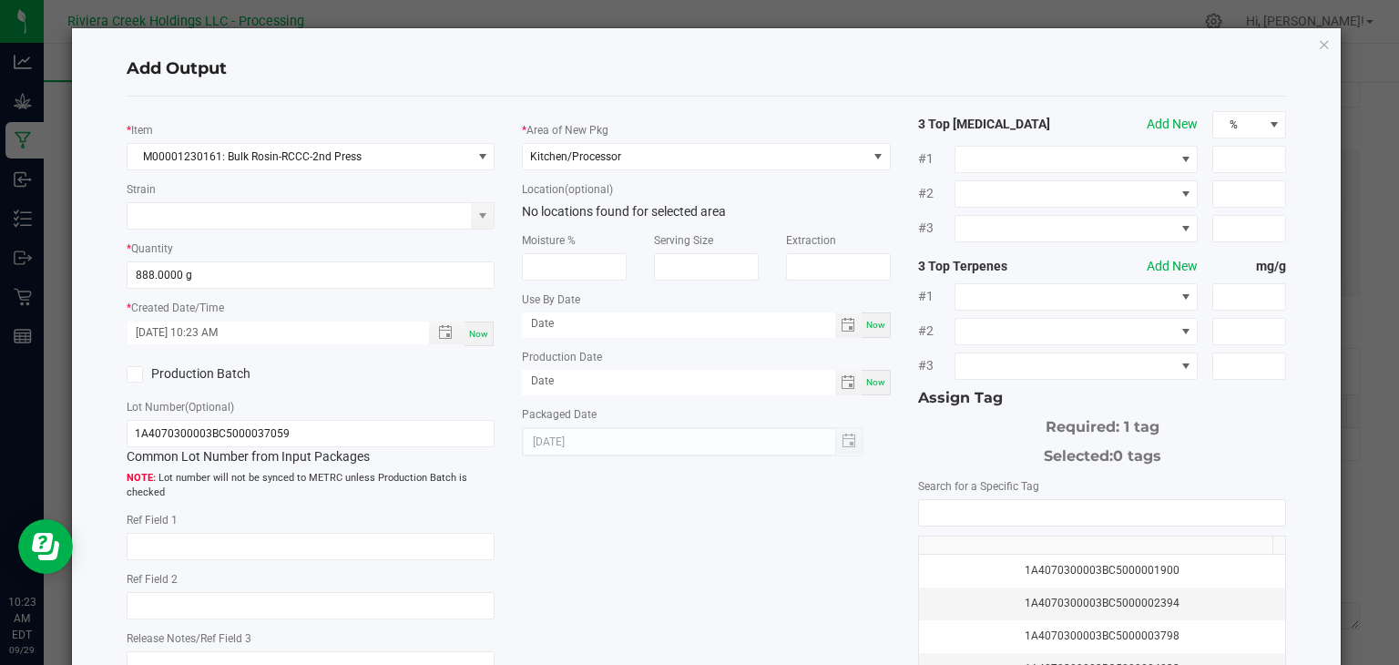
click at [132, 374] on icon at bounding box center [134, 374] width 12 height 0
click at [0, 0] on input "Production Batch" at bounding box center [0, 0] width 0 height 0
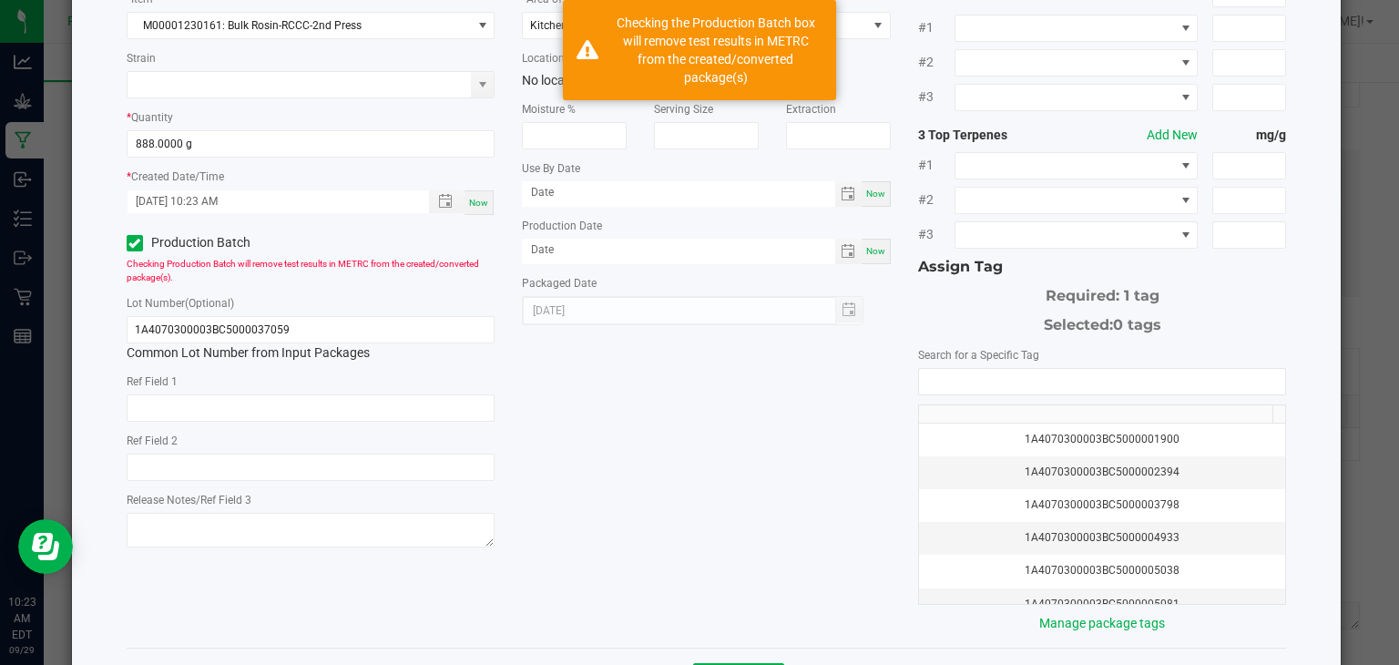
scroll to position [133, 0]
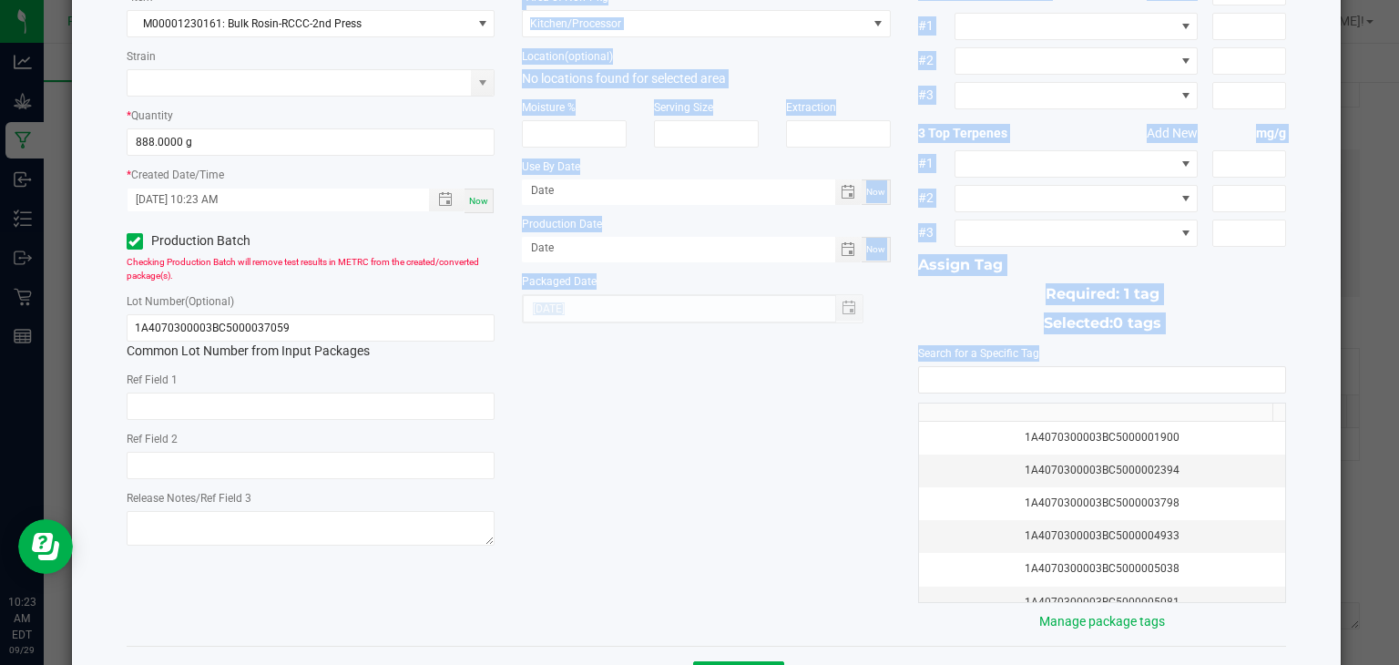
drag, startPoint x: 633, startPoint y: 527, endPoint x: 893, endPoint y: 464, distance: 267.3
click at [893, 464] on div "* Item M00001230161: Bulk Rosin-RCCC-2nd Press Strain * Quantity 888.0000 g * C…" at bounding box center [707, 304] width 1188 height 653
click at [809, 443] on div "* Item M00001230161: Bulk Rosin-RCCC-2nd Press Strain * Quantity 888.0000 g * C…" at bounding box center [707, 304] width 1188 height 653
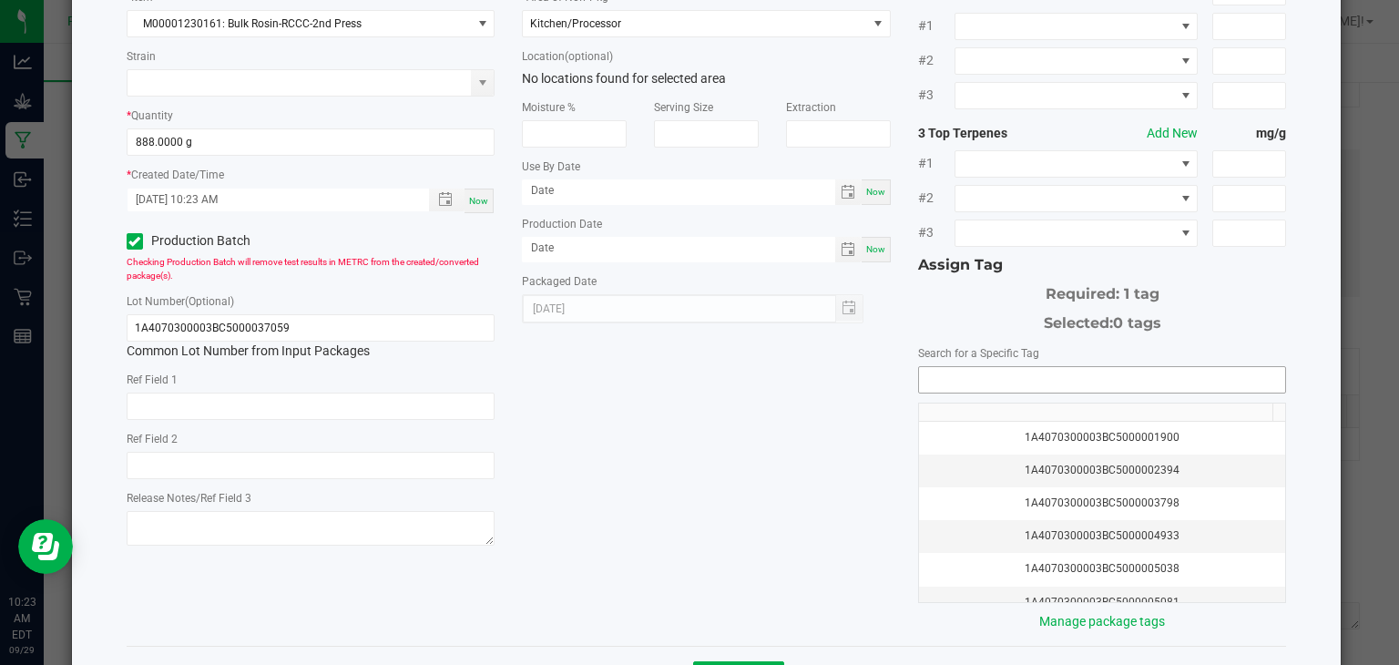
click at [932, 380] on input "NO DATA FOUND" at bounding box center [1102, 380] width 367 height 26
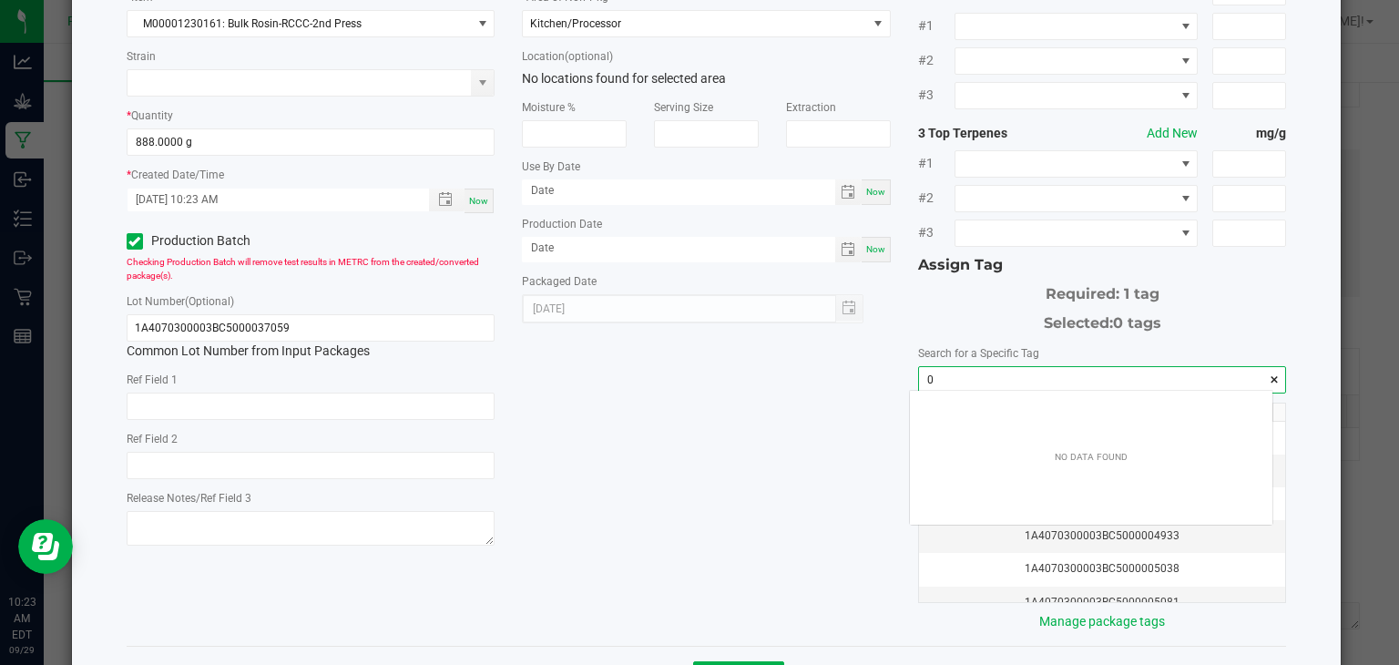
scroll to position [26, 363]
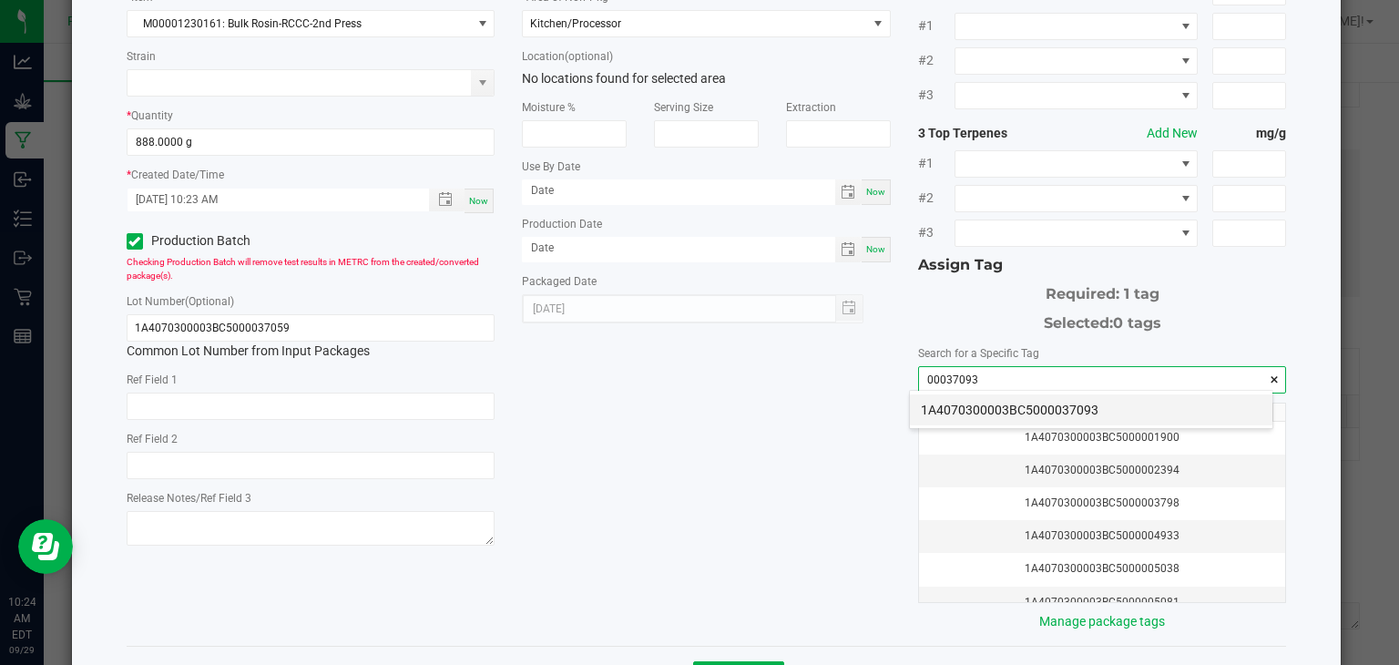
click at [1050, 412] on li "1A4070300003BC5000037093" at bounding box center [1091, 409] width 363 height 31
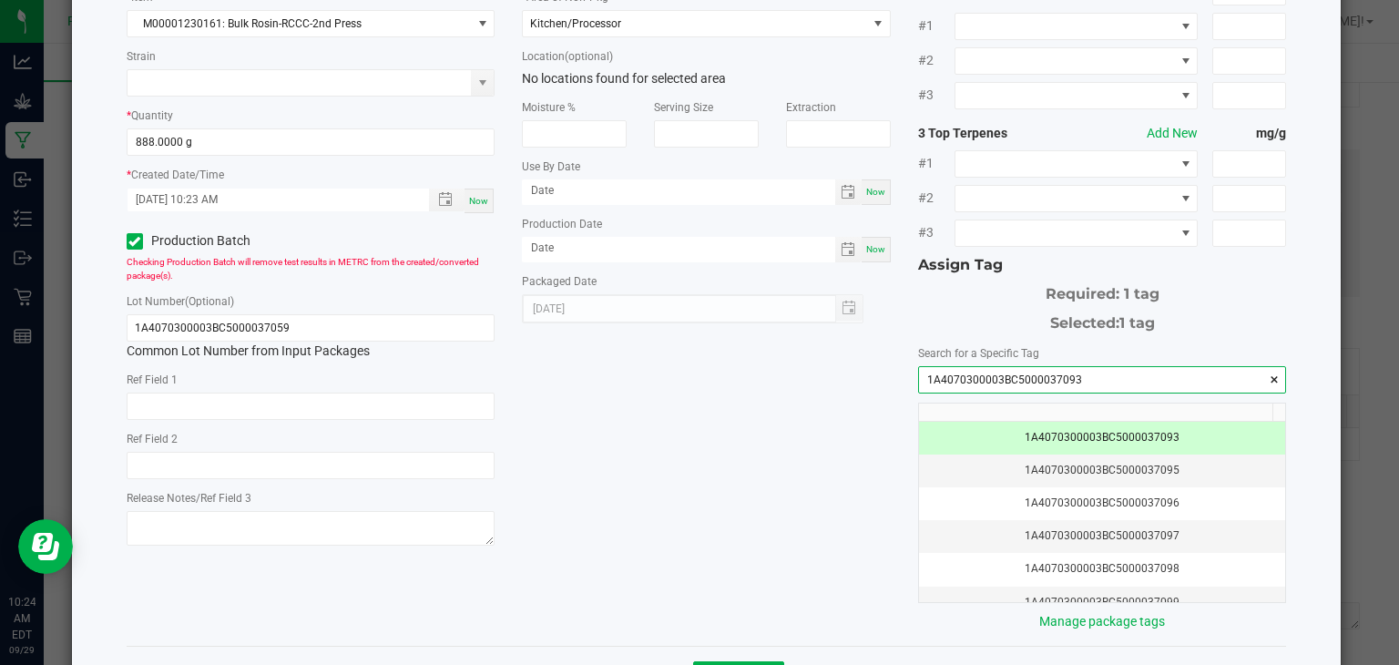
click at [1076, 381] on input "1A4070300003BC5000037093" at bounding box center [1102, 380] width 367 height 26
type input "1A4070300003BC5000037093"
click at [331, 326] on input "1A4070300003BC5000037059" at bounding box center [311, 327] width 369 height 27
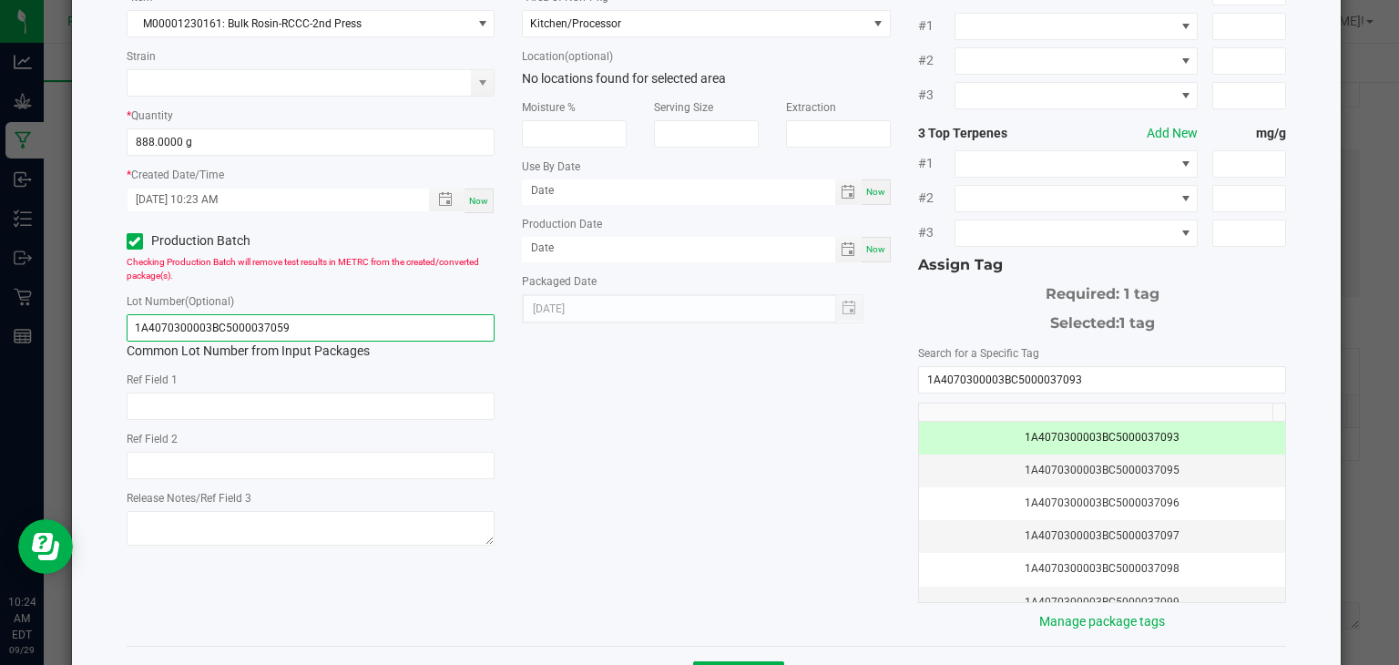
click at [331, 326] on input "1A4070300003BC5000037059" at bounding box center [311, 327] width 369 height 27
paste input "93"
type input "1A4070300003BC5000037093"
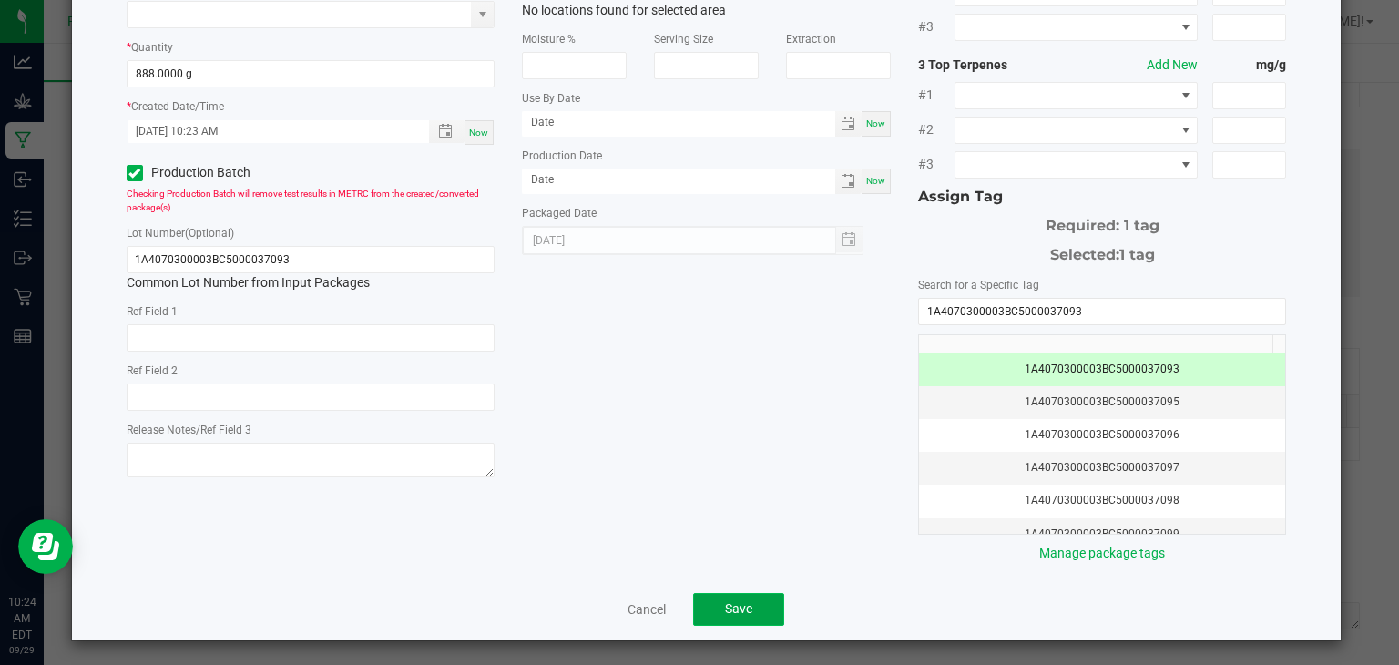
click at [730, 601] on span "Save" at bounding box center [738, 608] width 27 height 15
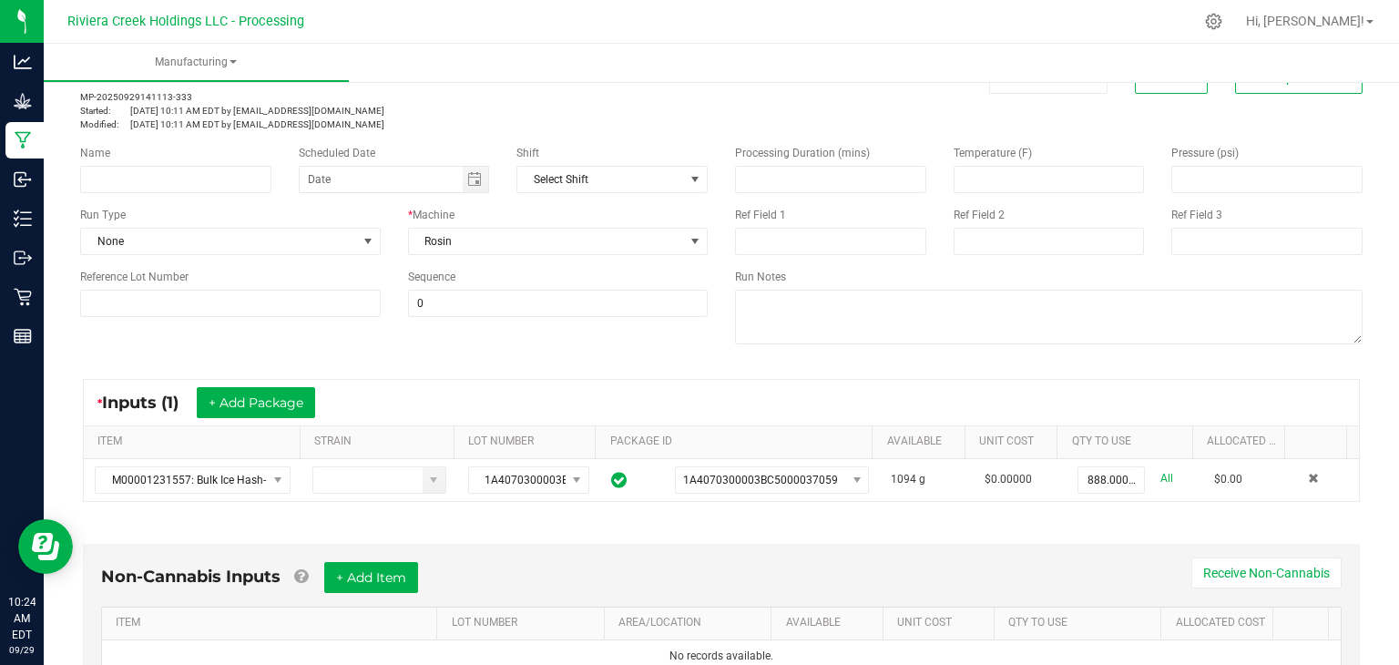
scroll to position [0, 0]
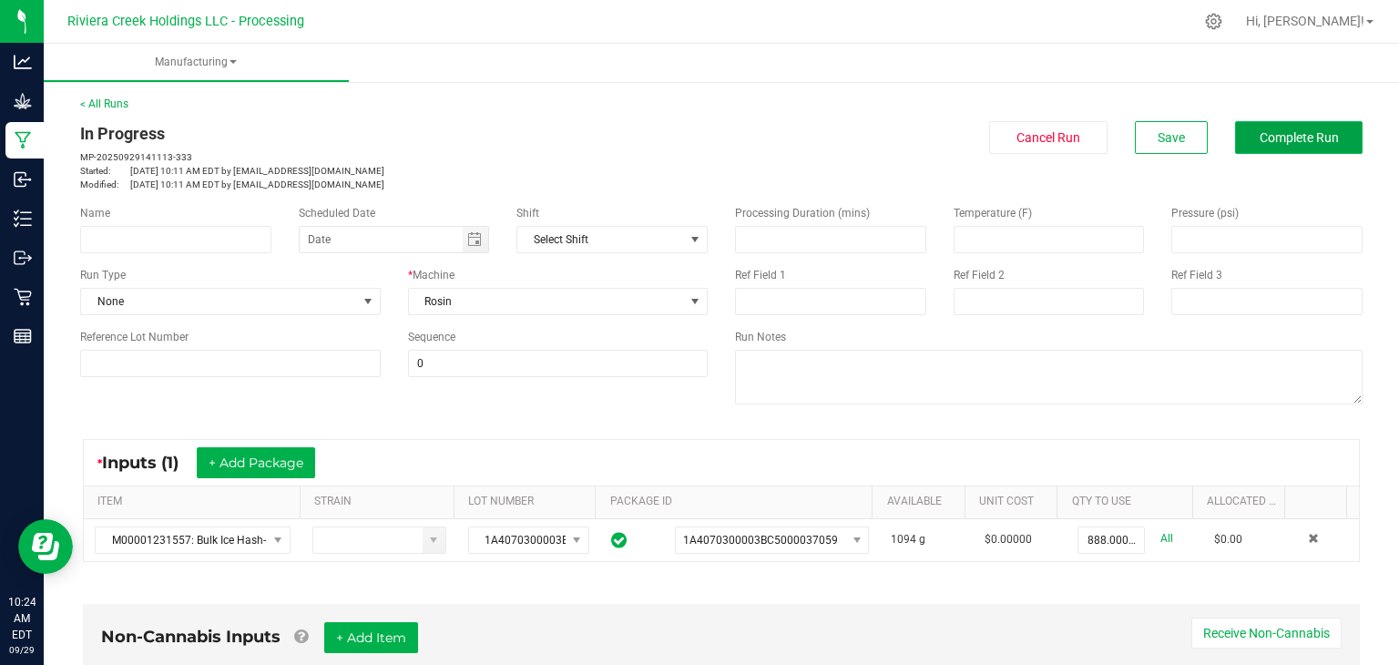
click at [1260, 137] on span "Complete Run" at bounding box center [1299, 137] width 79 height 15
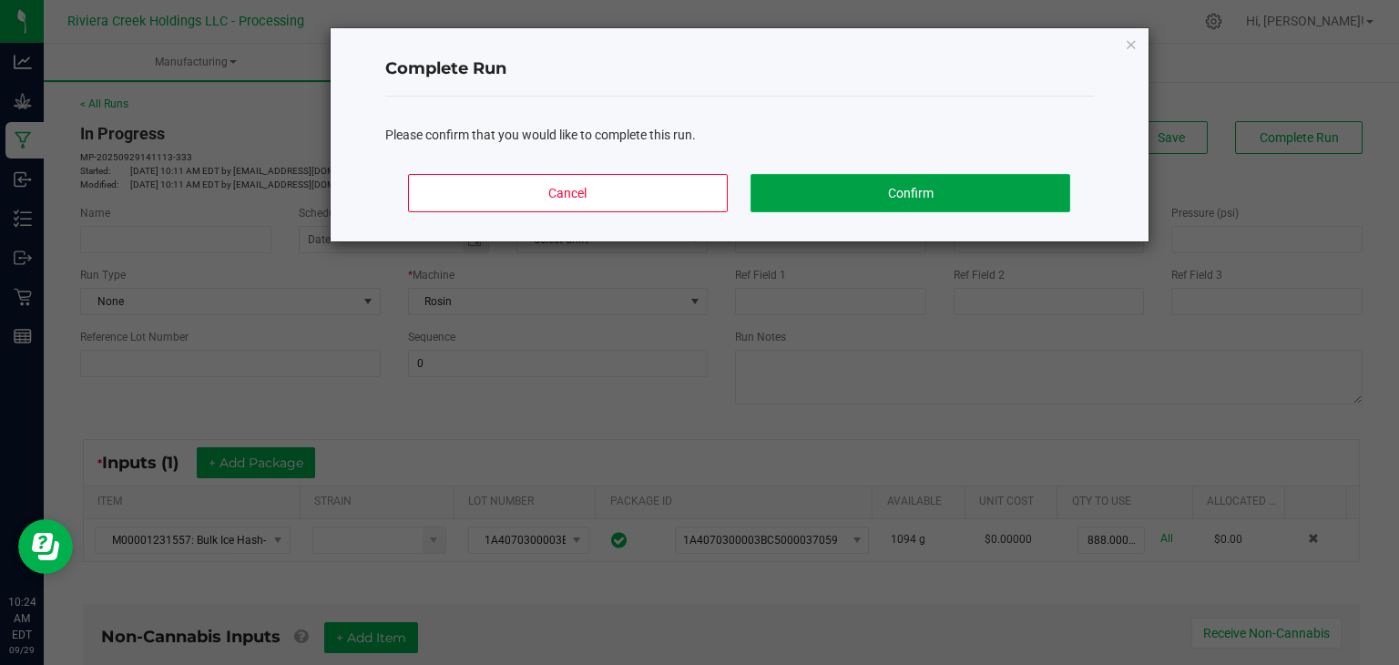
click at [1017, 179] on button "Confirm" at bounding box center [910, 193] width 319 height 38
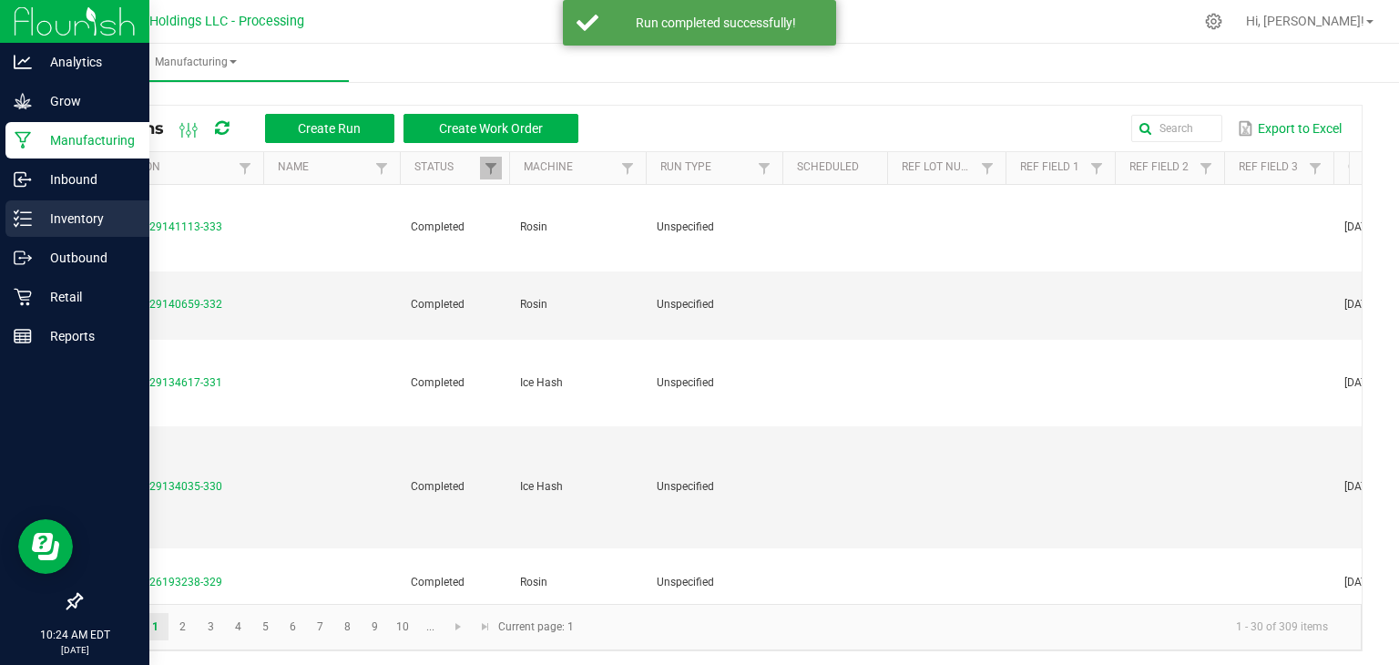
click at [89, 221] on p "Inventory" at bounding box center [86, 219] width 109 height 22
